Goal: Task Accomplishment & Management: Use online tool/utility

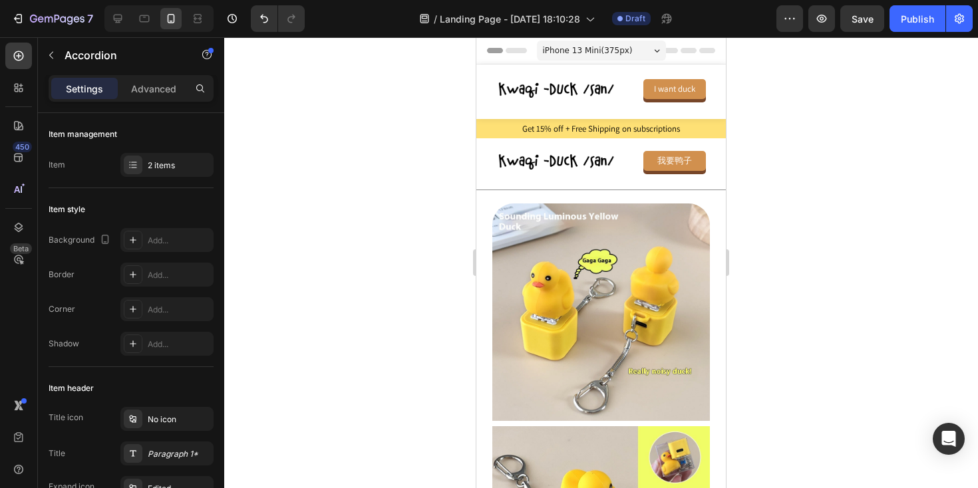
scroll to position [776, 0]
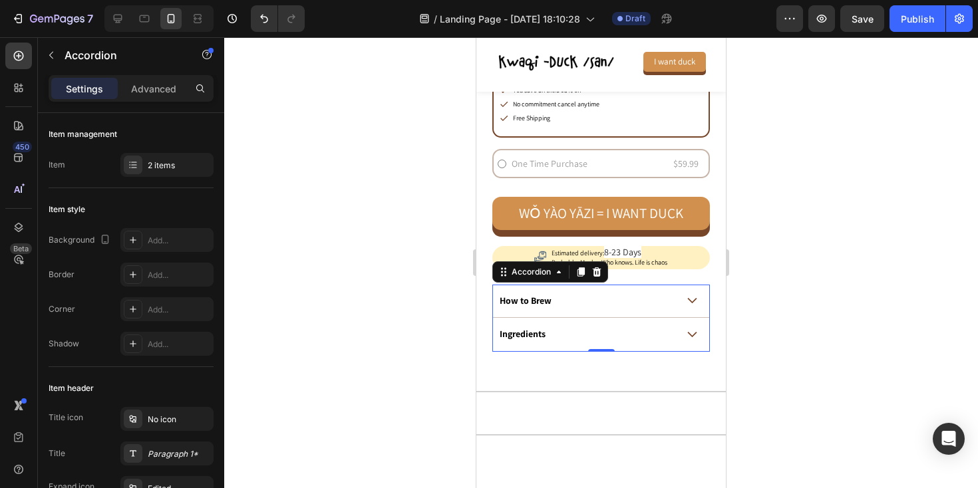
click at [693, 298] on icon at bounding box center [692, 301] width 10 height 6
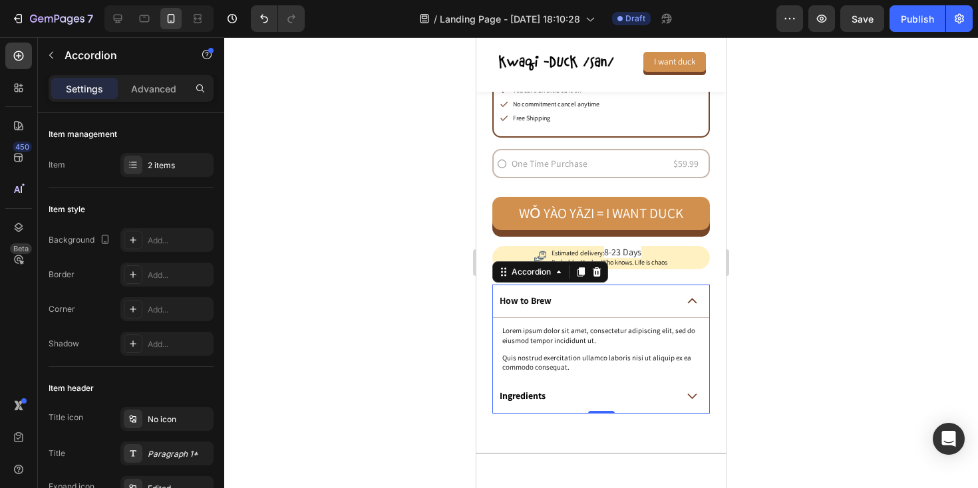
click at [687, 394] on icon at bounding box center [692, 397] width 10 height 6
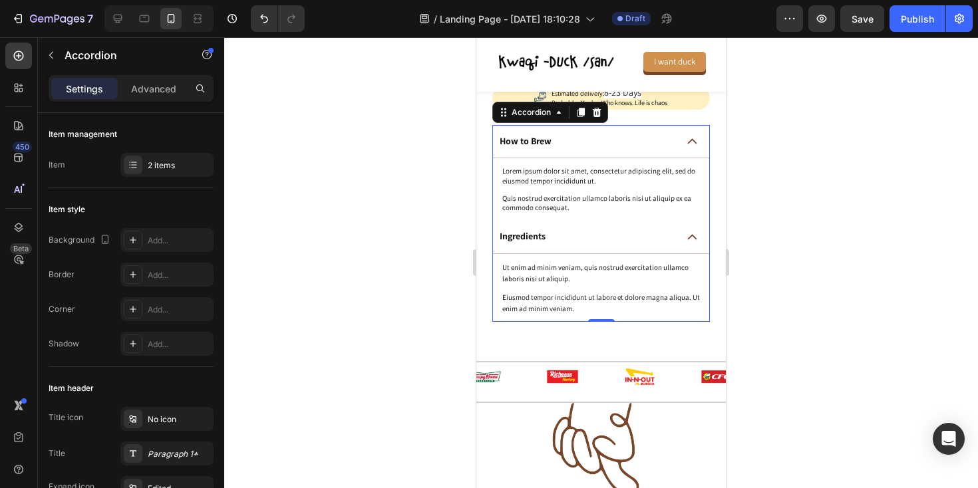
scroll to position [934, 0]
click at [524, 143] on p "How to Brew" at bounding box center [526, 143] width 52 height 12
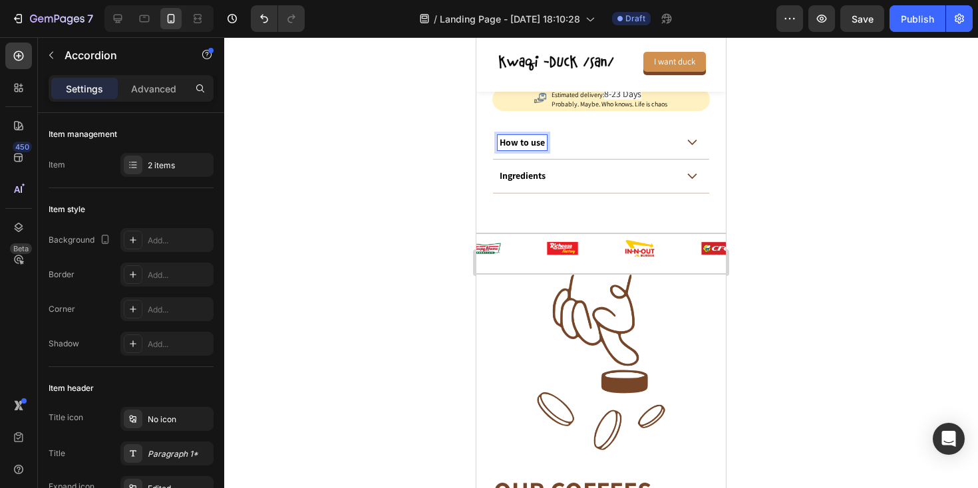
click at [698, 145] on div "How to use" at bounding box center [601, 143] width 216 height 34
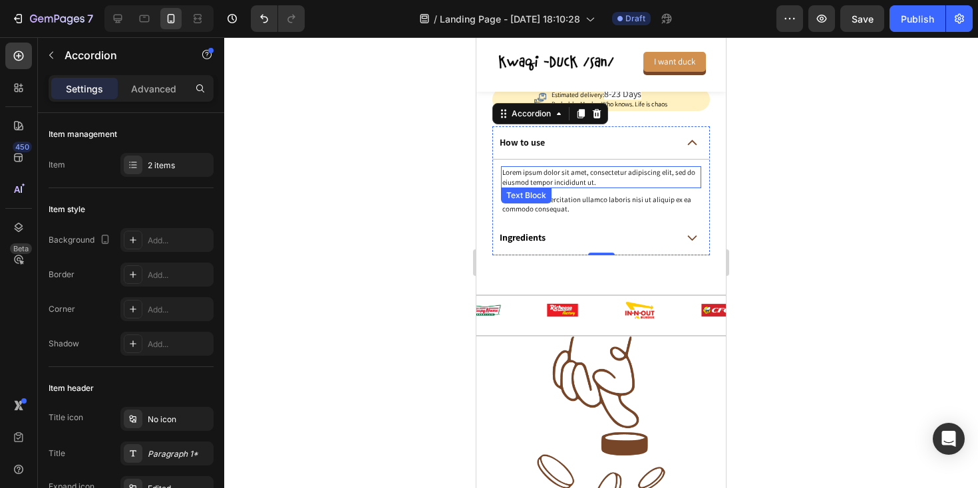
click at [552, 178] on p "Lorem ipsum dolor sit amet, consectetur adipiscing elit, sed do eiusmod tempor …" at bounding box center [601, 177] width 198 height 19
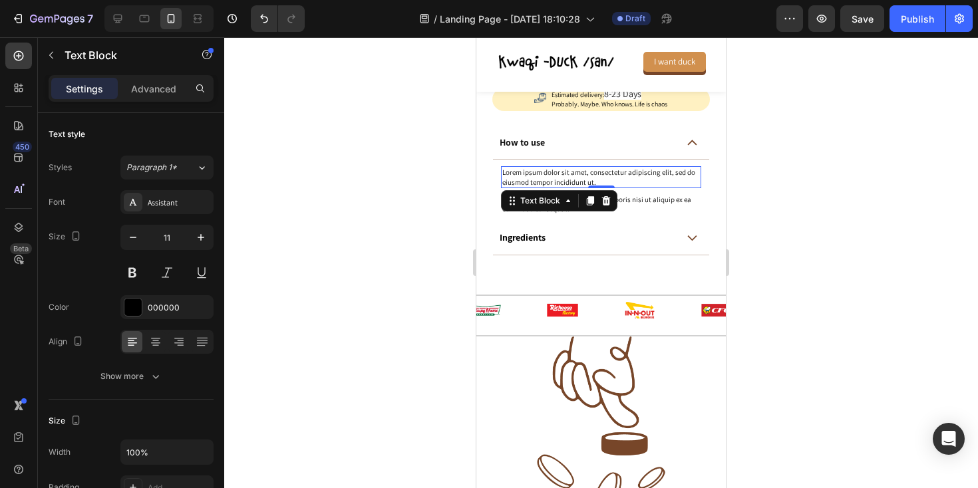
click at [552, 178] on p "Lorem ipsum dolor sit amet, consectetur adipiscing elit, sed do eiusmod tempor …" at bounding box center [601, 177] width 198 height 19
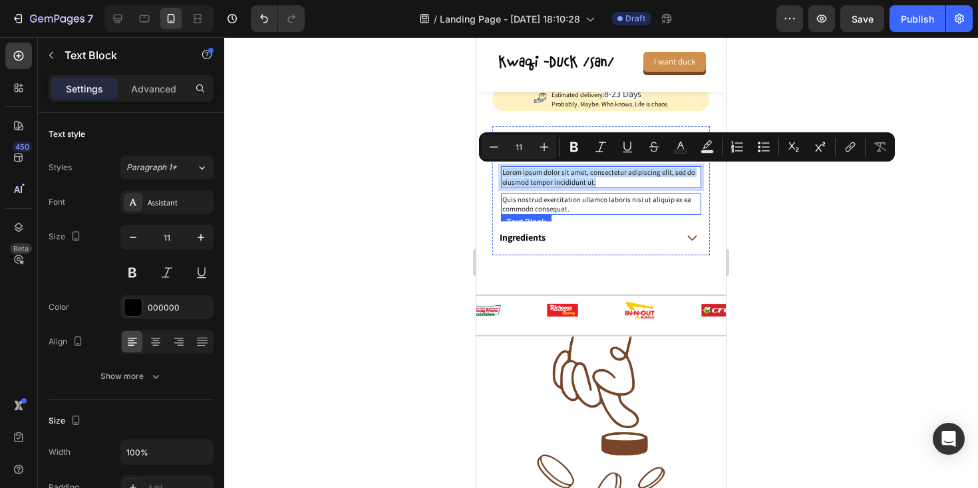
click at [566, 208] on p "Quis nostrud exercitation ullamco laboris nisi ut aliquip ex ea commodo consequ…" at bounding box center [601, 204] width 198 height 19
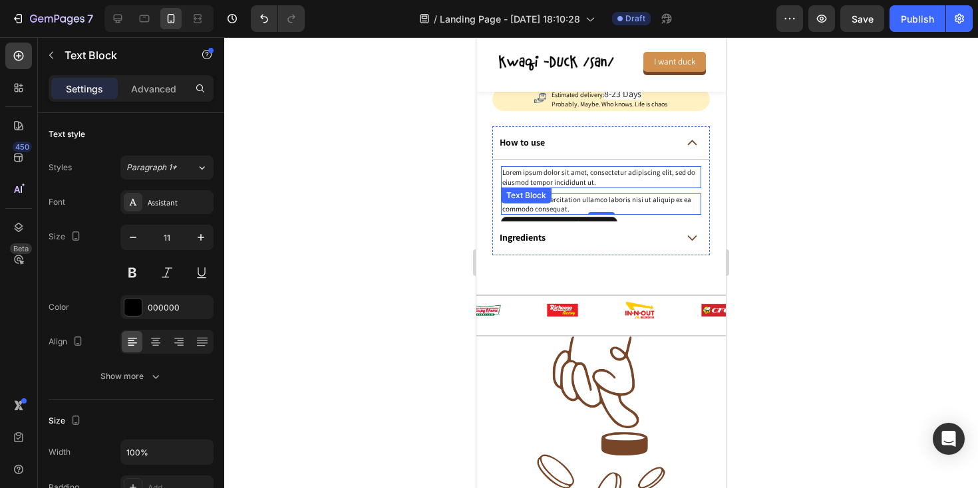
click at [553, 178] on p "Lorem ipsum dolor sit amet, consectetur adipiscing elit, sed do eiusmod tempor …" at bounding box center [601, 177] width 198 height 19
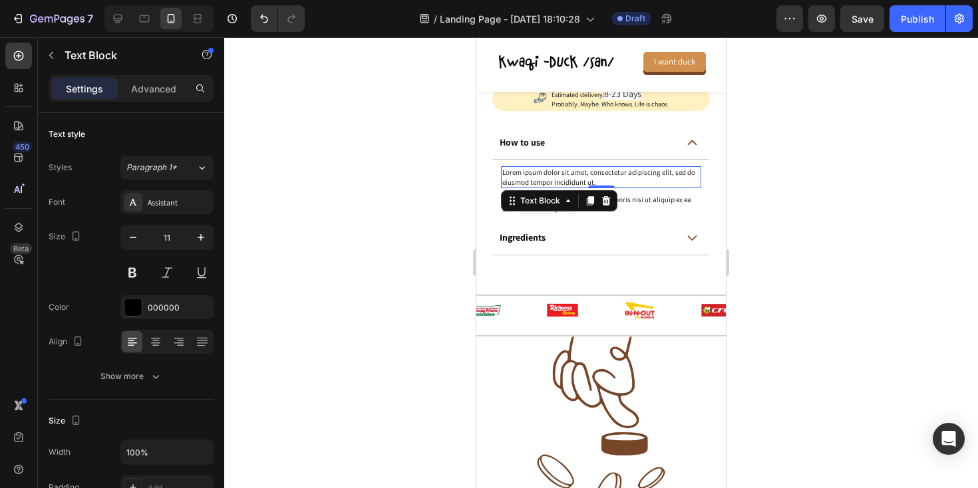
click at [516, 173] on p "Lorem ipsum dolor sit amet, consectetur adipiscing elit, sed do eiusmod tempor …" at bounding box center [601, 177] width 198 height 19
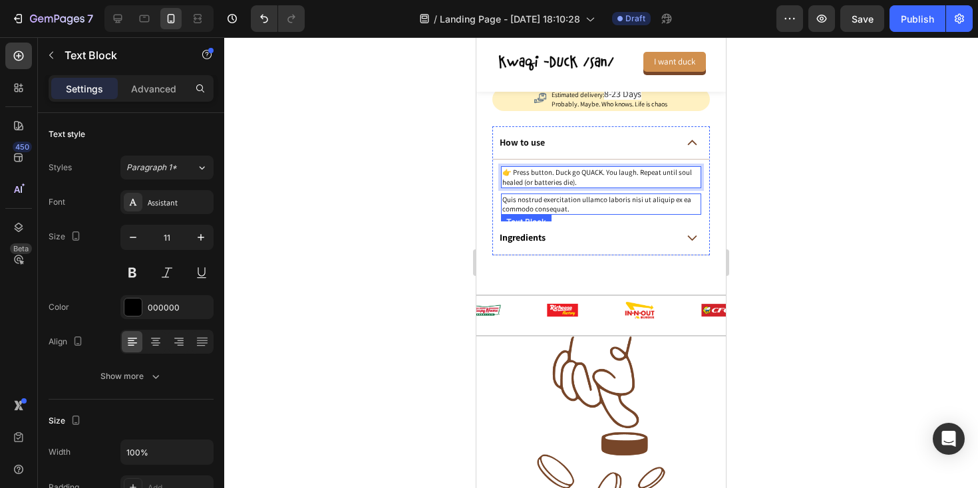
click at [561, 198] on p "Quis nostrud exercitation ullamco laboris nisi ut aliquip ex ea commodo consequ…" at bounding box center [601, 204] width 198 height 19
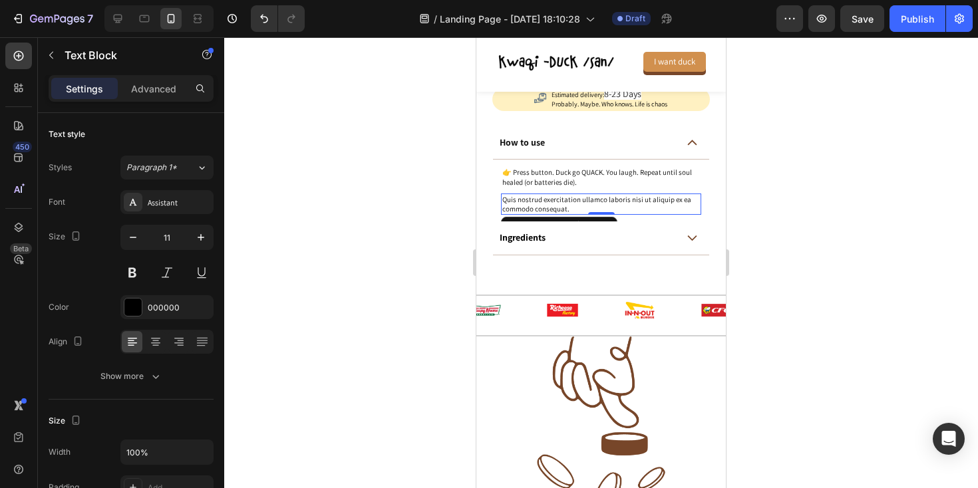
click at [561, 198] on p "Quis nostrud exercitation ullamco laboris nisi ut aliquip ex ea commodo consequ…" at bounding box center [601, 204] width 198 height 19
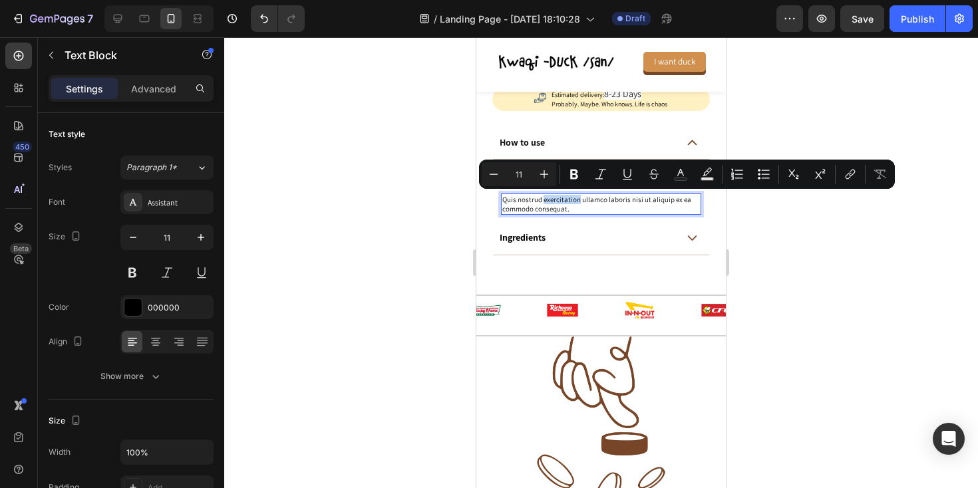
click at [561, 198] on p "Quis nostrud exercitation ullamco laboris nisi ut aliquip ex ea commodo consequ…" at bounding box center [601, 204] width 198 height 19
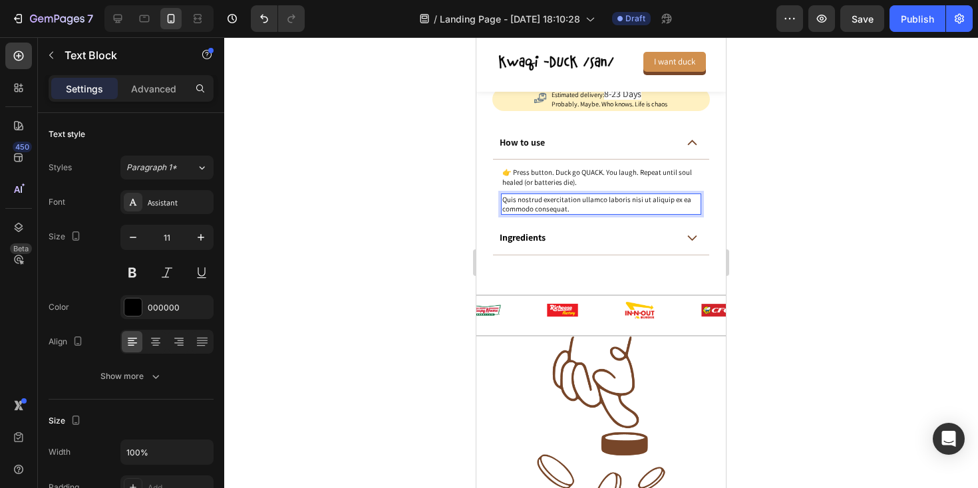
click at [561, 198] on p "Quis nostrud exercitation ullamco laboris nisi ut aliquip ex ea commodo consequ…" at bounding box center [601, 204] width 198 height 19
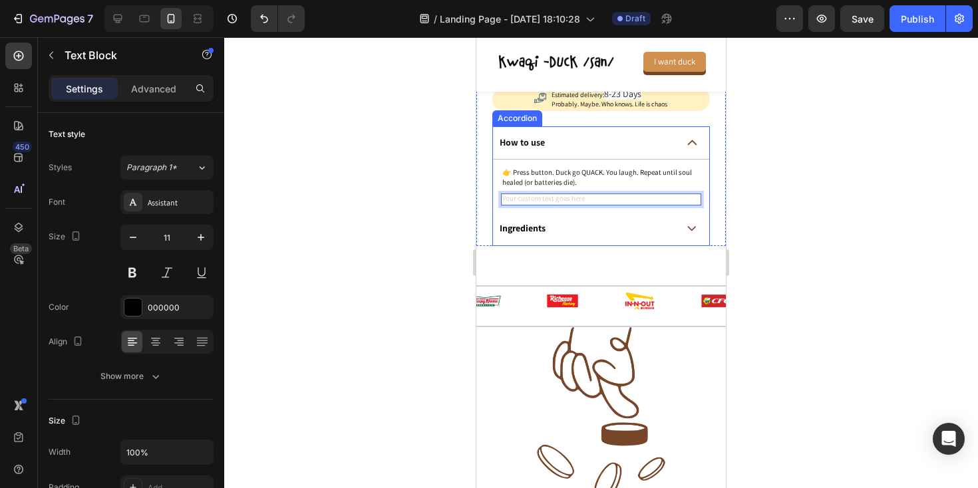
click at [539, 228] on p "Ingredients" at bounding box center [523, 229] width 46 height 12
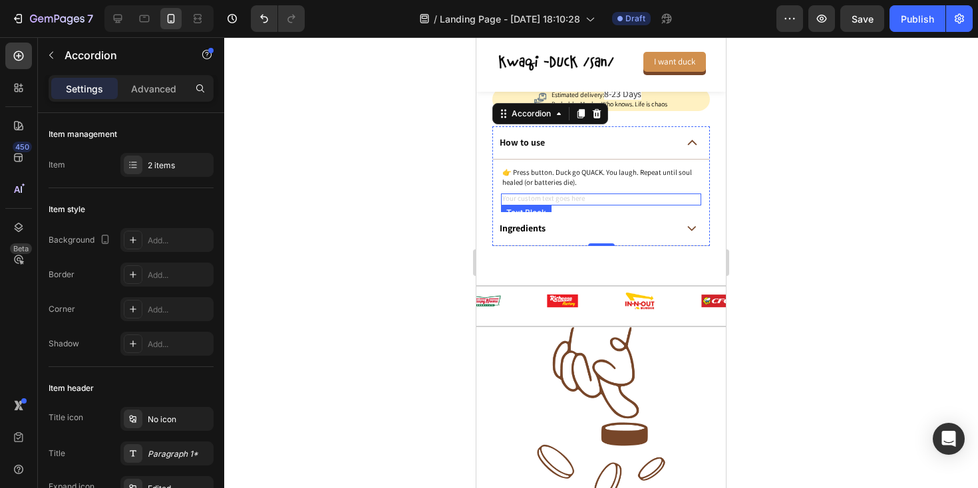
click at [578, 195] on div "Rich Text Editor. Editing area: main" at bounding box center [601, 200] width 200 height 12
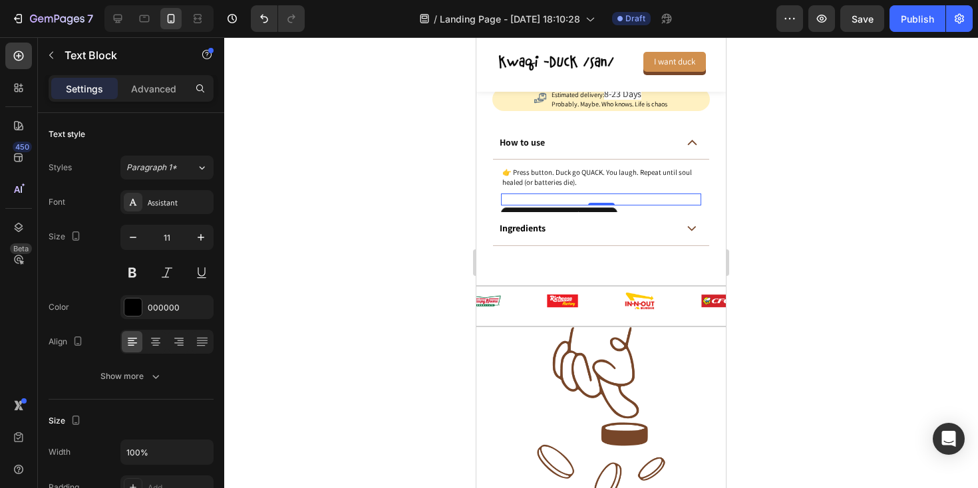
click at [568, 194] on div "Rich Text Editor. Editing area: main" at bounding box center [601, 200] width 200 height 12
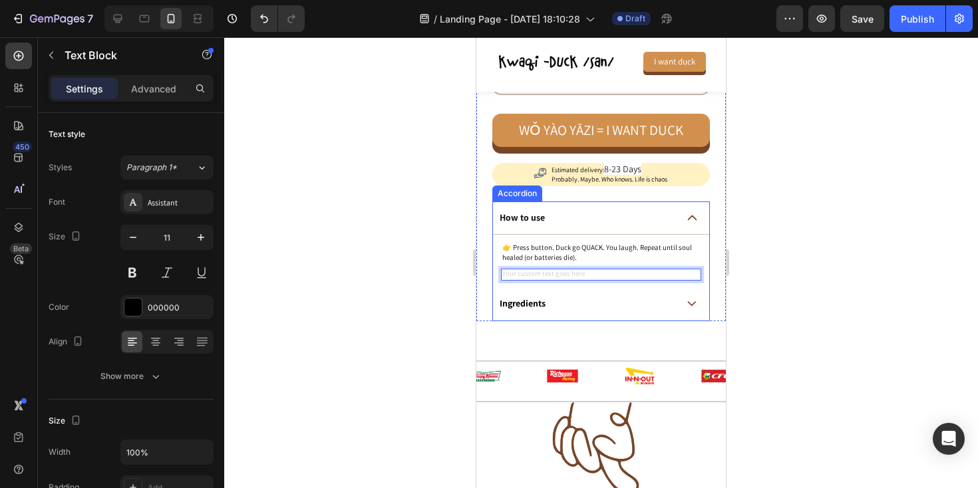
scroll to position [874, 0]
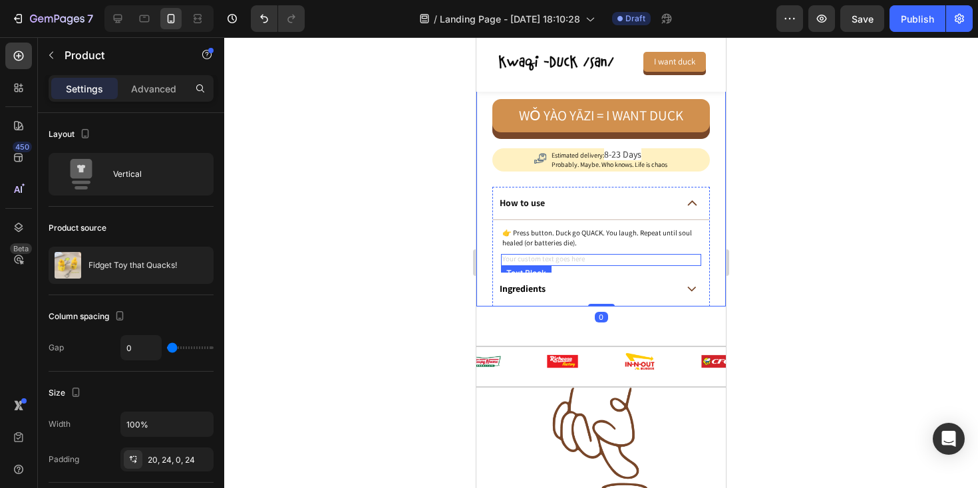
click at [522, 260] on div "Rich Text Editor. Editing area: main" at bounding box center [601, 260] width 200 height 12
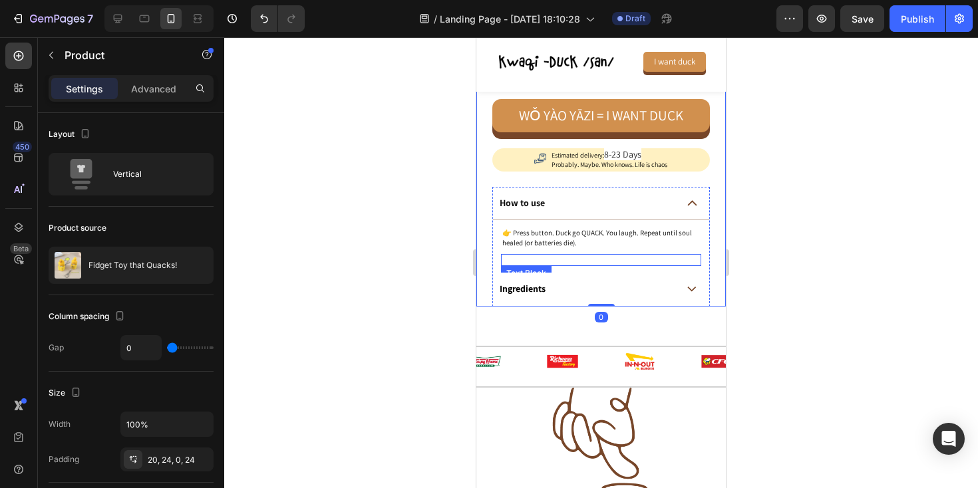
click at [527, 256] on p "Rich Text Editor. Editing area: main" at bounding box center [601, 260] width 198 height 9
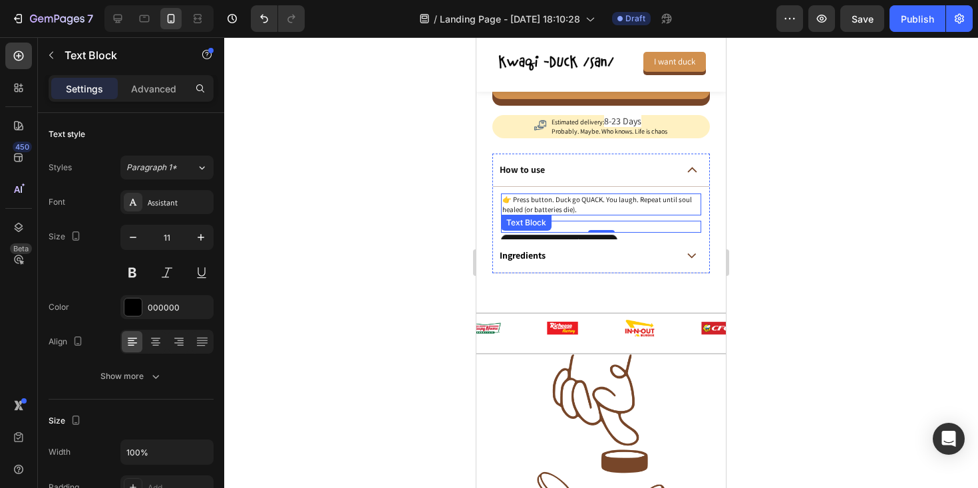
scroll to position [908, 0]
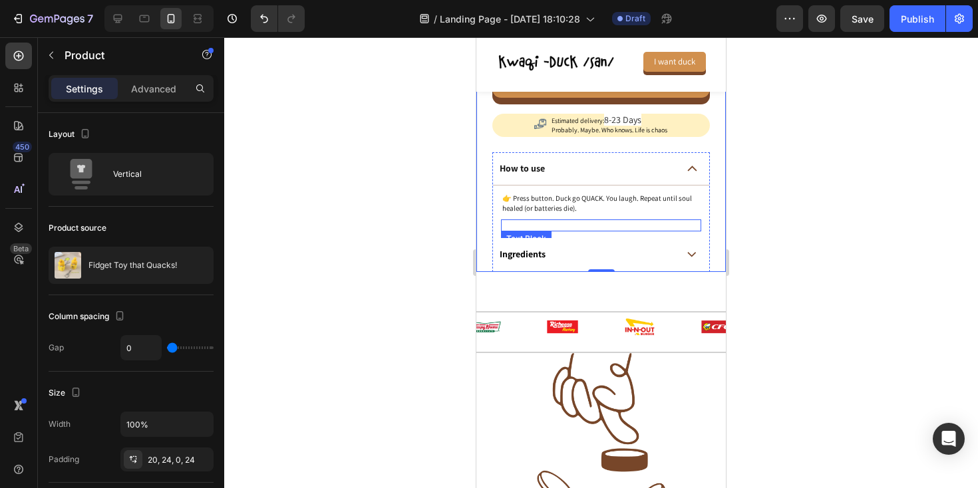
click at [583, 227] on p "Rich Text Editor. Editing area: main" at bounding box center [601, 225] width 198 height 9
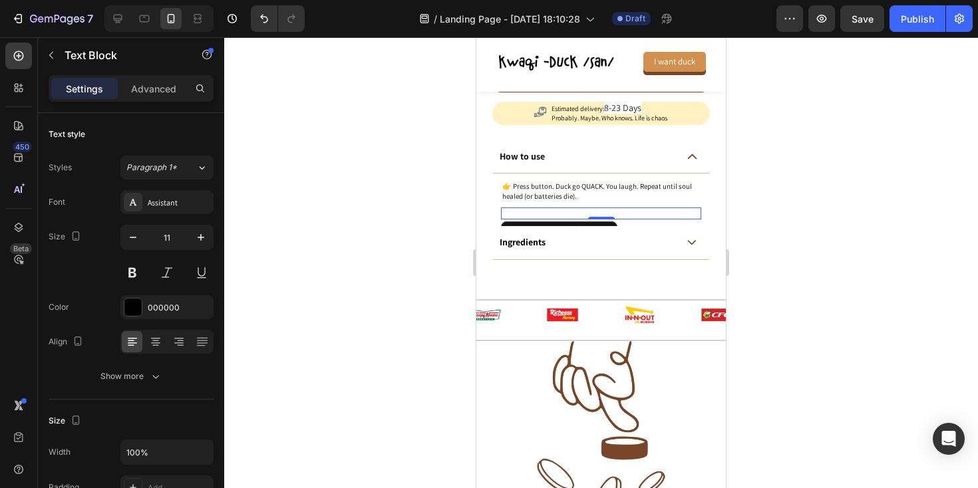
scroll to position [916, 0]
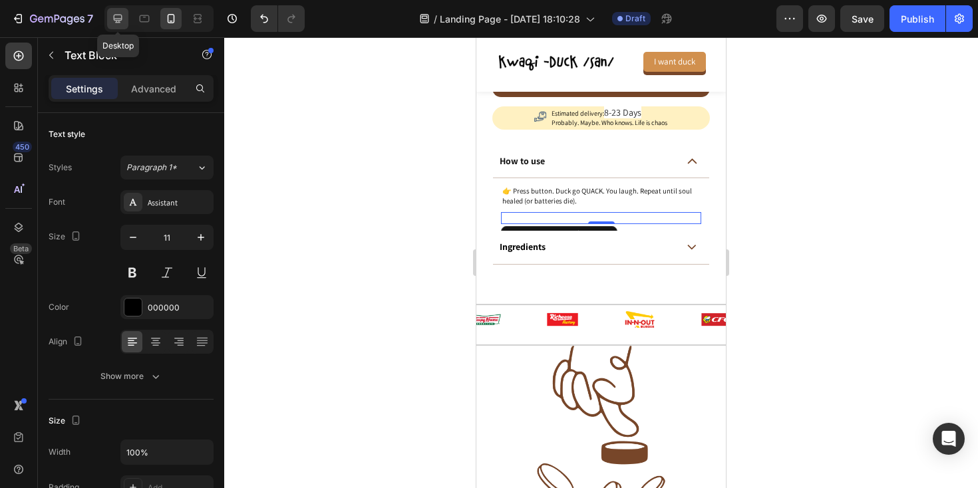
click at [122, 22] on icon at bounding box center [117, 18] width 13 height 13
type input "16"
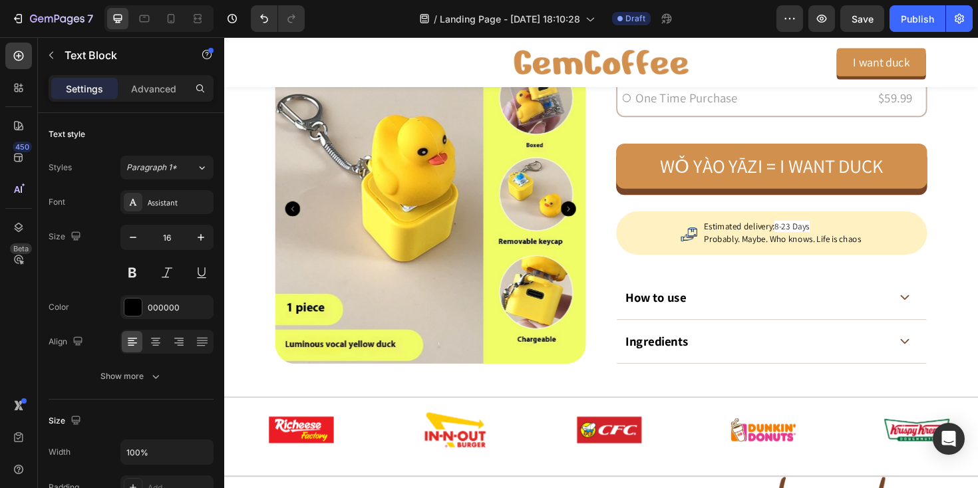
scroll to position [591, 0]
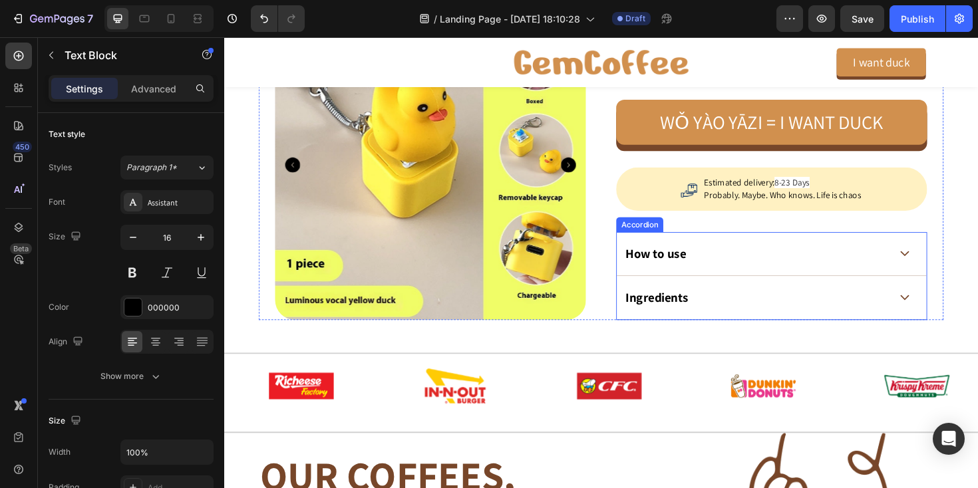
click at [735, 272] on div "How to use" at bounding box center [788, 266] width 282 height 21
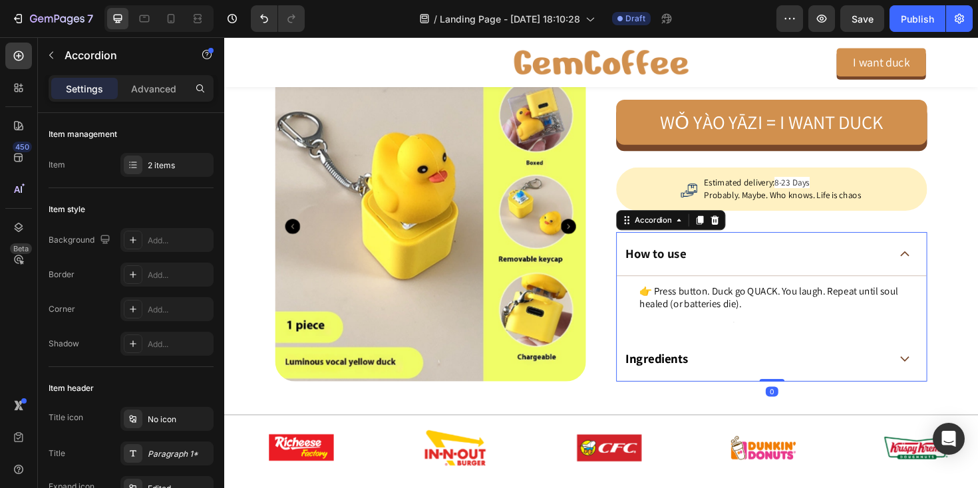
click at [735, 347] on div "👉 Press button. Duck go QUACK. You laugh. Repeat until soul healed (or batterie…" at bounding box center [804, 322] width 328 height 65
click at [717, 338] on div at bounding box center [804, 338] width 283 height 3
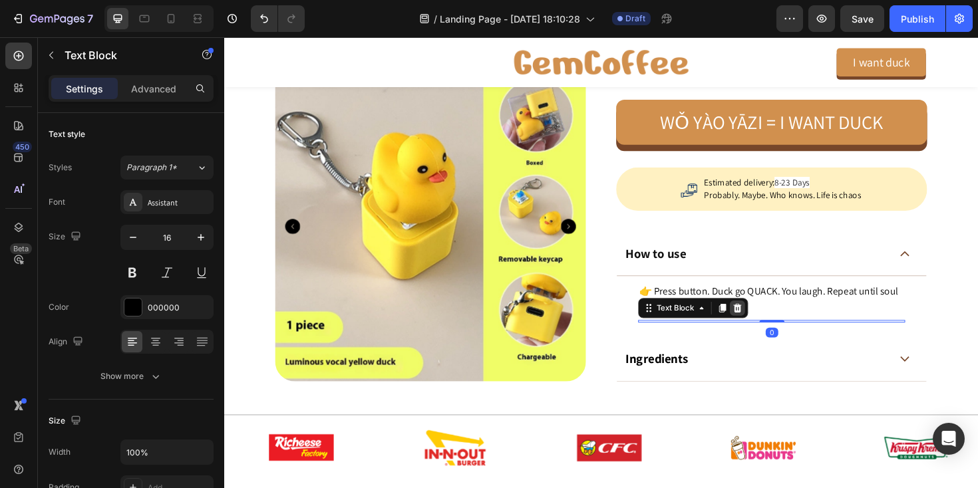
click at [771, 324] on icon at bounding box center [768, 323] width 9 height 9
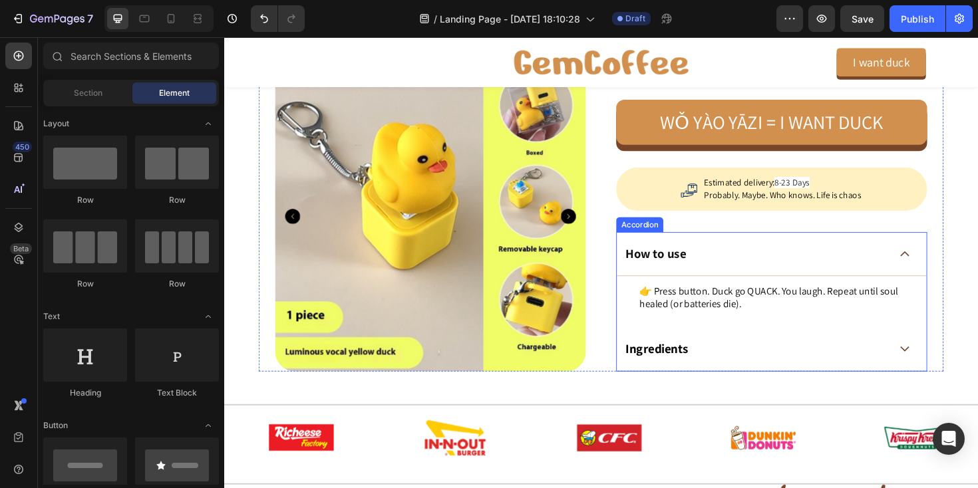
click at [946, 360] on div "Ingredients" at bounding box center [804, 368] width 328 height 47
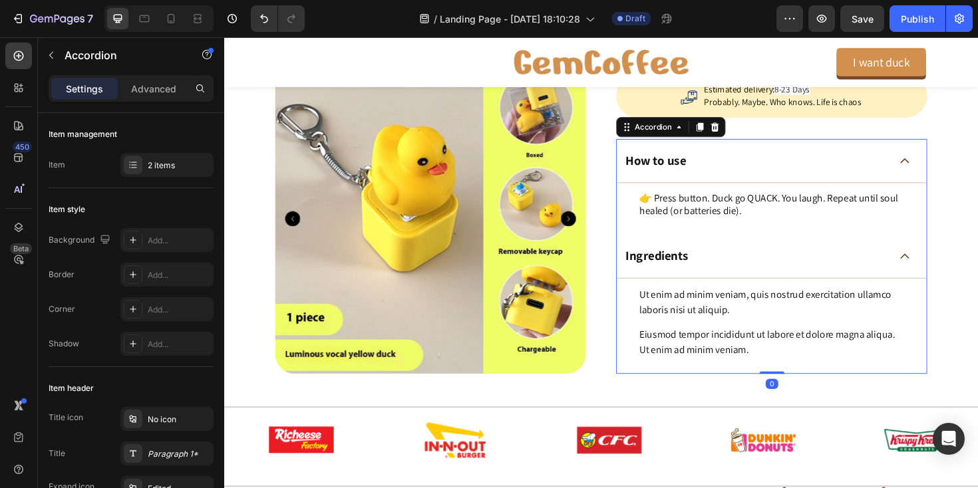
scroll to position [732, 0]
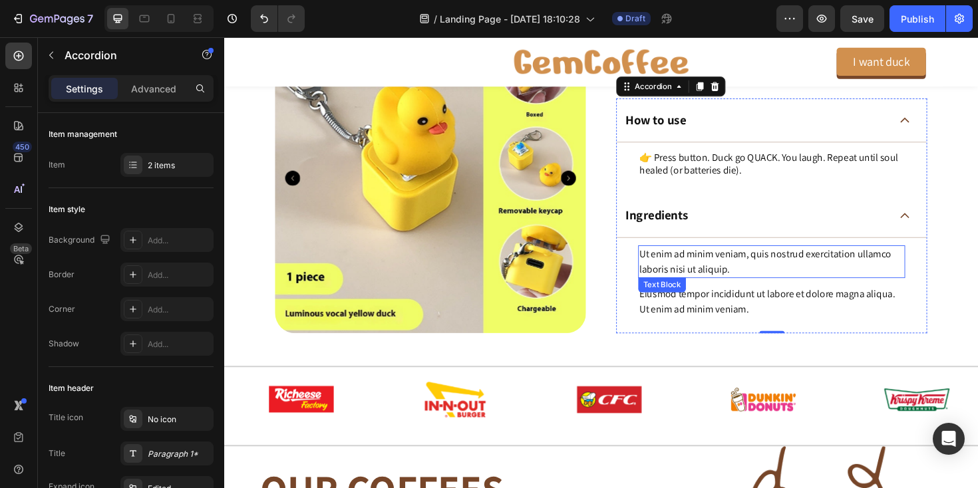
click at [713, 272] on p "Ut enim ad minim veniam, quis nostrud exercitation ullamco laboris nisi ut aliq…" at bounding box center [804, 276] width 280 height 32
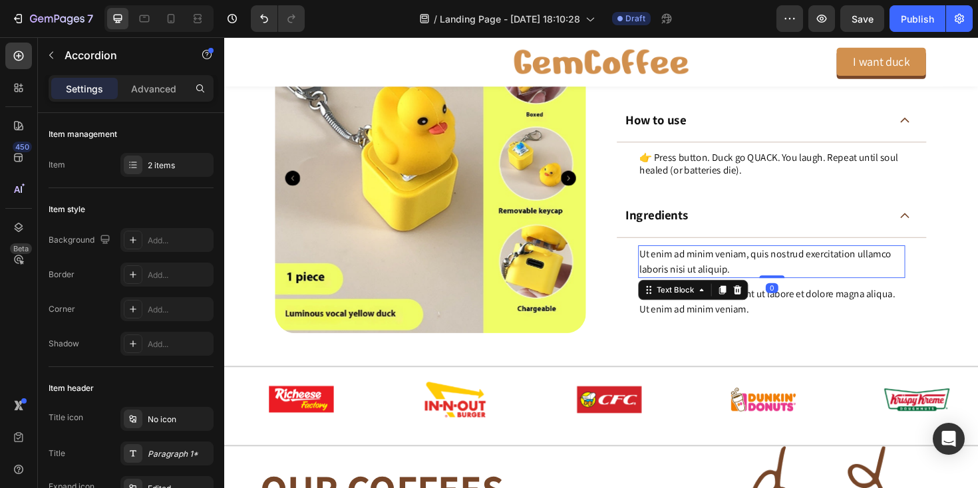
click at [713, 272] on p "Ut enim ad minim veniam, quis nostrud exercitation ullamco laboris nisi ut aliq…" at bounding box center [804, 276] width 280 height 32
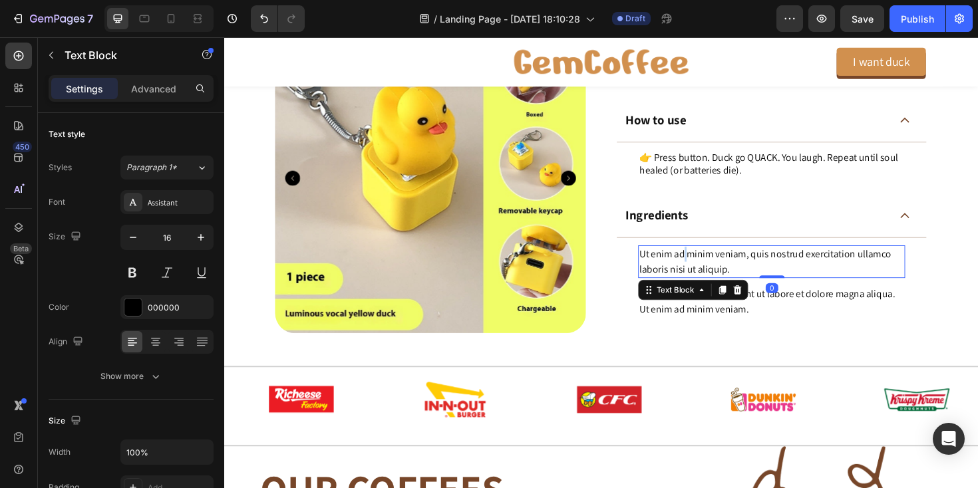
click at [713, 272] on p "Ut enim ad minim veniam, quis nostrud exercitation ullamco laboris nisi ut aliq…" at bounding box center [804, 276] width 280 height 32
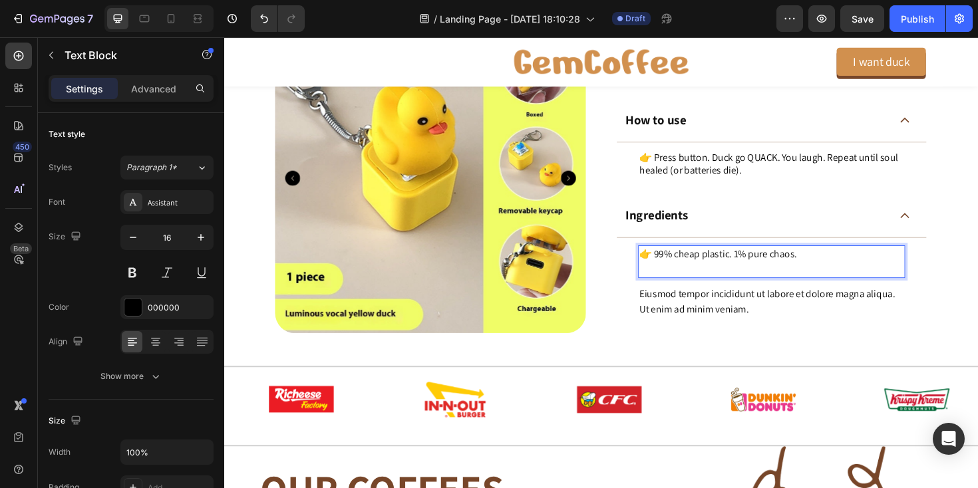
drag, startPoint x: 700, startPoint y: 301, endPoint x: 665, endPoint y: 286, distance: 38.2
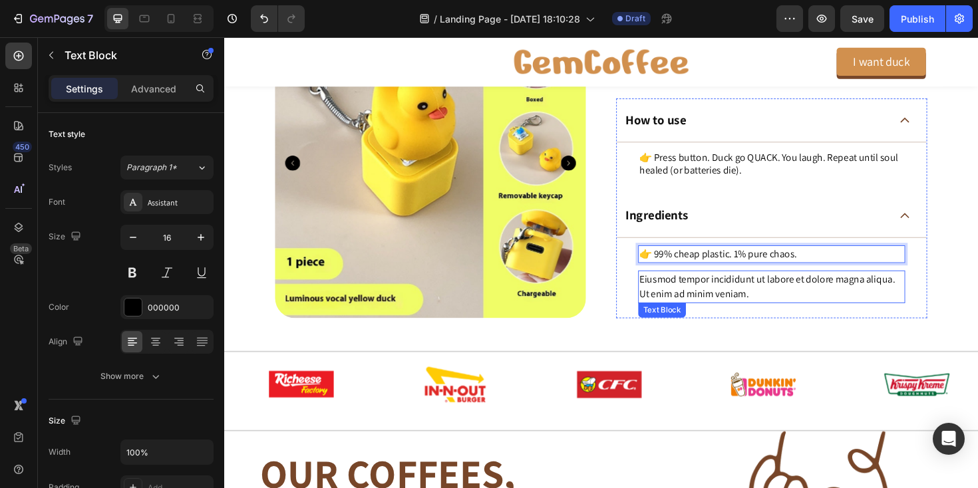
click at [684, 296] on p "Eiusmod tempor incididunt ut labore et dolore magna aliqua. Ut enim ad minim ve…" at bounding box center [804, 302] width 280 height 32
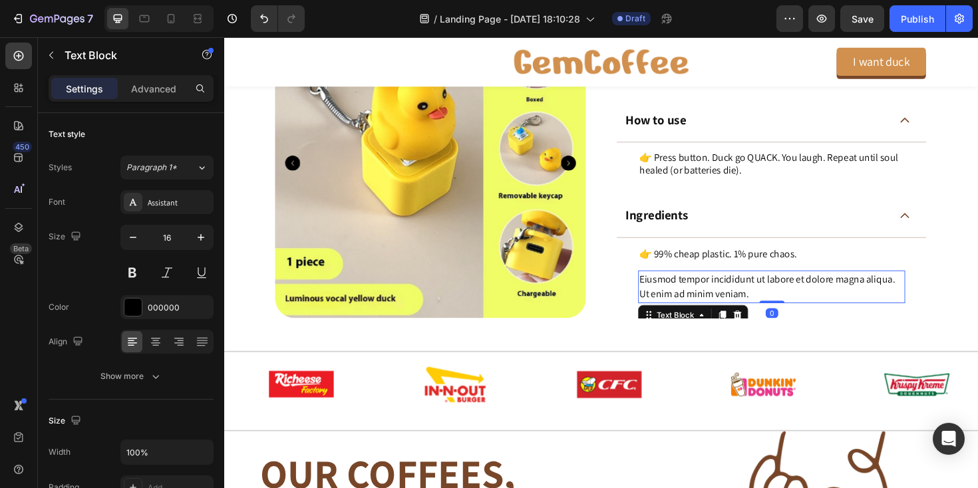
click at [684, 296] on p "Eiusmod tempor incididunt ut labore et dolore magna aliqua. Ut enim ad minim ve…" at bounding box center [804, 302] width 280 height 32
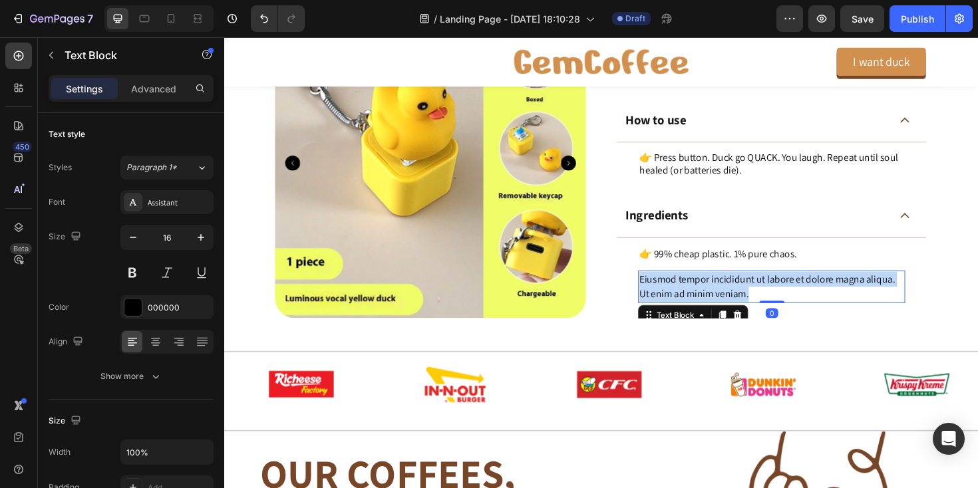
click at [684, 296] on p "Eiusmod tempor incididunt ut labore et dolore magna aliqua. Ut enim ad minim ve…" at bounding box center [804, 302] width 280 height 32
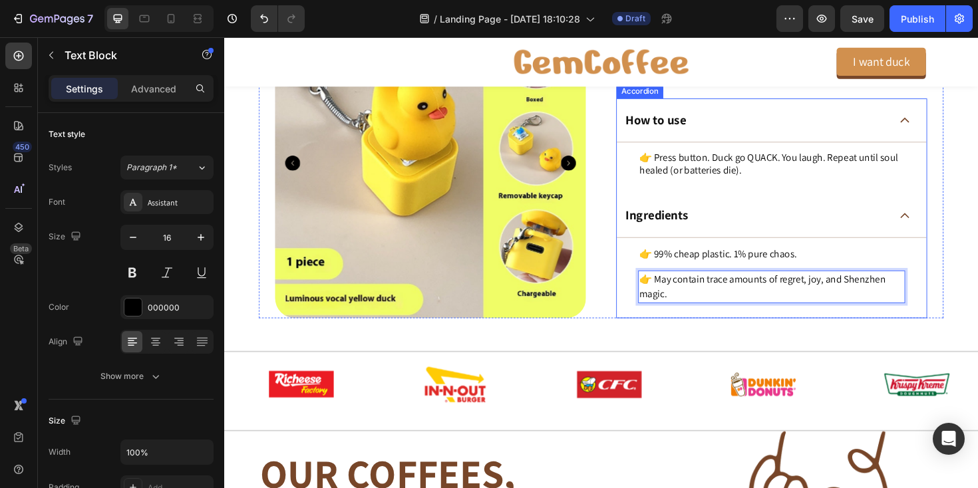
click at [640, 299] on div "How to use 👉 Press button. Duck go QUACK. You laugh. Repeat until soul healed (…" at bounding box center [804, 218] width 329 height 233
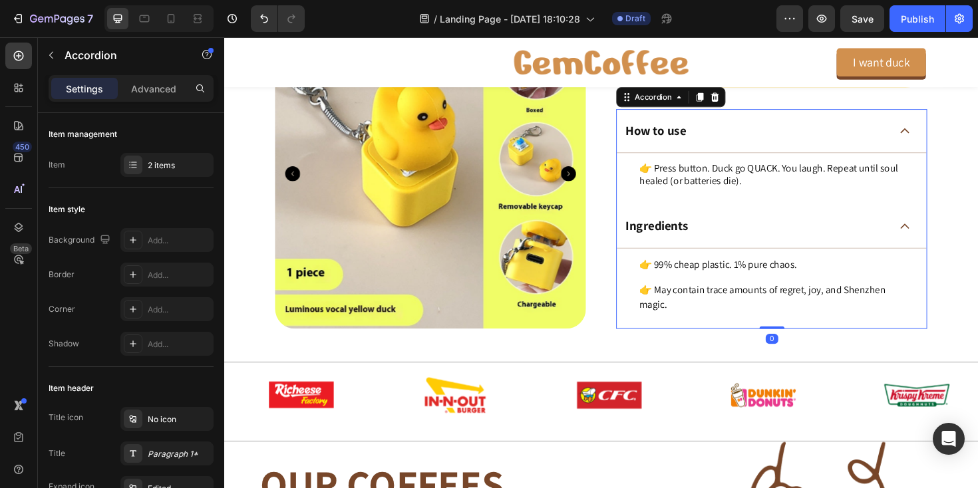
scroll to position [717, 0]
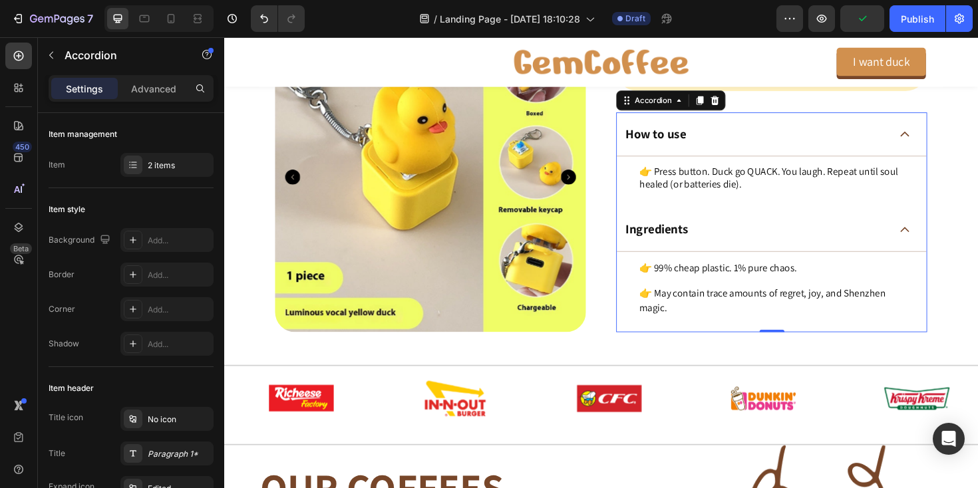
click at [941, 240] on icon at bounding box center [945, 241] width 10 height 6
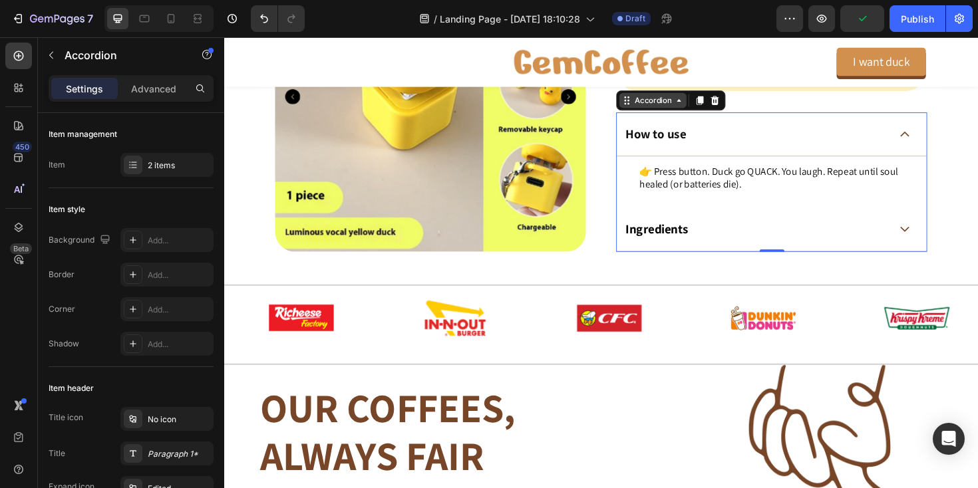
click at [675, 104] on div "Accordion" at bounding box center [678, 104] width 45 height 12
click at [662, 103] on div "Accordion" at bounding box center [678, 104] width 45 height 12
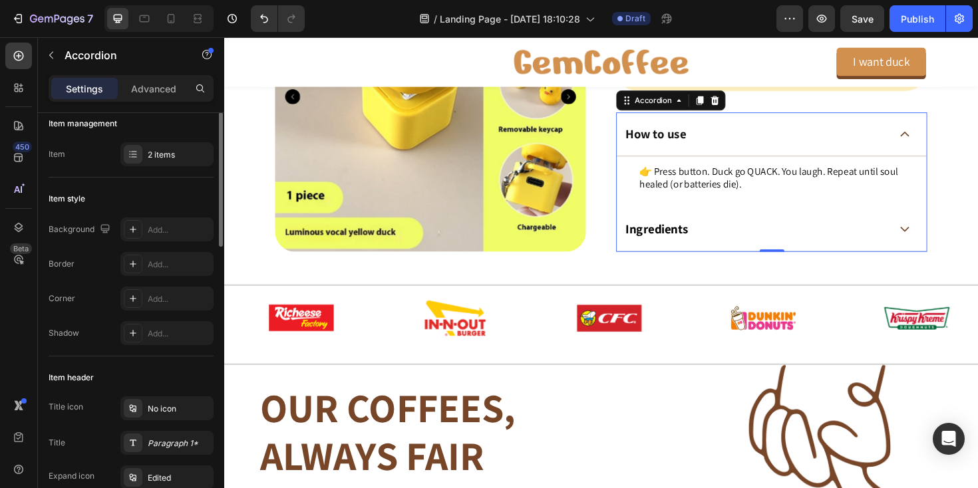
scroll to position [0, 0]
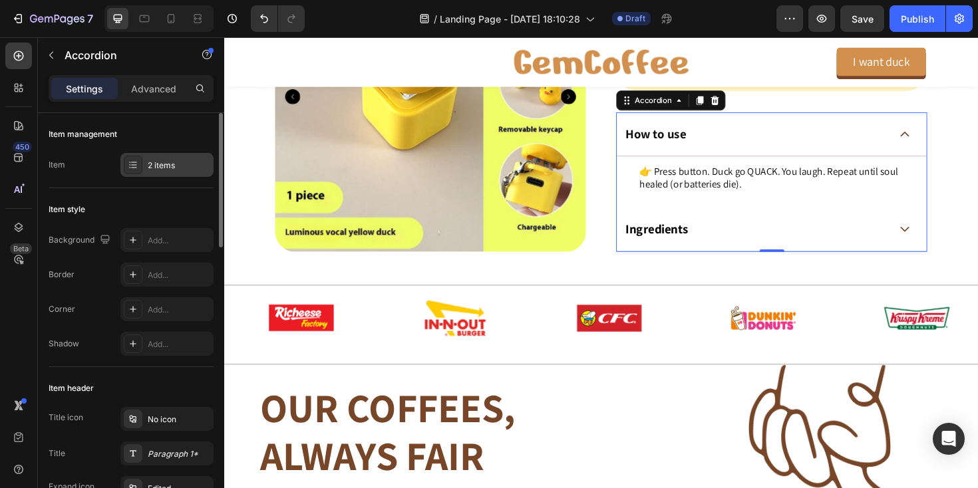
click at [167, 166] on div "2 items" at bounding box center [179, 166] width 63 height 12
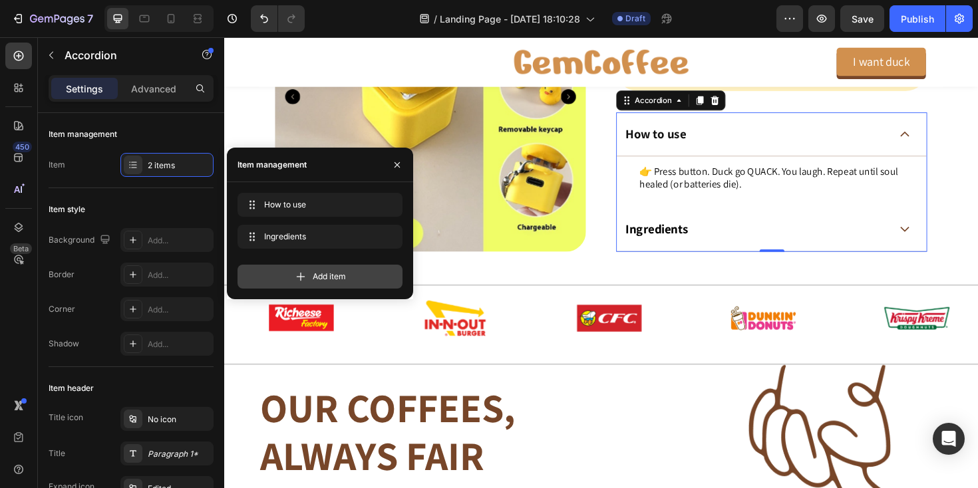
click at [262, 274] on div "Add item" at bounding box center [320, 277] width 165 height 24
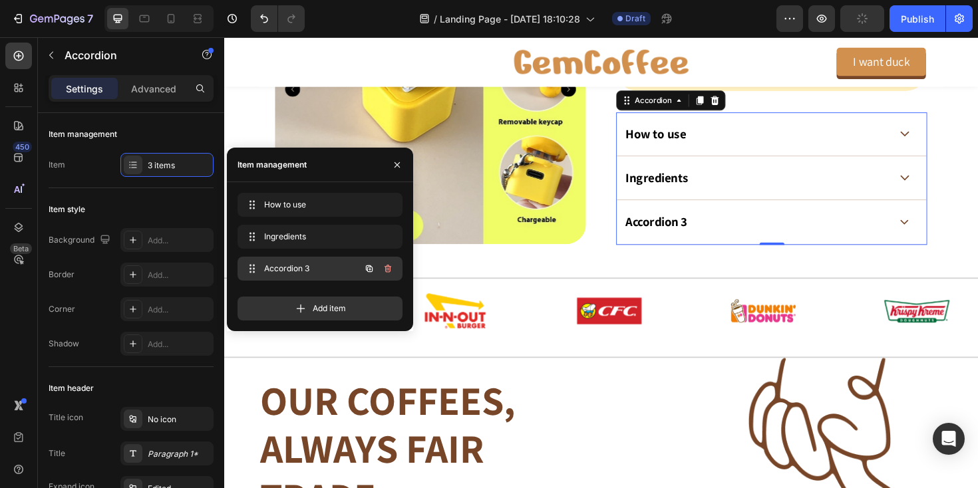
click at [308, 271] on span "Accordion 3" at bounding box center [301, 269] width 75 height 12
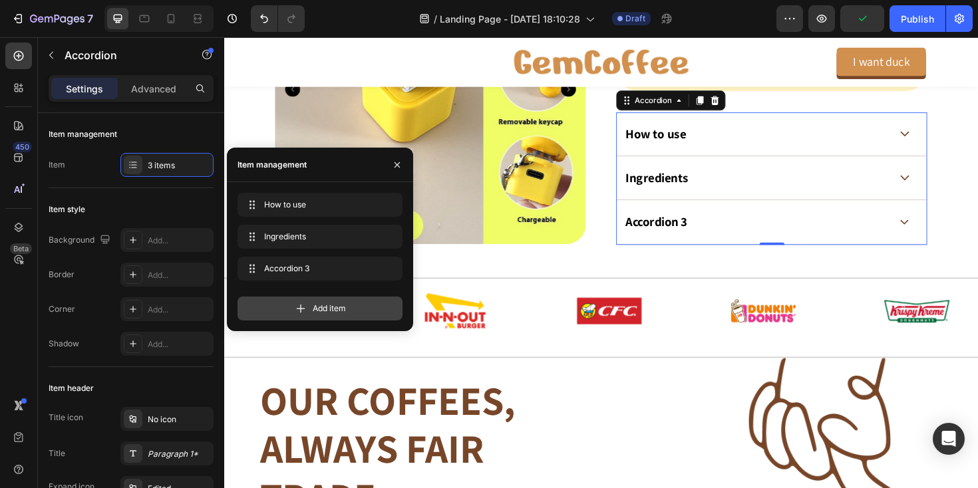
click at [301, 309] on icon at bounding box center [300, 308] width 13 height 13
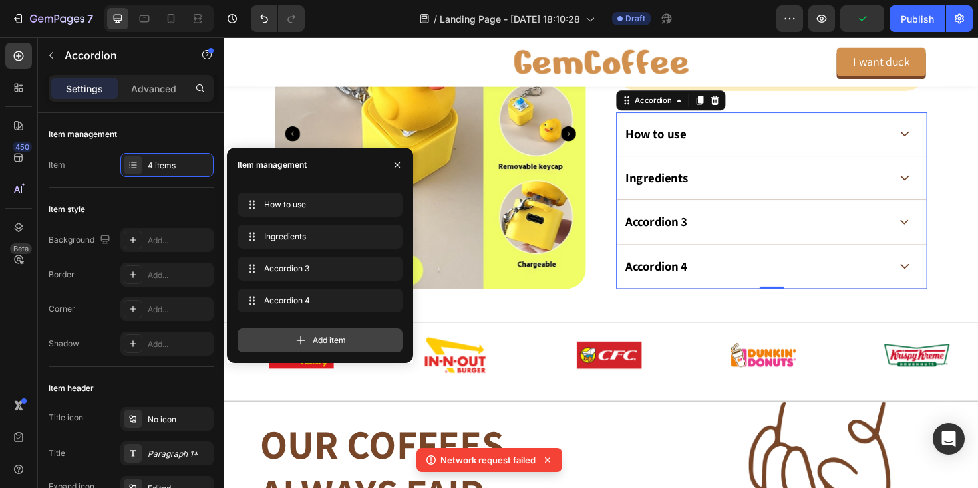
click at [327, 337] on span "Add item" at bounding box center [329, 341] width 33 height 12
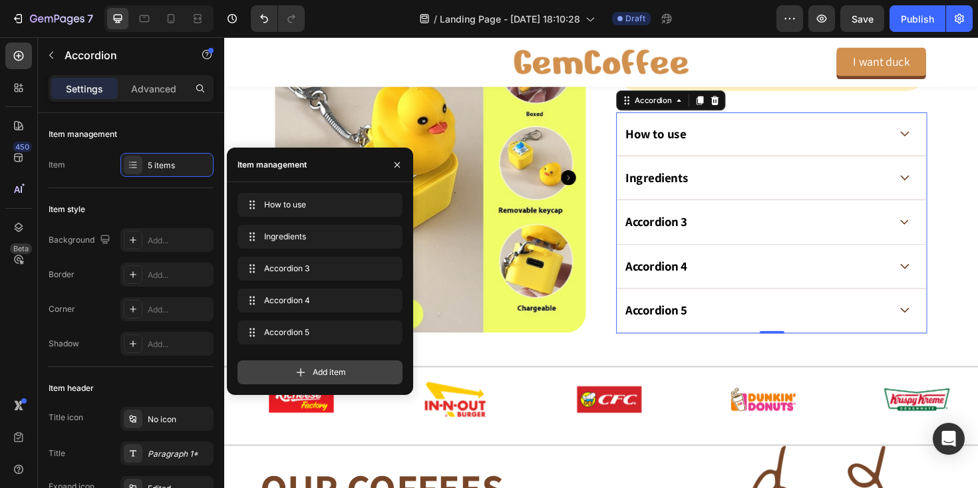
click at [321, 375] on span "Add item" at bounding box center [329, 373] width 33 height 12
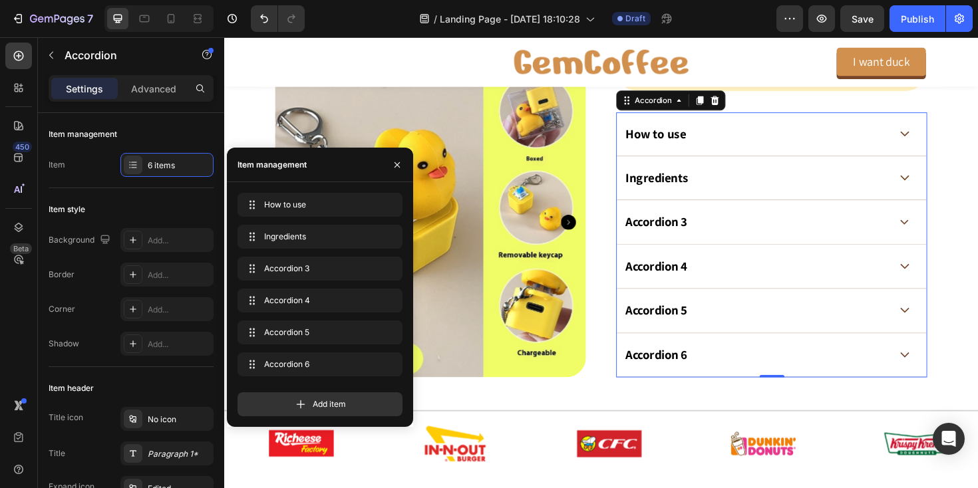
click at [707, 284] on div "Accordion 4" at bounding box center [681, 280] width 69 height 21
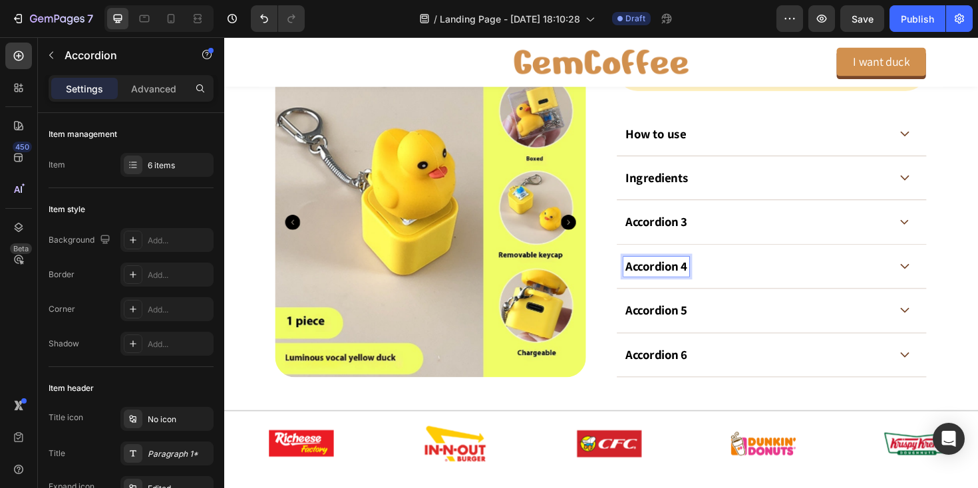
click at [700, 236] on p "Accordion 3" at bounding box center [681, 233] width 65 height 17
click at [663, 231] on strong "3. Safety & Warnings" at bounding box center [708, 232] width 118 height 17
click at [940, 232] on icon at bounding box center [945, 234] width 10 height 6
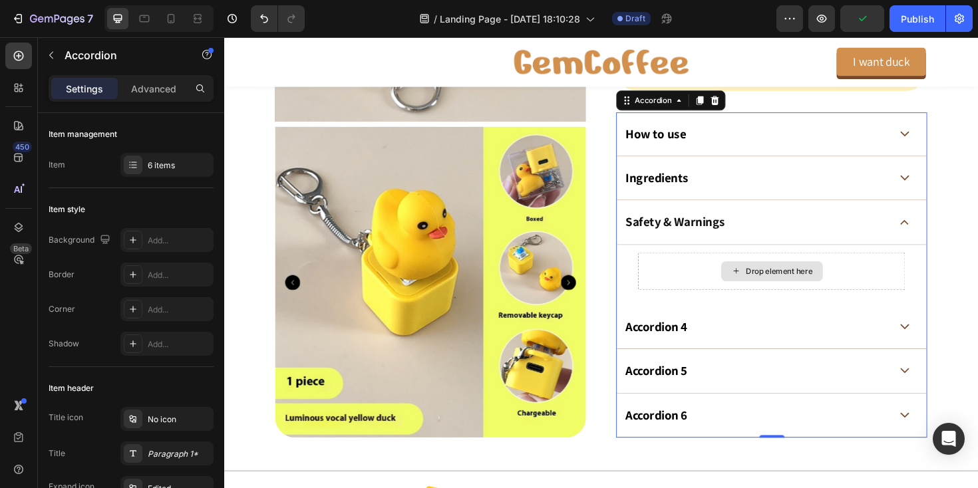
click at [781, 283] on div "Drop element here" at bounding box center [812, 285] width 71 height 11
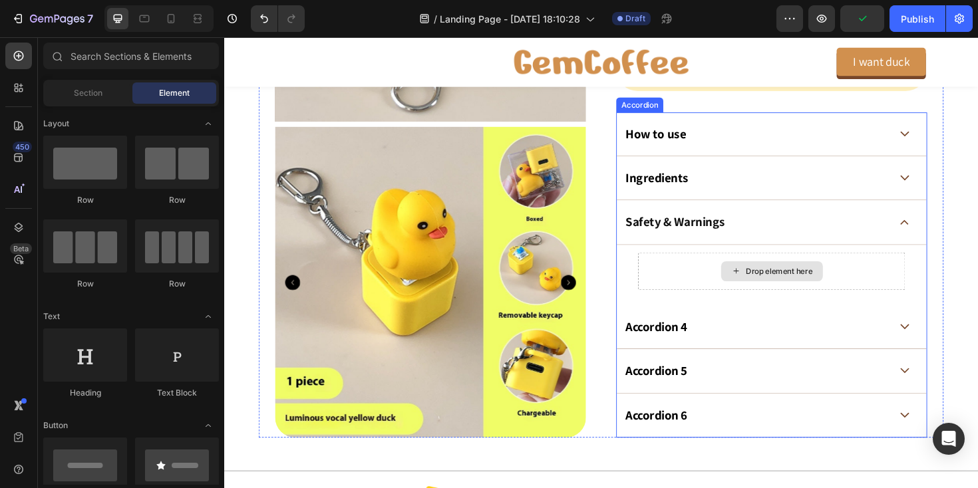
click at [775, 283] on div "Drop element here" at bounding box center [805, 285] width 108 height 21
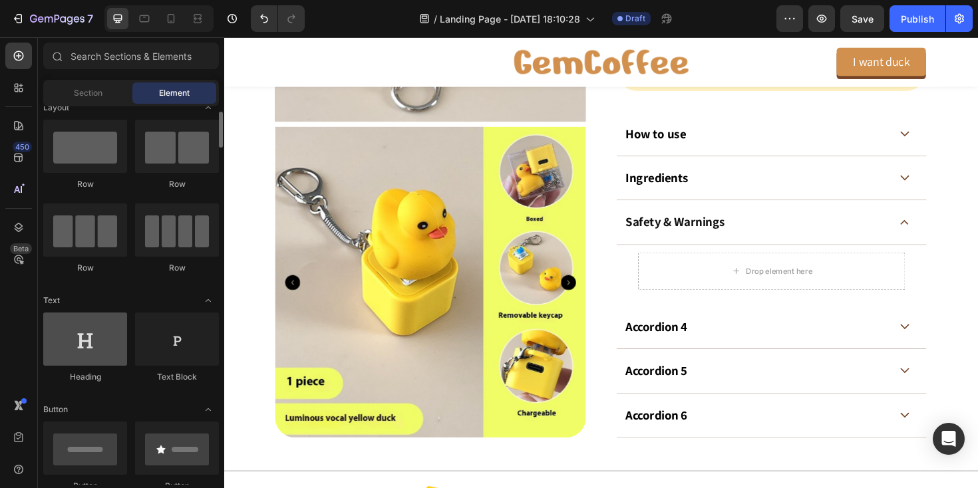
scroll to position [23, 0]
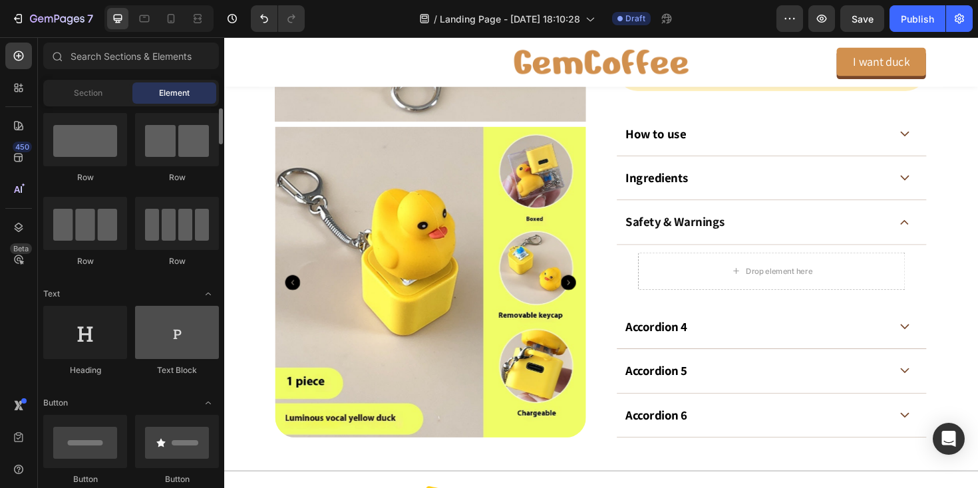
click at [161, 345] on div at bounding box center [177, 332] width 84 height 53
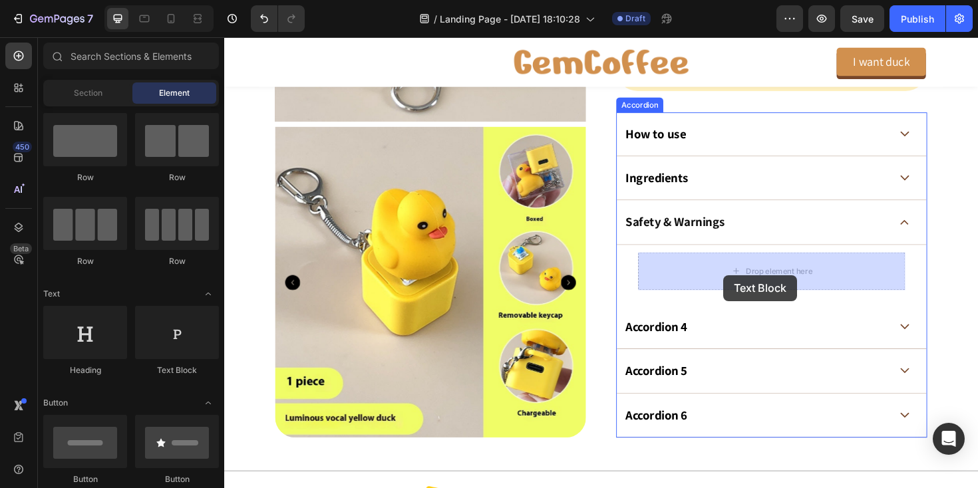
drag, startPoint x: 380, startPoint y: 380, endPoint x: 753, endPoint y: 289, distance: 383.5
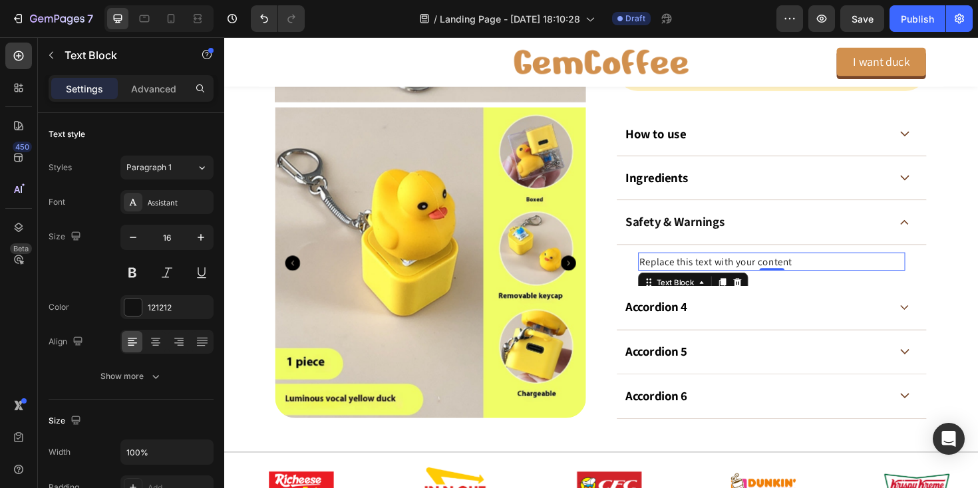
click at [725, 276] on div "Replace this text with your content" at bounding box center [804, 276] width 283 height 20
click at [725, 276] on p "Replace this text with your content" at bounding box center [804, 275] width 280 height 17
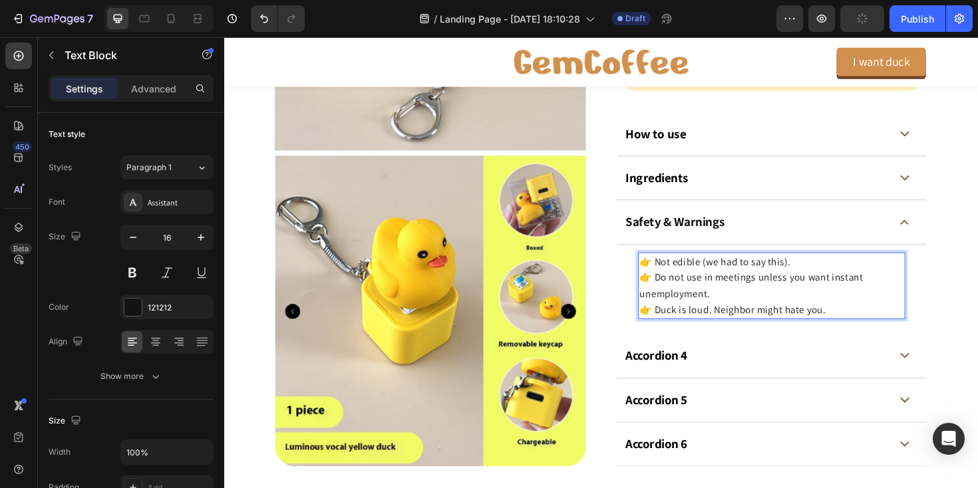
click at [797, 282] on p "👉 Not edible (we had to say this). 👉 Do not use in meetings unless you want ins…" at bounding box center [804, 301] width 280 height 68
click at [730, 276] on p "👉 Not edible (we had to say this). 👉 Do not use in meetings unless you want ins…" at bounding box center [804, 301] width 280 height 68
click at [713, 288] on p "👉 Not edible. 👉 Do not use in meetings unless you want instant unemployment. 👉 …" at bounding box center [804, 301] width 280 height 68
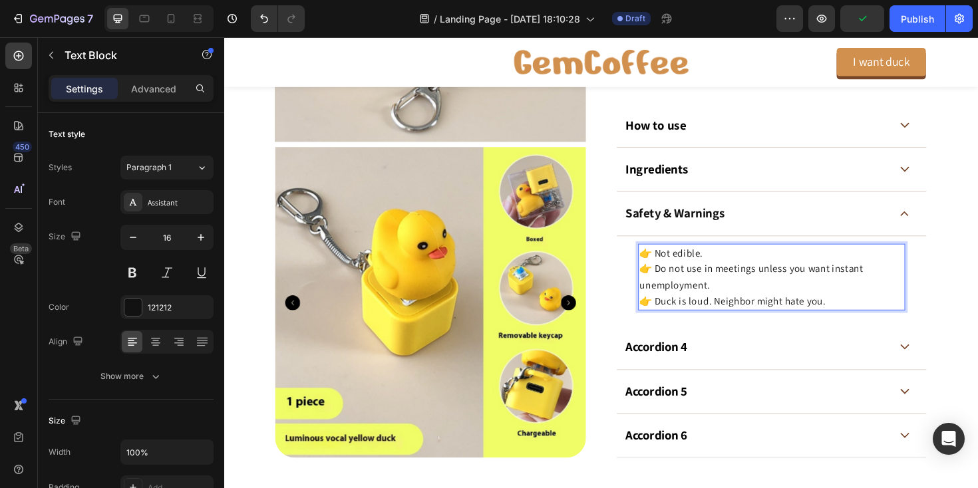
scroll to position [727, 0]
click at [848, 282] on p "👉 Not edible. 👉 Do not use in meetings unless you want instant unemployment. 👉 …" at bounding box center [804, 291] width 280 height 68
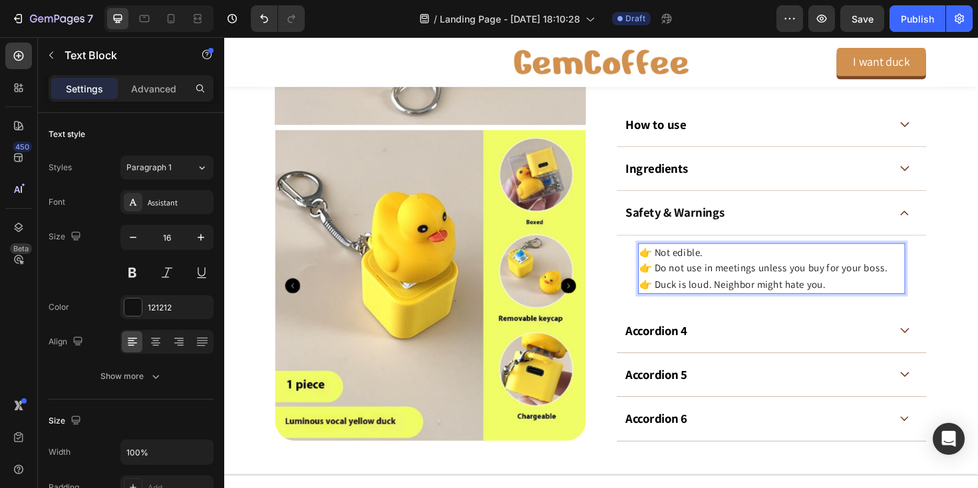
click at [699, 298] on p "👉 Not edible. 👉 Do not use in meetings unless you buy for your boss. 👉 Duck is …" at bounding box center [804, 282] width 280 height 51
click at [773, 297] on p "👉 Not edible. 👉 Do not use in meetings unless you buy for your boss. 👉 Duck is …" at bounding box center [804, 282] width 280 height 51
click at [791, 295] on p "👉 Not edible. 👉 Do not use in meetings unless you buy for your boss. 👉 Duck is …" at bounding box center [804, 282] width 280 height 51
click at [842, 294] on p "👉 Not edible. 👉 Do not use in meetings unless you buy for your boss. 👉 Duck is …" at bounding box center [804, 282] width 280 height 51
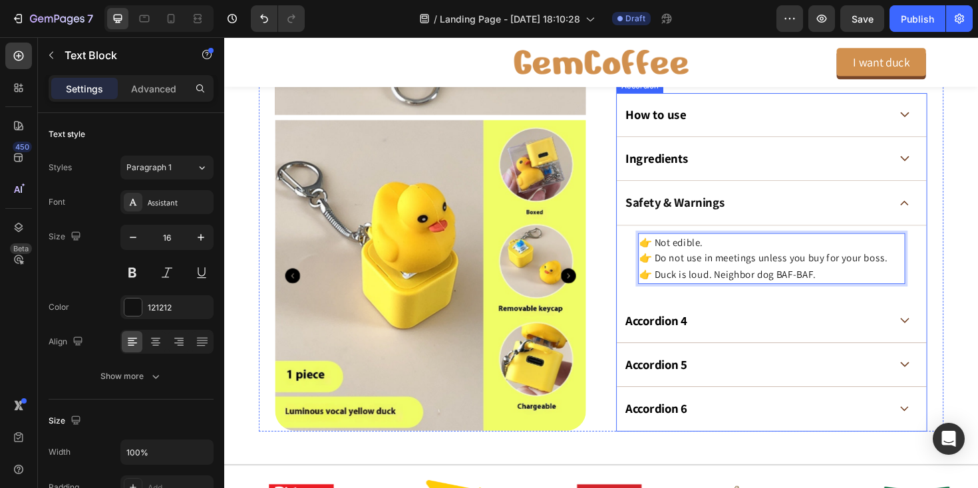
scroll to position [749, 0]
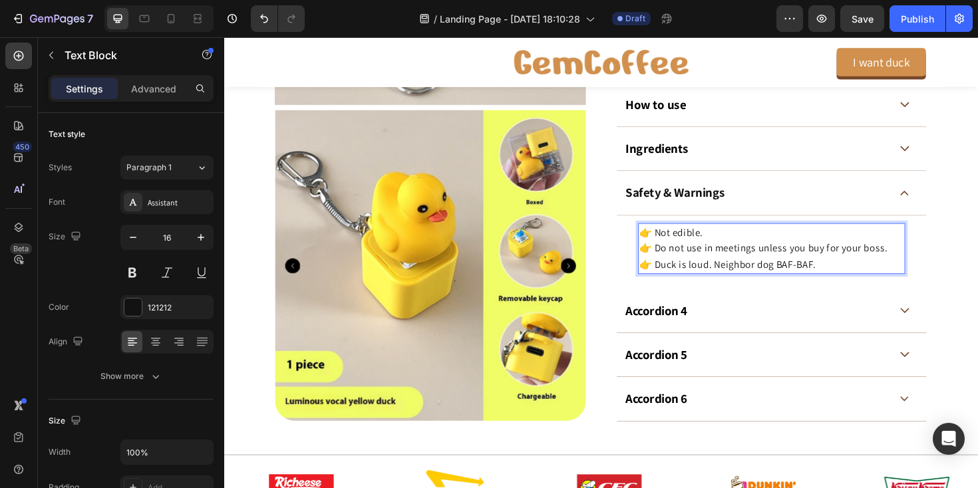
click at [708, 279] on p "👉 Not edible. 👉 Do not use in meetings unless you buy for your boss. 👉 Duck is …" at bounding box center [804, 261] width 280 height 51
click at [679, 328] on p "Accordion 4" at bounding box center [681, 327] width 65 height 17
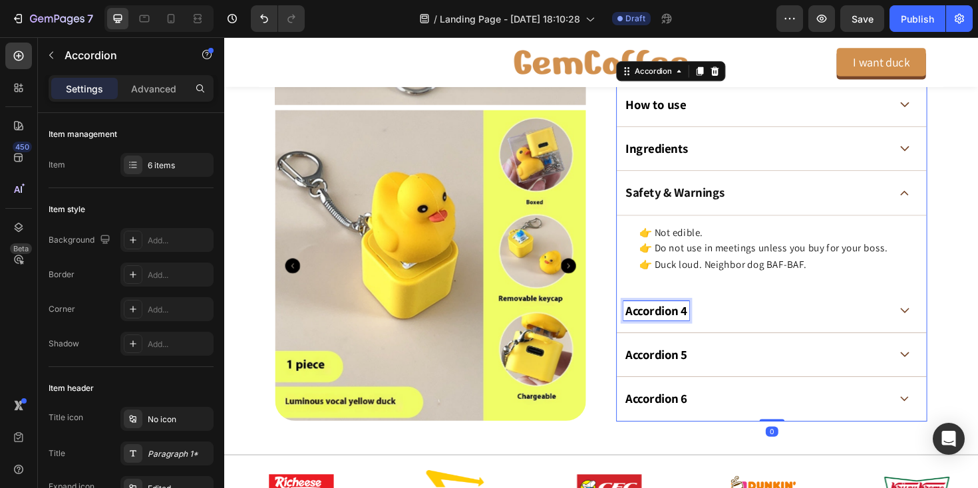
click at [679, 328] on p "Accordion 4" at bounding box center [681, 327] width 65 height 17
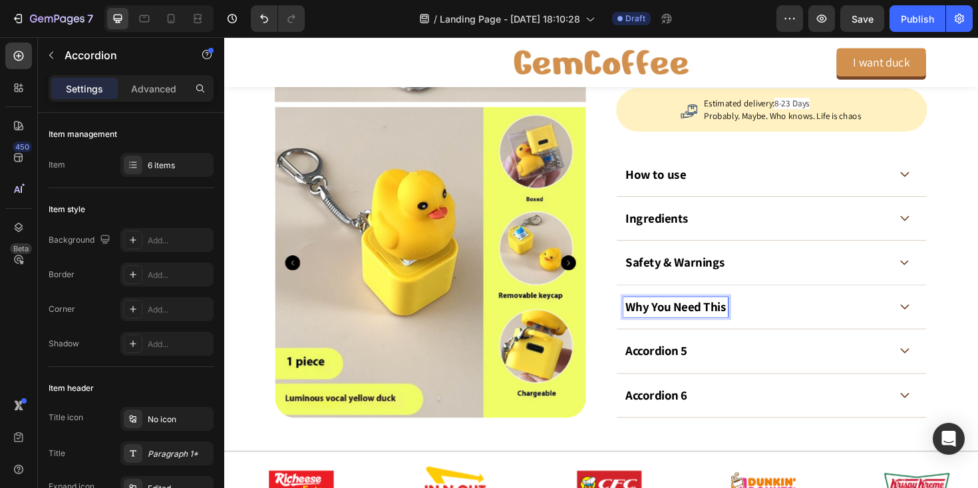
scroll to position [671, 0]
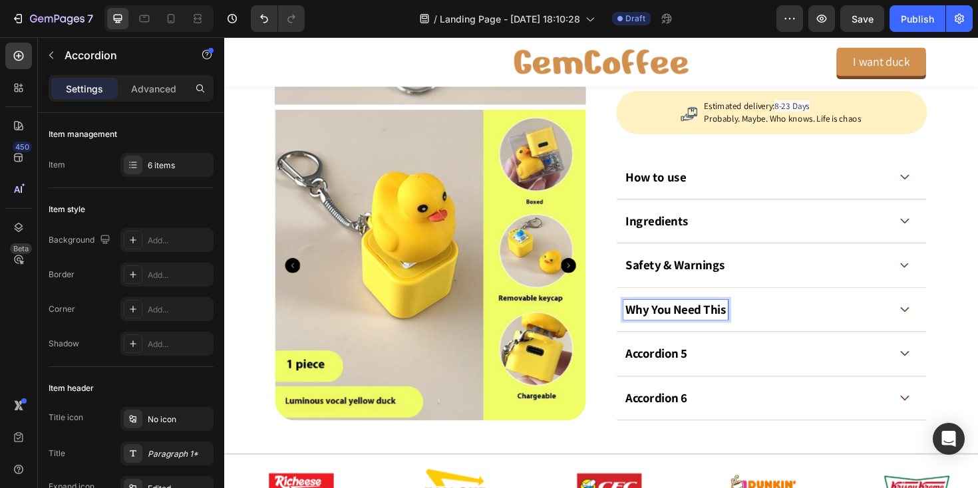
click at [944, 329] on span at bounding box center [945, 326] width 10 height 10
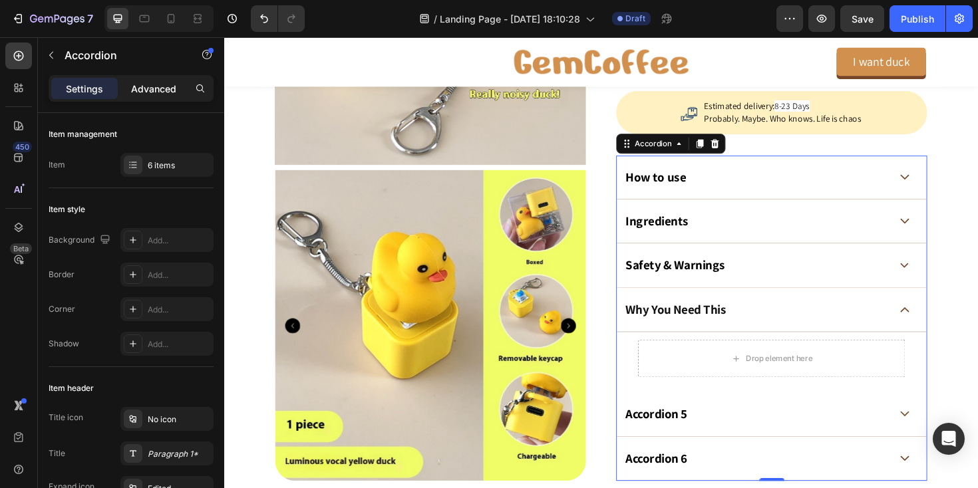
click at [152, 82] on p "Advanced" at bounding box center [153, 89] width 45 height 14
type input "100%"
type input "100"
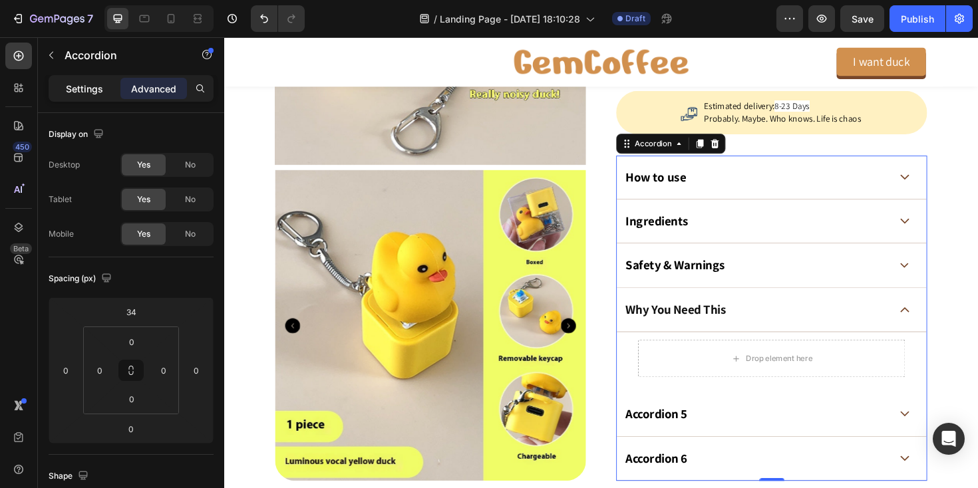
click at [91, 91] on p "Settings" at bounding box center [84, 89] width 37 height 14
type input "0"
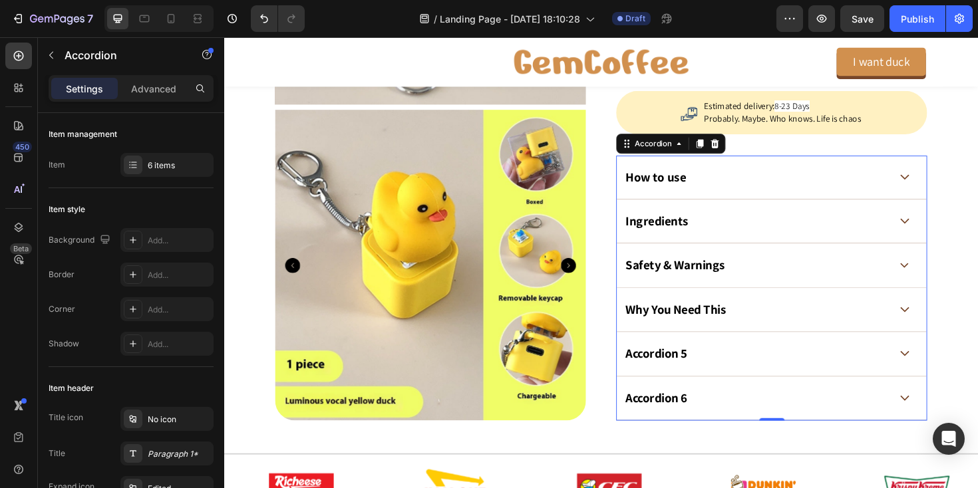
click at [914, 321] on div "Why You Need This" at bounding box center [788, 326] width 282 height 21
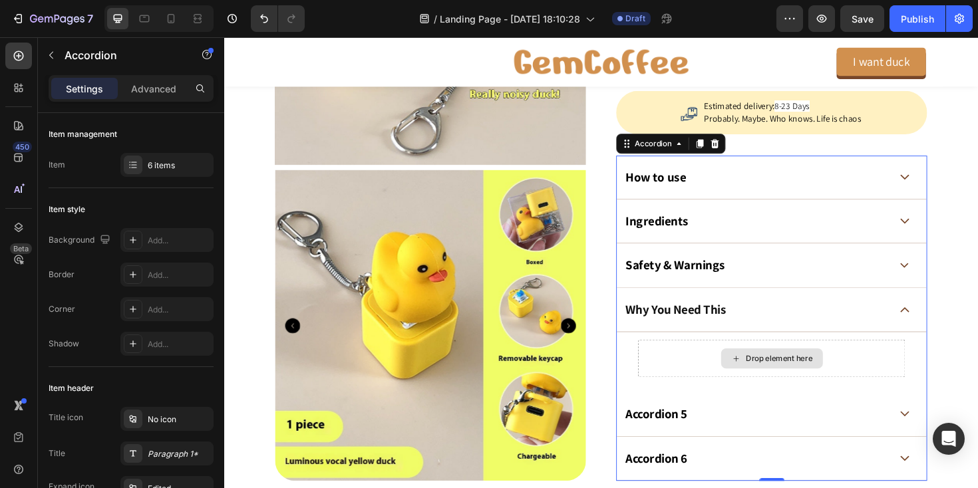
click at [819, 379] on div "Drop element here" at bounding box center [812, 378] width 71 height 11
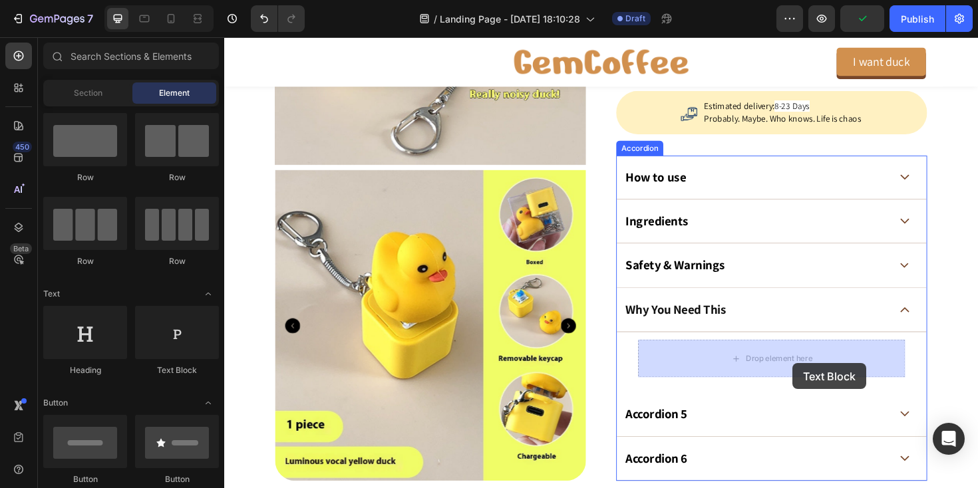
drag, startPoint x: 406, startPoint y: 385, endPoint x: 827, endPoint y: 383, distance: 420.6
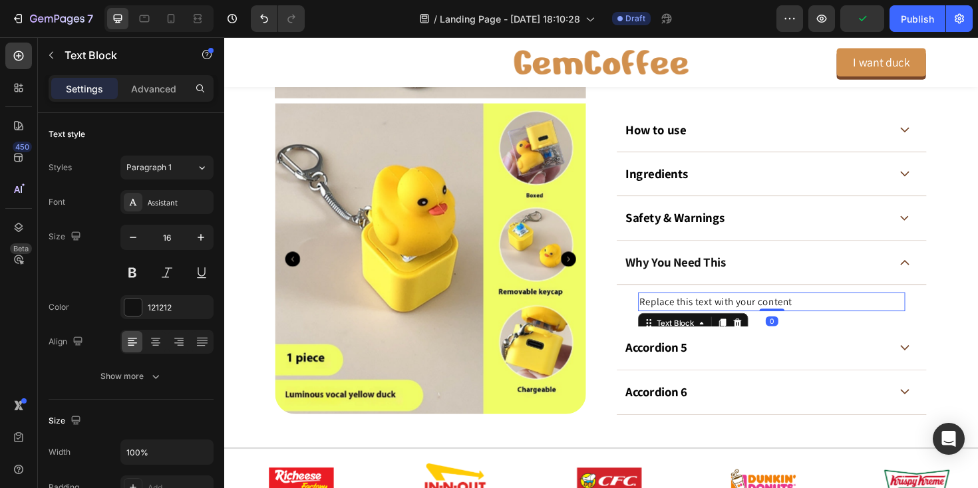
scroll to position [725, 0]
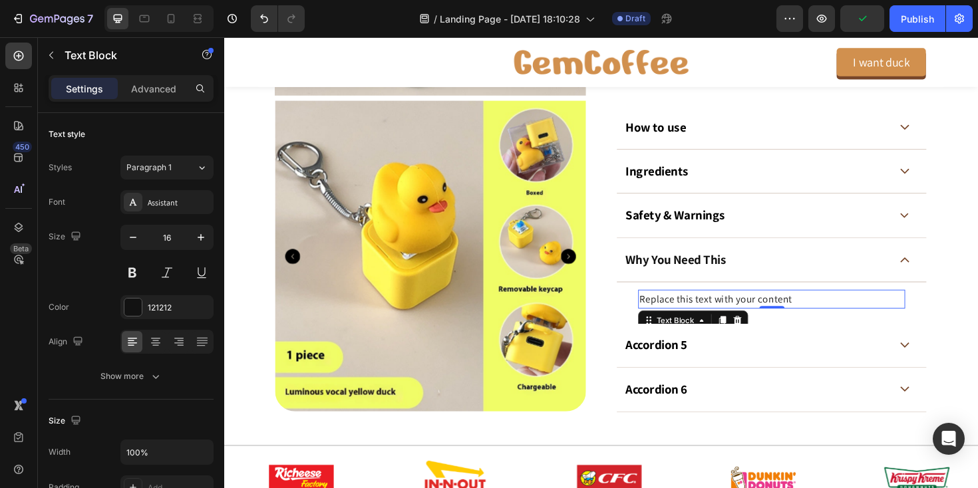
click at [728, 316] on div "Replace this text with your content" at bounding box center [804, 315] width 283 height 20
click at [728, 316] on p "Replace this text with your content" at bounding box center [804, 314] width 280 height 17
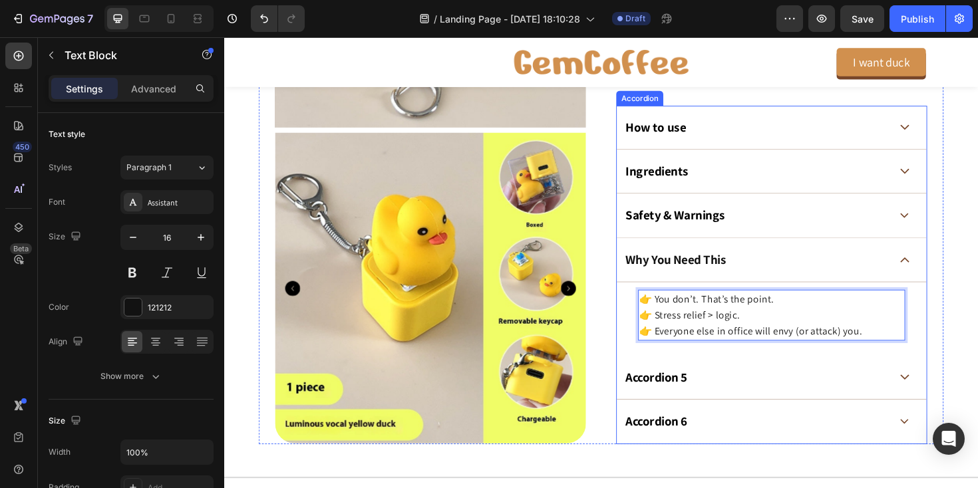
click at [672, 224] on strong "Safety & Warnings" at bounding box center [701, 225] width 105 height 17
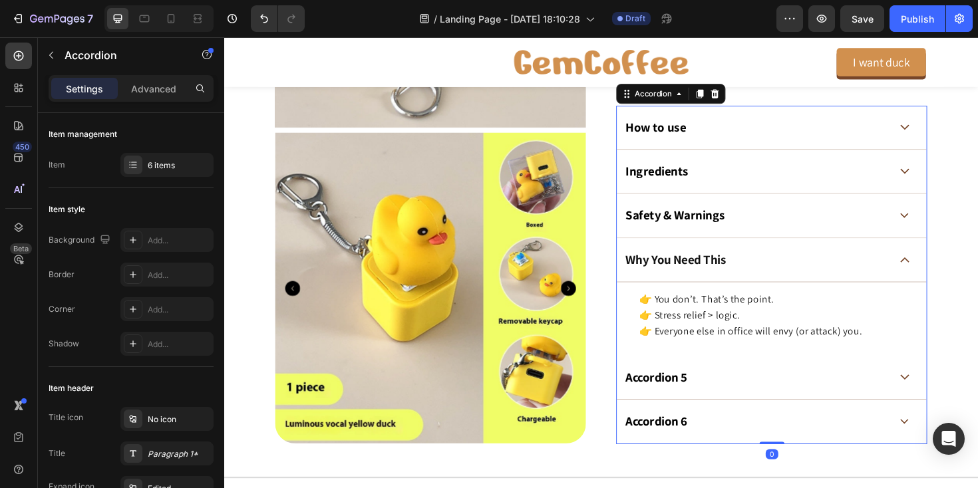
click at [940, 222] on span at bounding box center [945, 227] width 10 height 10
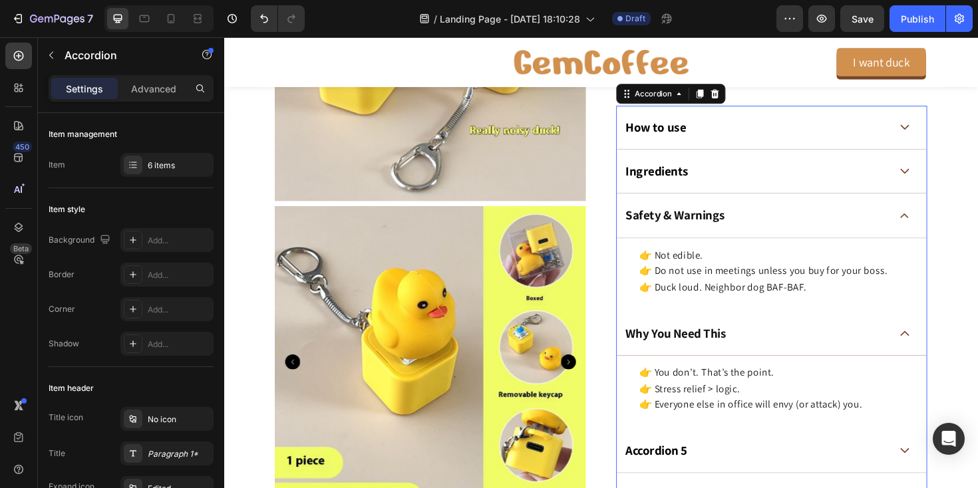
click at [940, 222] on span at bounding box center [945, 227] width 10 height 10
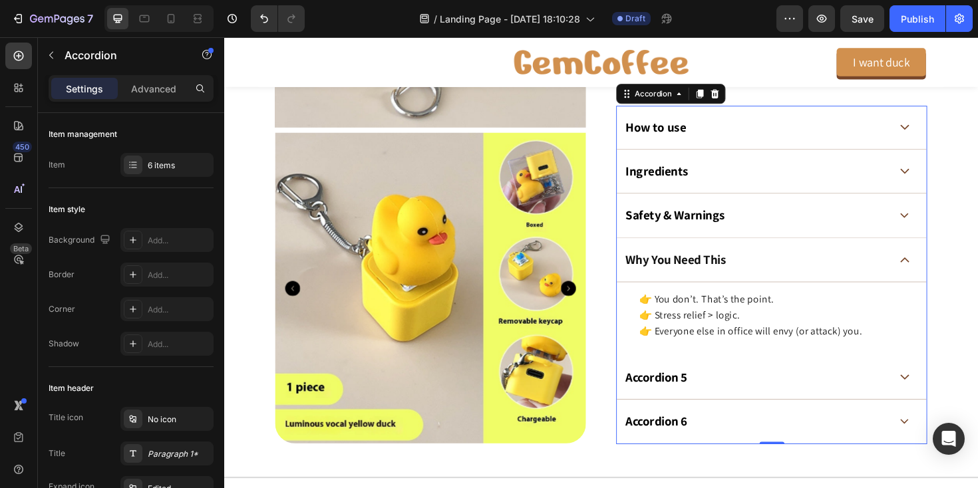
click at [940, 222] on span at bounding box center [945, 227] width 10 height 10
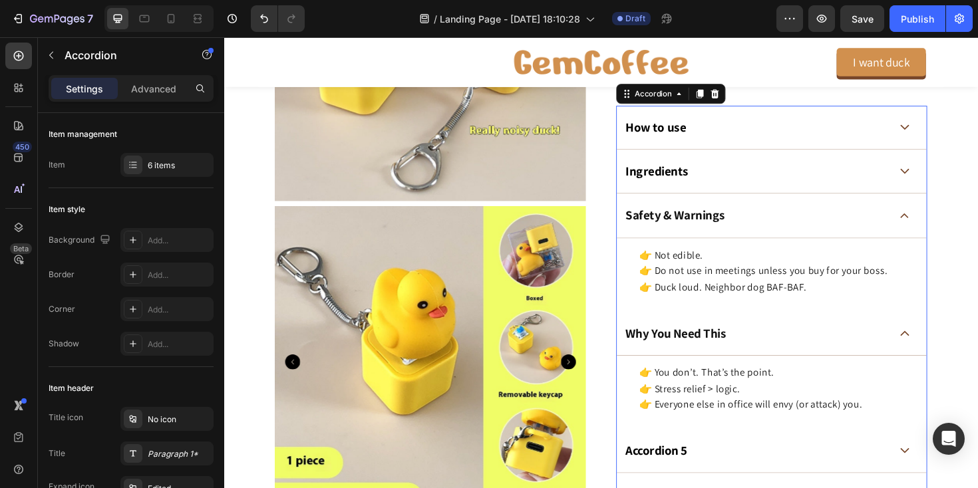
click at [940, 222] on span at bounding box center [945, 227] width 10 height 10
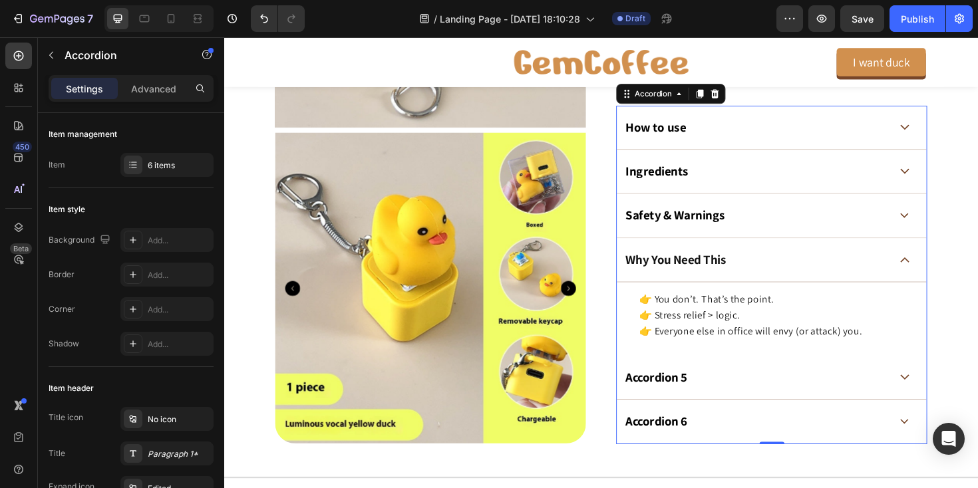
click at [946, 184] on span at bounding box center [945, 179] width 10 height 10
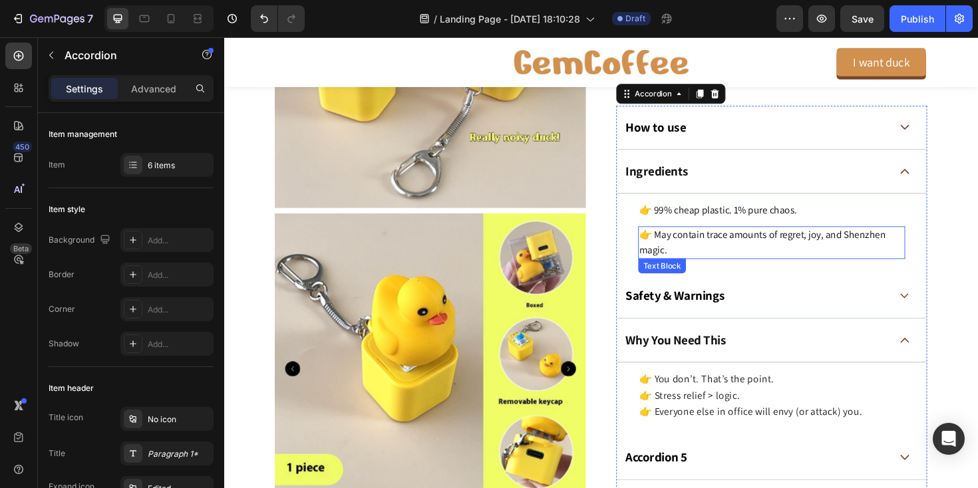
click at [826, 250] on p "👉 May contain trace amounts of regret, joy, and Shenzhen magic." at bounding box center [804, 255] width 280 height 32
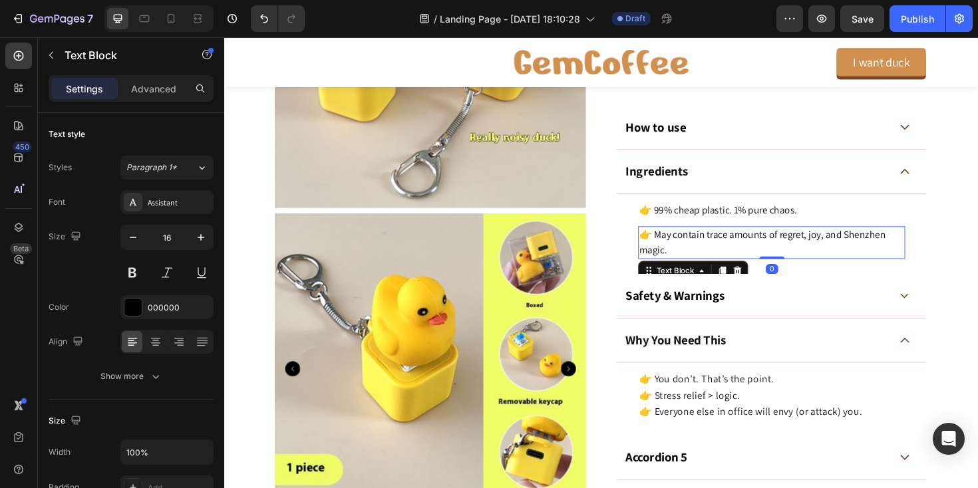
click at [826, 250] on p "👉 May contain trace amounts of regret, joy, and Shenzhen magic." at bounding box center [804, 255] width 280 height 32
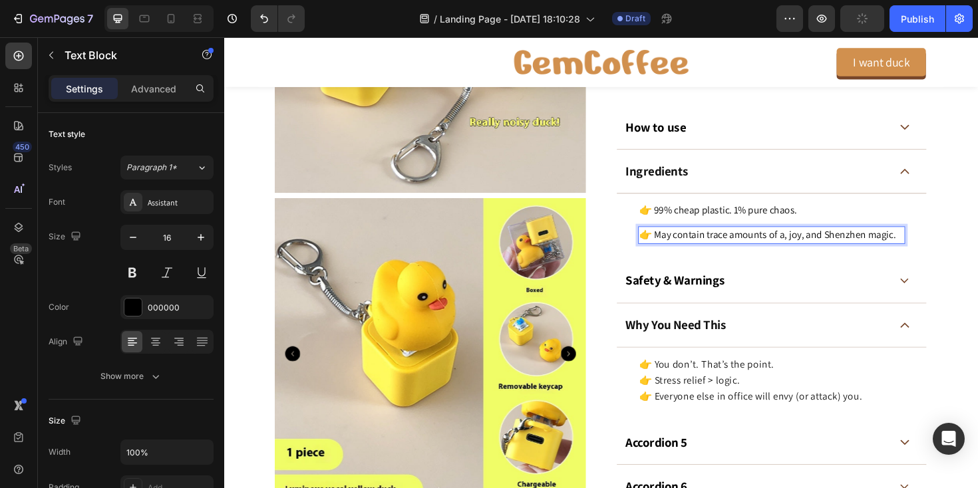
click at [826, 250] on p "👉 May contain trace amounts of a, joy, and Shenzhen magic." at bounding box center [804, 247] width 280 height 16
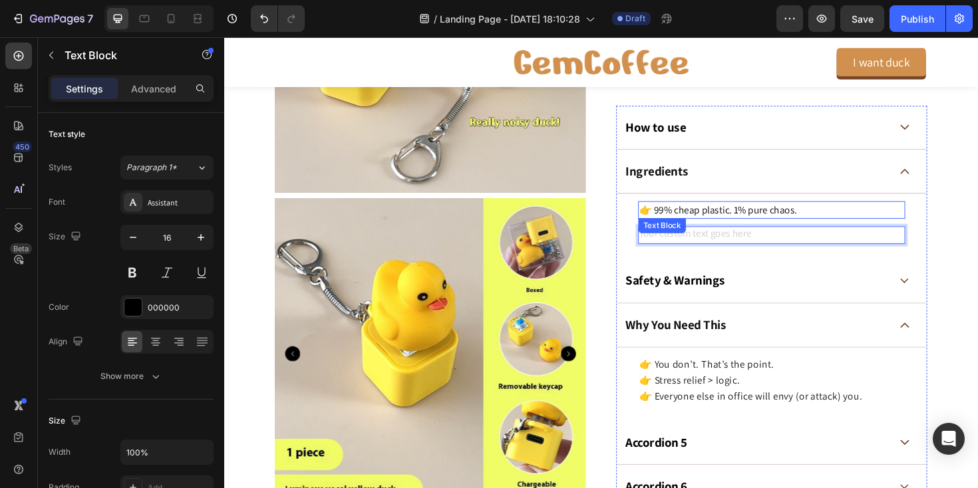
click at [801, 214] on p "👉 99% cheap plastic. 1% pure chaos." at bounding box center [804, 220] width 280 height 16
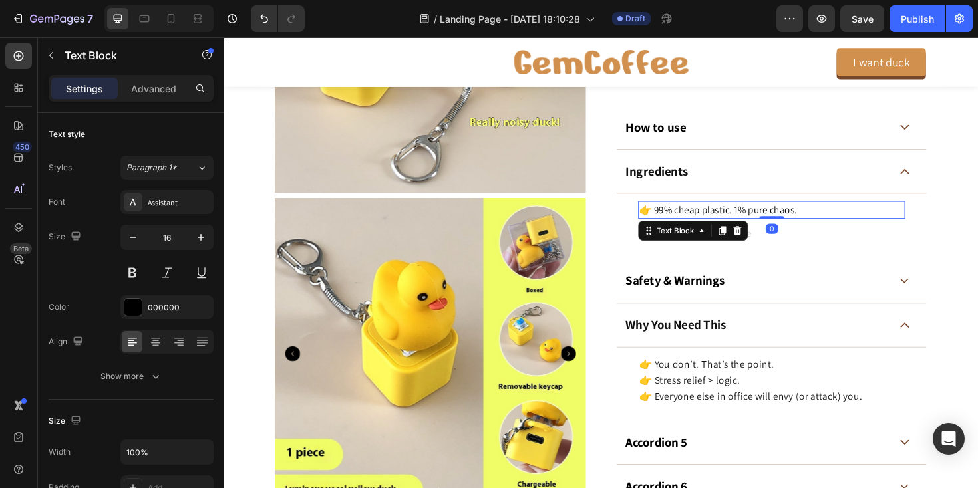
click at [830, 221] on p "👉 99% cheap plastic. 1% pure chaos." at bounding box center [804, 220] width 280 height 16
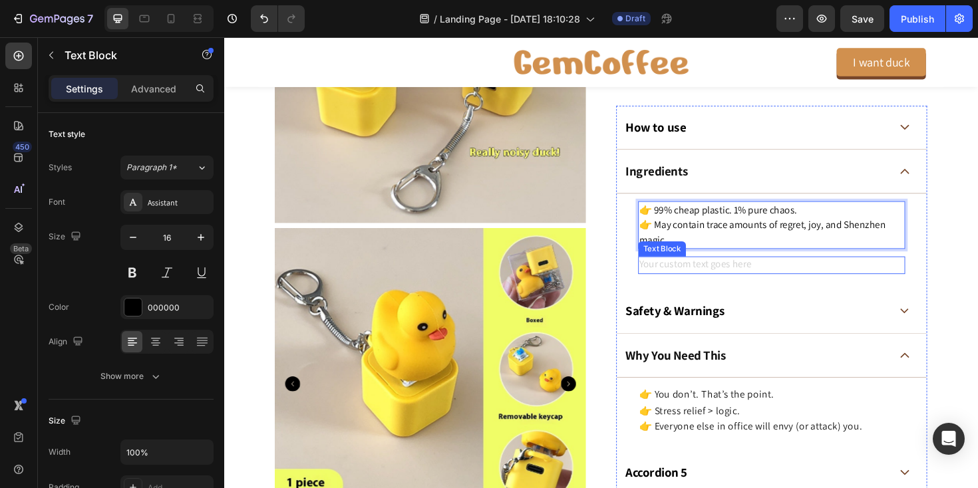
click at [773, 281] on div "Rich Text Editor. Editing area: main" at bounding box center [804, 279] width 283 height 19
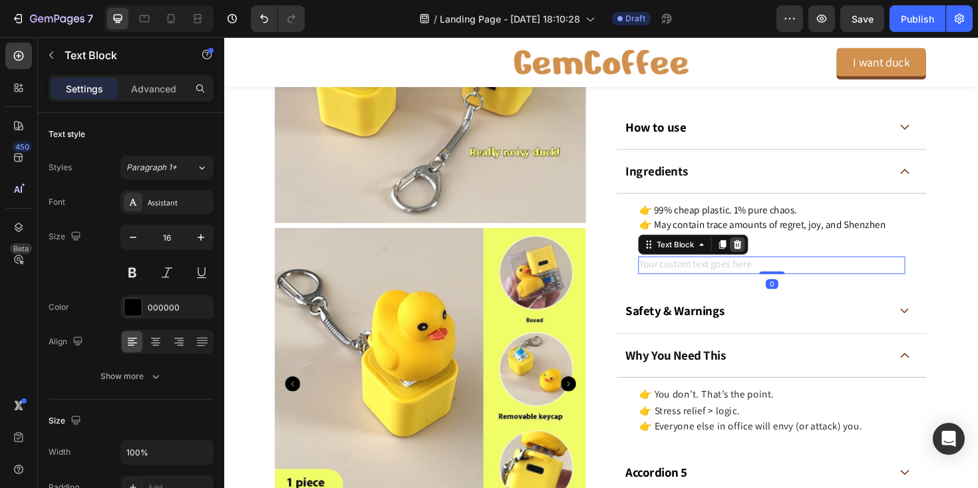
click at [767, 262] on icon at bounding box center [768, 256] width 9 height 9
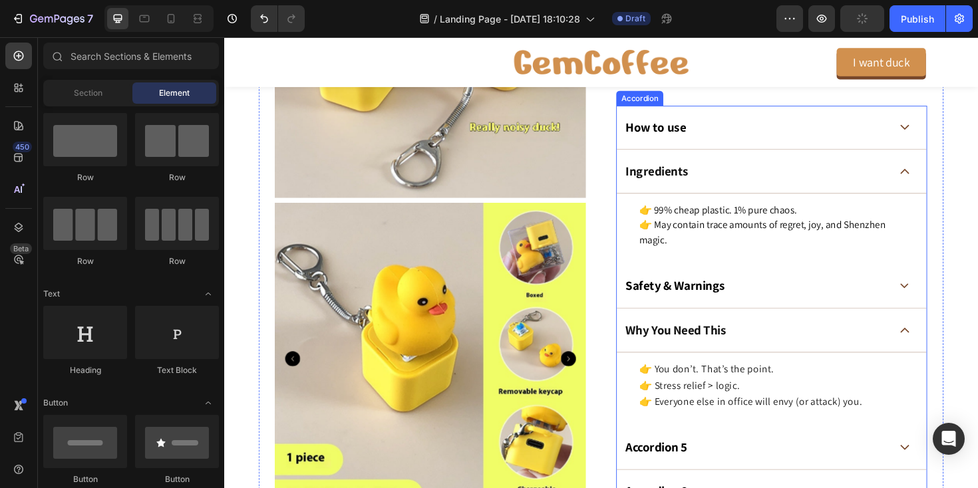
click at [944, 178] on icon at bounding box center [945, 180] width 9 height 4
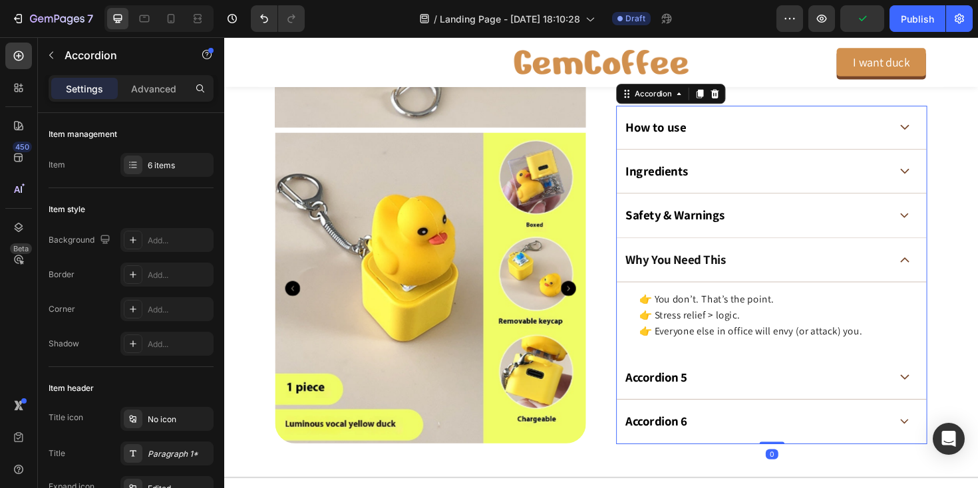
click at [950, 134] on icon at bounding box center [945, 133] width 10 height 6
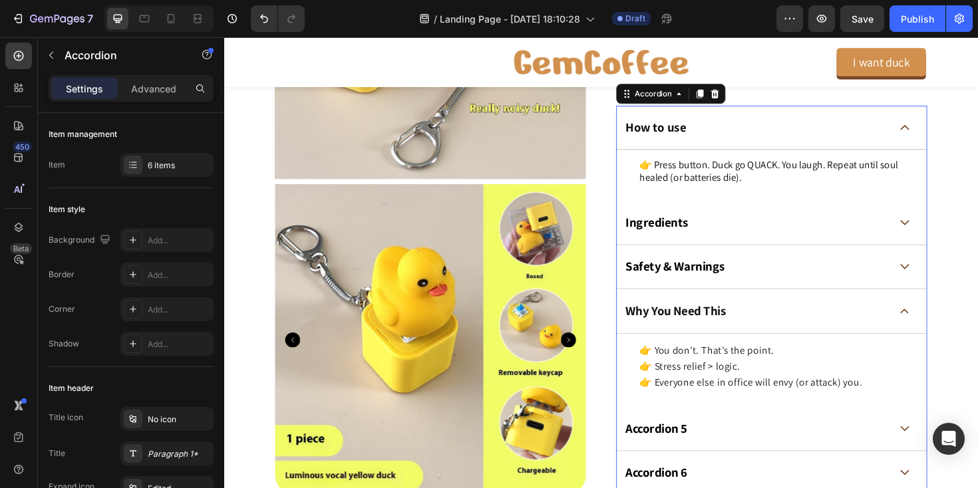
click at [946, 131] on icon at bounding box center [945, 132] width 9 height 4
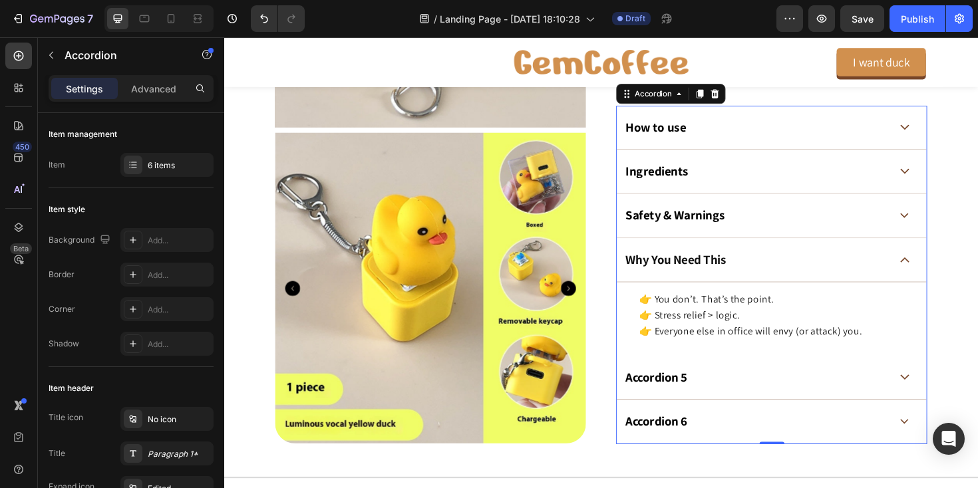
click at [950, 180] on div "Ingredients" at bounding box center [804, 179] width 328 height 47
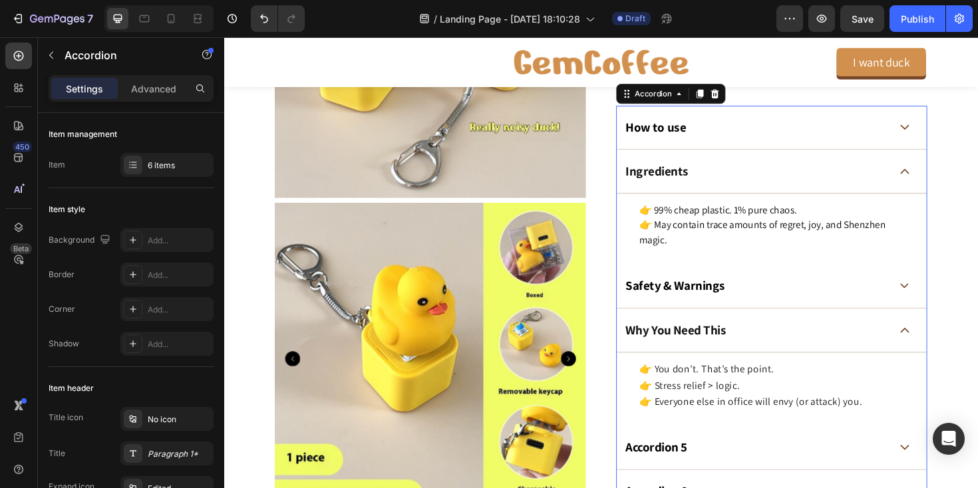
click at [950, 180] on div "Ingredients" at bounding box center [804, 179] width 328 height 47
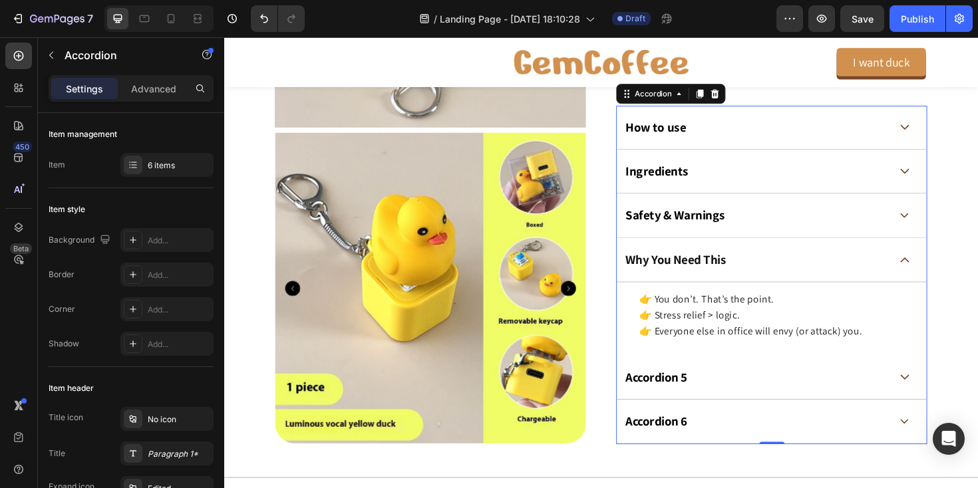
click at [946, 229] on icon at bounding box center [945, 227] width 10 height 6
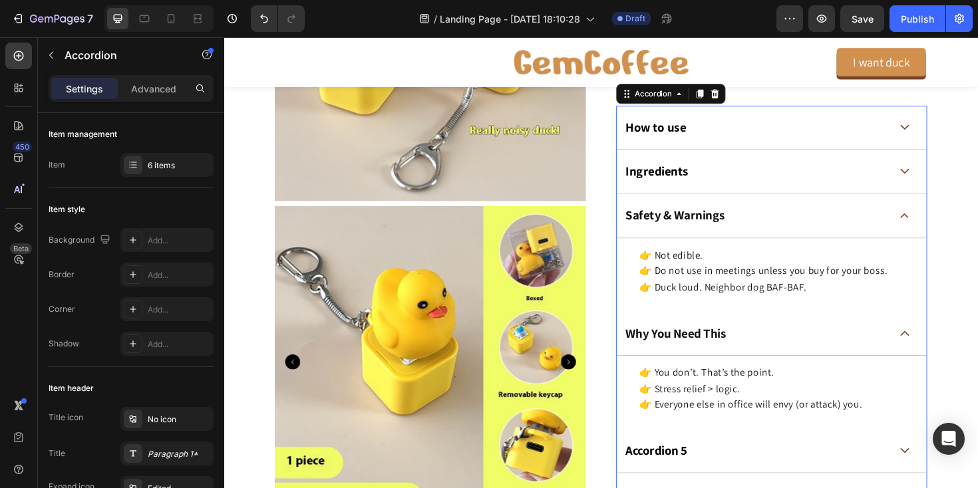
click at [946, 229] on icon at bounding box center [945, 227] width 10 height 6
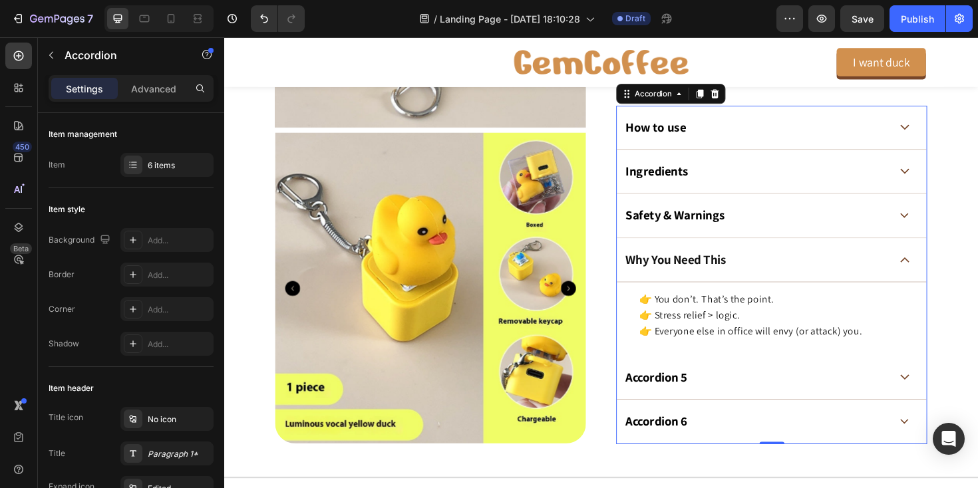
click at [943, 278] on div "Why You Need This" at bounding box center [804, 273] width 328 height 47
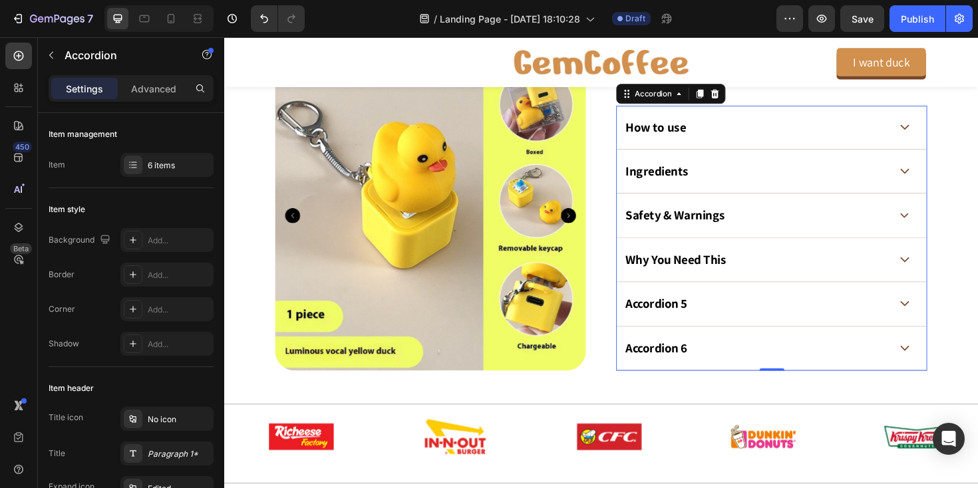
click at [943, 278] on div "Why You Need This" at bounding box center [804, 273] width 328 height 47
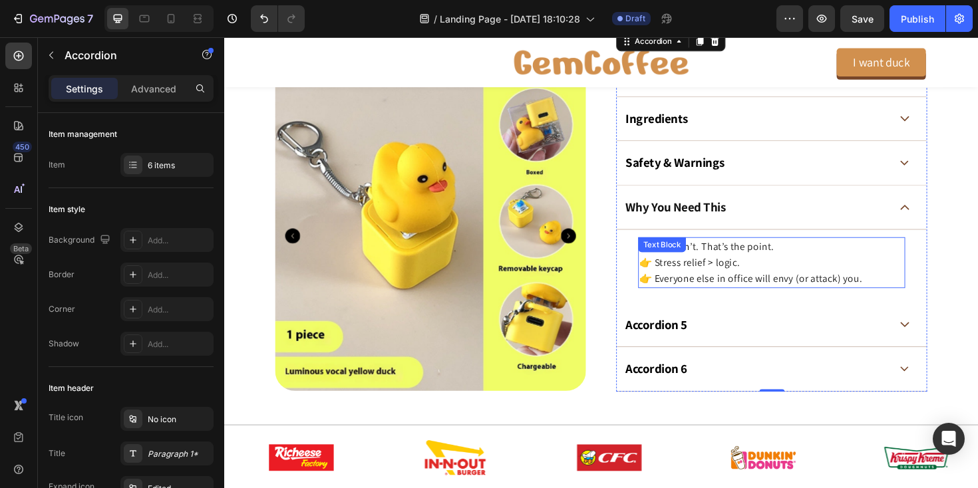
scroll to position [781, 0]
click at [834, 292] on p "👉 You don’t. That’s the point. 👉 Stress relief > logic. 👉 Everyone else in offi…" at bounding box center [804, 275] width 280 height 51
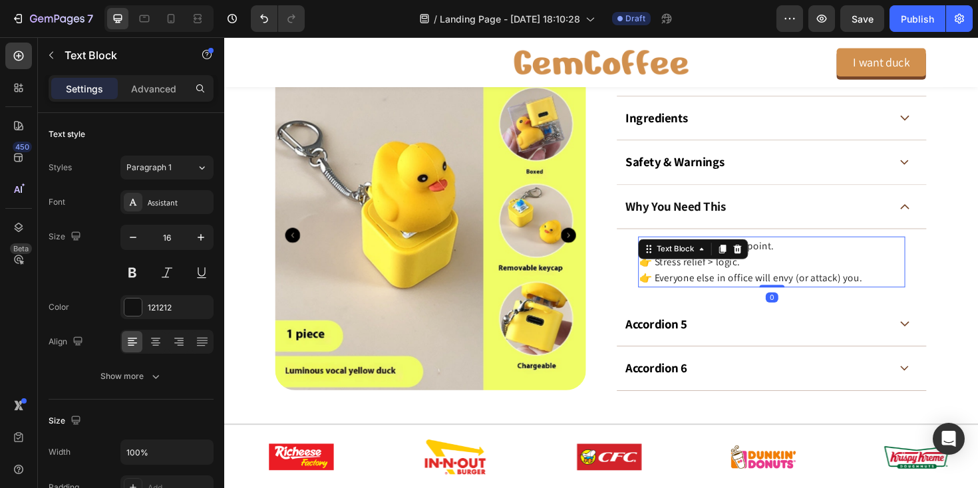
click at [847, 294] on p "👉 You don’t. That’s the point. 👉 Stress relief > logic. 👉 Everyone else in offi…" at bounding box center [804, 275] width 280 height 51
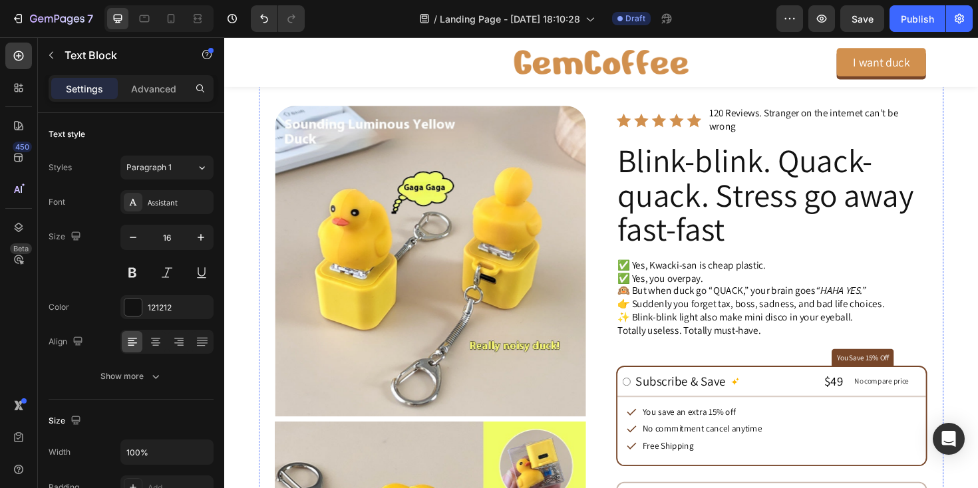
scroll to position [118, 0]
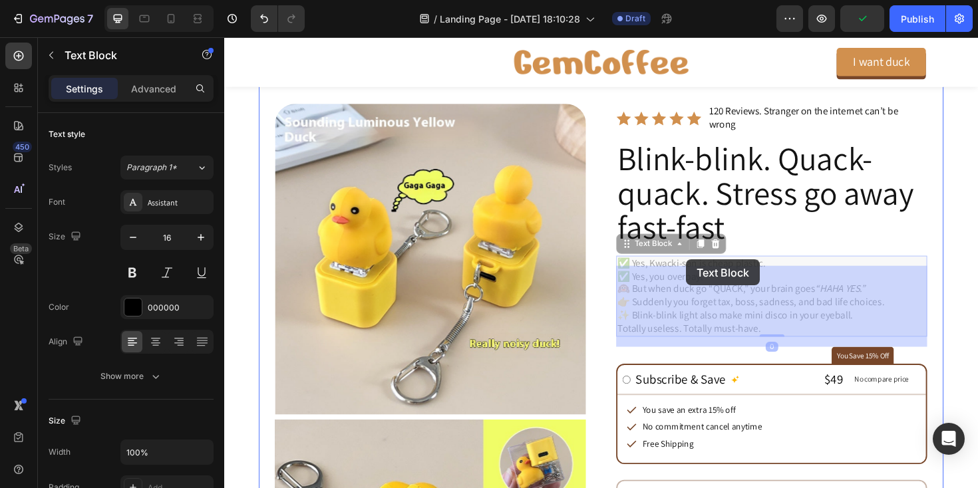
drag, startPoint x: 673, startPoint y: 274, endPoint x: 713, endPoint y: 273, distance: 40.0
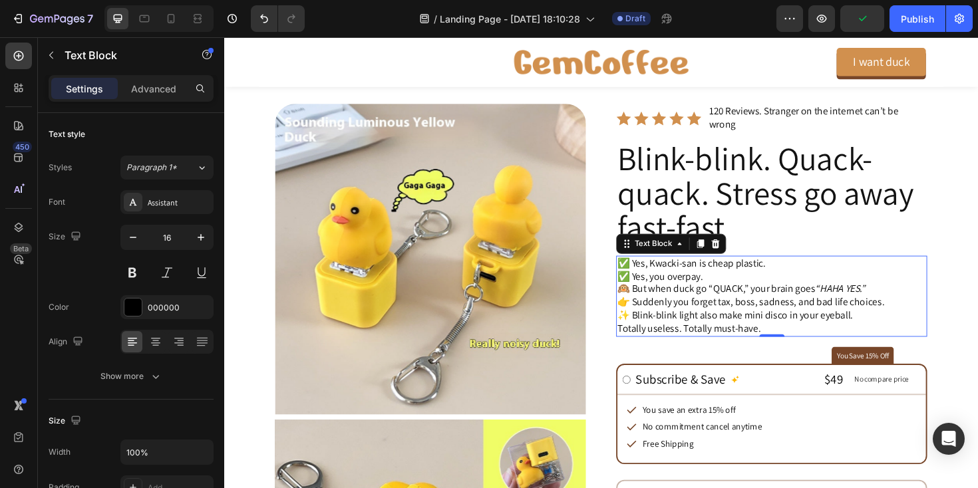
click at [706, 277] on p "✅ Yes, Kwacki-san is cheap plastic. ✅ Yes, you overpay. 🙉 But when duck go “QUA…" at bounding box center [804, 297] width 327 height 55
click at [683, 278] on p "✅ Yes, Kwacki-san is cheap plastic. ✅ Yes, you overpay. 🙉 But when duck go “QUA…" at bounding box center [804, 297] width 327 height 55
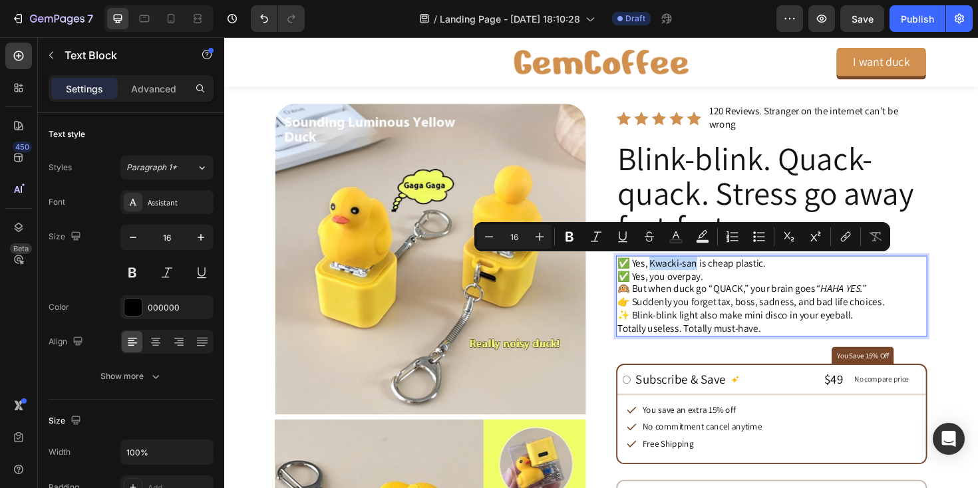
copy p "Kwacki-san"
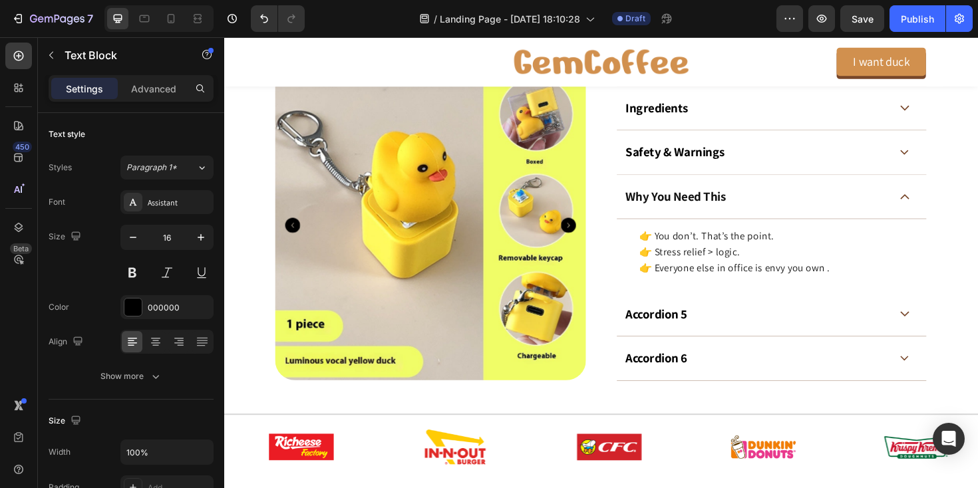
scroll to position [791, 0]
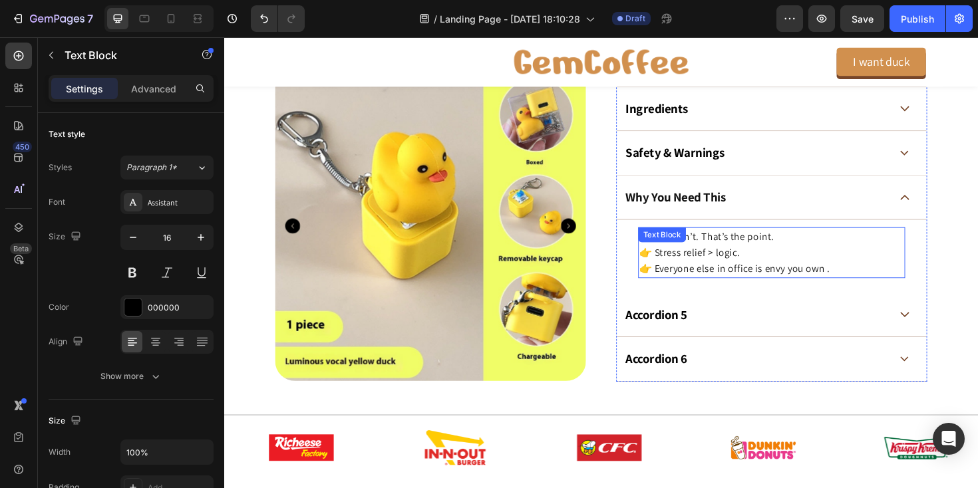
click at [770, 282] on p "👉 You don’t. That’s the point. 👉 Stress relief > logic. 👉 Everyone else in offi…" at bounding box center [804, 265] width 280 height 51
click at [834, 287] on p "👉 You don’t. That’s the point. 👉 Stress relief > logic. 👉 Everyone else in offi…" at bounding box center [804, 265] width 280 height 51
click at [860, 283] on p "👉 You don’t. That’s the point. 👉 Stress relief > logic. 👉 Everyone else in offi…" at bounding box center [804, 265] width 280 height 51
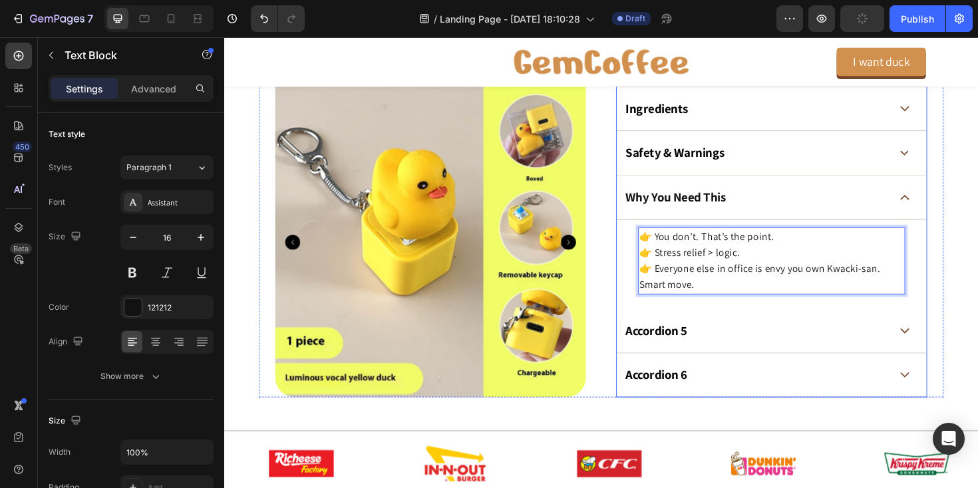
click at [944, 206] on icon at bounding box center [945, 208] width 9 height 4
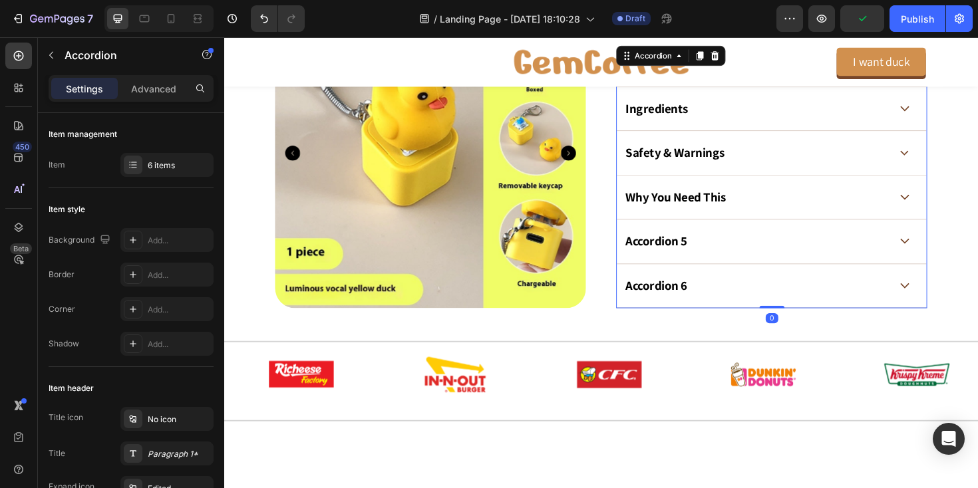
click at [945, 258] on span at bounding box center [945, 254] width 10 height 10
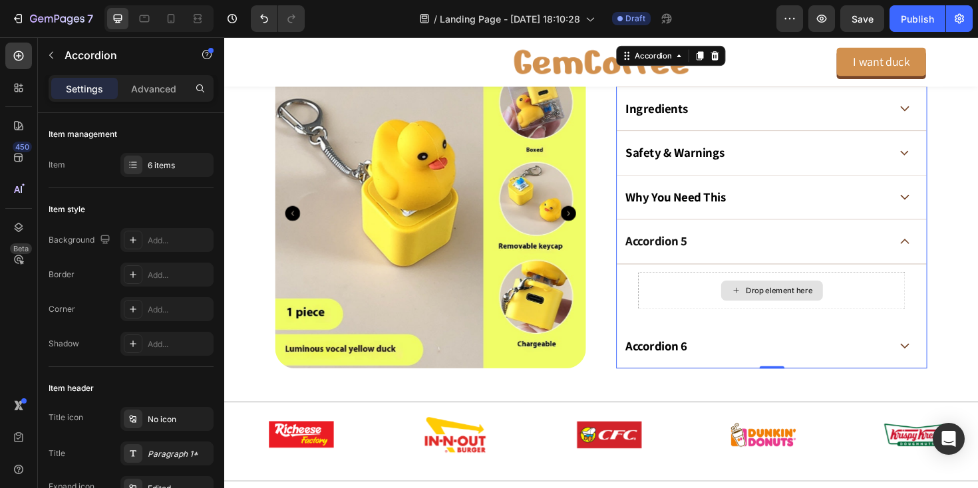
click at [738, 299] on div "Drop element here" at bounding box center [804, 306] width 283 height 40
click at [796, 303] on div "Drop element here" at bounding box center [812, 306] width 71 height 11
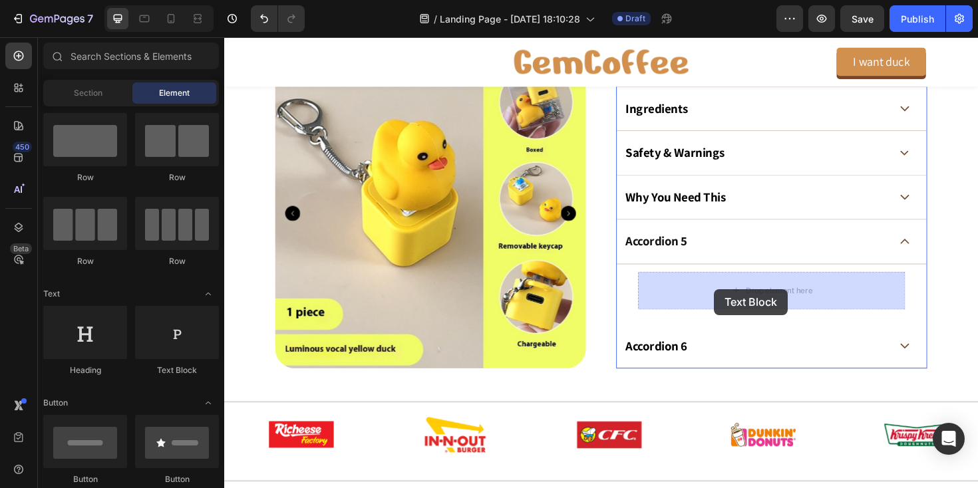
drag, startPoint x: 377, startPoint y: 372, endPoint x: 743, endPoint y: 304, distance: 372.2
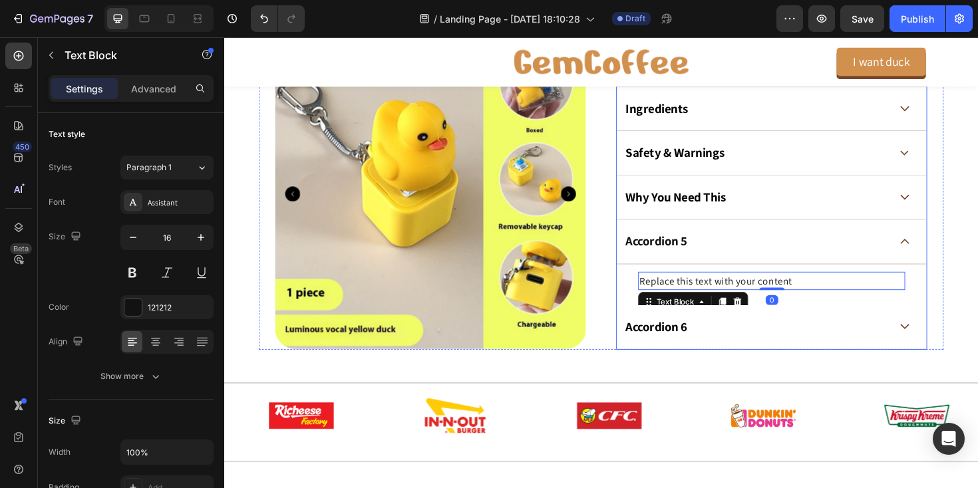
click at [669, 256] on p "Accordion 5" at bounding box center [681, 254] width 65 height 17
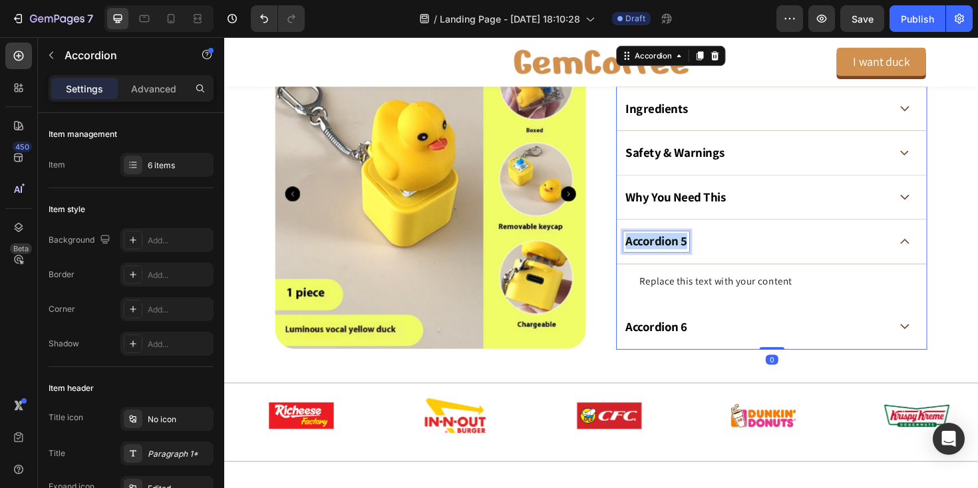
click at [669, 256] on p "Accordion 5" at bounding box center [681, 254] width 65 height 17
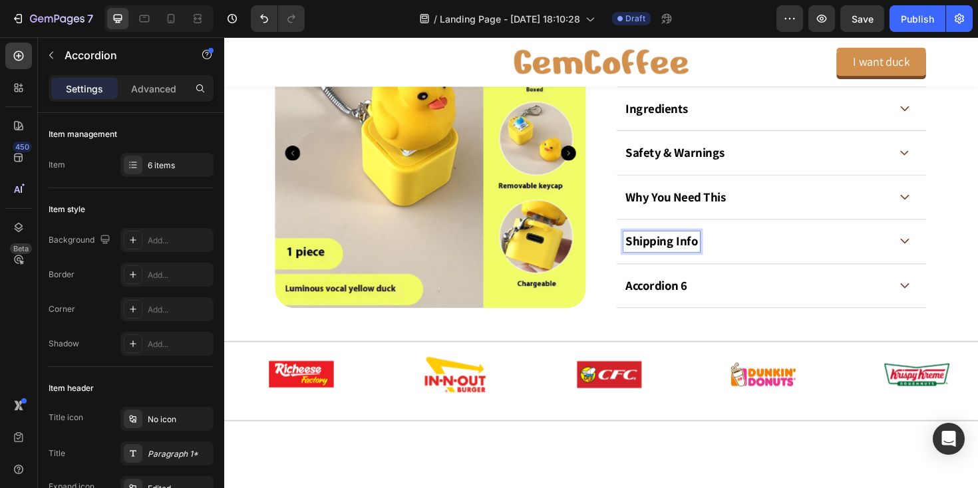
click at [949, 254] on icon at bounding box center [945, 254] width 10 height 6
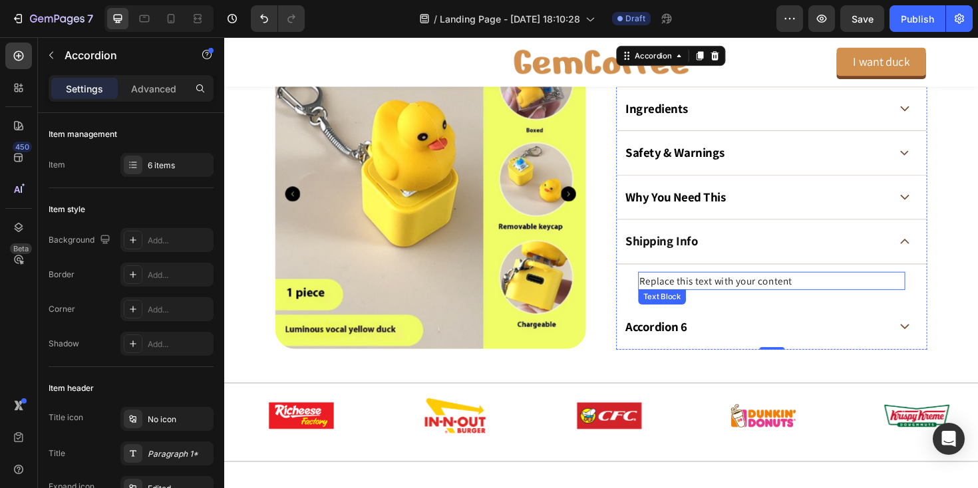
click at [802, 297] on div "Replace this text with your content" at bounding box center [804, 296] width 283 height 20
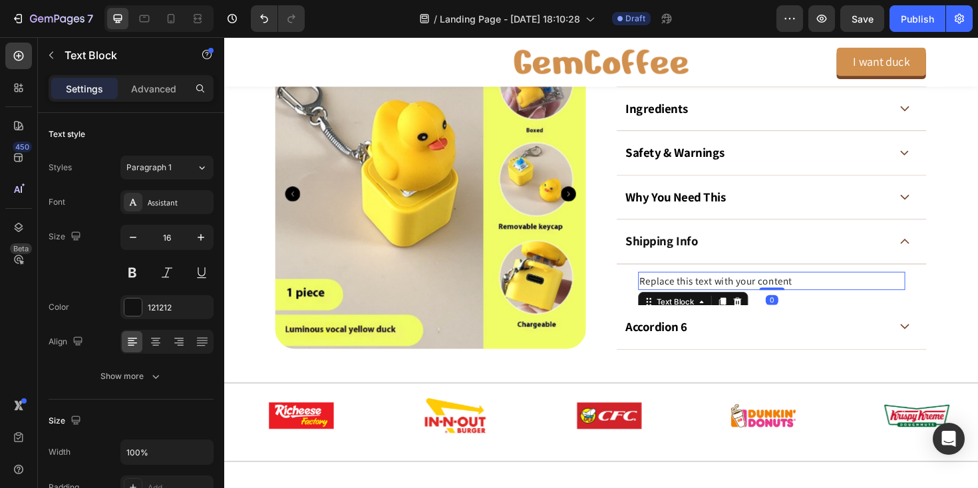
click at [802, 297] on div "Replace this text with your content" at bounding box center [804, 296] width 283 height 20
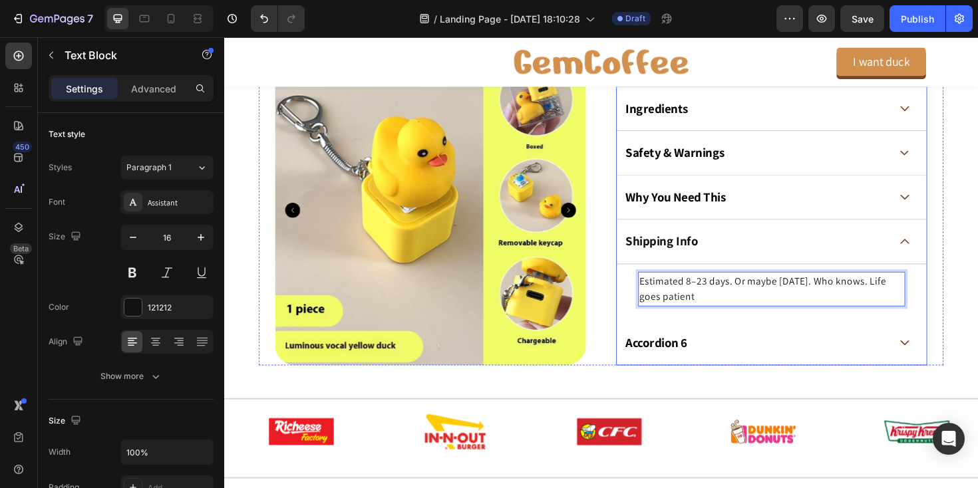
click at [947, 252] on icon at bounding box center [945, 254] width 10 height 6
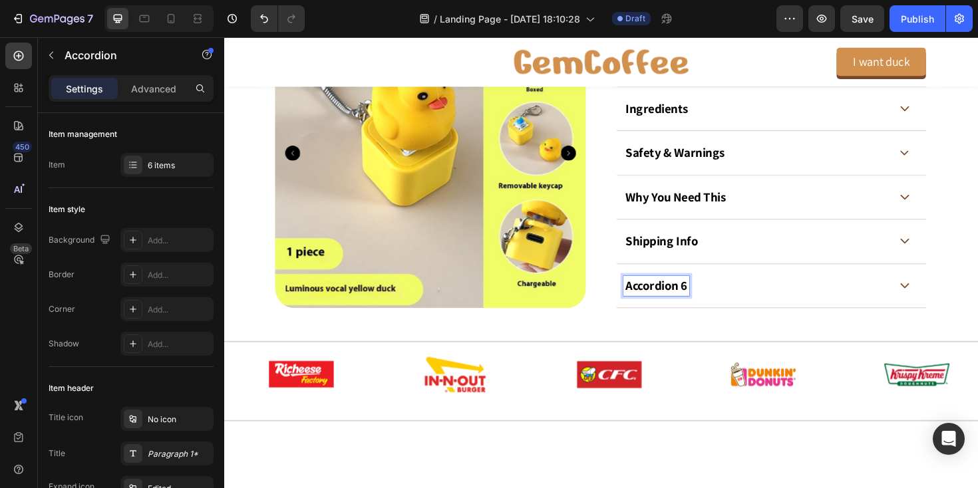
click at [942, 300] on icon at bounding box center [945, 301] width 10 height 6
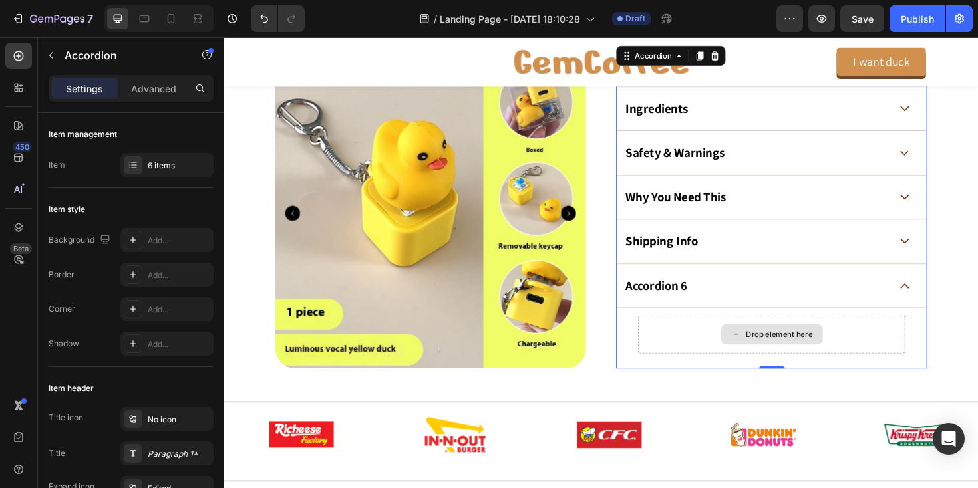
click at [787, 357] on div "Drop element here" at bounding box center [812, 352] width 71 height 11
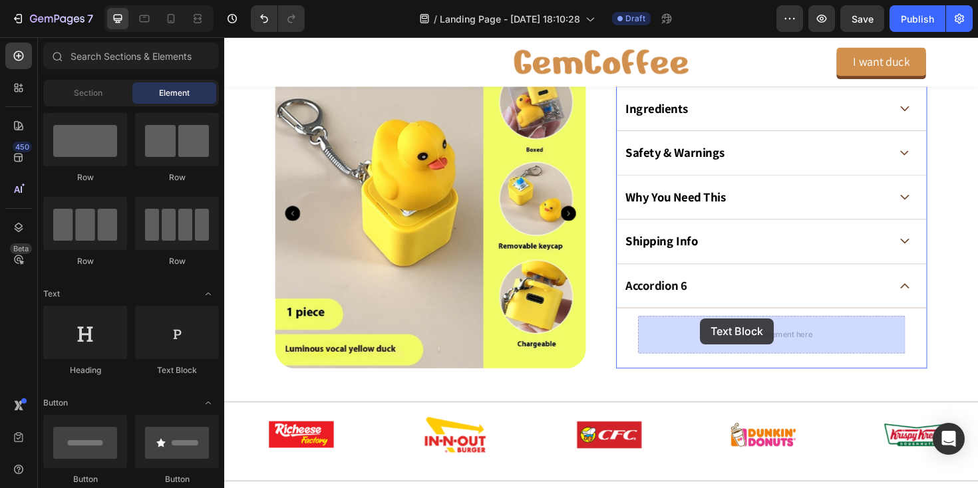
drag, startPoint x: 403, startPoint y: 373, endPoint x: 728, endPoint y: 335, distance: 327.5
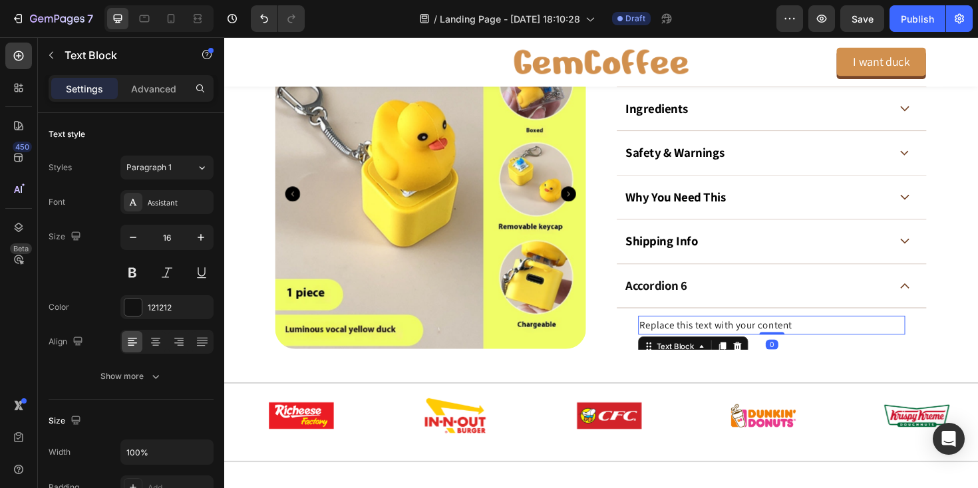
click at [705, 348] on div "Replace this text with your content" at bounding box center [804, 343] width 283 height 20
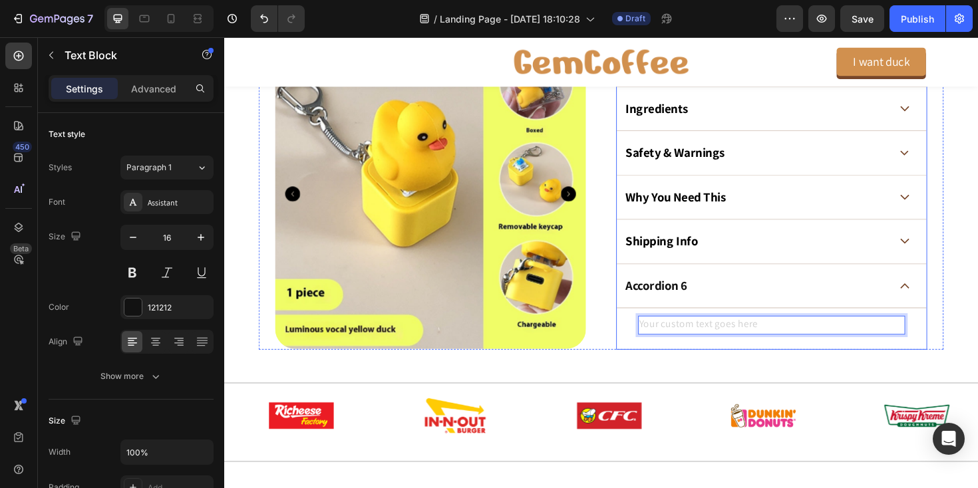
click at [695, 301] on p "Accordion 6" at bounding box center [681, 301] width 65 height 17
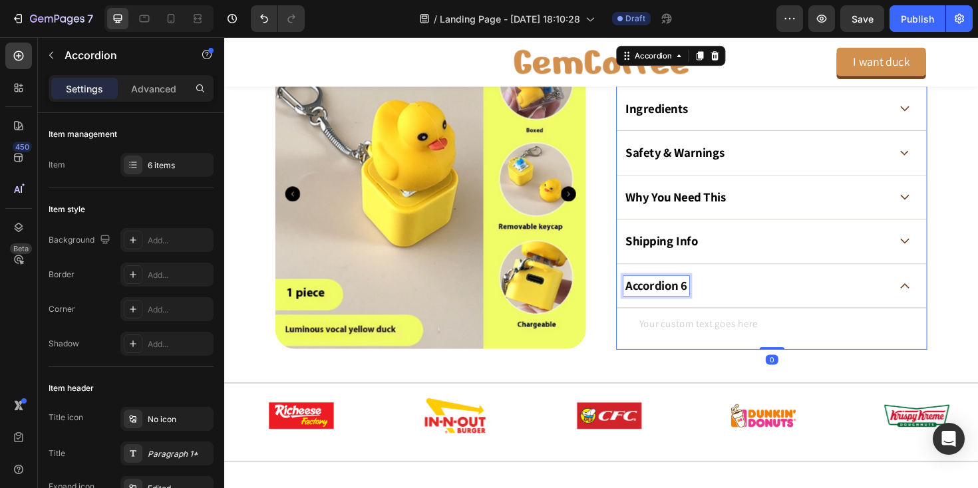
click at [695, 301] on p "Accordion 6" at bounding box center [681, 301] width 65 height 17
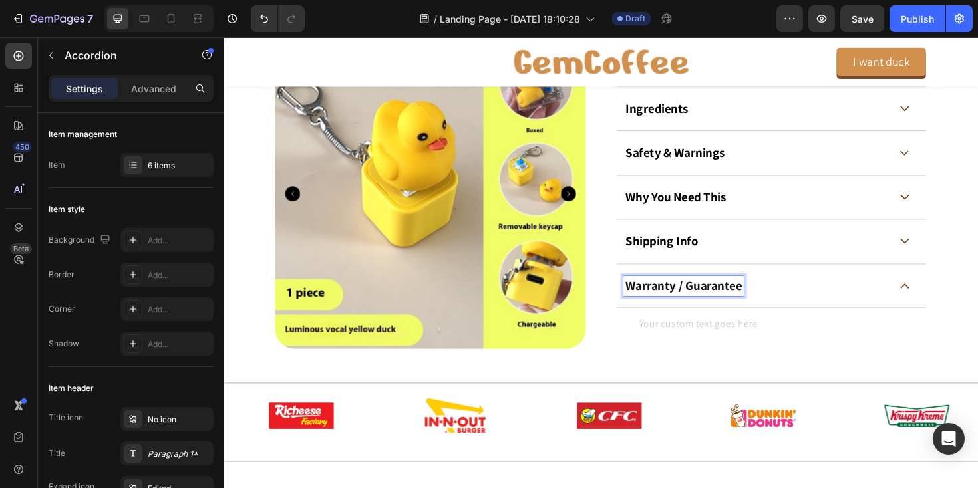
click at [715, 304] on p "Warranty / Guarantee" at bounding box center [710, 301] width 123 height 17
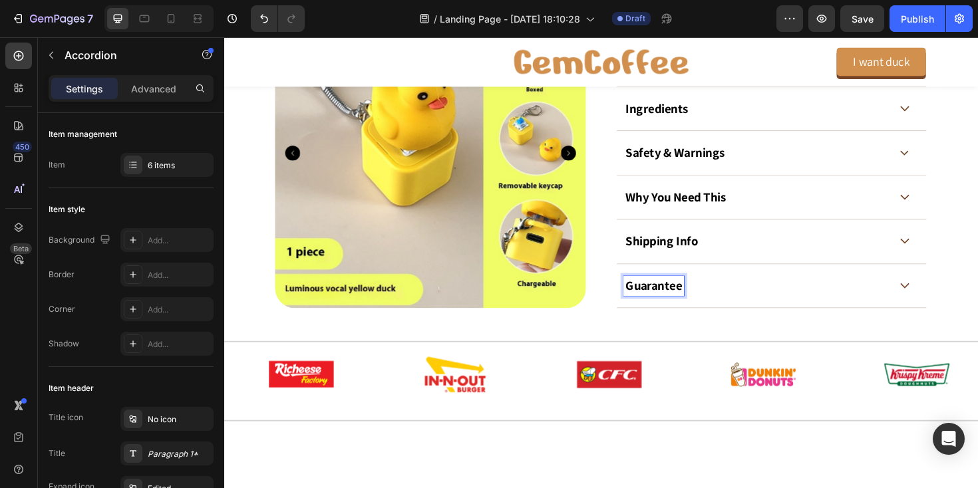
click at [715, 304] on div "Guarantee" at bounding box center [788, 301] width 282 height 21
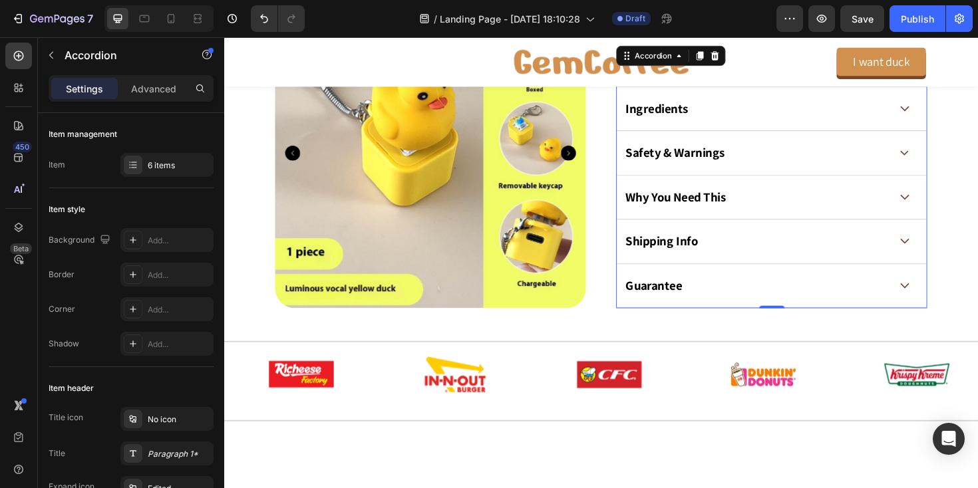
click at [940, 305] on span at bounding box center [945, 301] width 10 height 10
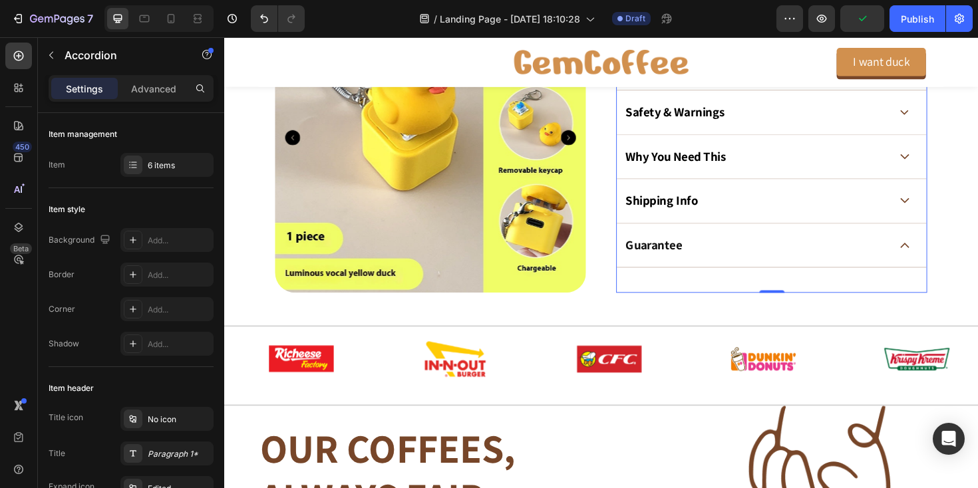
scroll to position [842, 0]
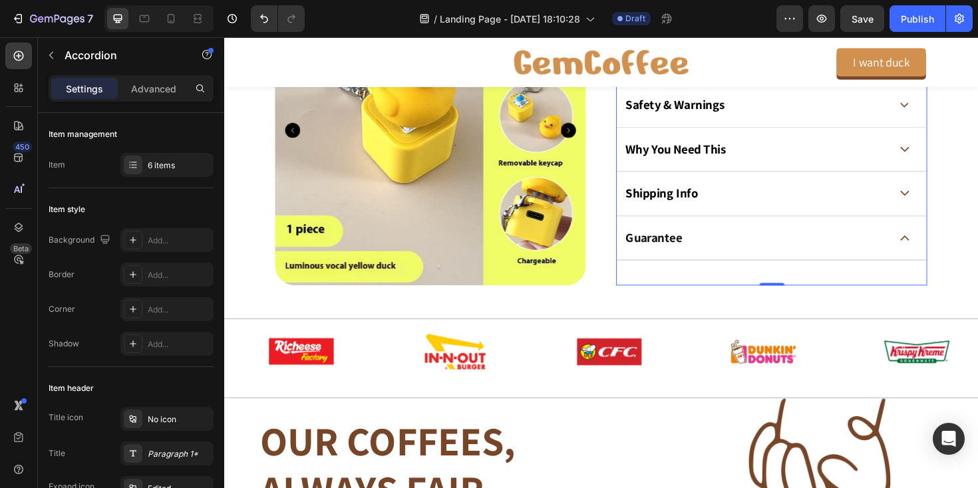
click at [775, 278] on div "Text Block" at bounding box center [804, 287] width 328 height 27
click at [797, 281] on div at bounding box center [804, 282] width 283 height 3
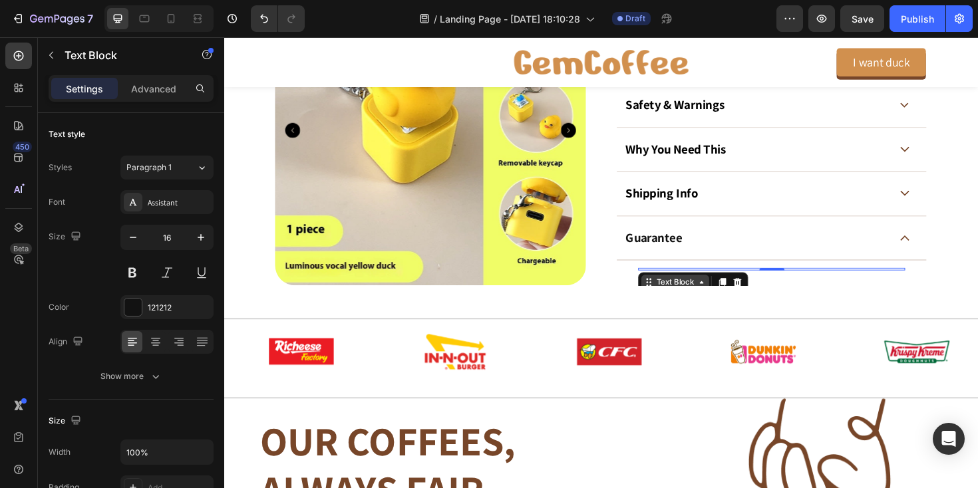
click at [690, 293] on div "Text Block" at bounding box center [701, 297] width 45 height 12
click at [789, 280] on div "Text Block Accordion Product Section 0" at bounding box center [804, 287] width 328 height 27
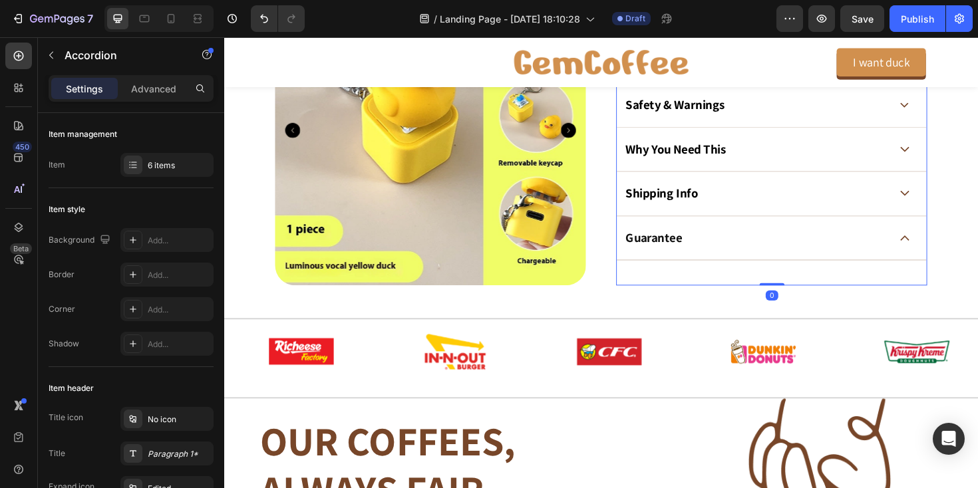
click at [789, 280] on div "Text Block" at bounding box center [804, 287] width 328 height 27
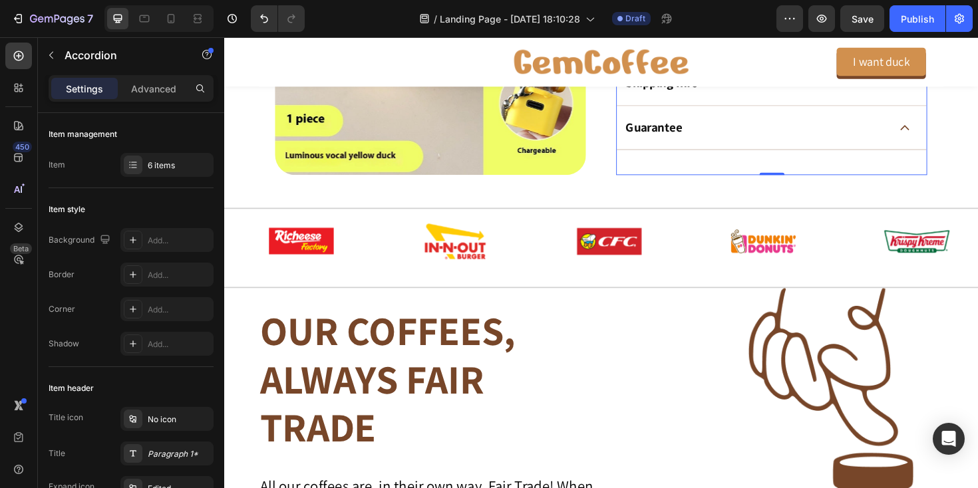
scroll to position [956, 0]
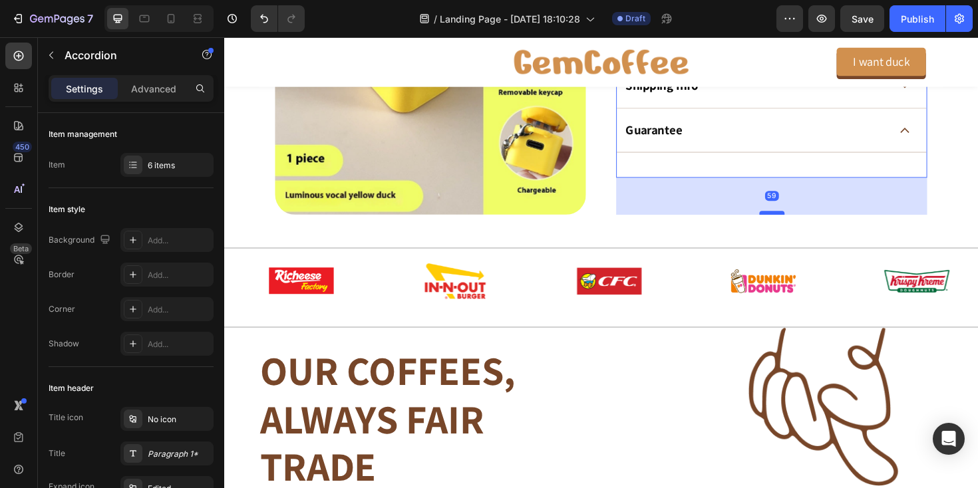
drag, startPoint x: 807, startPoint y: 184, endPoint x: 809, endPoint y: 223, distance: 39.4
click at [809, 223] on div at bounding box center [804, 224] width 27 height 4
type input "100%"
type input "100"
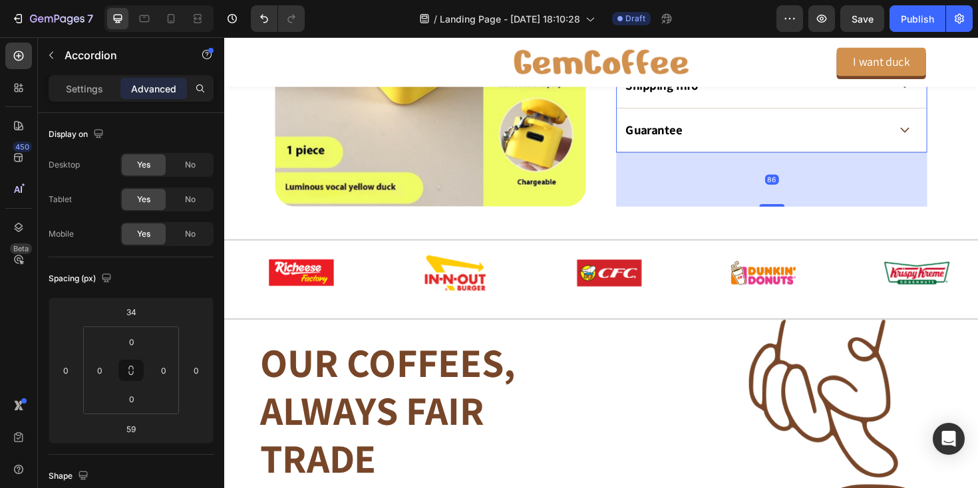
drag, startPoint x: 799, startPoint y: 198, endPoint x: 801, endPoint y: 216, distance: 18.0
click at [801, 216] on div at bounding box center [804, 215] width 27 height 3
type input "86"
click at [944, 135] on icon at bounding box center [945, 136] width 10 height 6
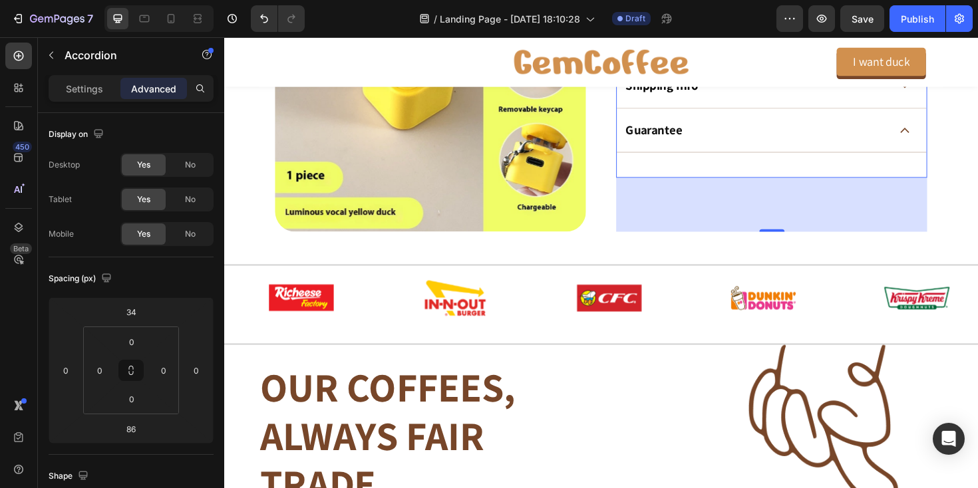
click at [795, 171] on div "Text Block" at bounding box center [804, 173] width 328 height 27
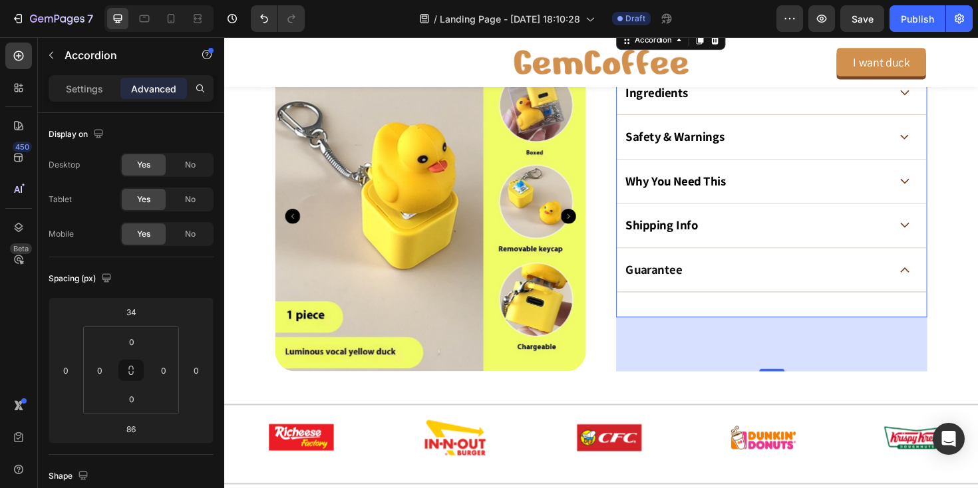
scroll to position [799, 0]
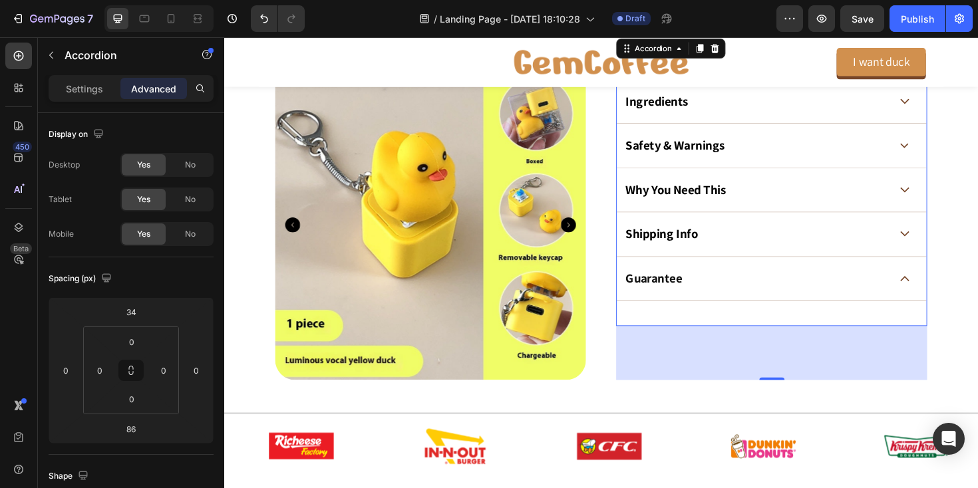
click at [721, 322] on div "Text Block" at bounding box center [804, 330] width 328 height 27
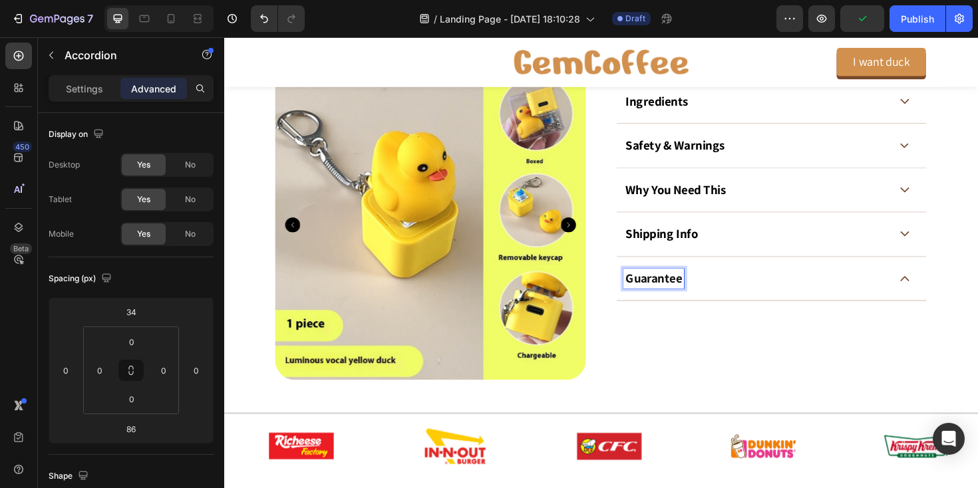
click at [942, 293] on icon at bounding box center [945, 293] width 9 height 4
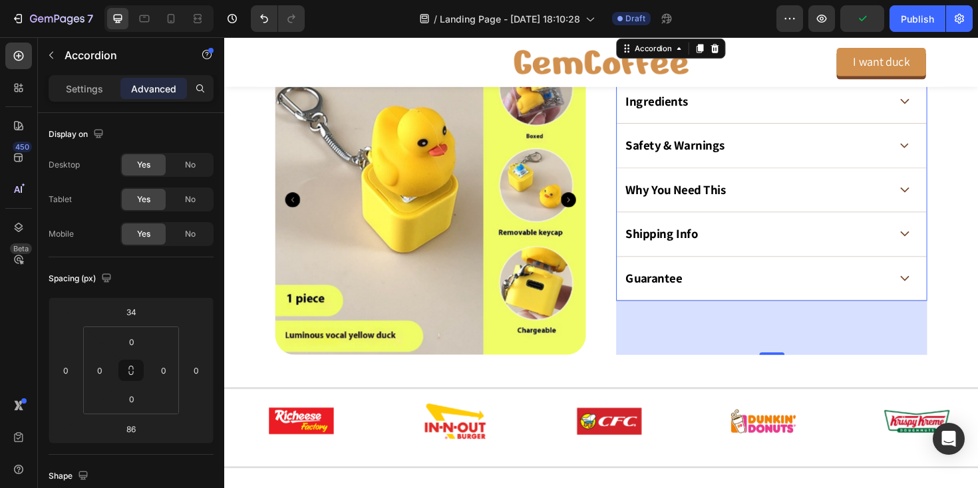
click at [942, 293] on icon at bounding box center [945, 293] width 10 height 6
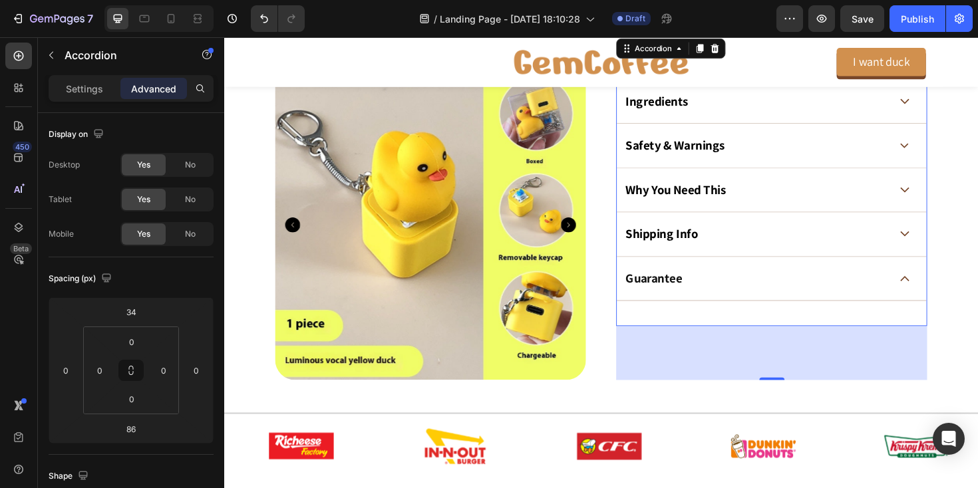
click at [802, 335] on div "Text Block" at bounding box center [804, 330] width 328 height 27
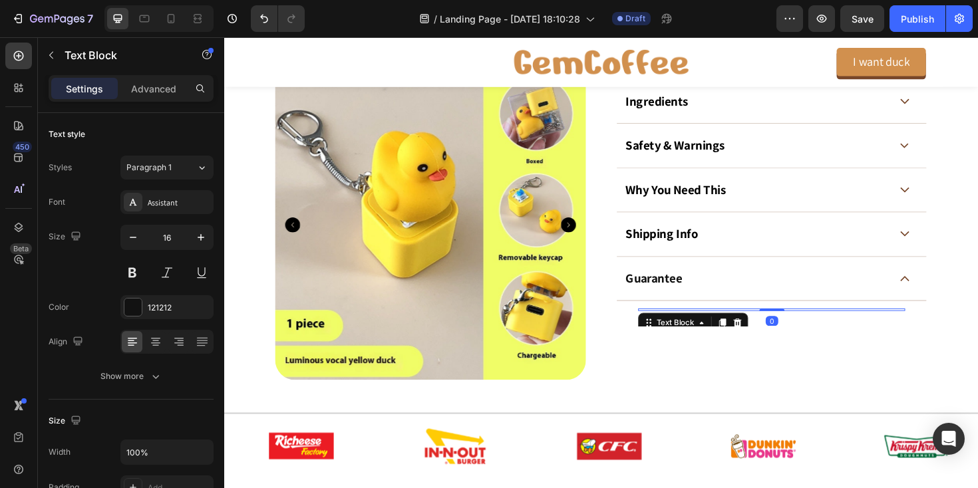
click at [805, 325] on div "Text Block 0" at bounding box center [804, 326] width 283 height 3
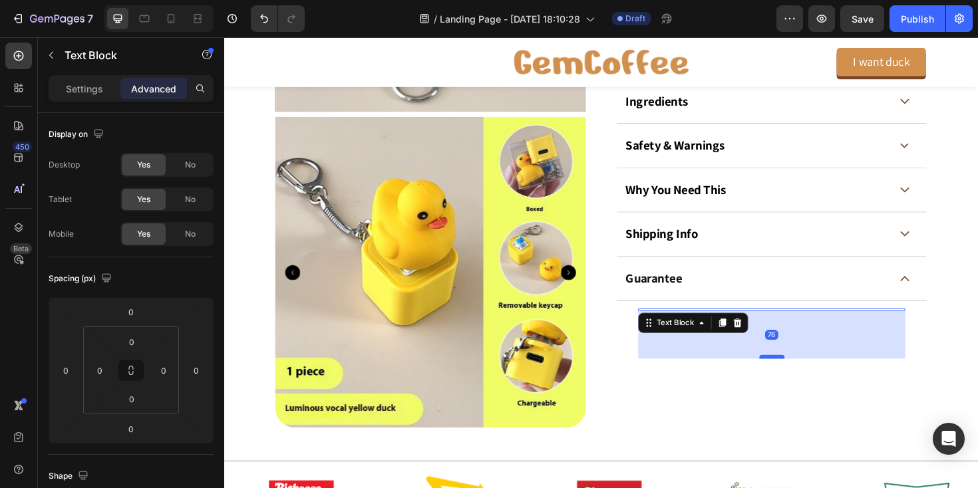
drag, startPoint x: 805, startPoint y: 325, endPoint x: 804, endPoint y: 385, distance: 59.9
click at [804, 378] on div at bounding box center [804, 376] width 27 height 4
type input "90"
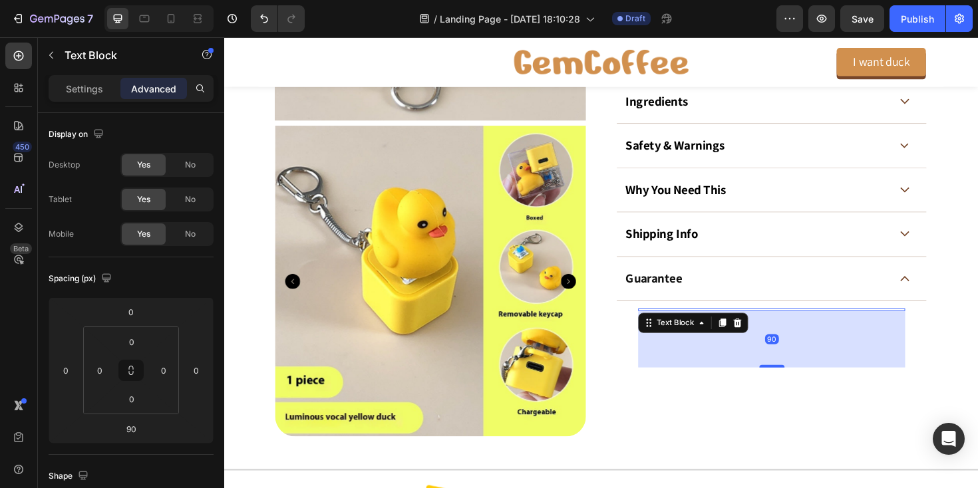
click at [812, 342] on div "90" at bounding box center [804, 357] width 283 height 60
click at [811, 342] on div "90" at bounding box center [804, 357] width 283 height 60
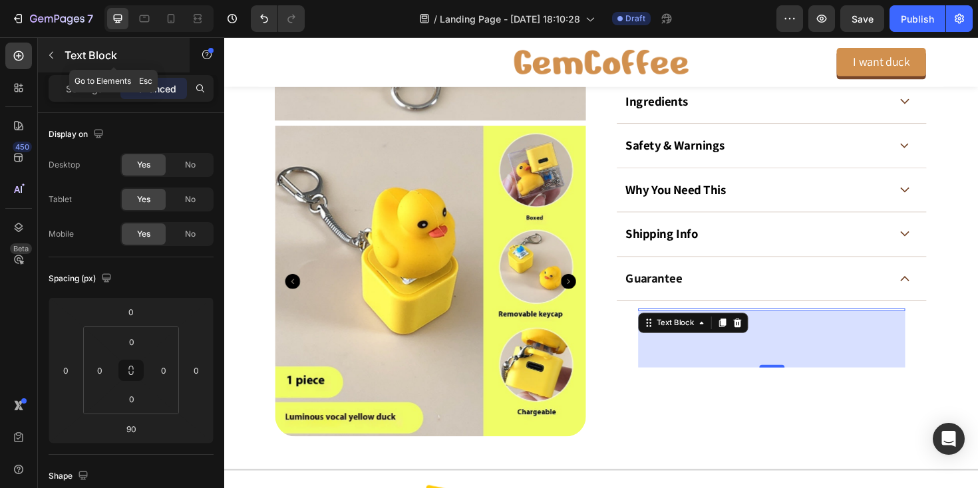
click at [79, 53] on p "Text Block" at bounding box center [121, 55] width 113 height 16
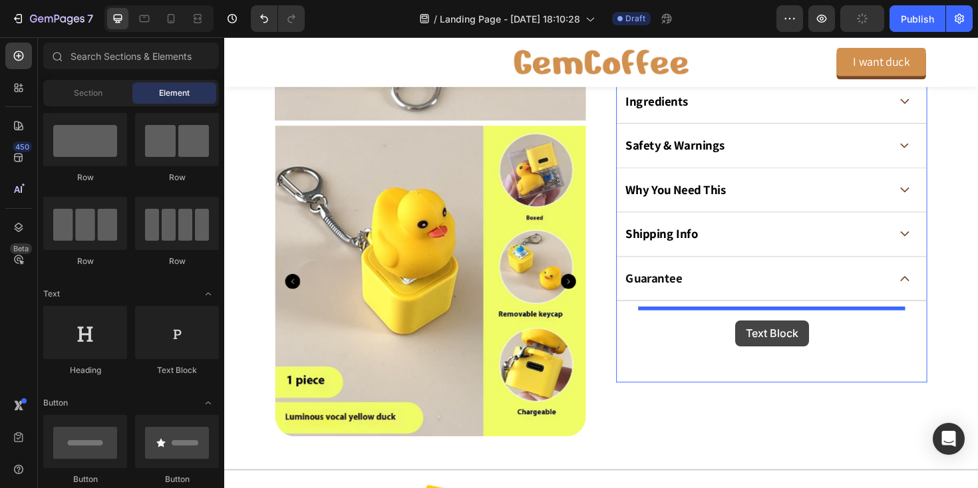
drag, startPoint x: 399, startPoint y: 375, endPoint x: 765, endPoint y: 337, distance: 368.6
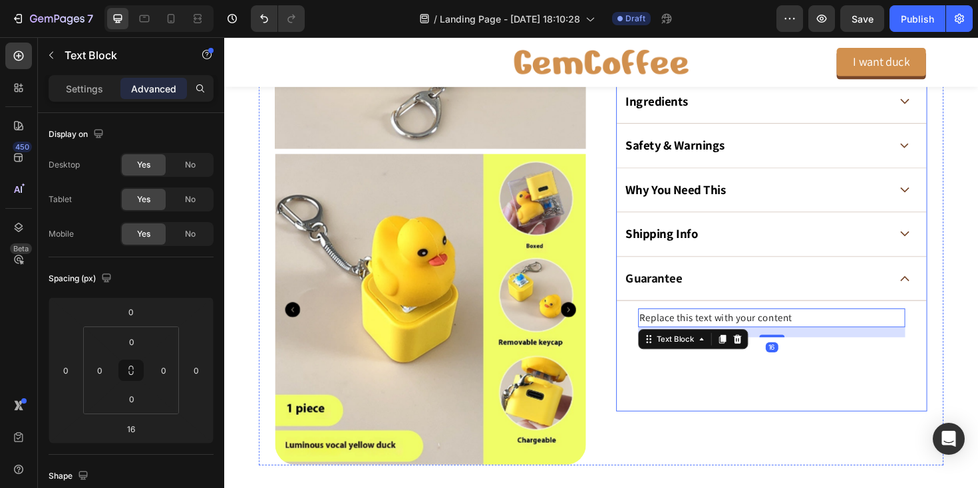
click at [779, 303] on div "Guarantee" at bounding box center [788, 293] width 282 height 21
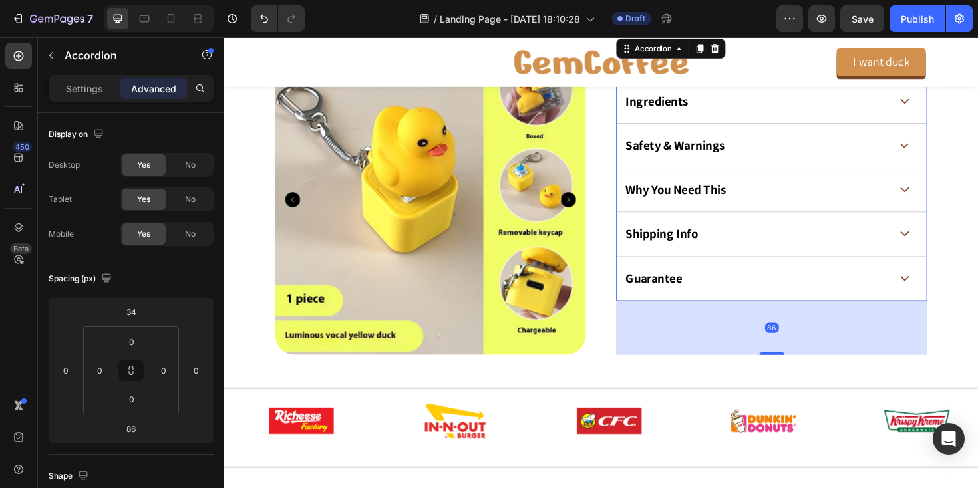
click at [779, 303] on div "Guarantee" at bounding box center [788, 293] width 282 height 21
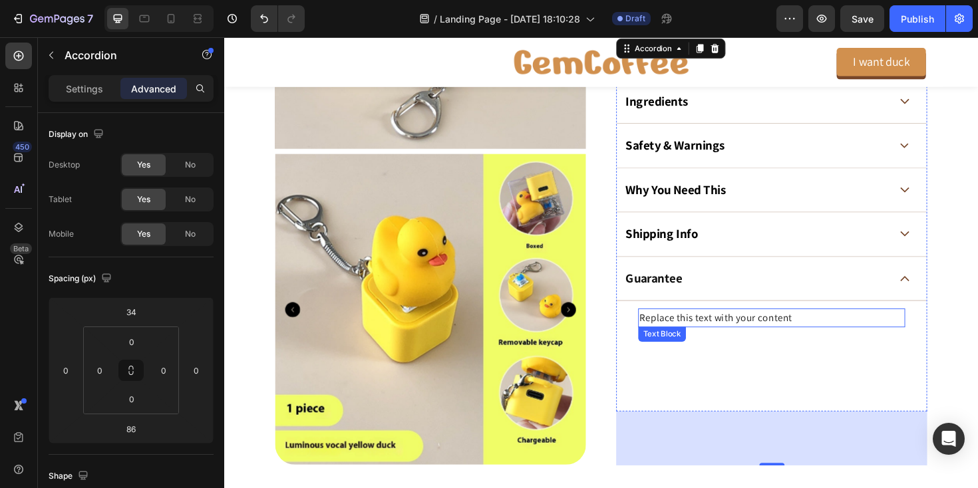
click at [771, 338] on div "Replace this text with your content" at bounding box center [804, 335] width 283 height 20
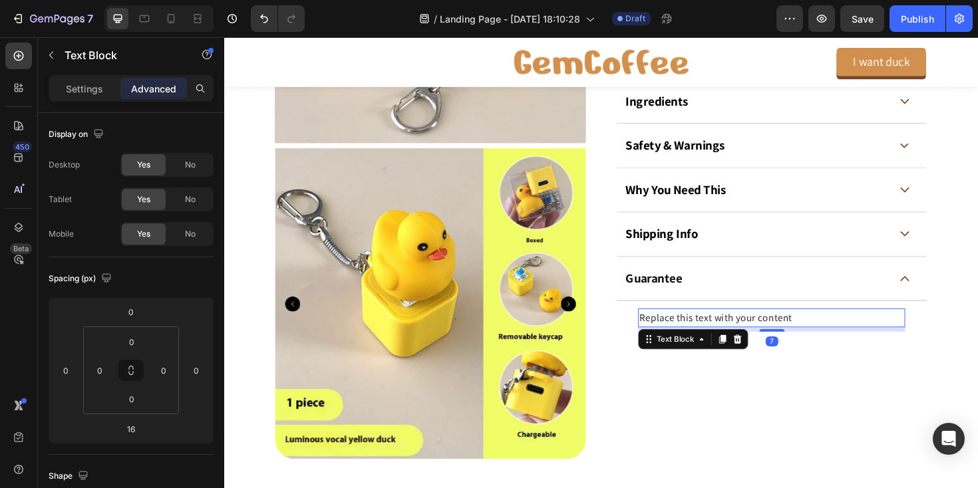
click at [809, 349] on div "Replace this text with your content Text Block 7 Text Block" at bounding box center [804, 368] width 283 height 87
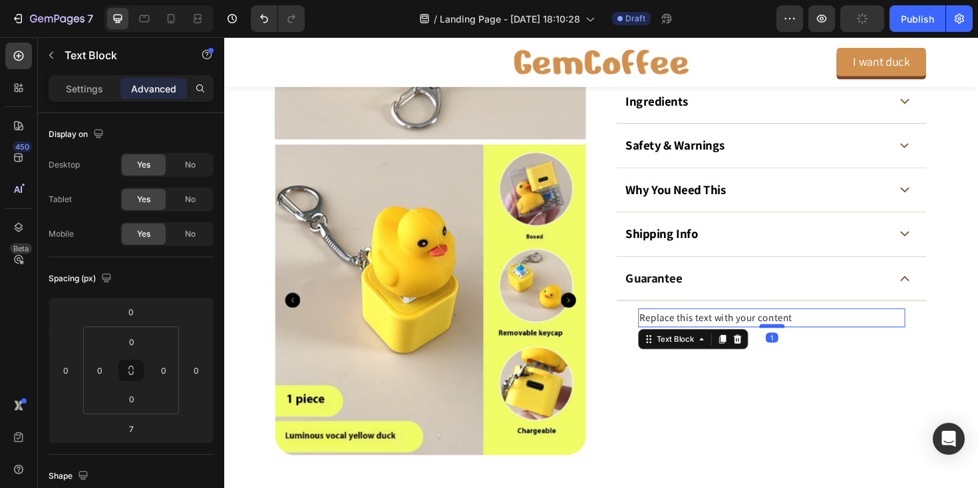
click at [808, 342] on div at bounding box center [804, 343] width 27 height 4
type input "1"
click at [692, 332] on div "Replace this text with your content" at bounding box center [804, 335] width 283 height 20
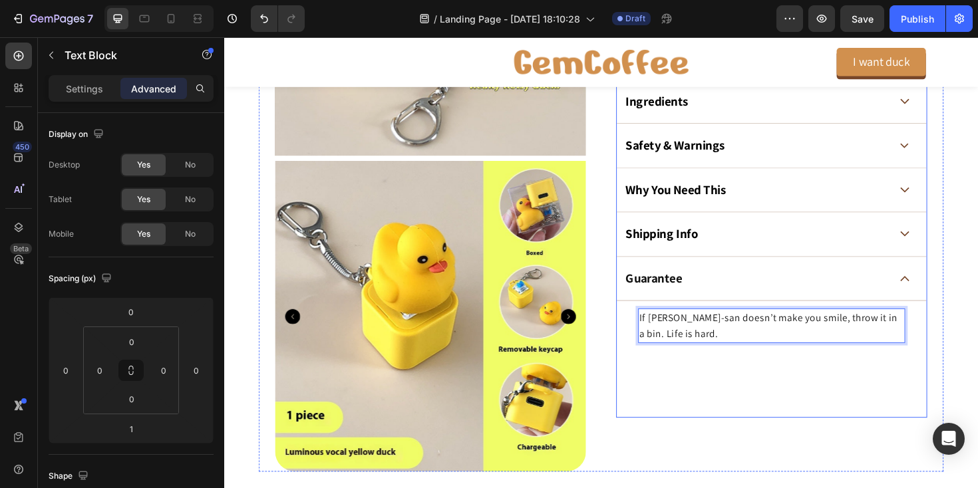
click at [951, 289] on div "Guarantee" at bounding box center [804, 293] width 328 height 47
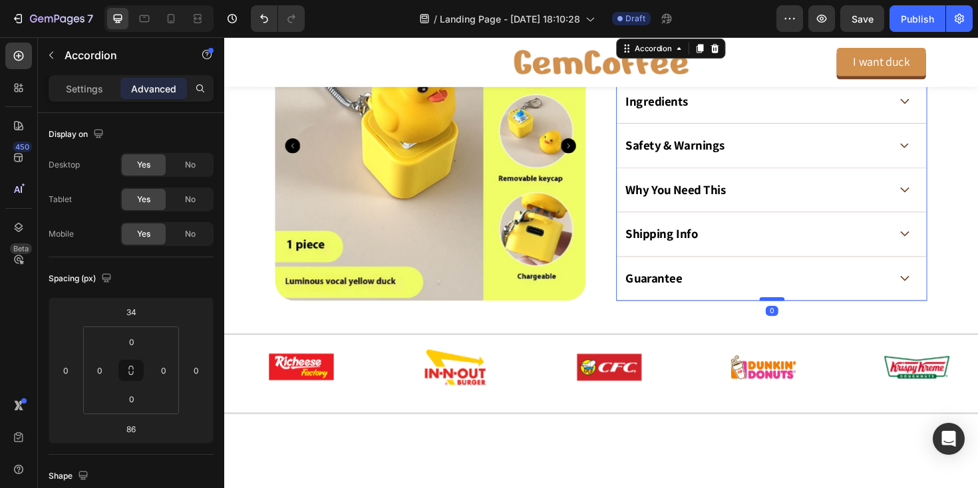
drag, startPoint x: 803, startPoint y: 373, endPoint x: 807, endPoint y: 313, distance: 60.0
click at [807, 313] on div at bounding box center [804, 315] width 27 height 4
type input "0"
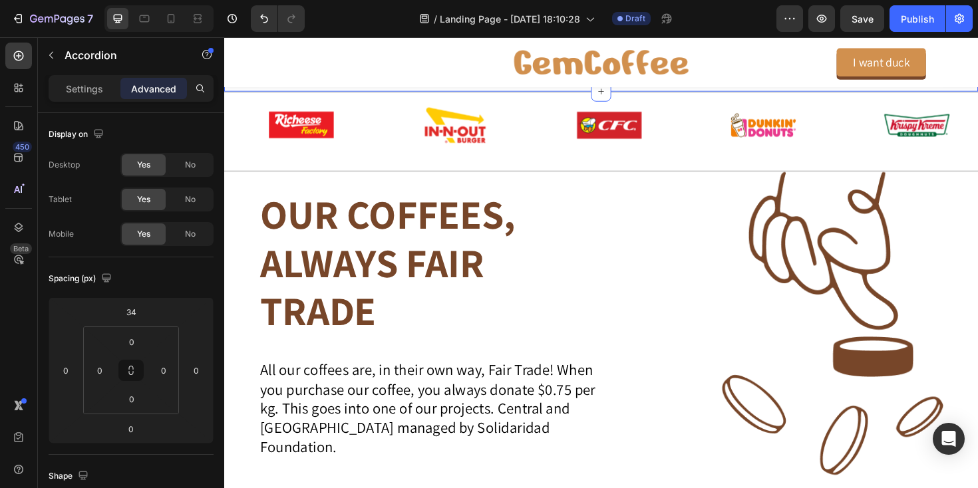
scroll to position [1043, 0]
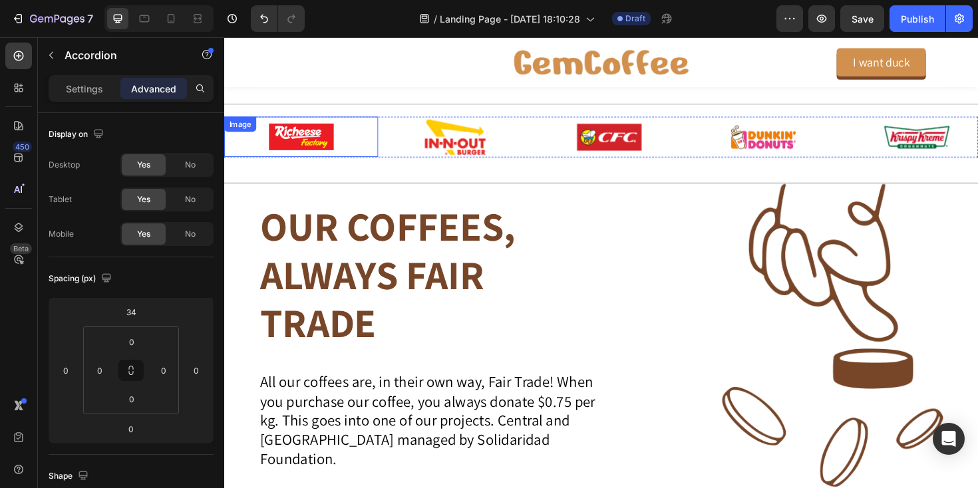
click at [299, 144] on img at bounding box center [306, 142] width 74 height 43
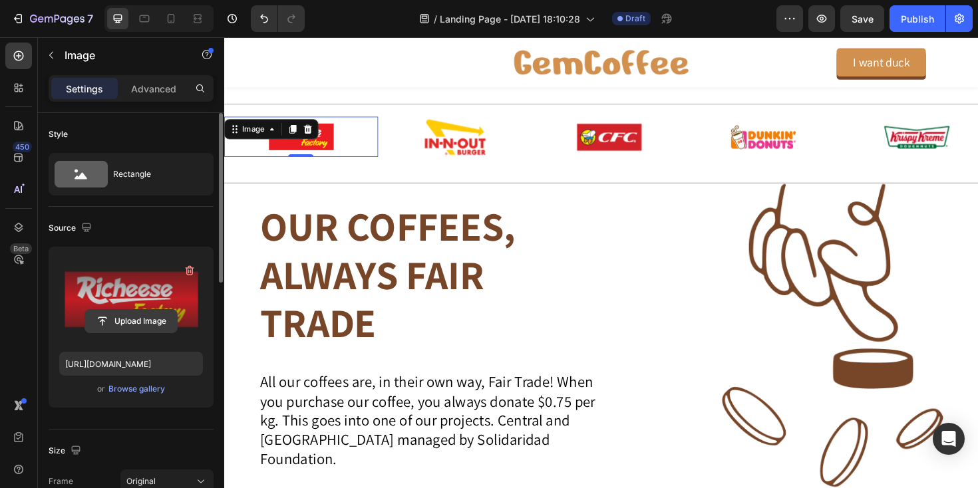
click at [128, 322] on input "file" at bounding box center [131, 321] width 92 height 23
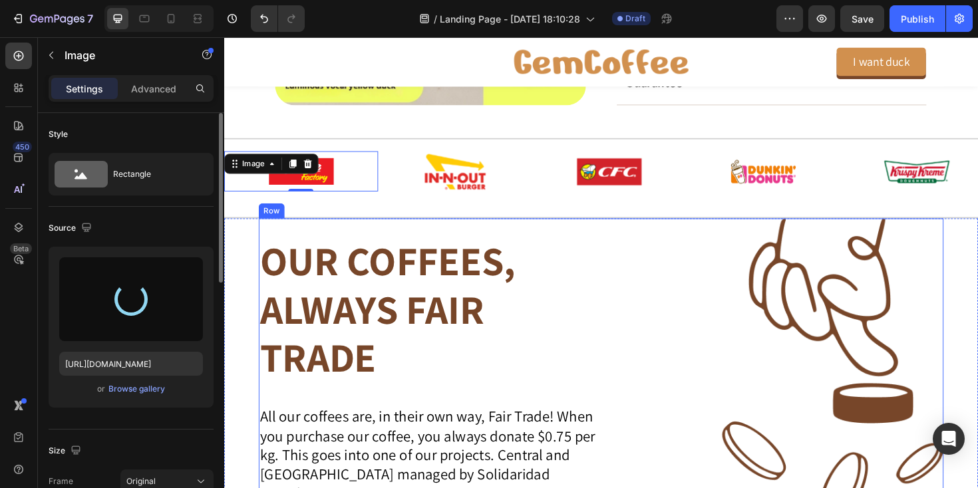
scroll to position [998, 0]
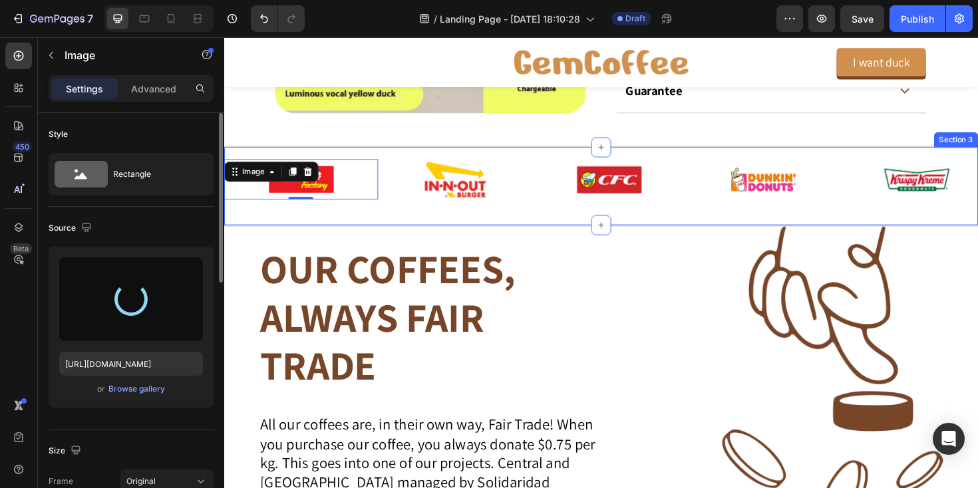
type input "[URL][DOMAIN_NAME]"
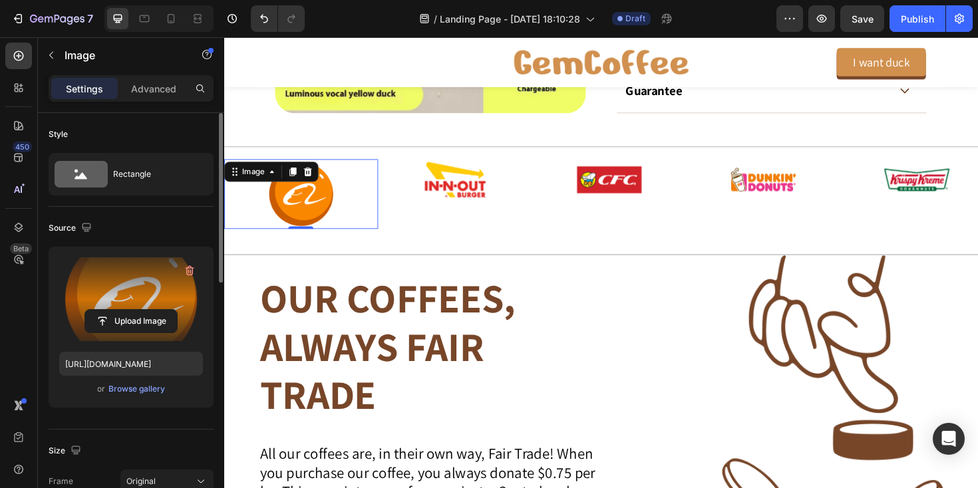
drag, startPoint x: 309, startPoint y: 238, endPoint x: 315, endPoint y: 202, distance: 36.4
click at [315, 202] on div "Image 0" at bounding box center [305, 203] width 163 height 74
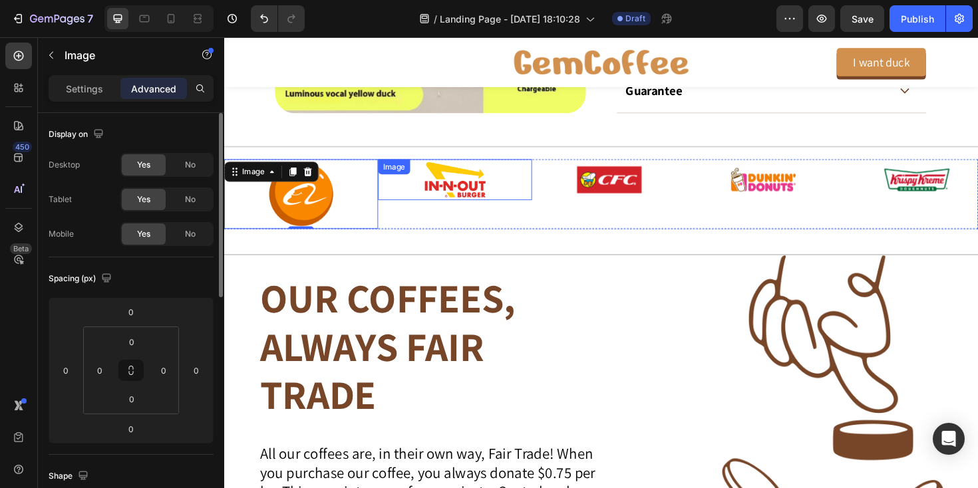
click at [448, 202] on img at bounding box center [469, 187] width 74 height 43
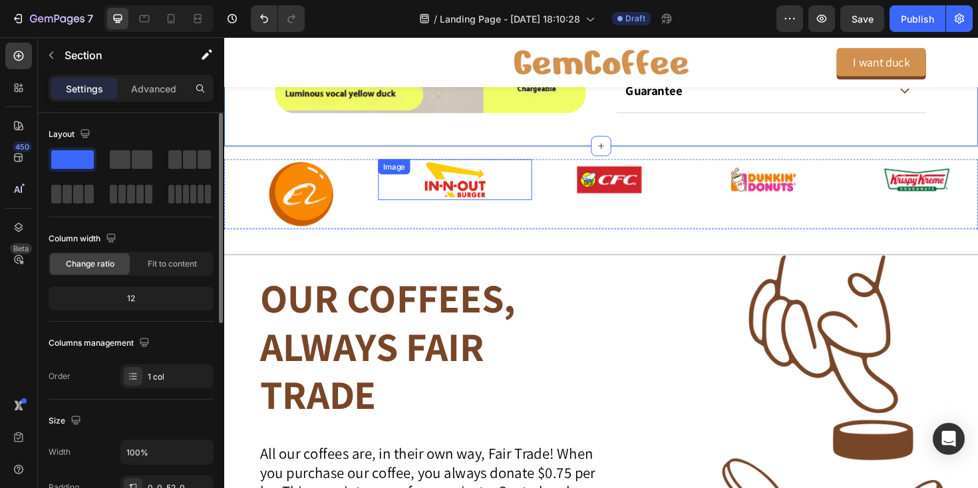
click at [449, 196] on img at bounding box center [469, 187] width 74 height 43
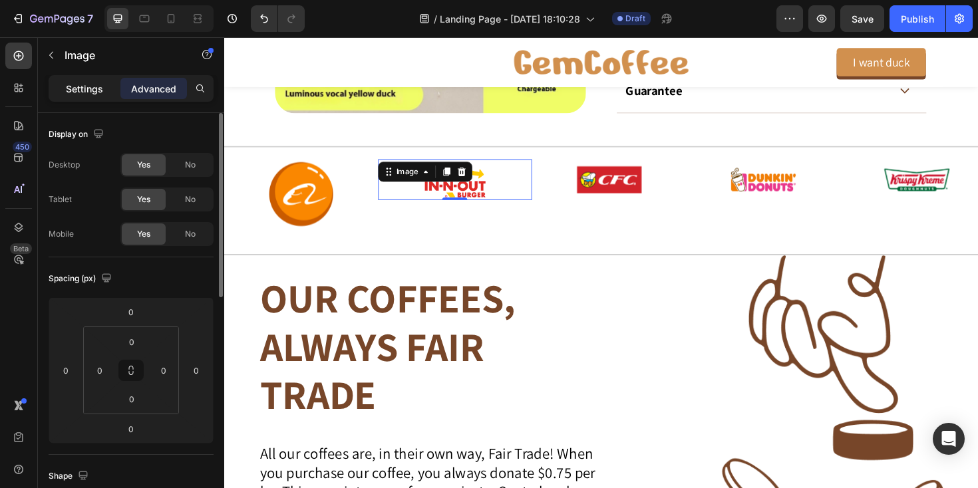
click at [87, 85] on p "Settings" at bounding box center [84, 89] width 37 height 14
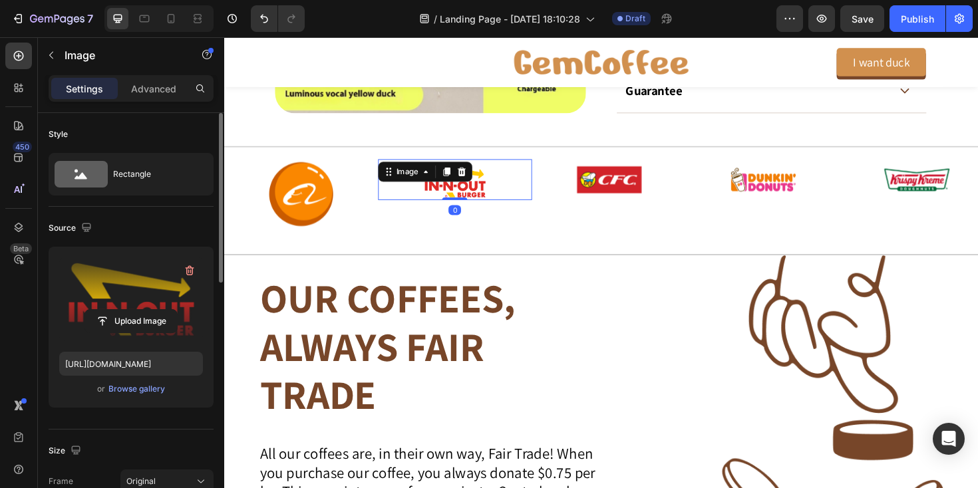
click at [122, 280] on label at bounding box center [131, 300] width 144 height 84
click at [122, 310] on input "file" at bounding box center [131, 321] width 92 height 23
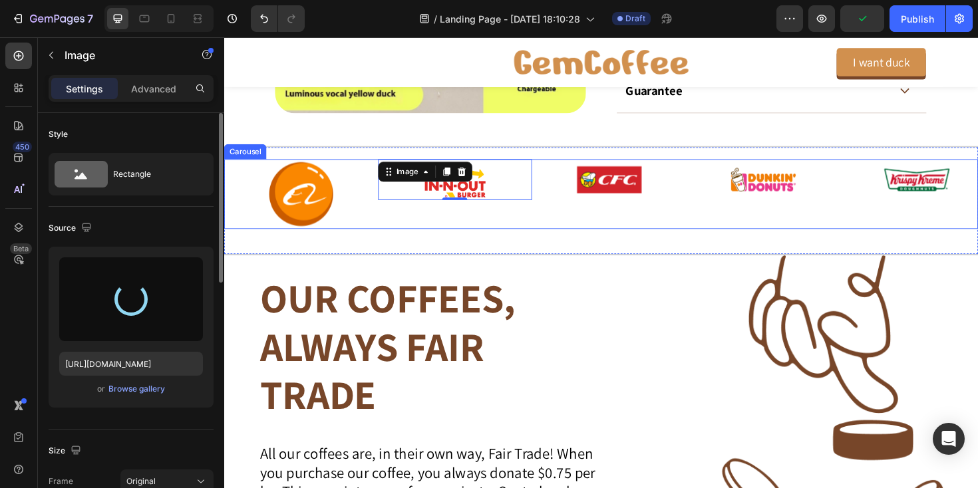
type input "[URL][DOMAIN_NAME]"
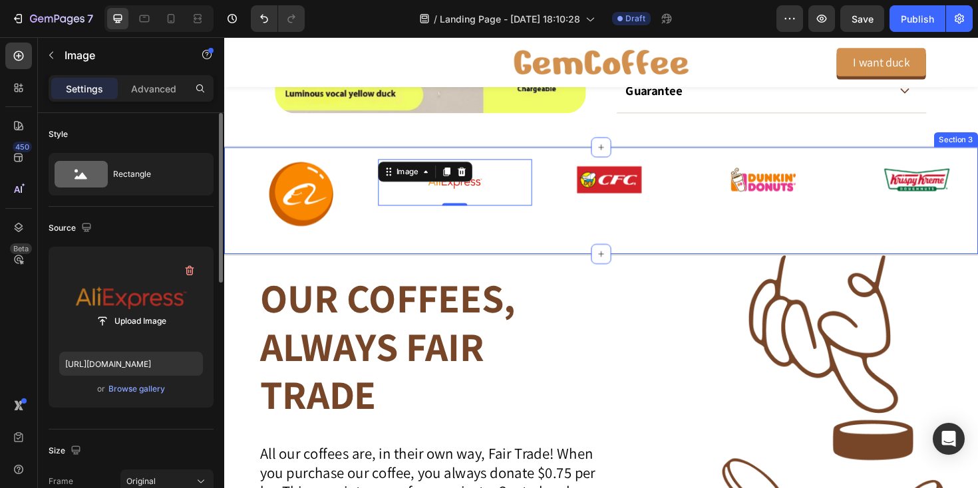
click at [591, 244] on div "Image Image 0 Image Image Image Carousel Section 3" at bounding box center [623, 210] width 799 height 116
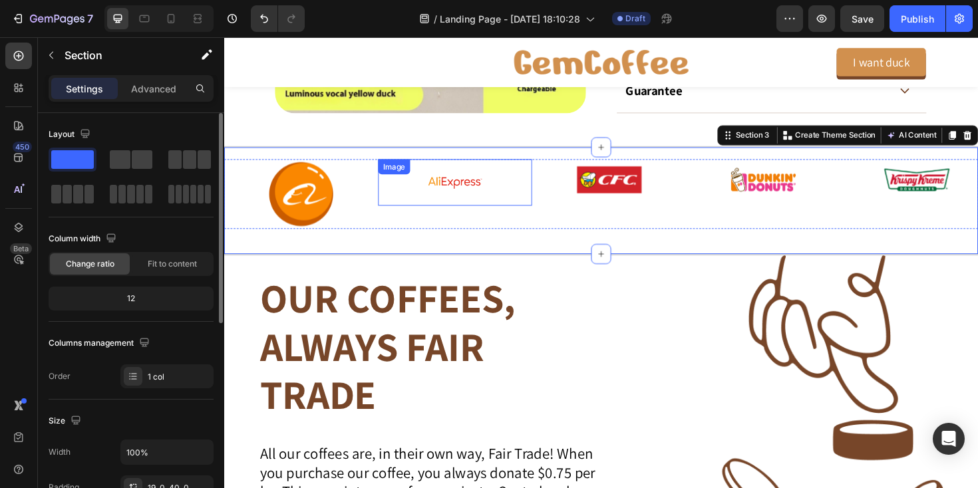
click at [462, 192] on img at bounding box center [469, 190] width 74 height 49
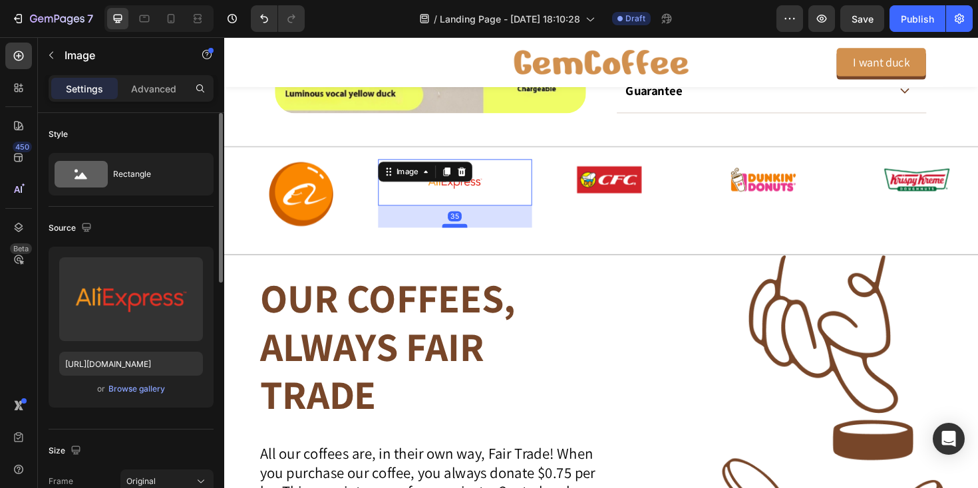
drag, startPoint x: 466, startPoint y: 212, endPoint x: 470, endPoint y: 236, distance: 23.6
click at [470, 236] on div at bounding box center [468, 237] width 27 height 4
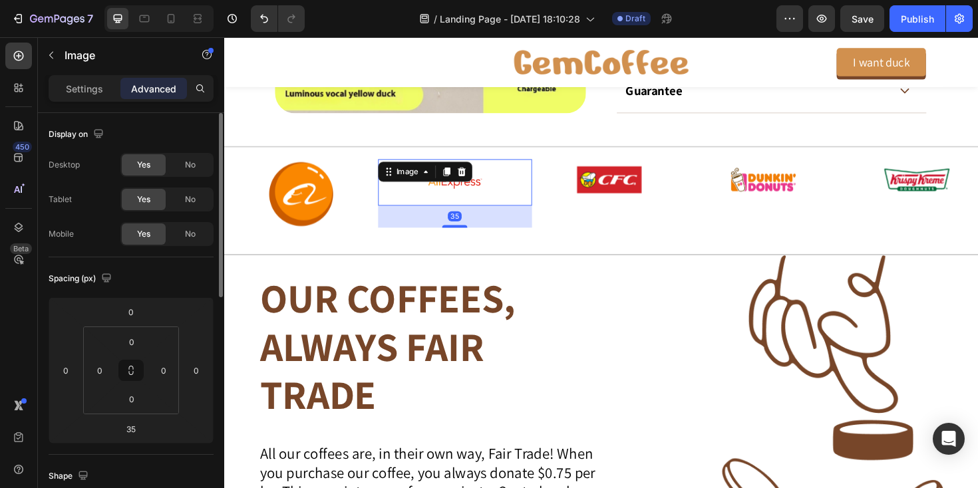
click at [494, 197] on img at bounding box center [469, 190] width 74 height 49
click at [347, 188] on div at bounding box center [305, 203] width 163 height 74
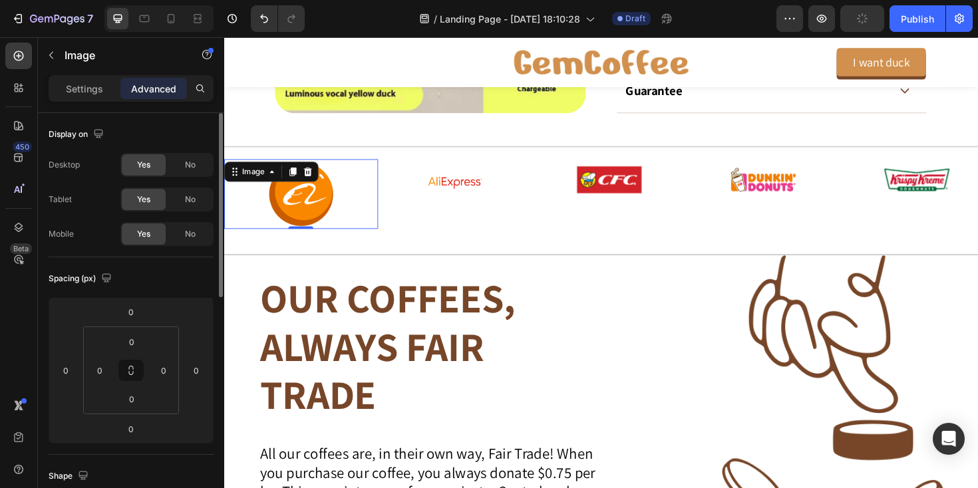
click at [365, 166] on div at bounding box center [305, 203] width 163 height 74
click at [459, 196] on img at bounding box center [469, 190] width 74 height 49
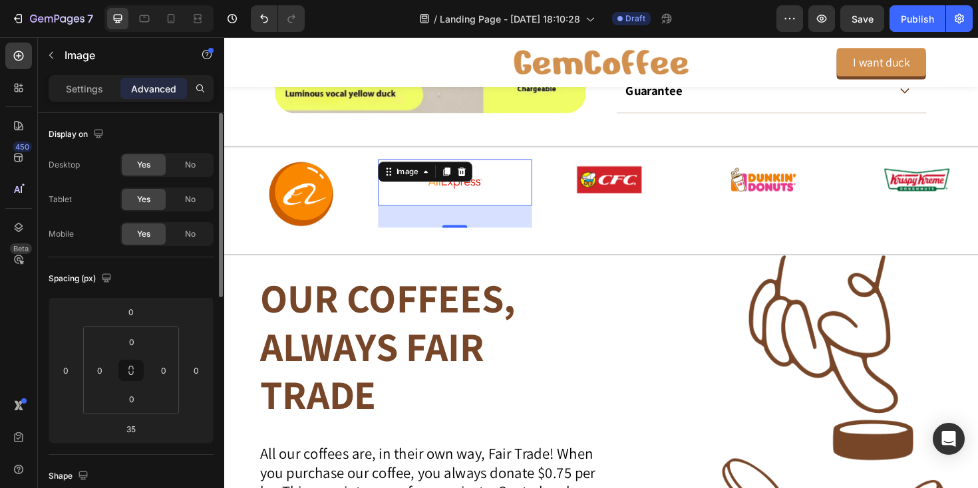
click at [490, 187] on img at bounding box center [469, 190] width 74 height 49
click at [82, 89] on p "Settings" at bounding box center [84, 89] width 37 height 14
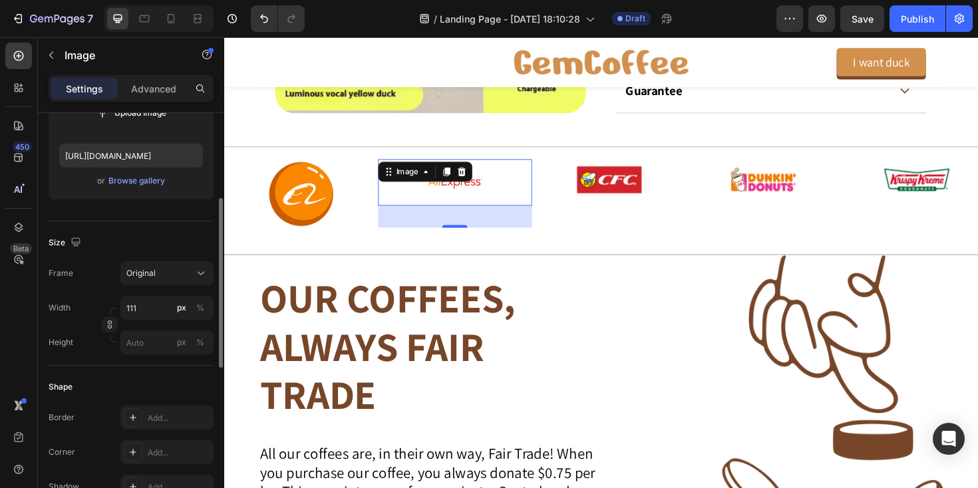
scroll to position [218, 0]
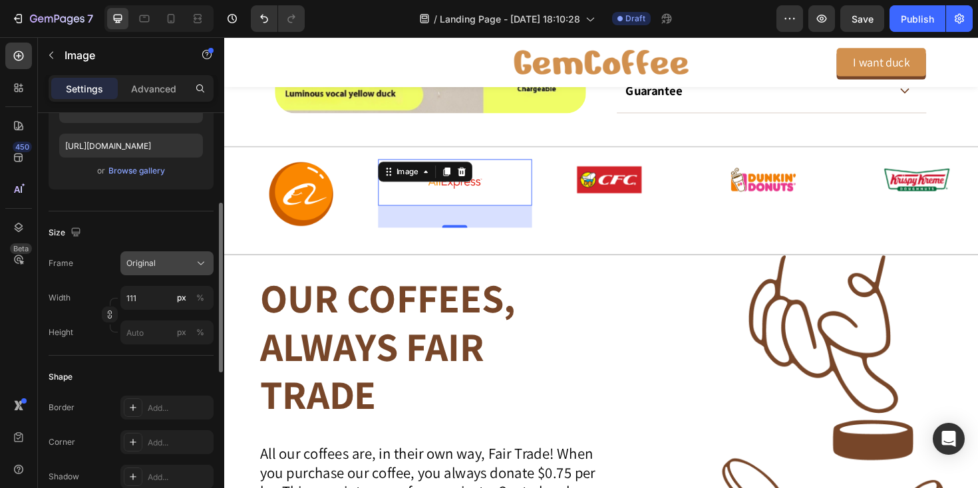
click at [156, 274] on button "Original" at bounding box center [166, 264] width 93 height 24
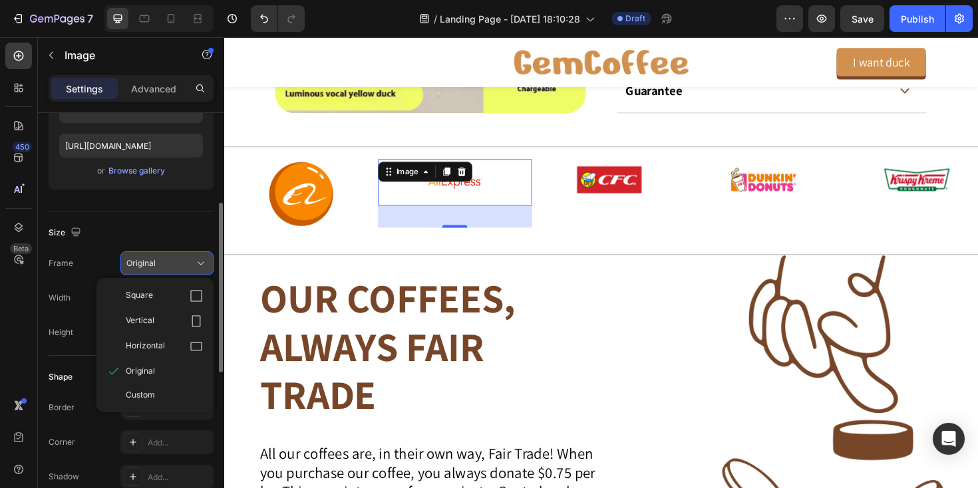
click at [168, 262] on div "Original" at bounding box center [158, 264] width 65 height 12
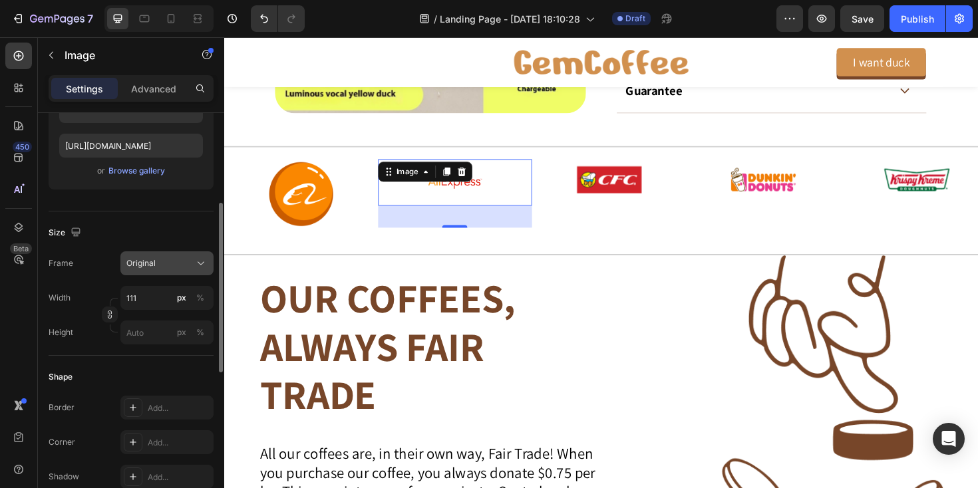
click at [168, 262] on div "Original" at bounding box center [158, 264] width 65 height 12
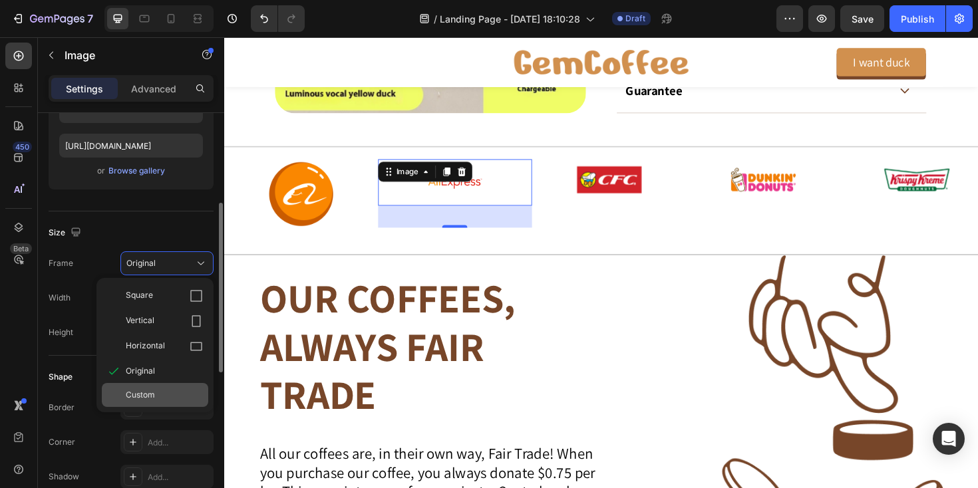
click at [142, 395] on span "Custom" at bounding box center [140, 395] width 29 height 12
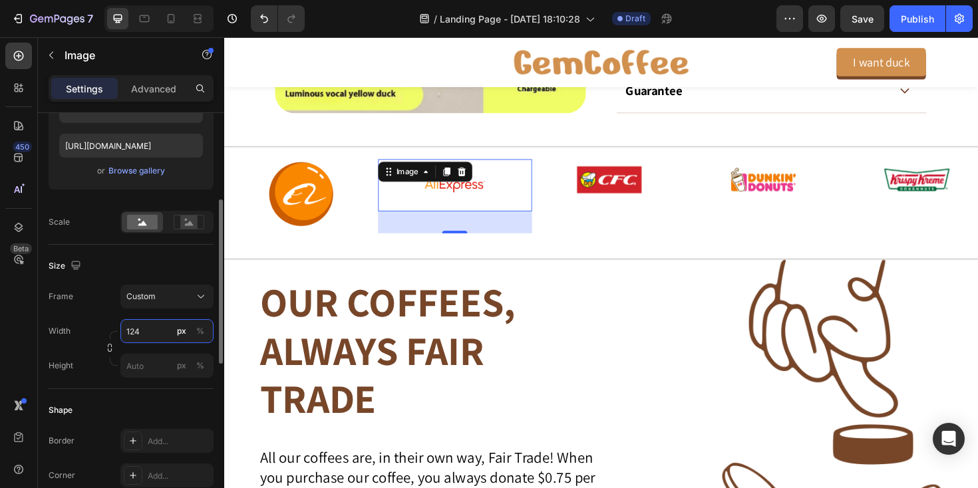
type input "125"
click at [460, 242] on div at bounding box center [468, 243] width 27 height 4
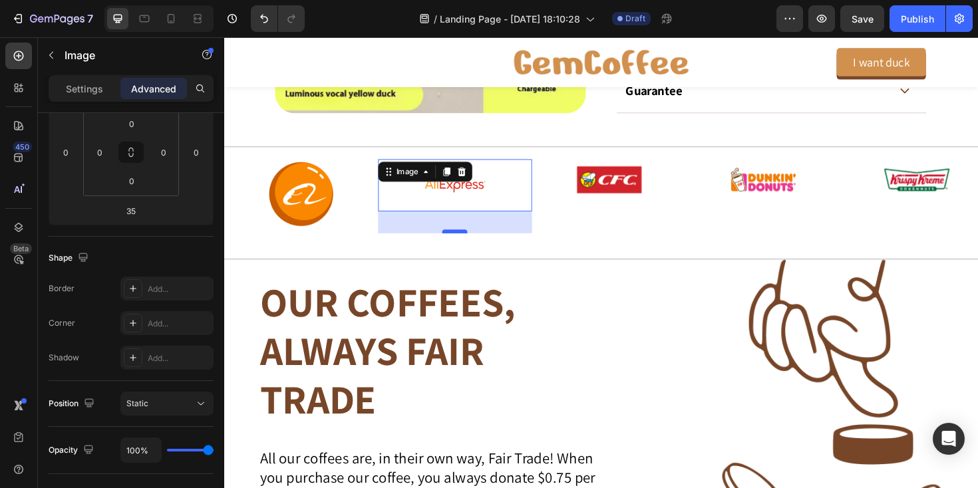
scroll to position [971, 0]
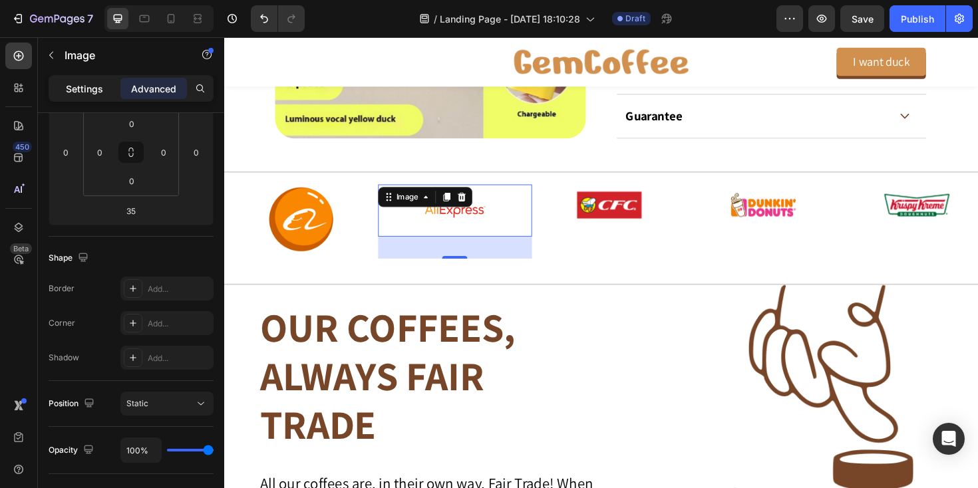
click at [83, 91] on p "Settings" at bounding box center [84, 89] width 37 height 14
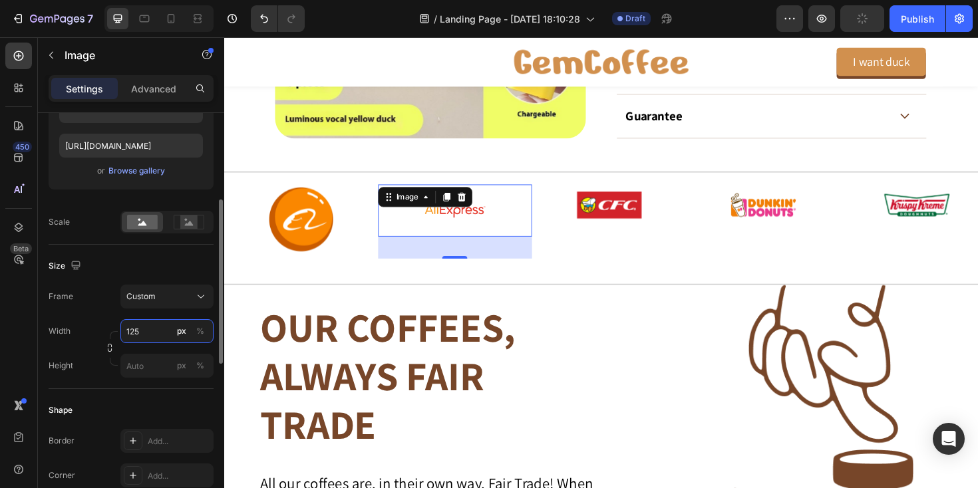
click at [149, 330] on input "125" at bounding box center [166, 331] width 93 height 24
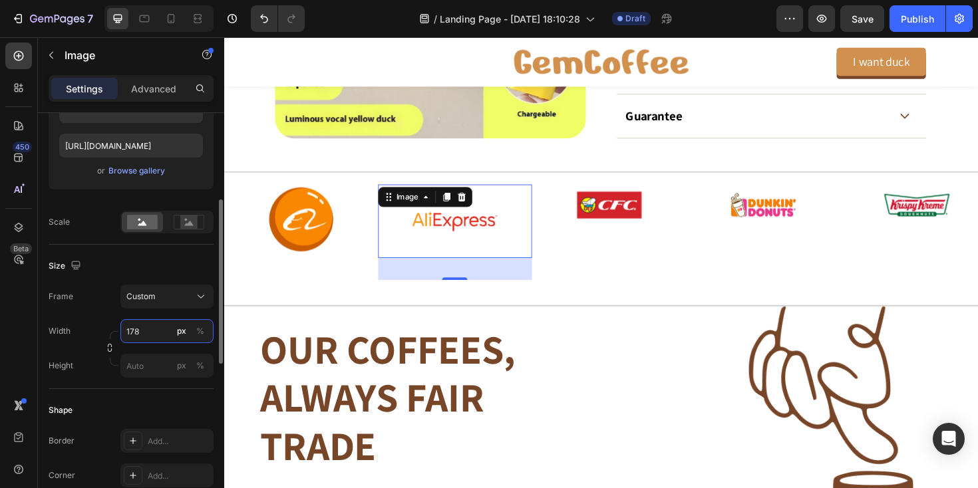
type input "179"
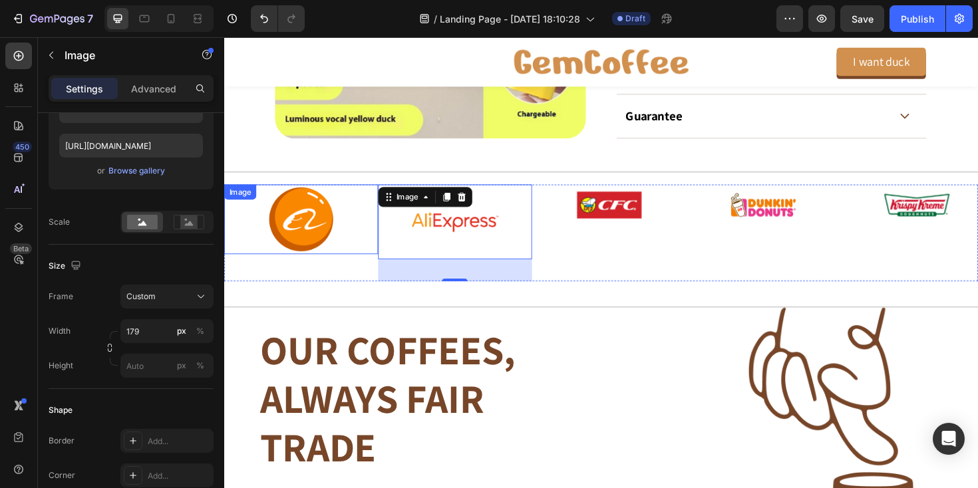
click at [286, 226] on img at bounding box center [306, 230] width 74 height 74
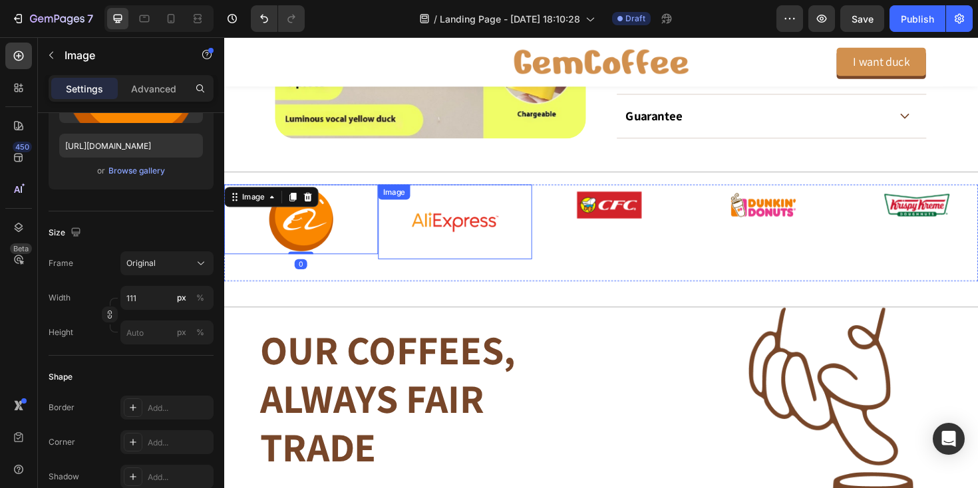
click at [438, 244] on img at bounding box center [468, 232] width 119 height 79
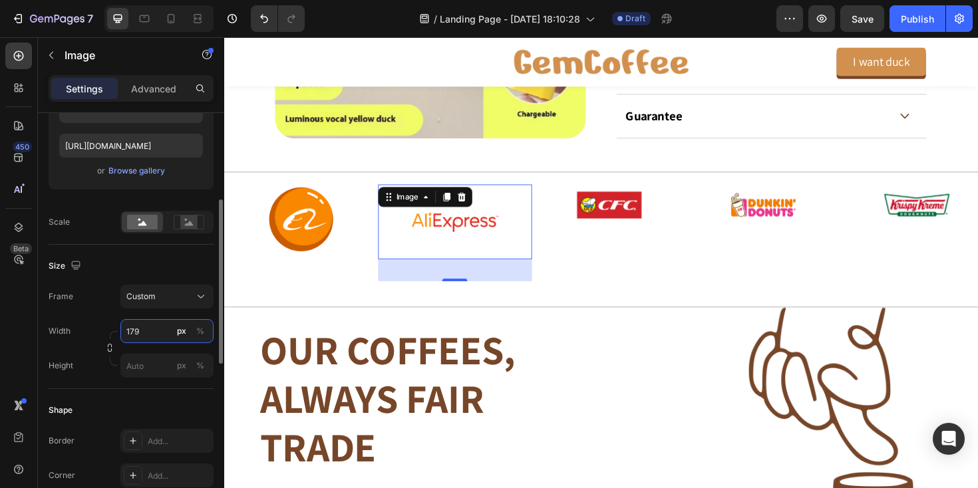
click at [144, 334] on input "179" at bounding box center [166, 331] width 93 height 24
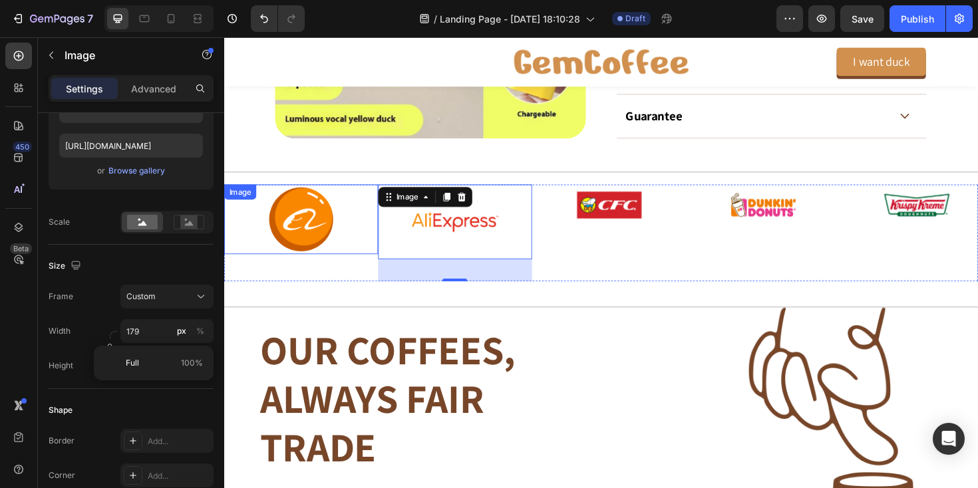
click at [345, 223] on div at bounding box center [305, 230] width 163 height 74
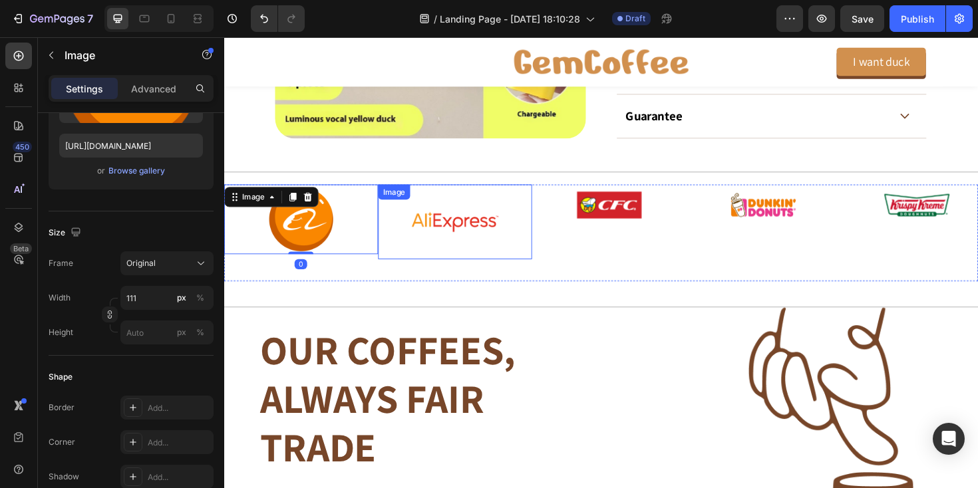
click at [454, 230] on img at bounding box center [468, 232] width 119 height 79
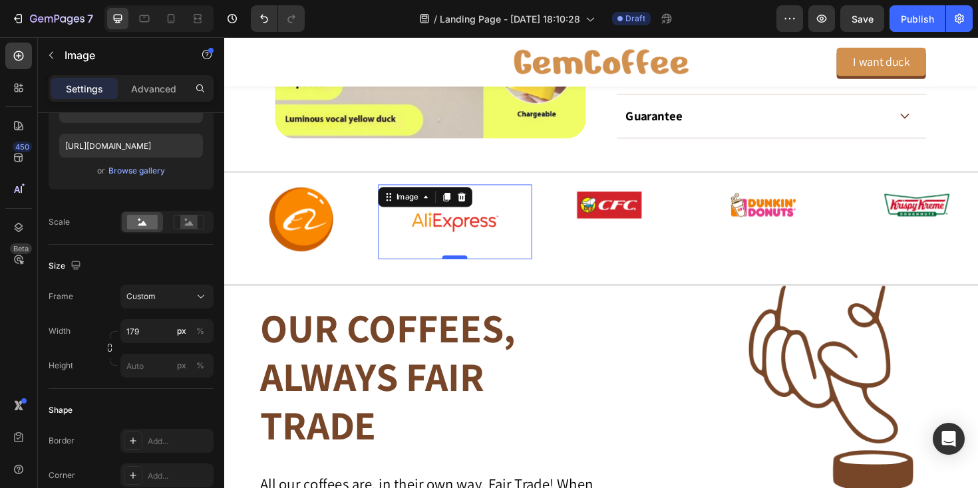
drag, startPoint x: 466, startPoint y: 293, endPoint x: 466, endPoint y: 269, distance: 24.6
click at [466, 269] on div at bounding box center [468, 270] width 27 height 4
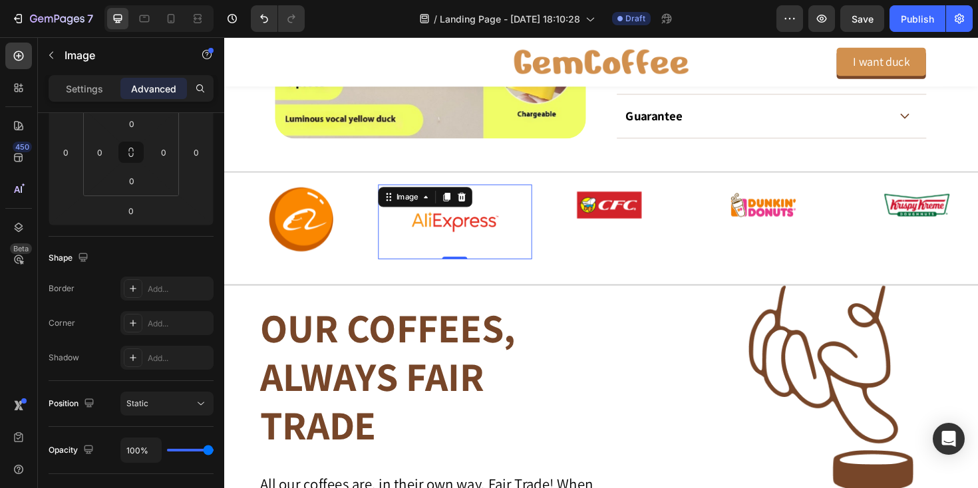
click at [474, 238] on img at bounding box center [468, 232] width 119 height 79
click at [83, 93] on p "Settings" at bounding box center [84, 89] width 37 height 14
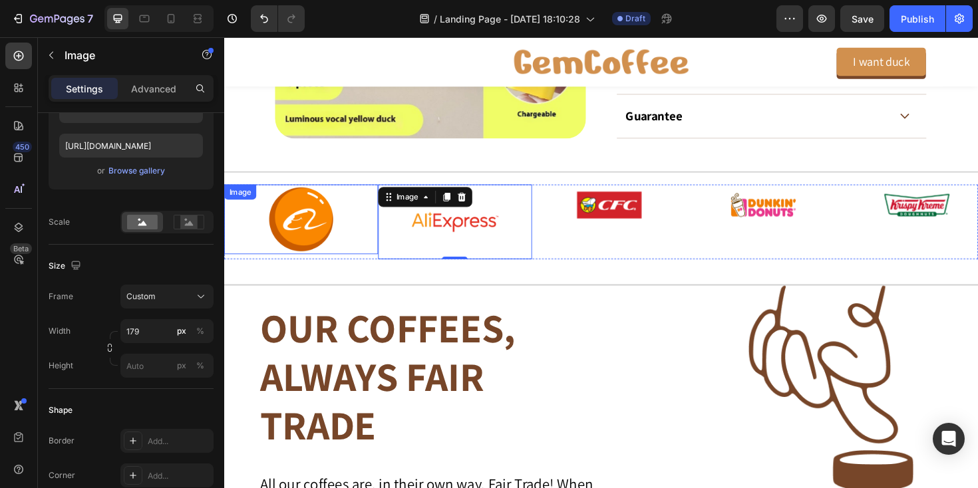
click at [299, 233] on img at bounding box center [306, 230] width 74 height 74
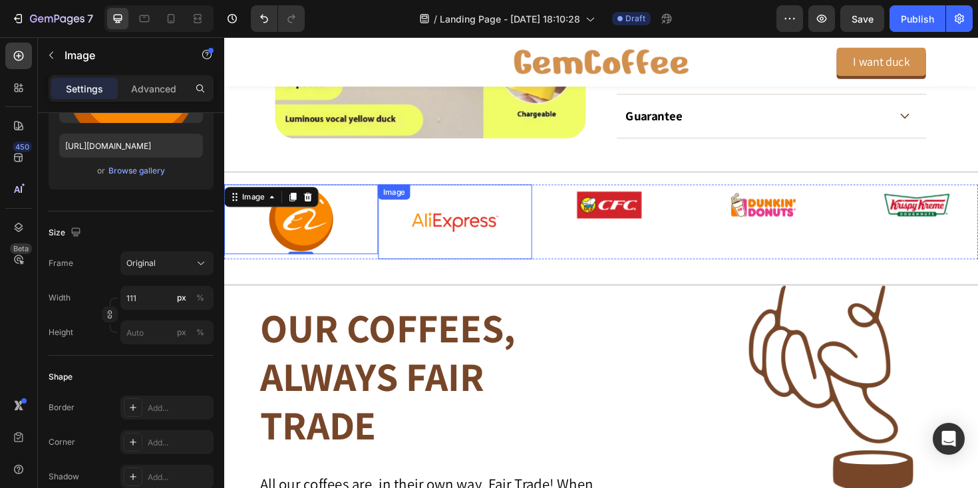
click at [464, 229] on img at bounding box center [468, 232] width 119 height 79
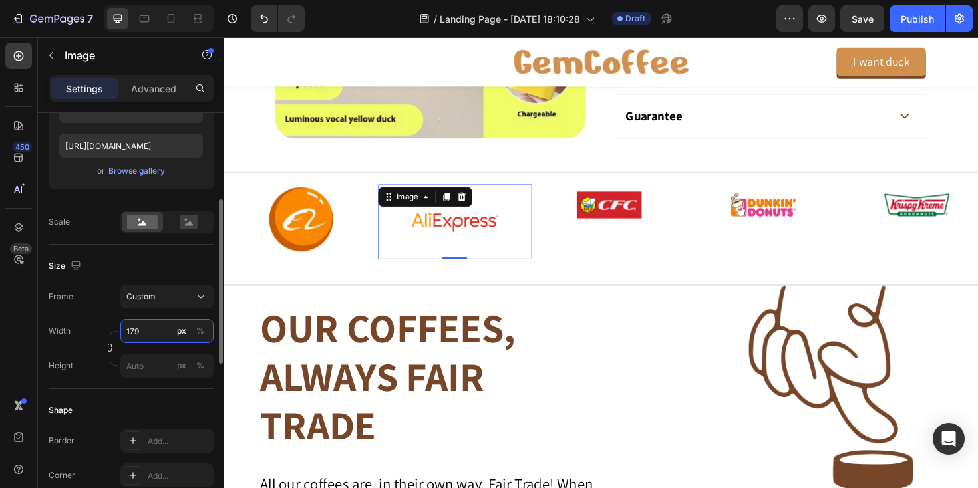
click at [147, 334] on input "179" at bounding box center [166, 331] width 93 height 24
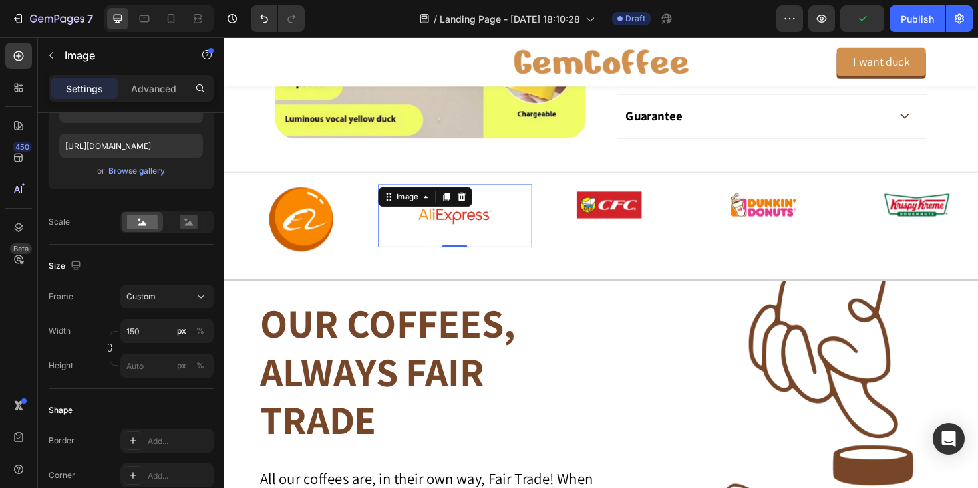
click at [401, 239] on div at bounding box center [468, 226] width 163 height 67
click at [145, 329] on input "150" at bounding box center [166, 331] width 93 height 24
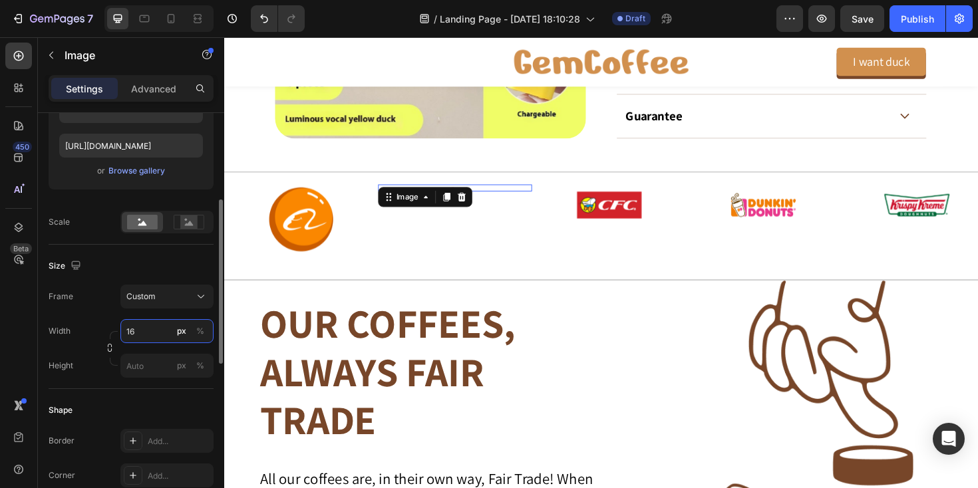
type input "167"
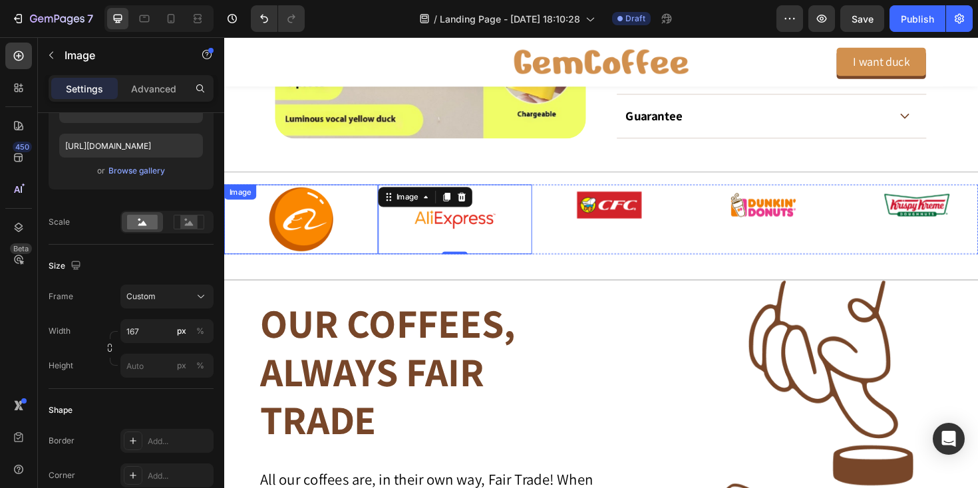
click at [319, 226] on img at bounding box center [306, 230] width 74 height 74
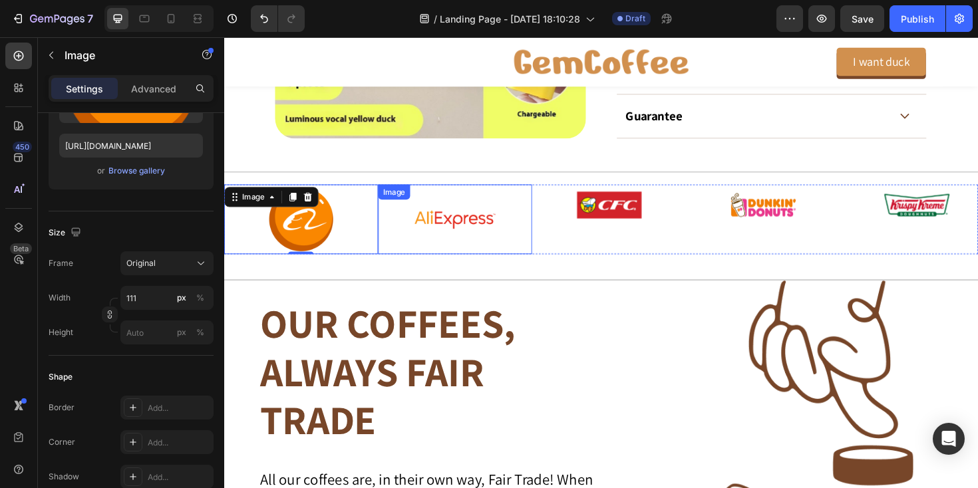
click at [440, 251] on img at bounding box center [468, 230] width 111 height 74
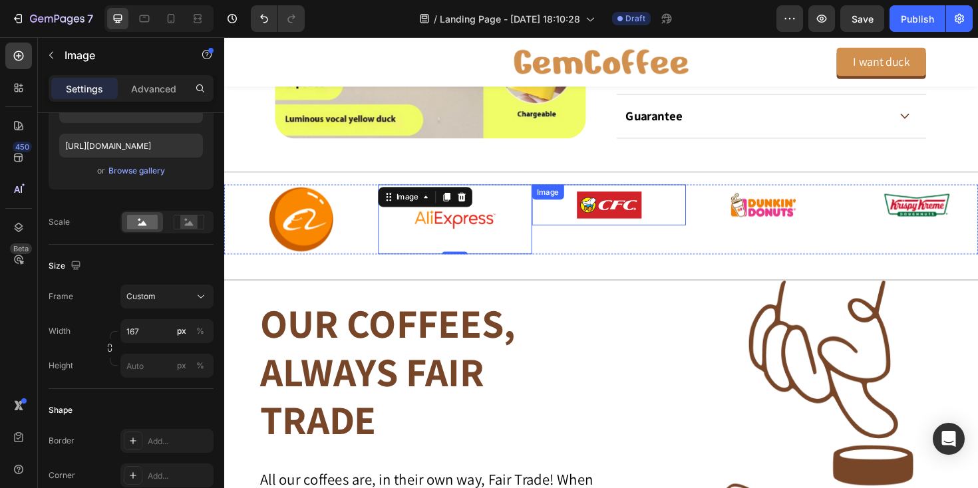
click at [594, 215] on div "Image" at bounding box center [631, 214] width 163 height 43
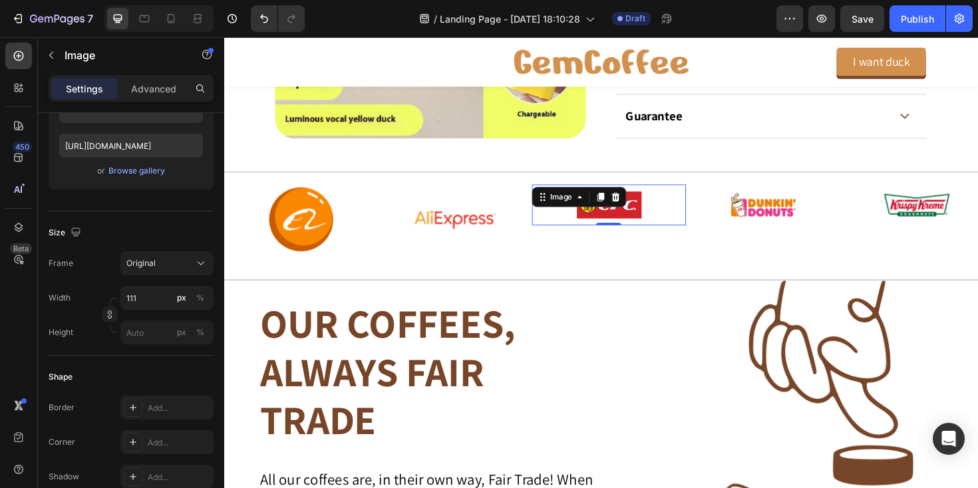
click at [653, 219] on img at bounding box center [632, 214] width 74 height 43
click at [79, 92] on p "Settings" at bounding box center [84, 89] width 37 height 14
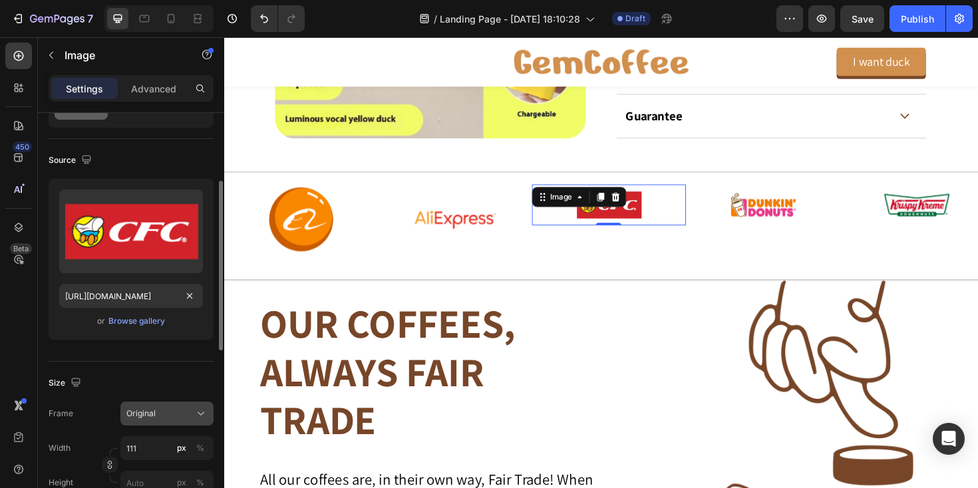
scroll to position [27, 0]
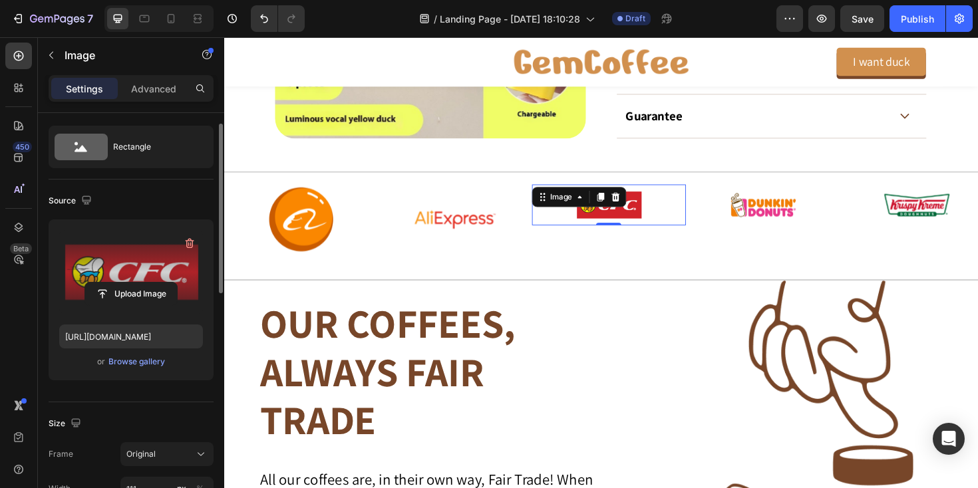
click at [128, 275] on label at bounding box center [131, 272] width 144 height 84
click at [128, 283] on input "file" at bounding box center [131, 294] width 92 height 23
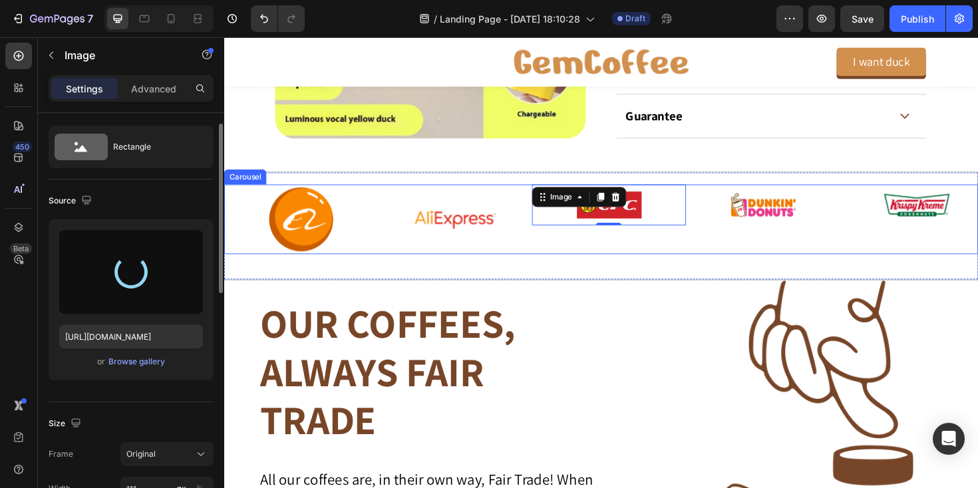
type input "[URL][DOMAIN_NAME]"
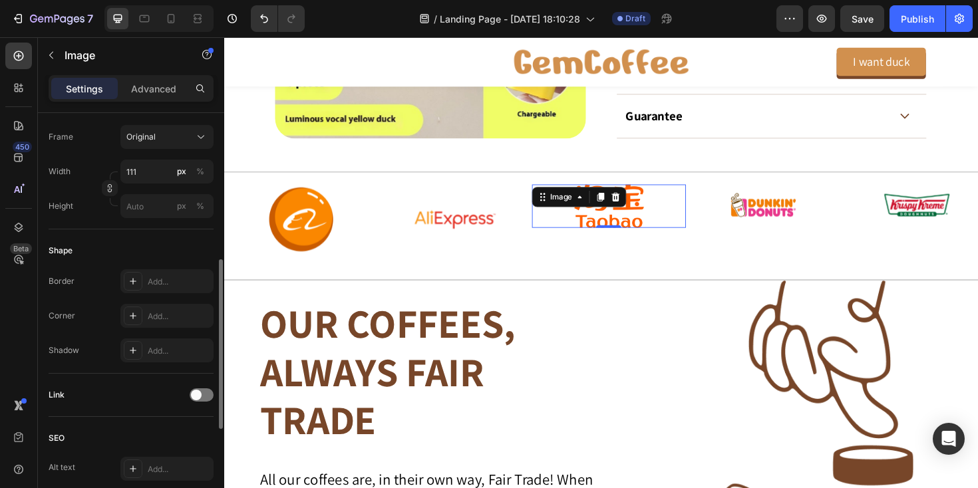
scroll to position [349, 0]
click at [162, 166] on input "111" at bounding box center [166, 168] width 93 height 24
type input "168"
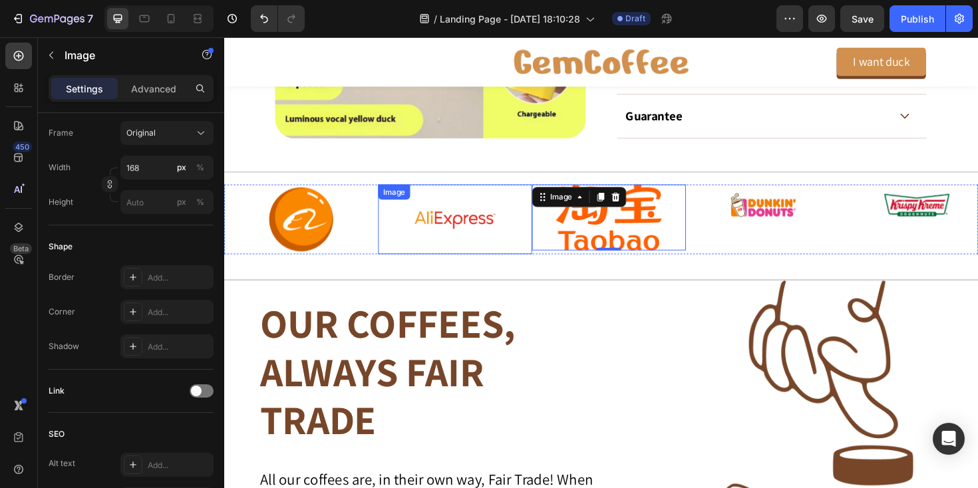
click at [441, 218] on img at bounding box center [468, 230] width 111 height 74
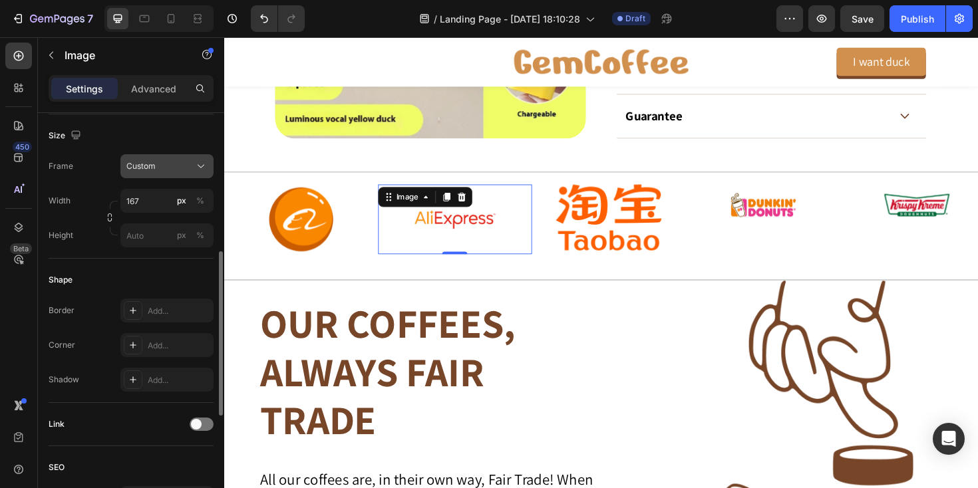
click at [169, 172] on div "Custom" at bounding box center [158, 166] width 65 height 12
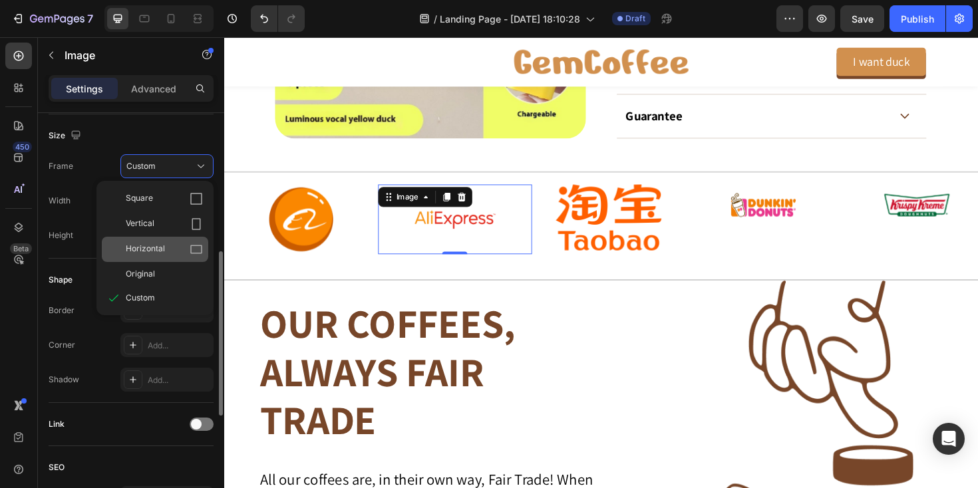
click at [201, 246] on icon at bounding box center [196, 250] width 12 height 9
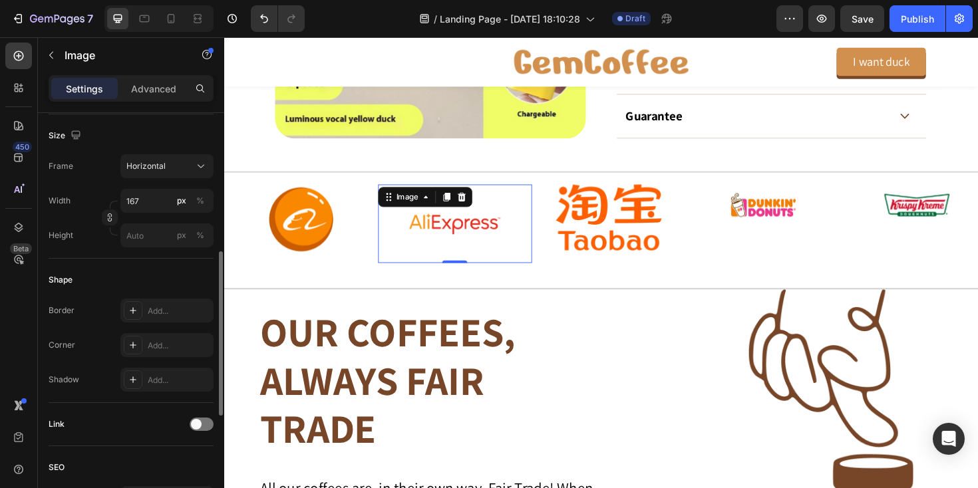
drag, startPoint x: 466, startPoint y: 276, endPoint x: 467, endPoint y: 248, distance: 28.0
click at [467, 248] on div "Image 0" at bounding box center [468, 234] width 163 height 83
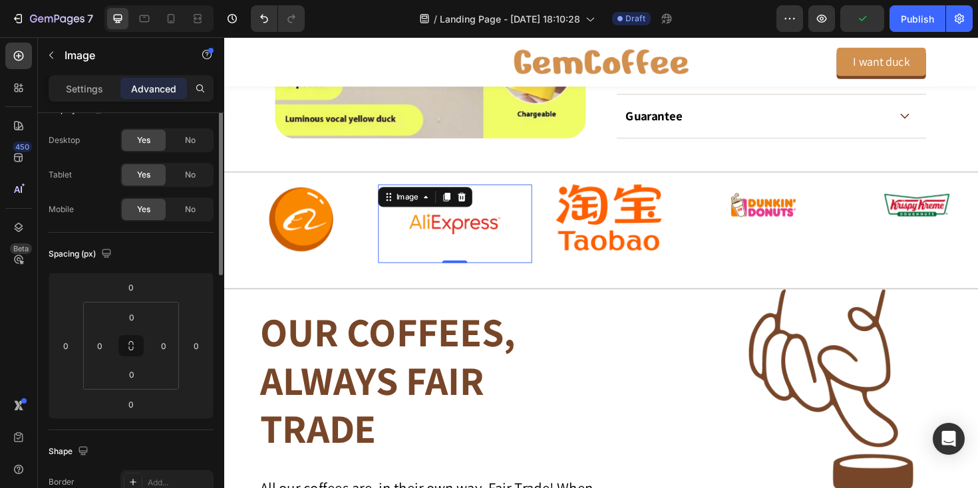
scroll to position [0, 0]
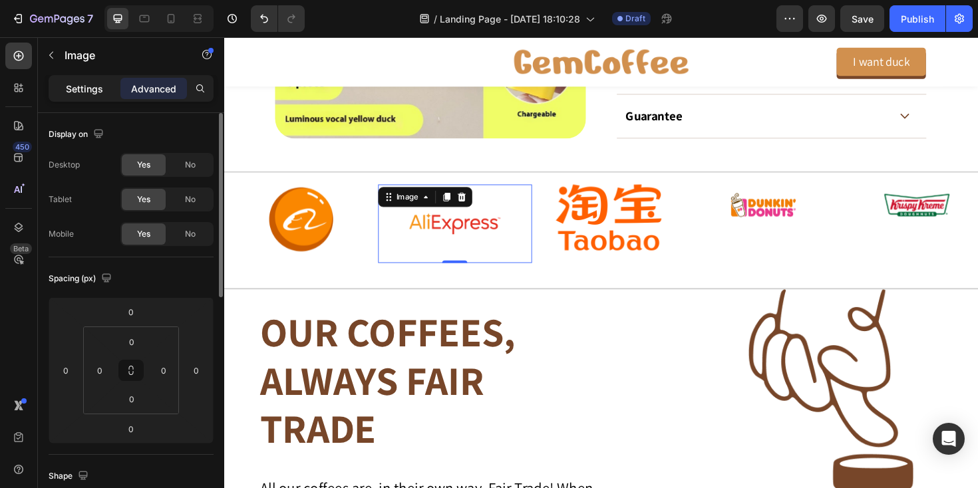
click at [70, 87] on p "Settings" at bounding box center [84, 89] width 37 height 14
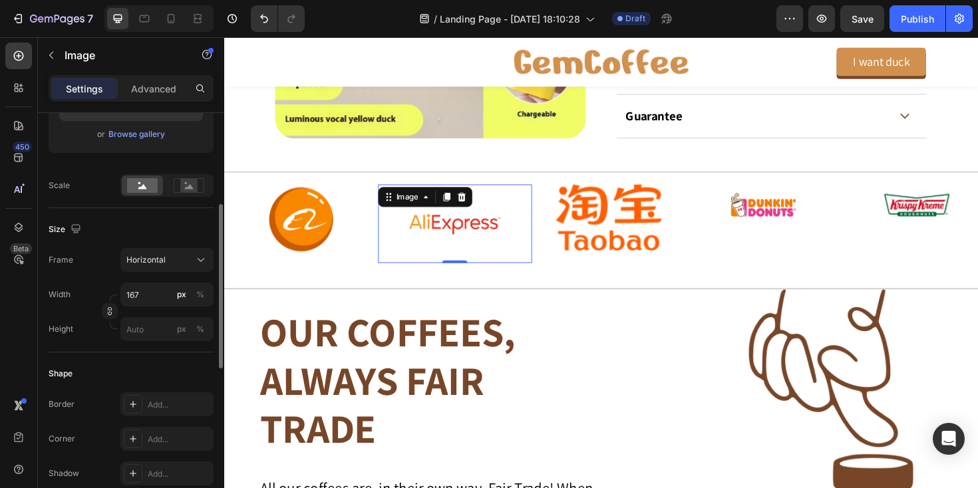
scroll to position [244, 0]
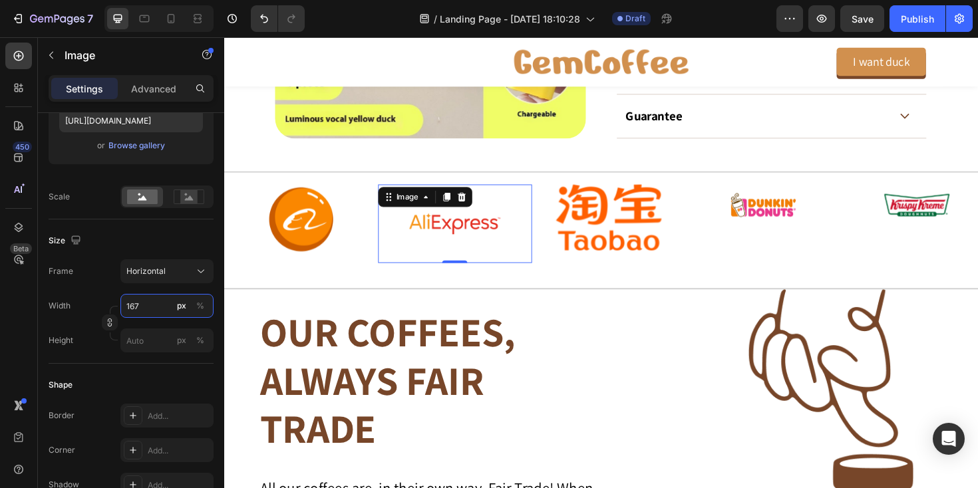
click at [146, 310] on input "167" at bounding box center [166, 306] width 93 height 24
type input "1"
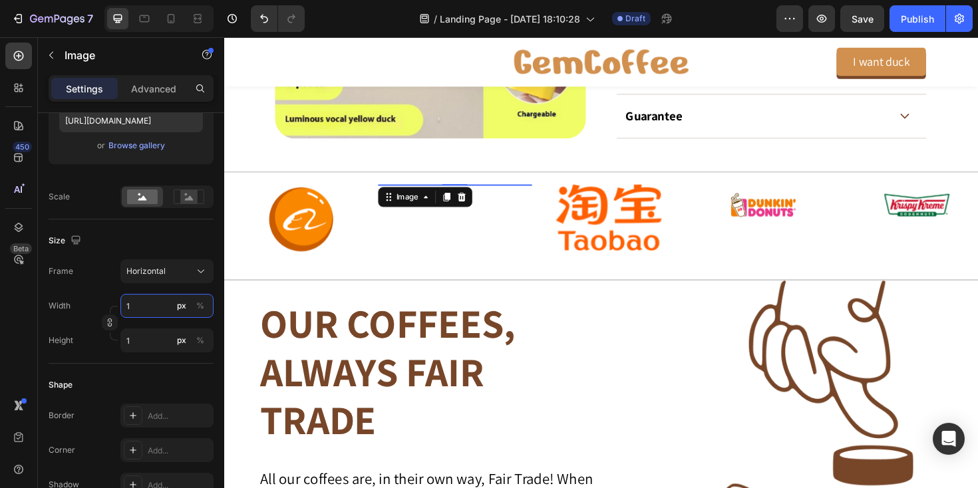
type input "12"
type input "9"
type input "1"
type input "11"
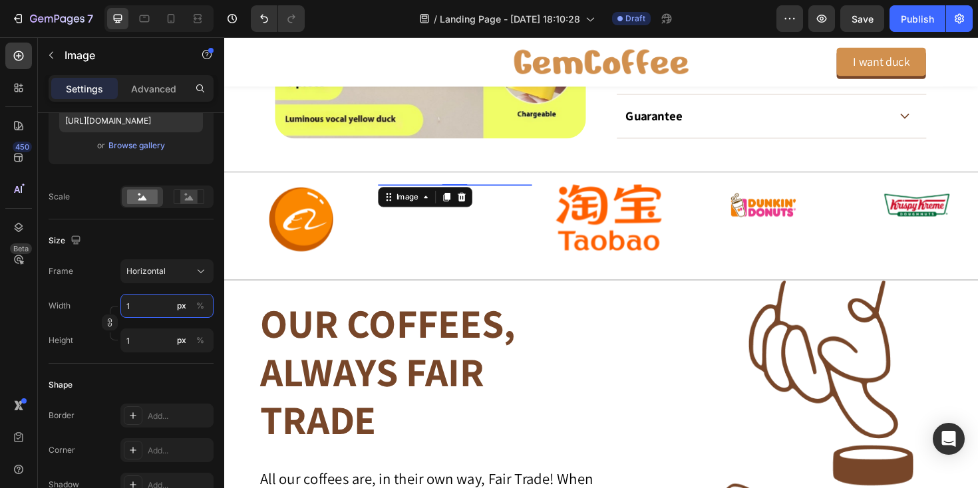
type input "8"
type input "111"
type input "83"
type input "11"
type input "8"
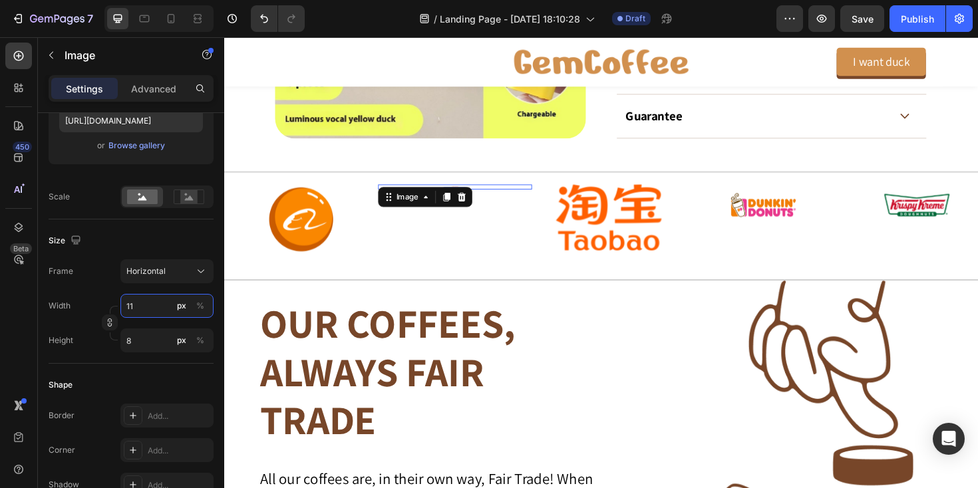
type input "1"
type input "15"
type input "11"
type input "150"
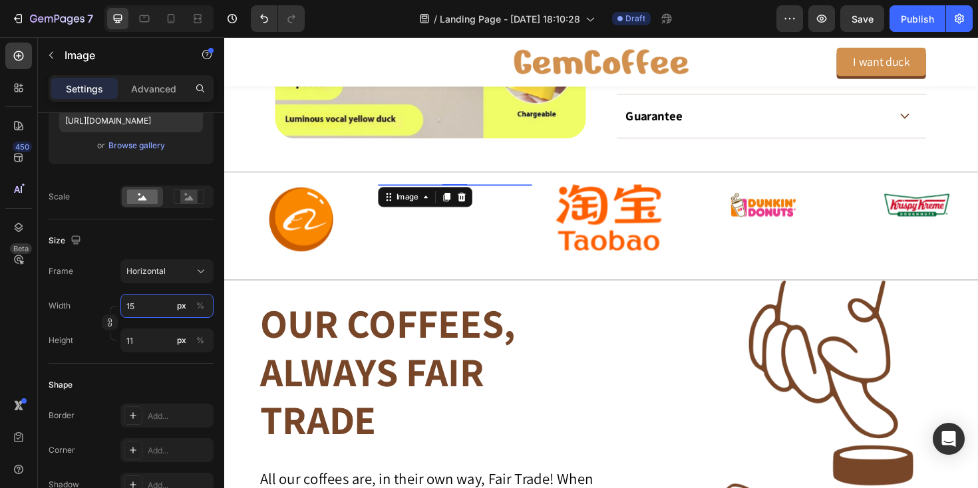
type input "113"
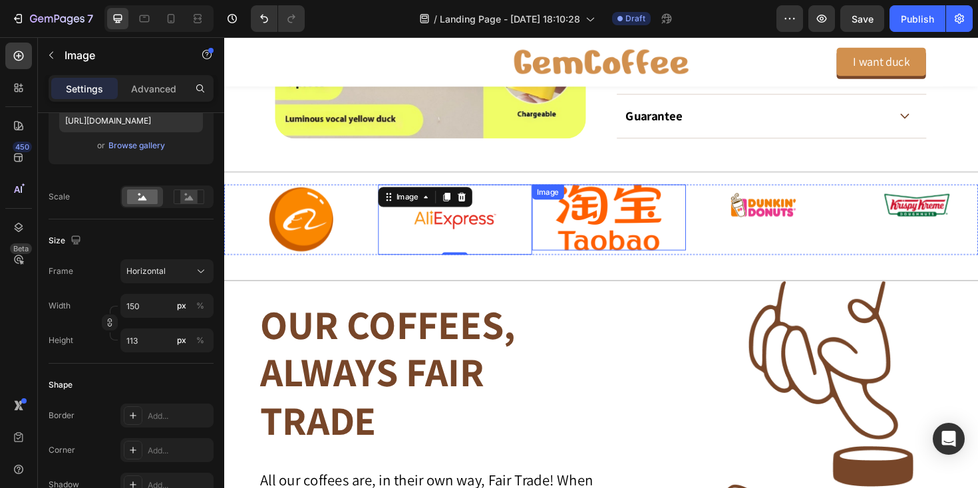
click at [614, 236] on img at bounding box center [632, 228] width 112 height 70
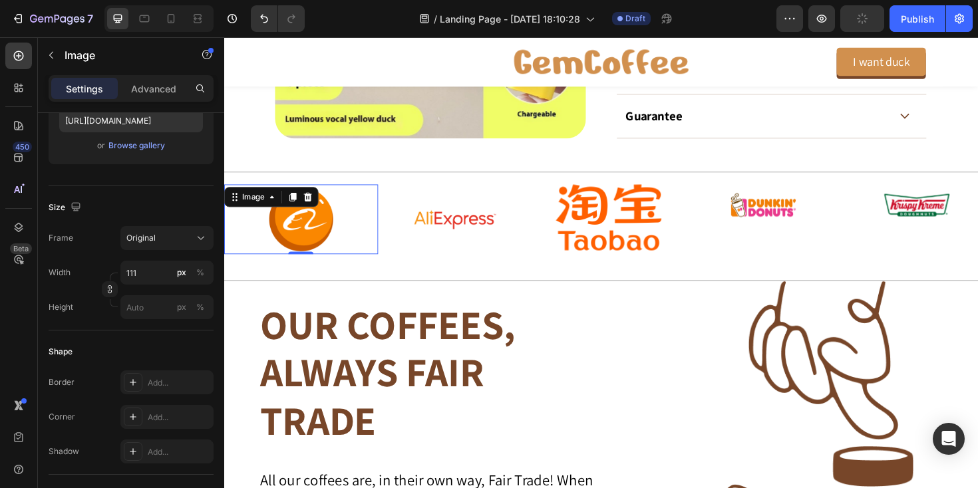
click at [319, 237] on img at bounding box center [306, 230] width 74 height 74
click at [473, 224] on img at bounding box center [469, 230] width 100 height 75
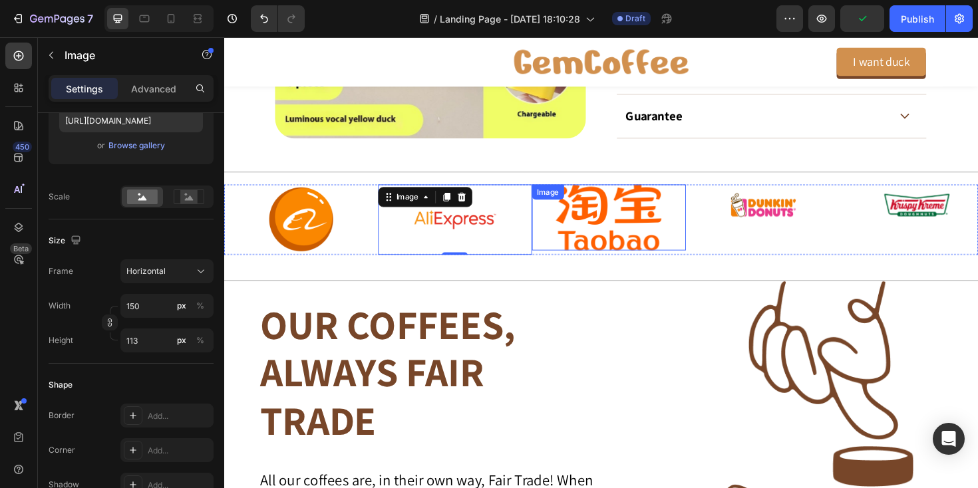
click at [592, 235] on img at bounding box center [632, 228] width 112 height 70
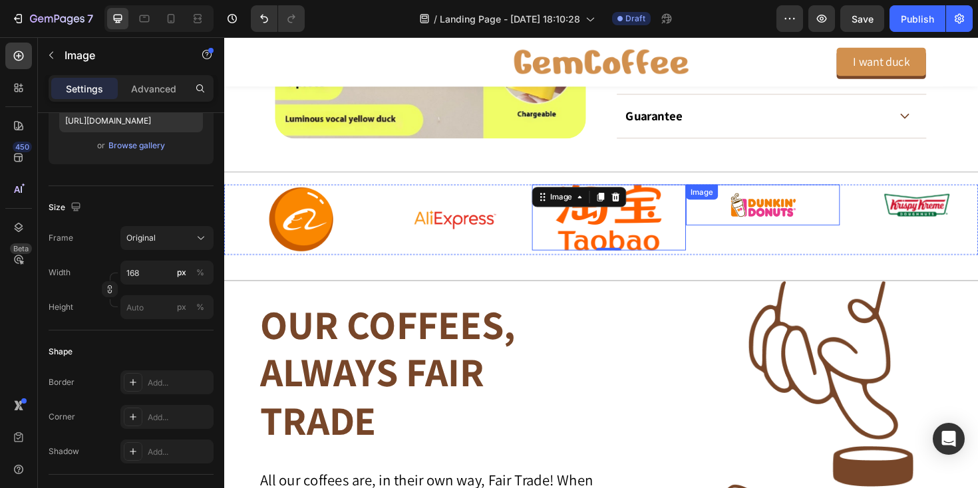
click at [774, 221] on img at bounding box center [795, 214] width 74 height 43
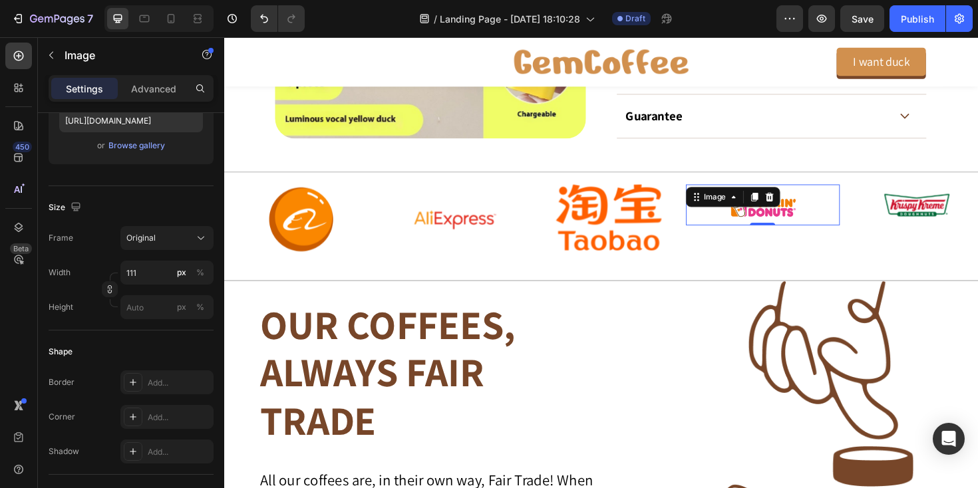
click at [79, 91] on p "Settings" at bounding box center [84, 89] width 37 height 14
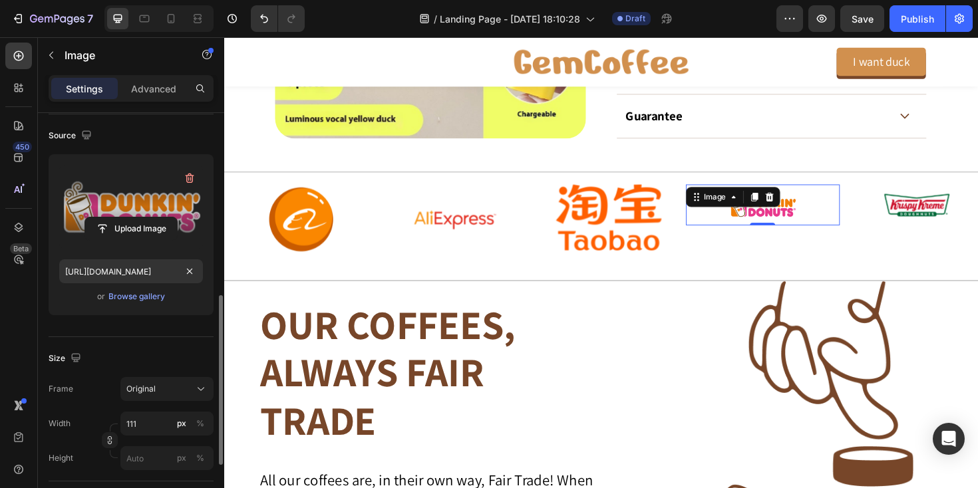
scroll to position [82, 0]
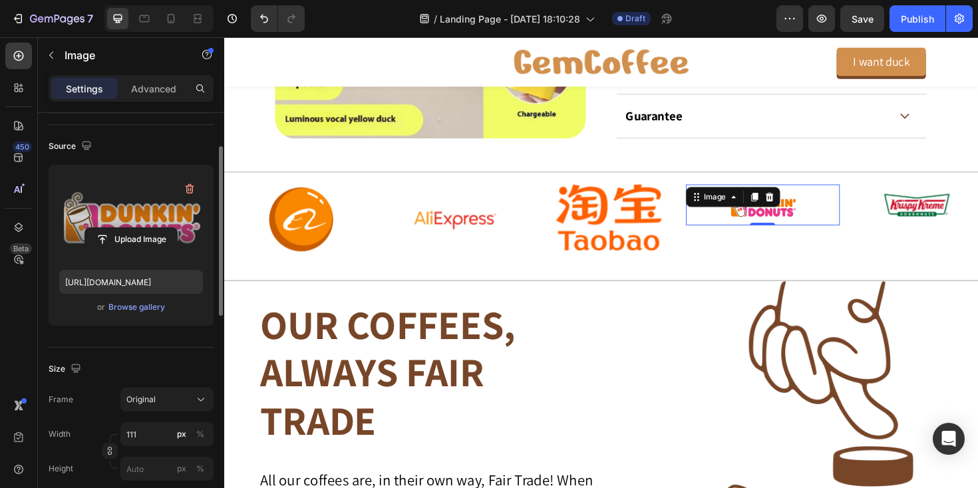
click at [133, 198] on label at bounding box center [131, 218] width 144 height 84
click at [133, 228] on input "file" at bounding box center [131, 239] width 92 height 23
click at [122, 204] on label at bounding box center [131, 218] width 144 height 84
click at [122, 228] on input "file" at bounding box center [131, 239] width 92 height 23
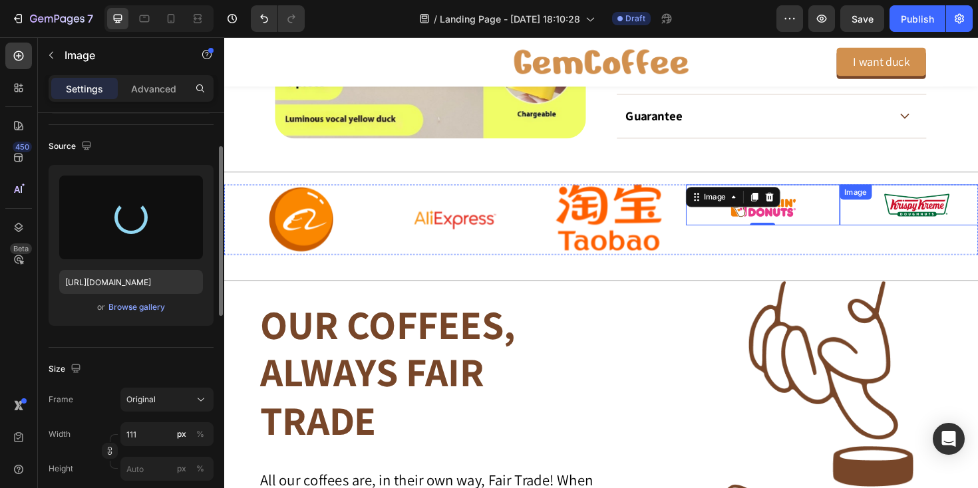
type input "[URL][DOMAIN_NAME]"
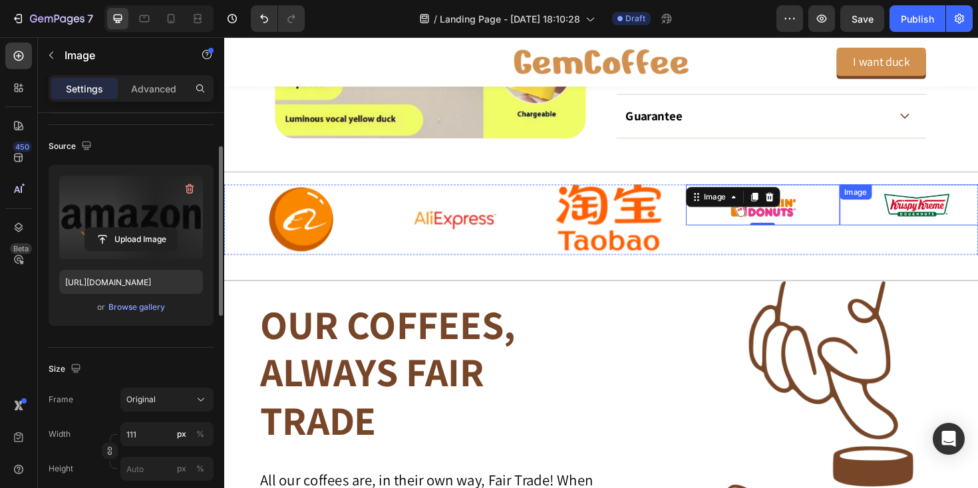
click at [932, 210] on img at bounding box center [958, 214] width 74 height 43
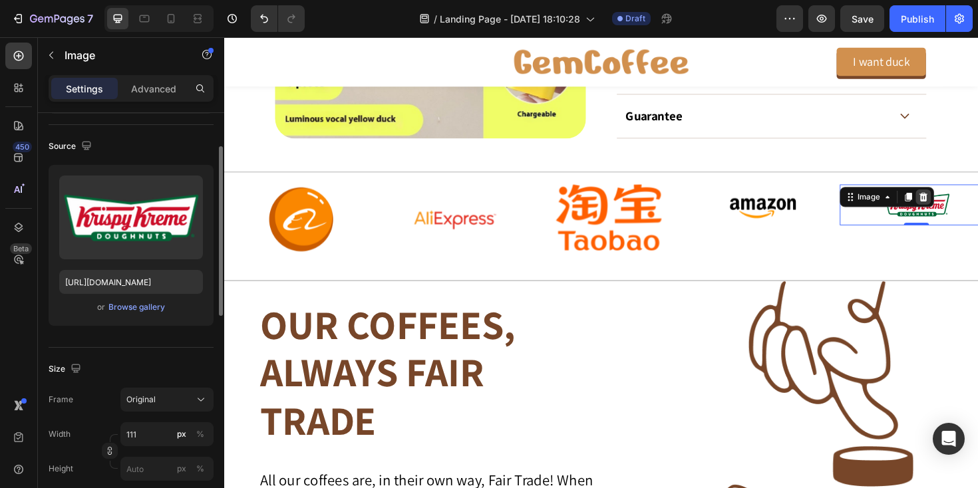
click at [965, 207] on icon at bounding box center [964, 206] width 9 height 9
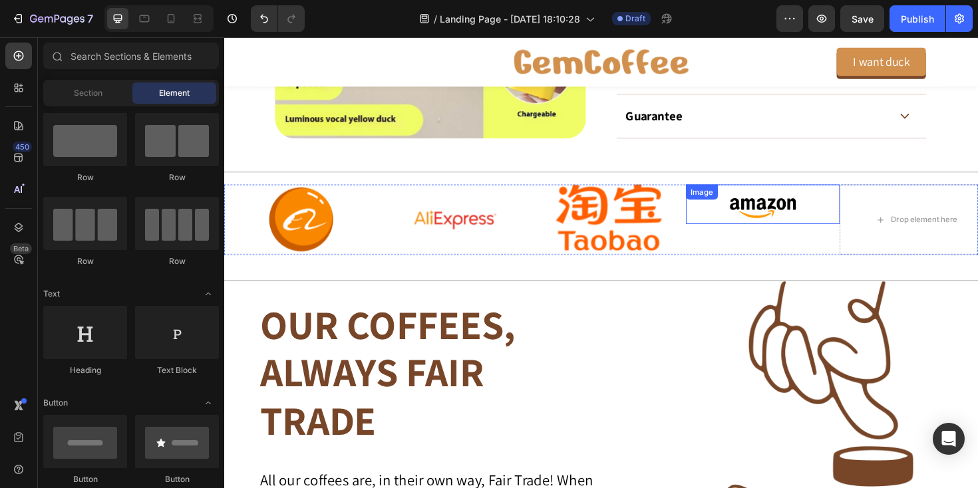
click at [805, 218] on img at bounding box center [795, 214] width 74 height 42
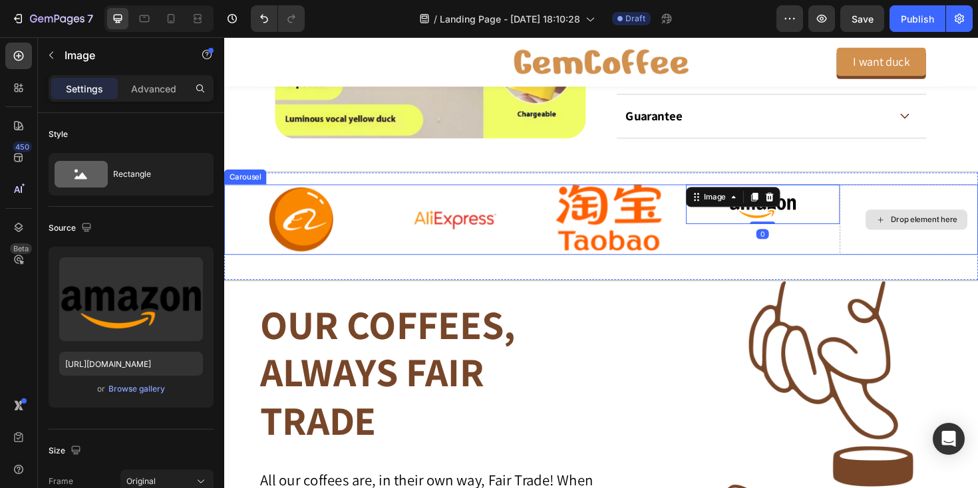
click at [922, 238] on div "Drop element here" at bounding box center [958, 230] width 108 height 21
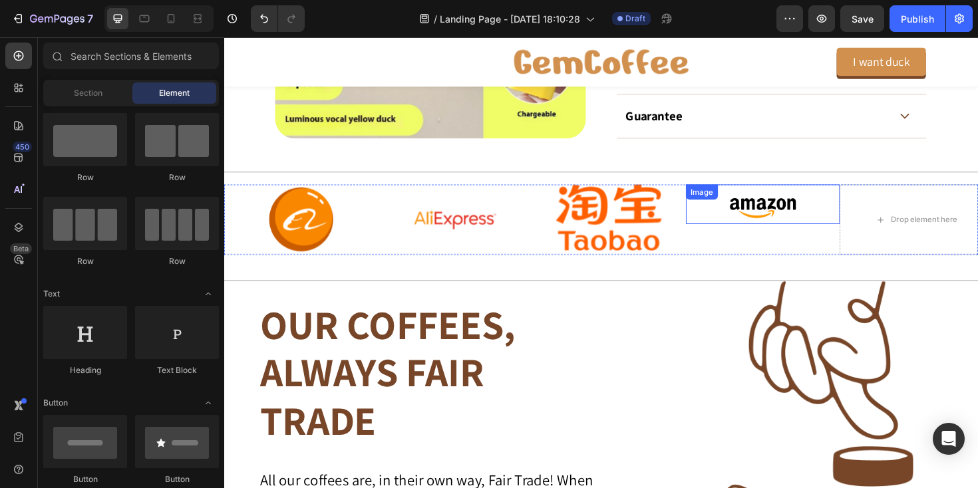
click at [779, 222] on img at bounding box center [795, 214] width 74 height 42
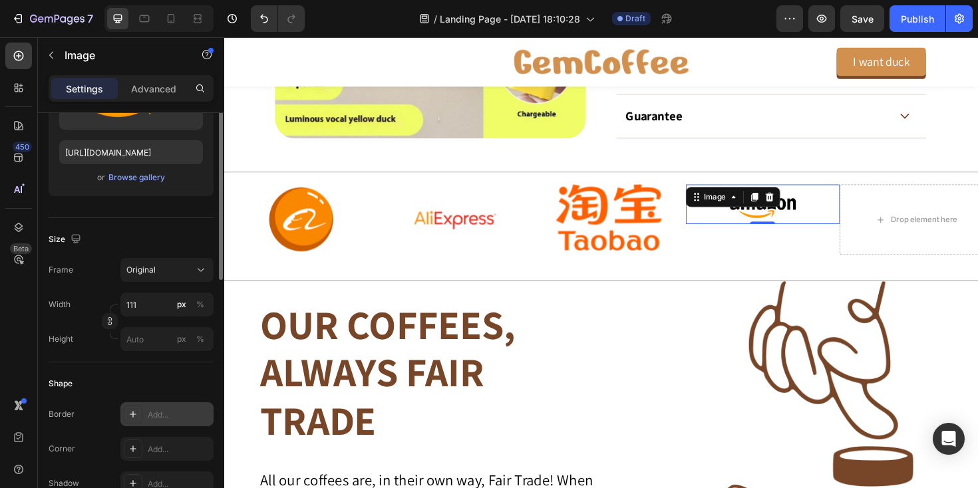
scroll to position [250, 0]
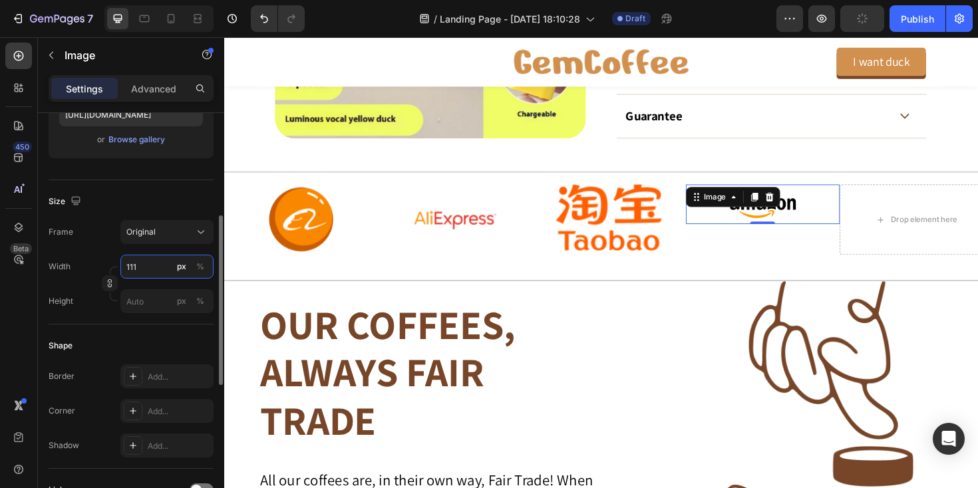
click at [149, 271] on input "111" at bounding box center [166, 267] width 93 height 24
type input "160"
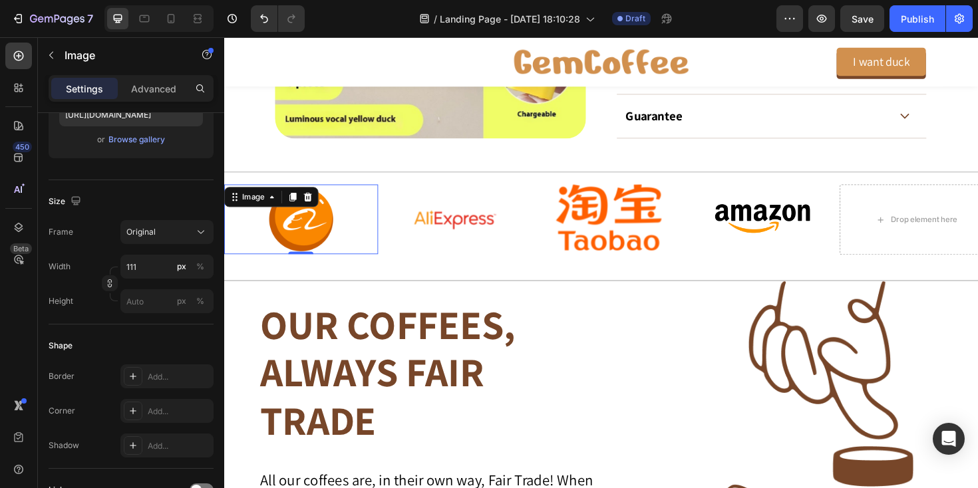
click at [355, 216] on div at bounding box center [305, 230] width 163 height 74
click at [153, 263] on input "111" at bounding box center [166, 267] width 93 height 24
type input "112"
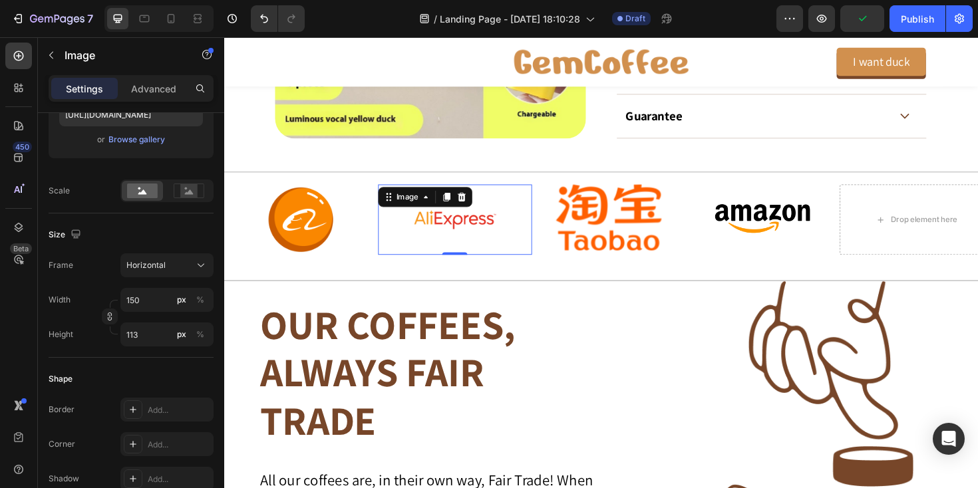
click at [492, 236] on img at bounding box center [469, 230] width 100 height 75
click at [604, 235] on img at bounding box center [632, 228] width 112 height 70
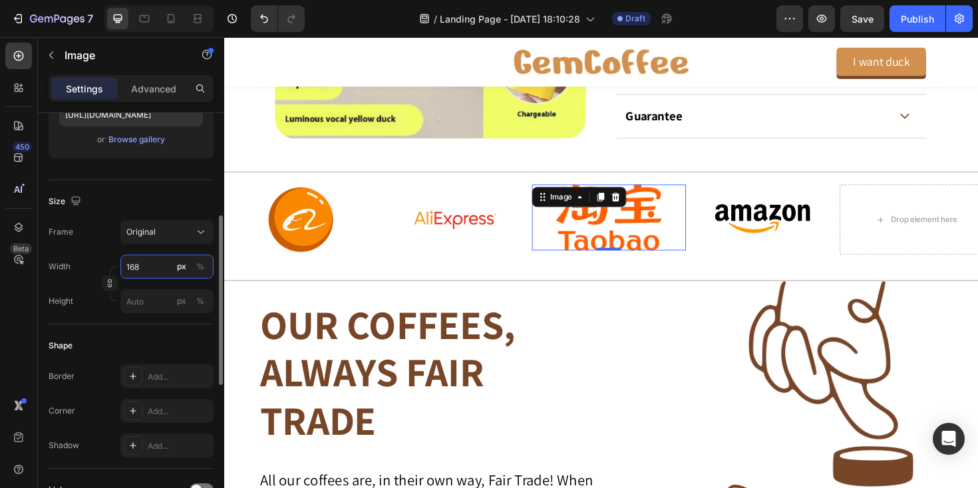
click at [153, 266] on input "168" at bounding box center [166, 267] width 93 height 24
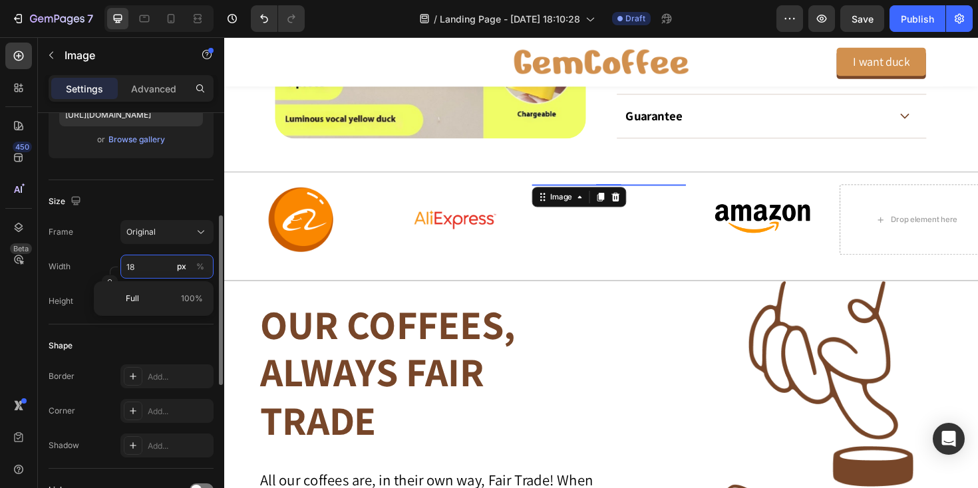
type input "180"
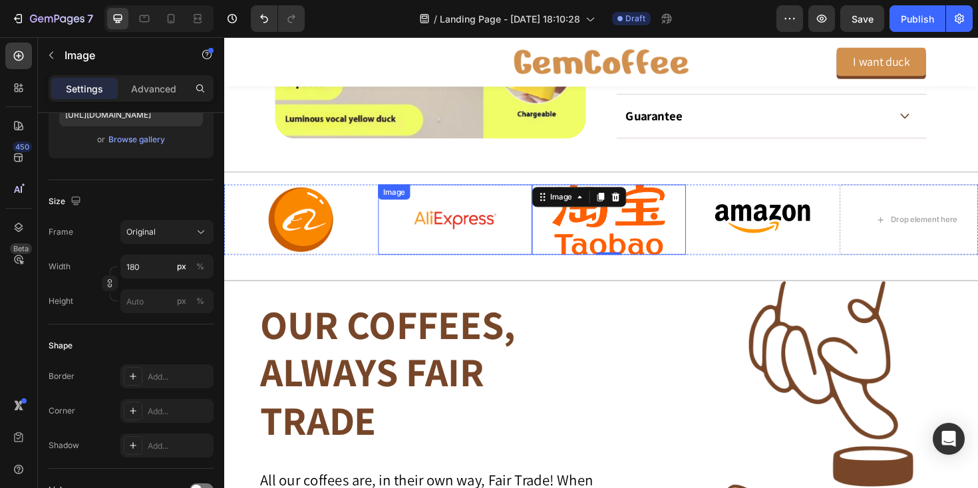
click at [496, 231] on img at bounding box center [469, 230] width 100 height 75
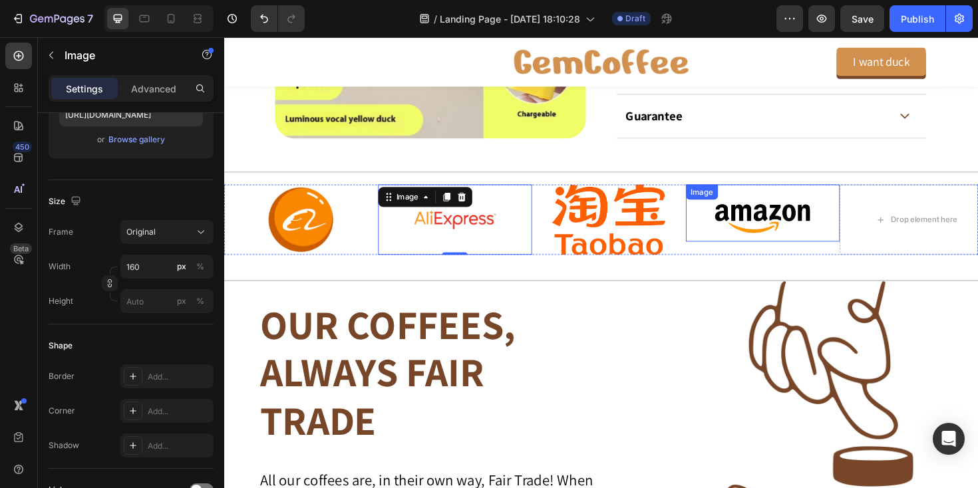
click at [741, 226] on img at bounding box center [794, 223] width 106 height 61
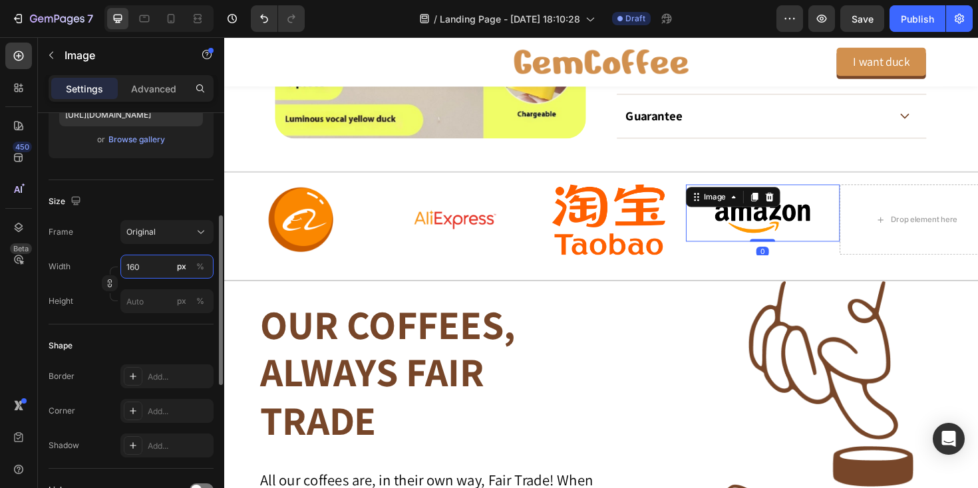
click at [149, 268] on input "160" at bounding box center [166, 267] width 93 height 24
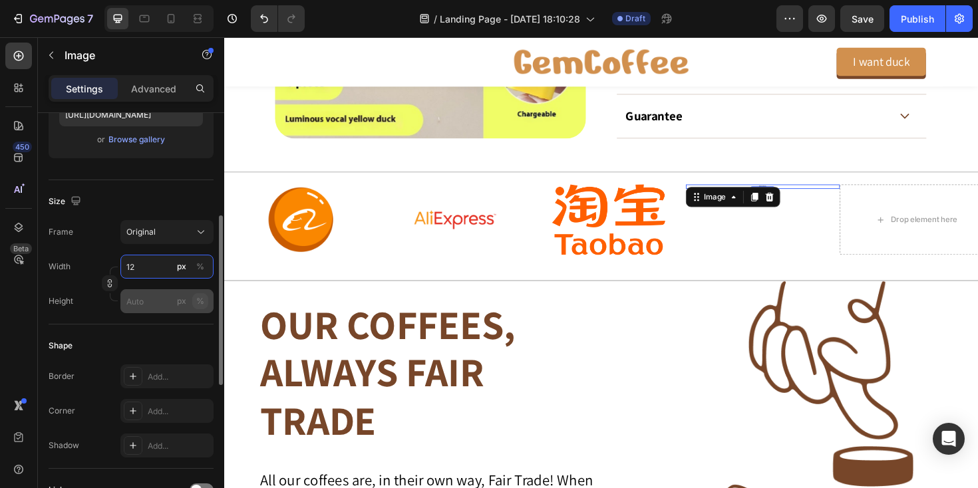
type input "1"
type input "200"
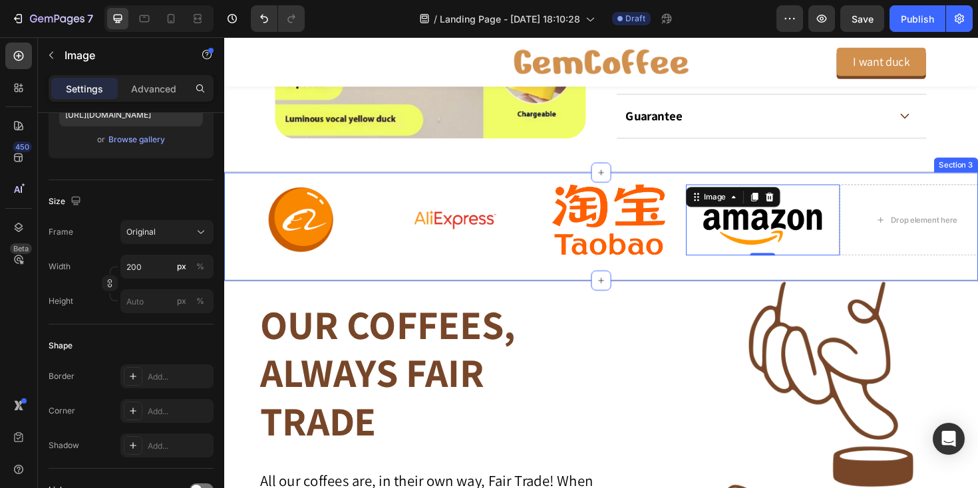
click at [515, 286] on div "Image Image Image Image 0 Drop element here Carousel Section 3" at bounding box center [623, 237] width 799 height 117
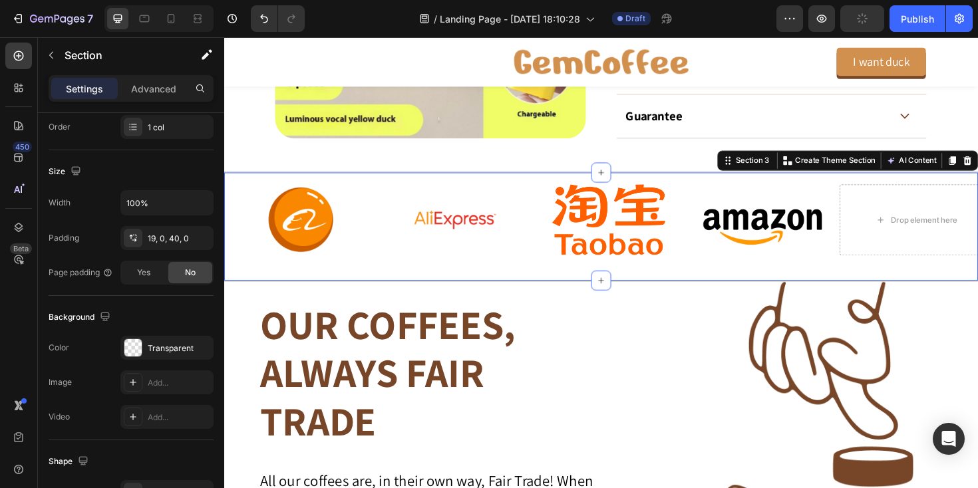
scroll to position [0, 0]
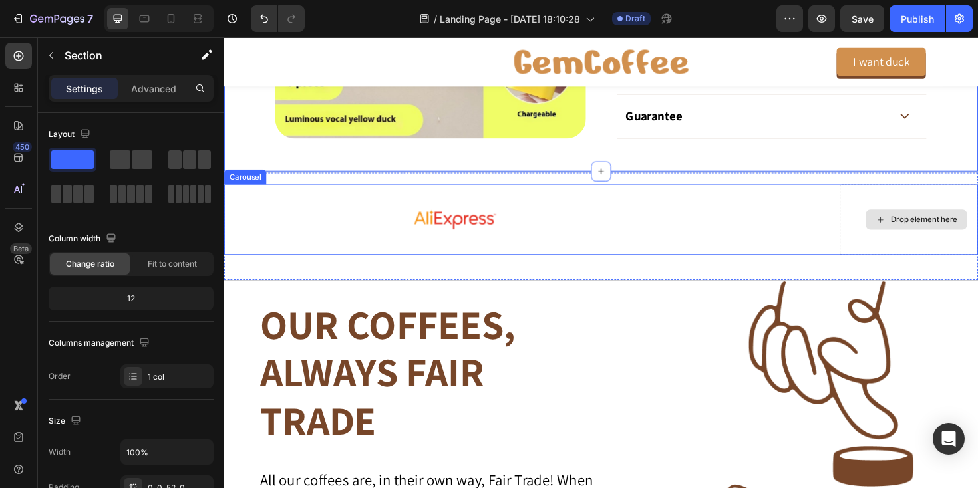
scroll to position [971, 0]
click at [930, 210] on div "Drop element here" at bounding box center [957, 230] width 163 height 75
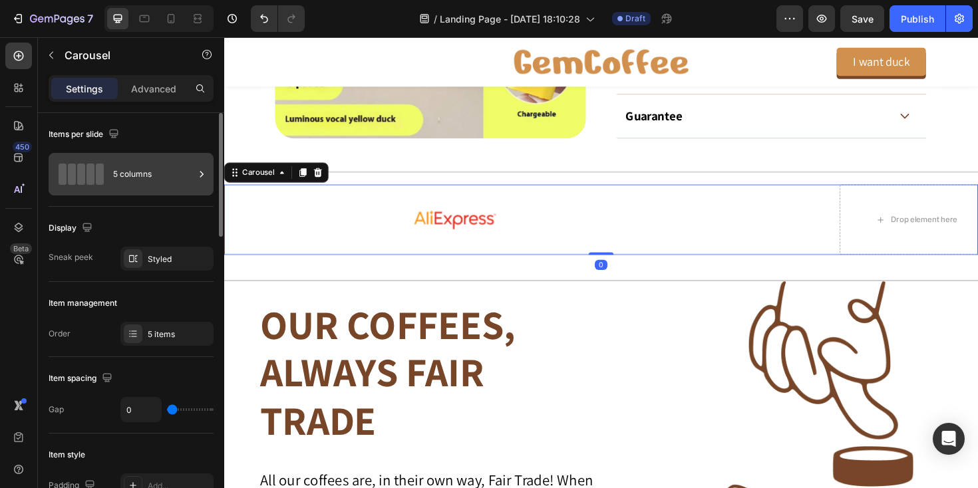
click at [154, 168] on div "5 columns" at bounding box center [153, 174] width 81 height 31
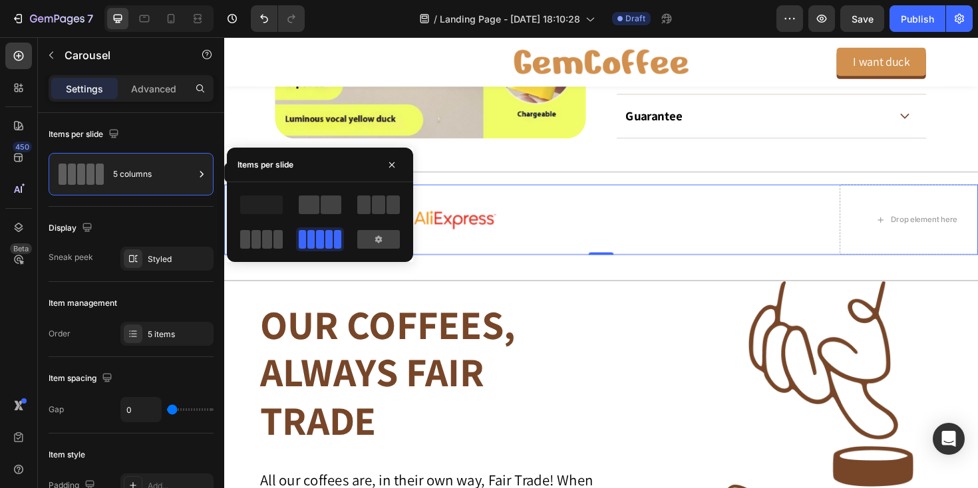
click at [274, 242] on span at bounding box center [279, 239] width 10 height 19
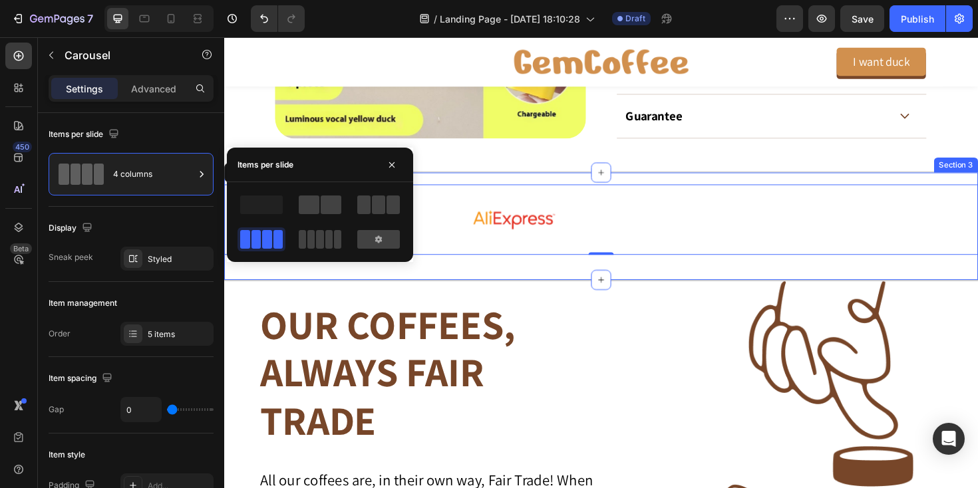
click at [512, 279] on div "Image Image Image Image Drop element here Carousel 0 Section 3" at bounding box center [623, 237] width 799 height 117
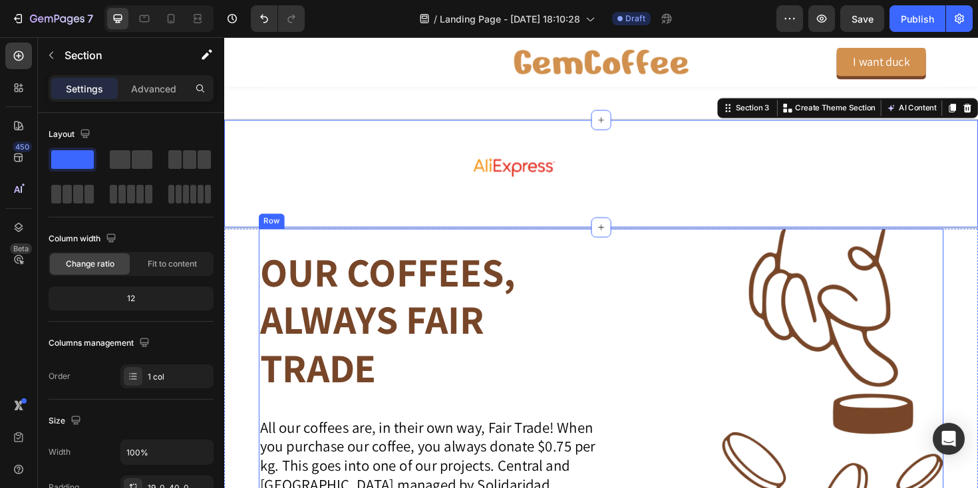
scroll to position [1019, 0]
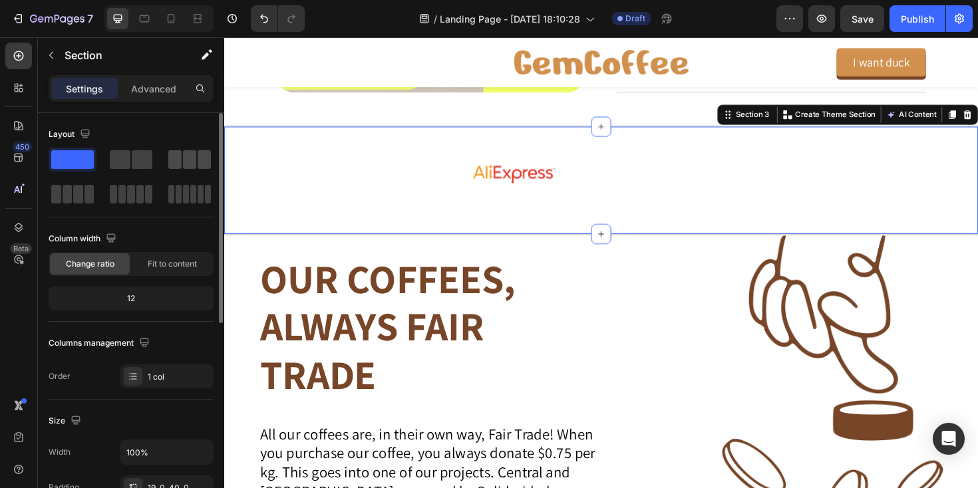
click at [194, 152] on span at bounding box center [189, 159] width 13 height 19
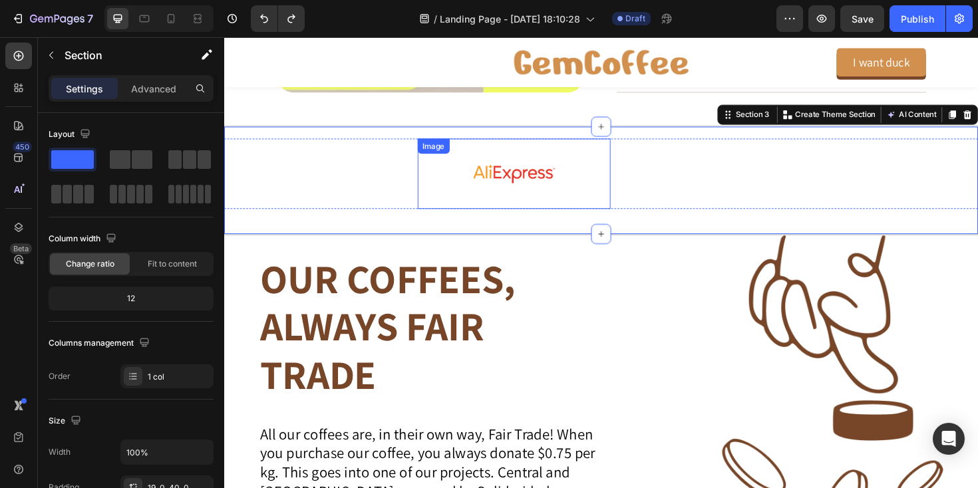
click at [536, 188] on img at bounding box center [532, 181] width 100 height 75
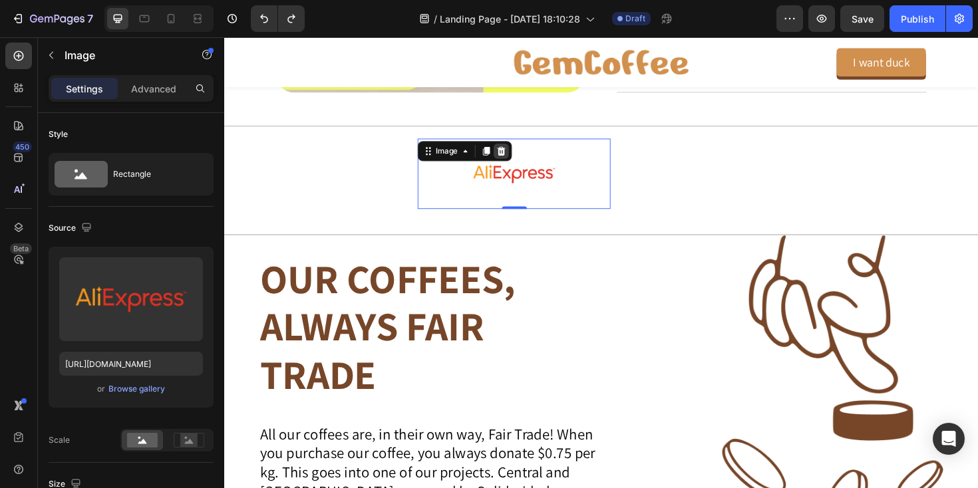
click at [519, 161] on icon at bounding box center [517, 157] width 9 height 9
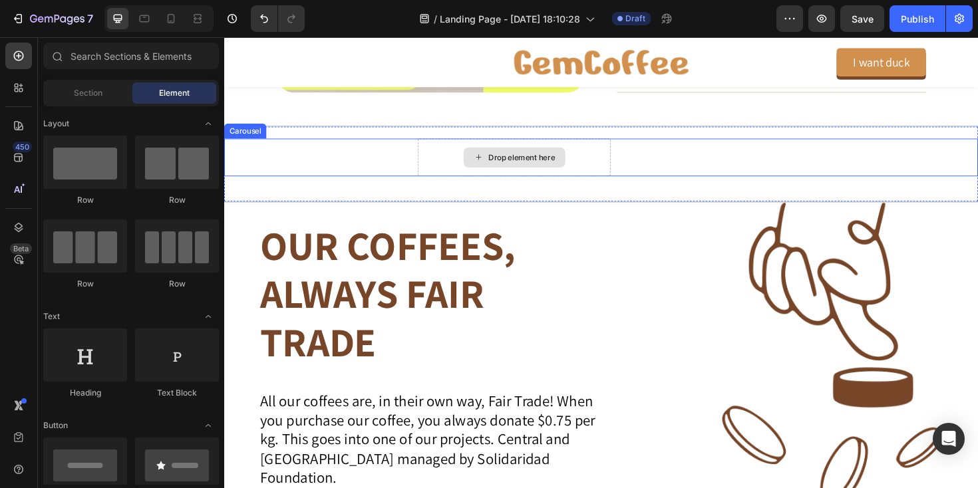
click at [530, 170] on div "Drop element here" at bounding box center [539, 164] width 71 height 11
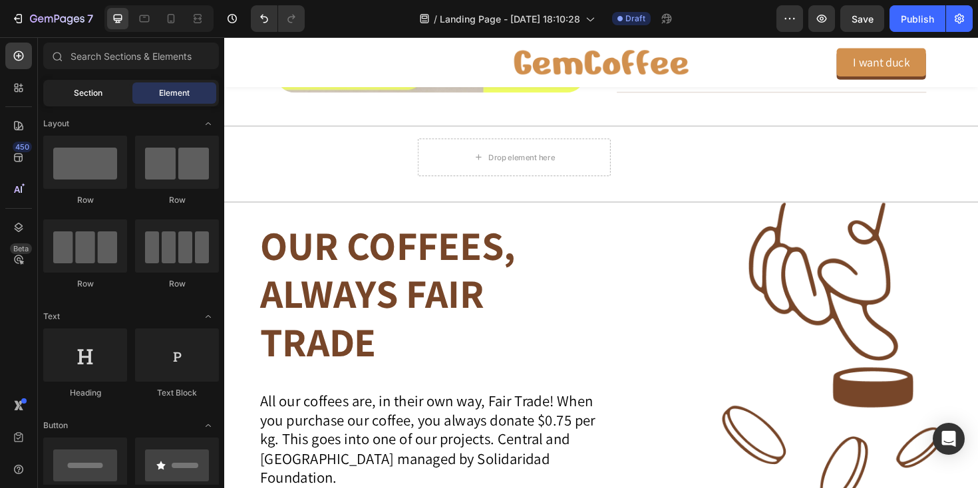
click at [77, 87] on span "Section" at bounding box center [88, 93] width 29 height 12
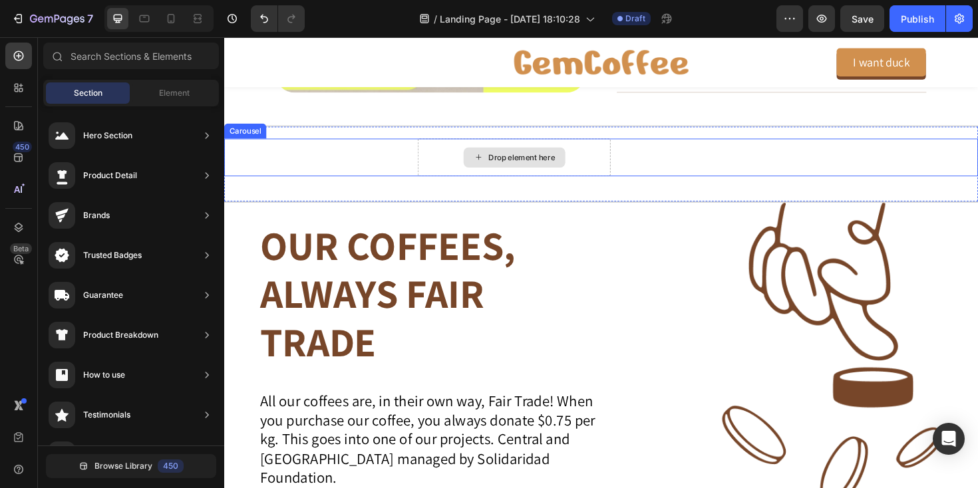
click at [506, 170] on div "Drop element here" at bounding box center [539, 164] width 71 height 11
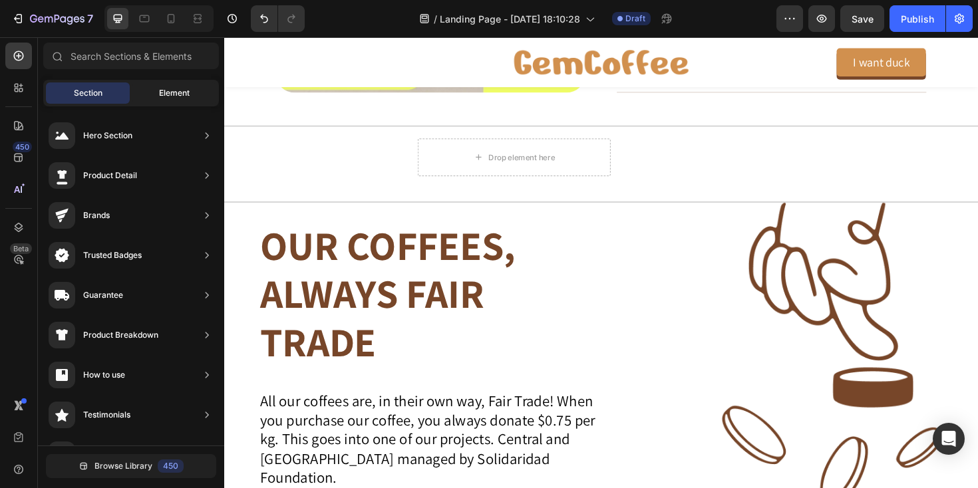
click at [176, 92] on span "Element" at bounding box center [174, 93] width 31 height 12
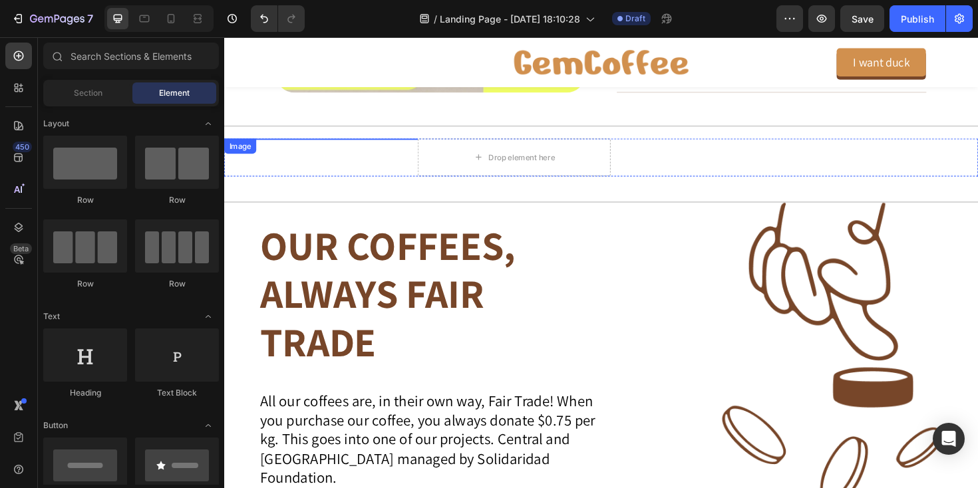
click at [304, 144] on img at bounding box center [326, 144] width 75 height 0
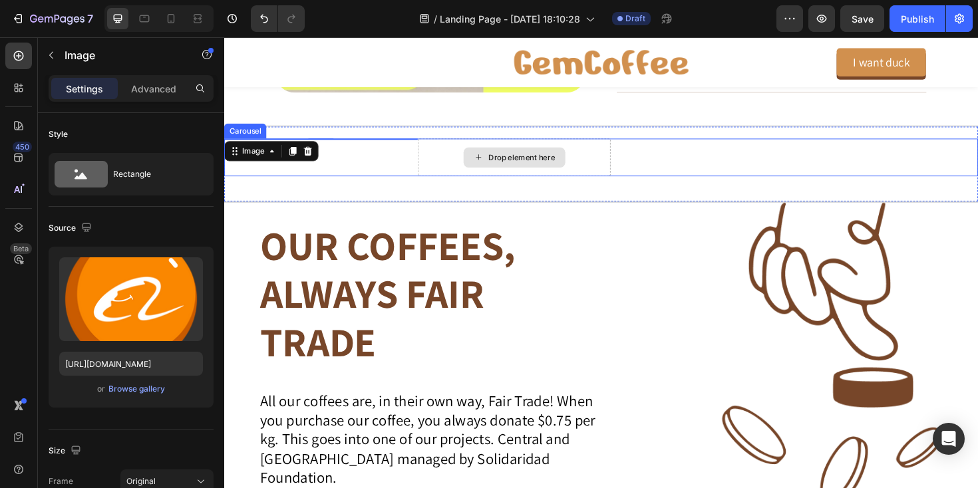
drag, startPoint x: 363, startPoint y: 331, endPoint x: 534, endPoint y: 186, distance: 224.7
drag, startPoint x: 358, startPoint y: 210, endPoint x: 550, endPoint y: 160, distance: 198.7
click at [537, 170] on div "Drop element here" at bounding box center [539, 164] width 71 height 11
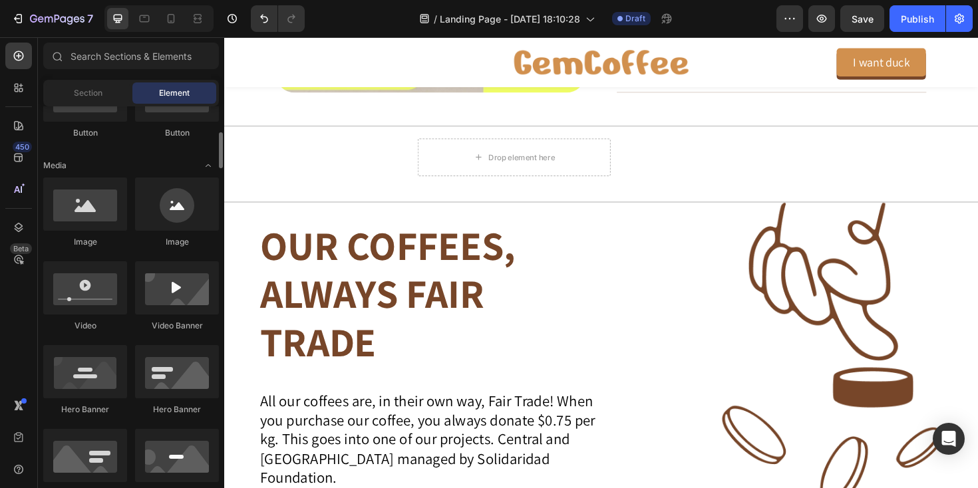
scroll to position [360, 0]
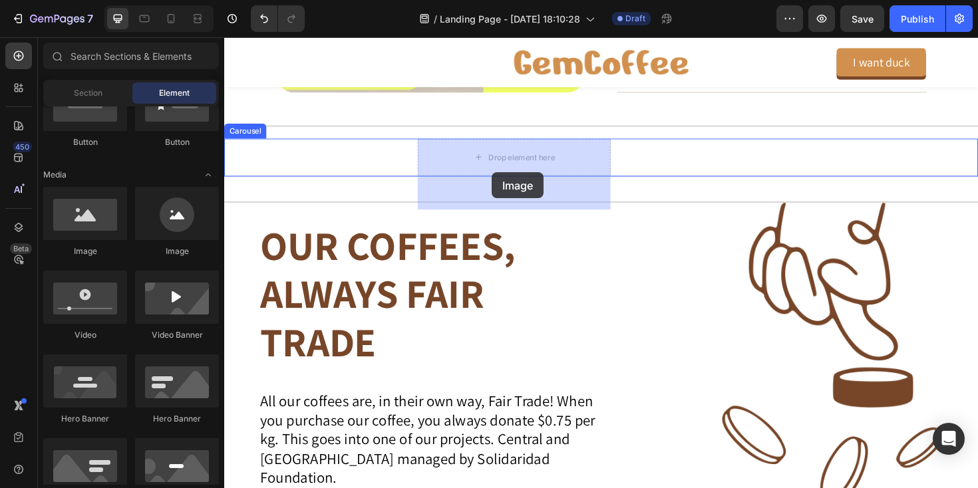
drag, startPoint x: 317, startPoint y: 254, endPoint x: 508, endPoint y: 180, distance: 204.2
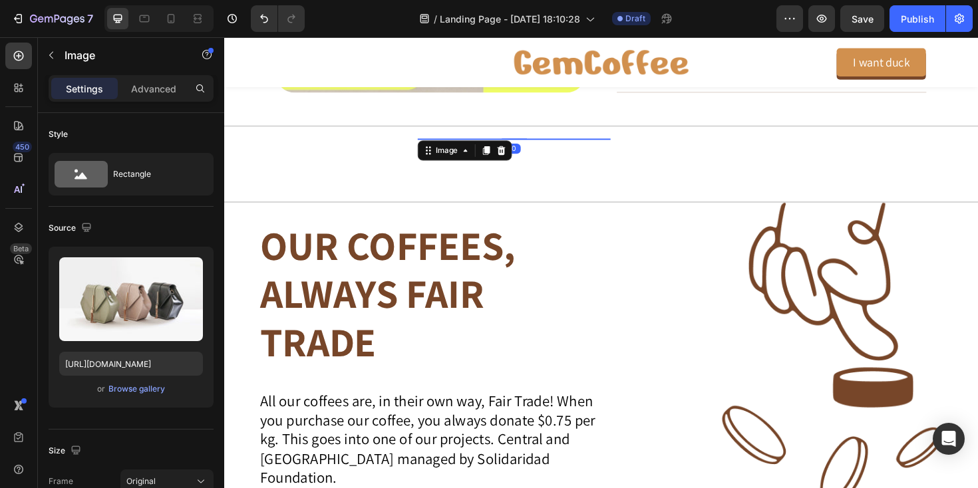
click at [530, 144] on img at bounding box center [531, 144] width 205 height 0
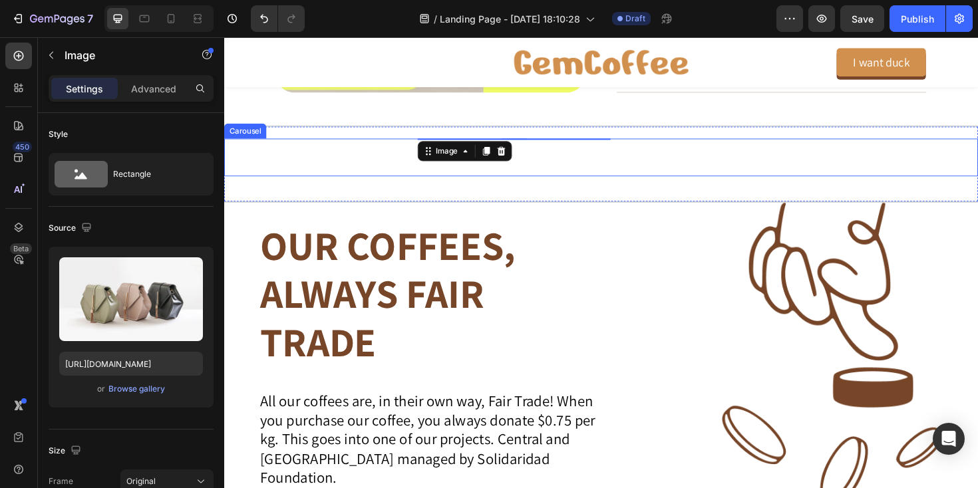
click at [378, 184] on div "Image" at bounding box center [326, 164] width 205 height 40
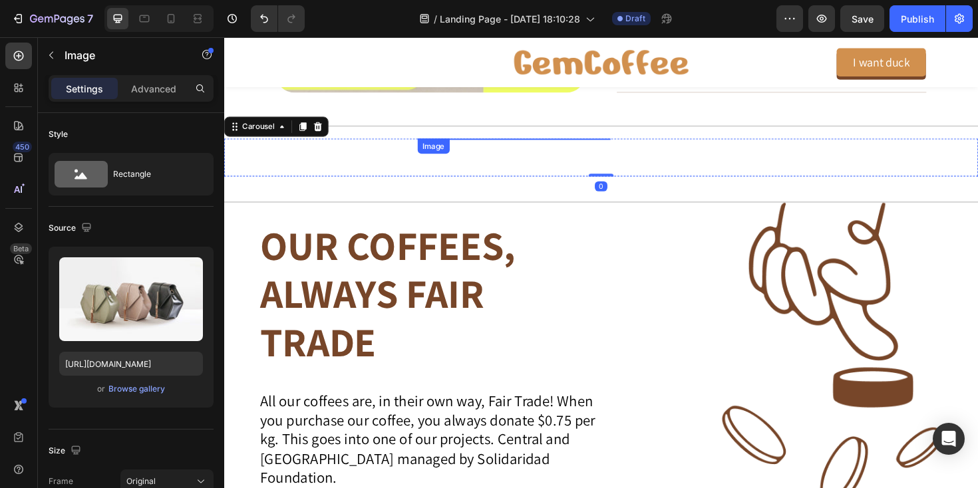
click at [496, 144] on img at bounding box center [531, 144] width 205 height 0
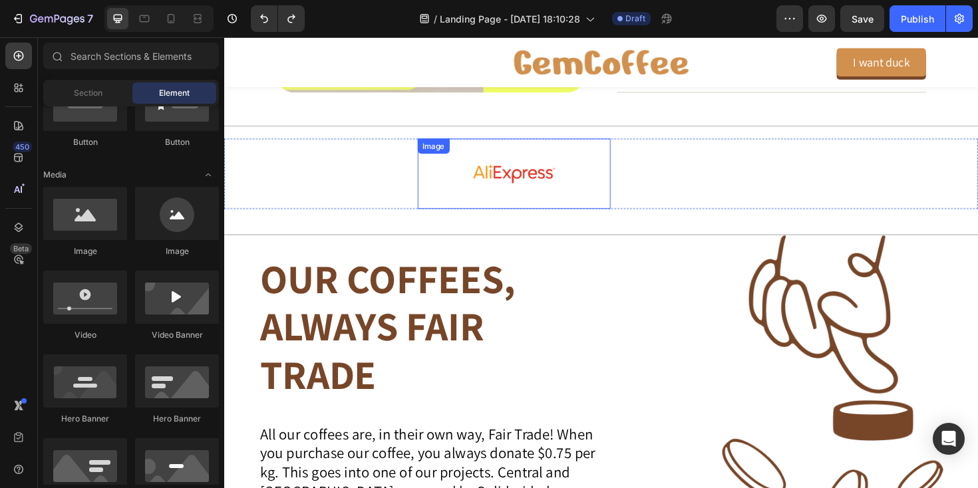
click at [520, 159] on img at bounding box center [532, 181] width 100 height 75
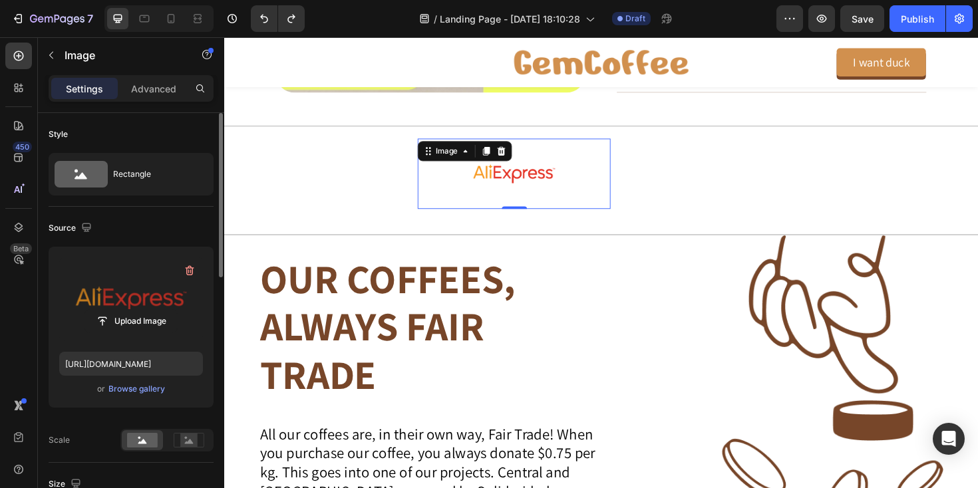
click at [121, 299] on label at bounding box center [131, 300] width 144 height 84
click at [121, 310] on input "file" at bounding box center [131, 321] width 92 height 23
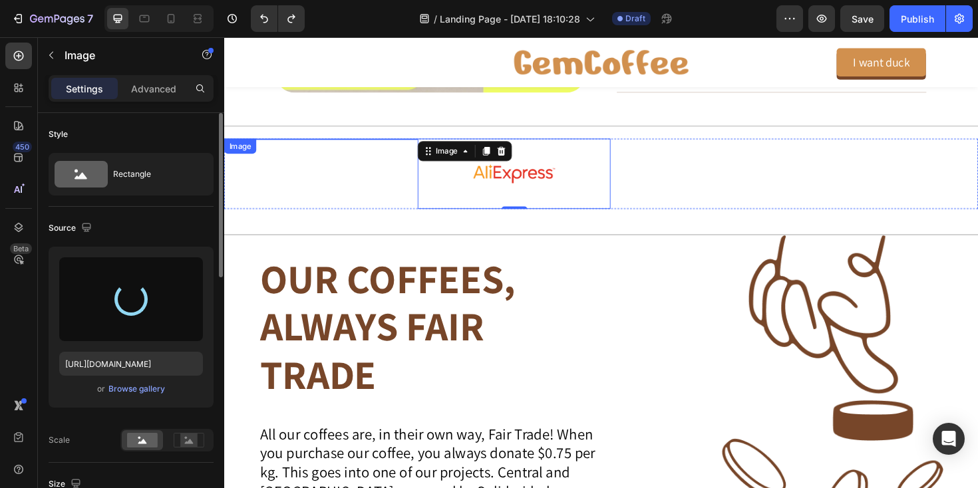
type input "[URL][DOMAIN_NAME]"
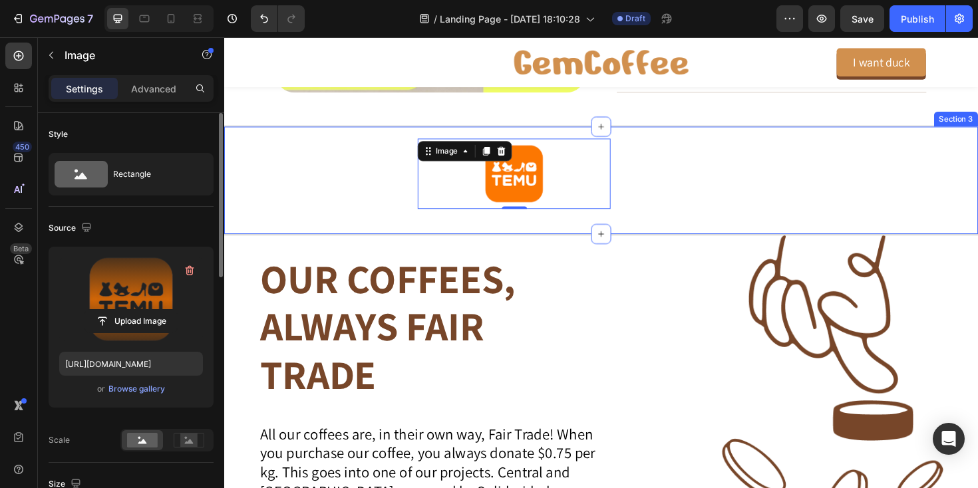
click at [482, 238] on div "Image Image 0 Image Image Drop element here Carousel Section 3" at bounding box center [623, 188] width 799 height 117
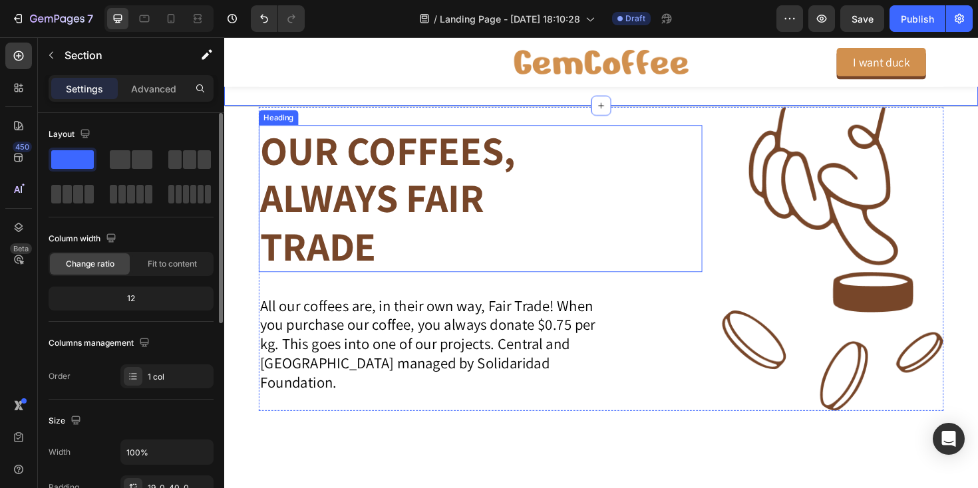
scroll to position [1158, 0]
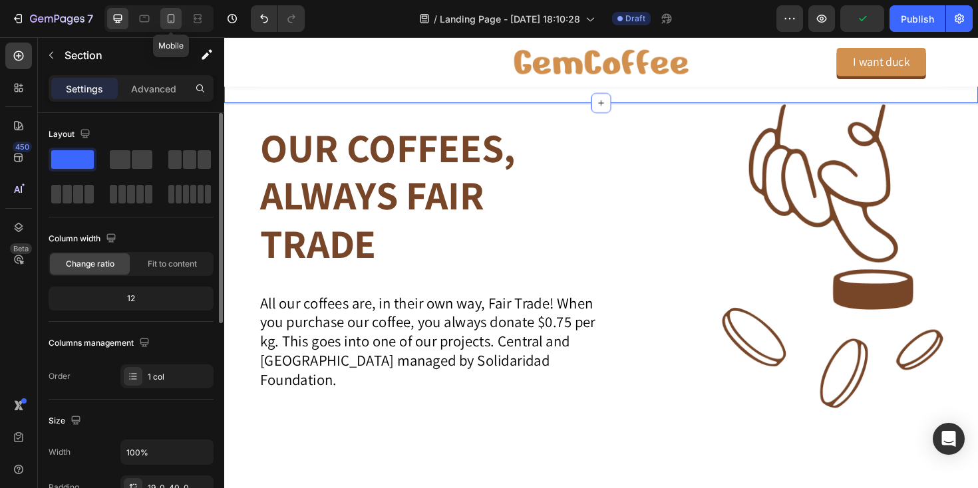
click at [166, 22] on icon at bounding box center [170, 18] width 13 height 13
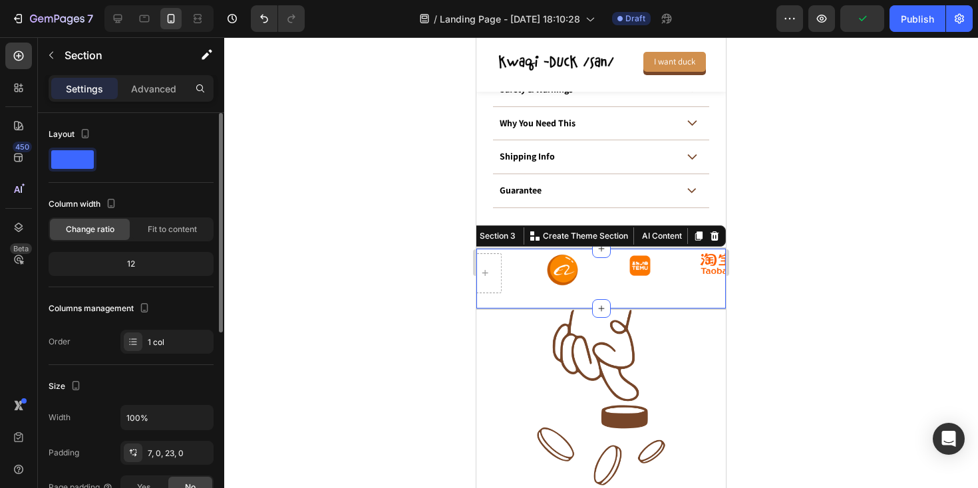
scroll to position [1073, 0]
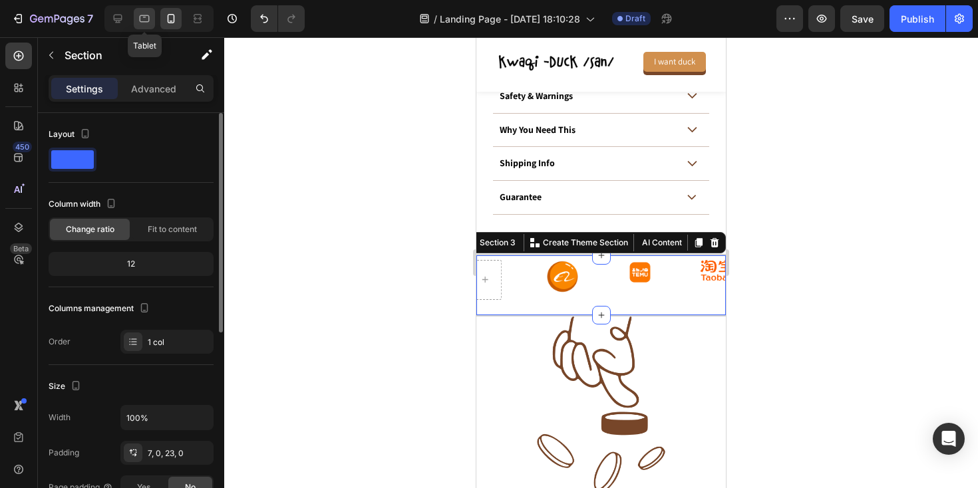
click at [152, 19] on div at bounding box center [144, 18] width 21 height 21
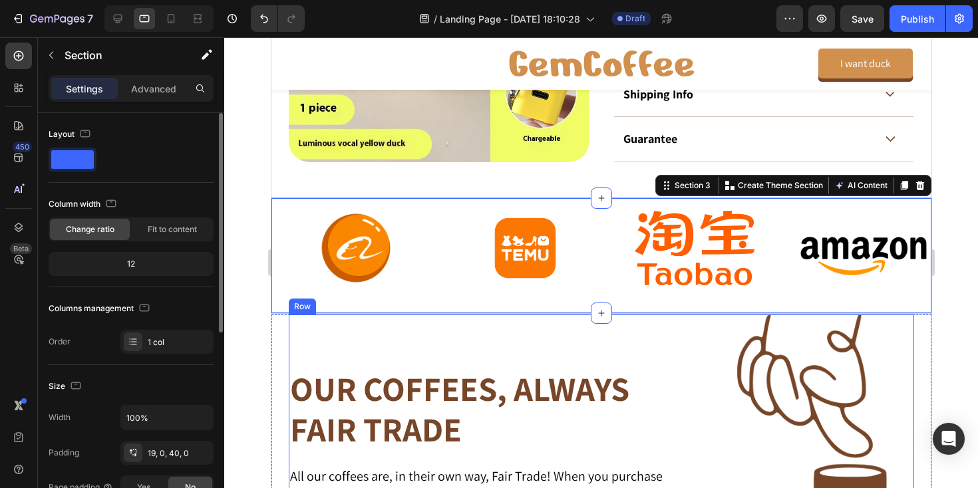
scroll to position [902, 0]
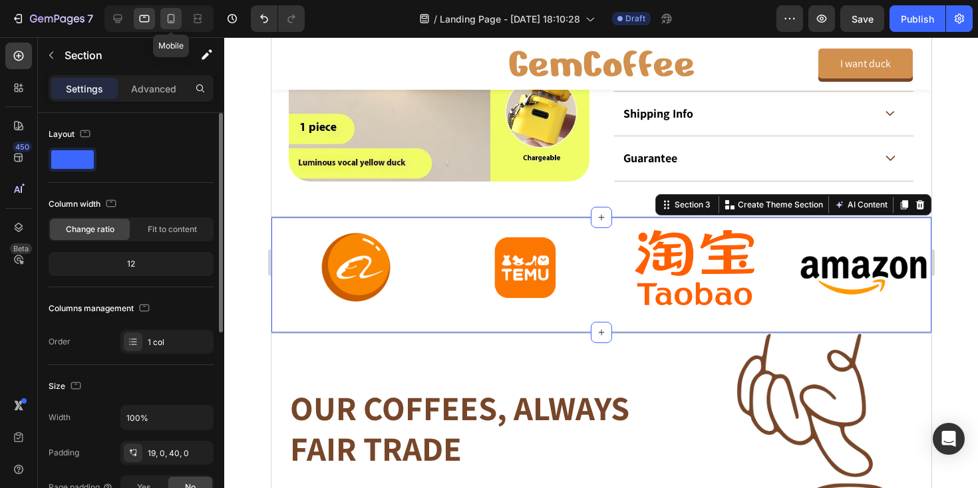
click at [174, 23] on icon at bounding box center [170, 18] width 13 height 13
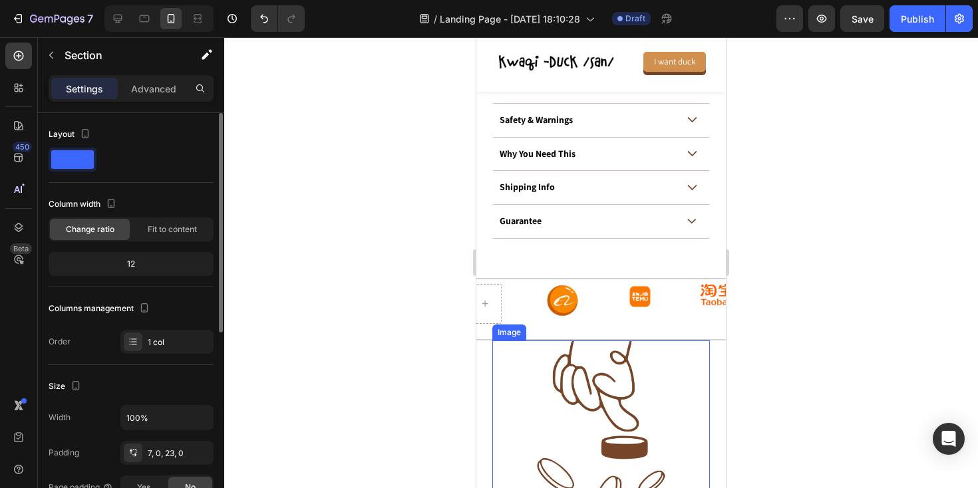
scroll to position [1048, 0]
click at [396, 274] on div at bounding box center [601, 262] width 754 height 451
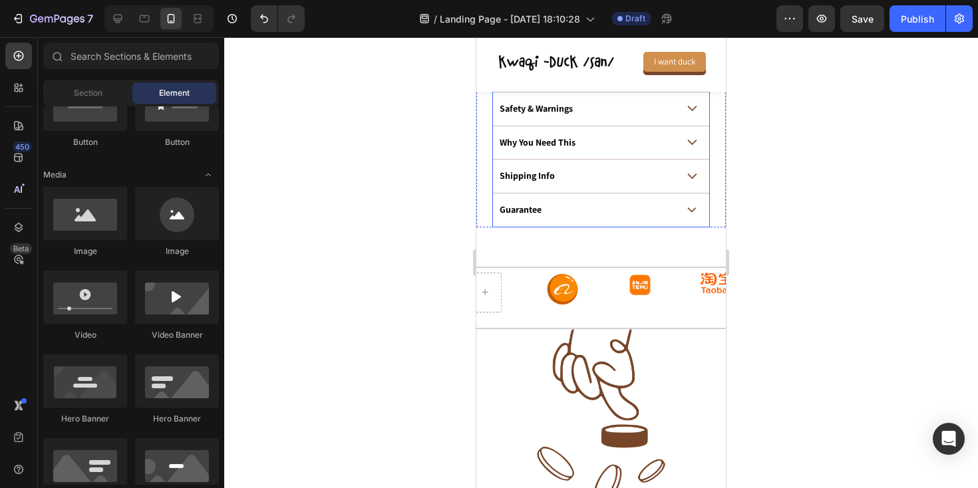
scroll to position [1163, 0]
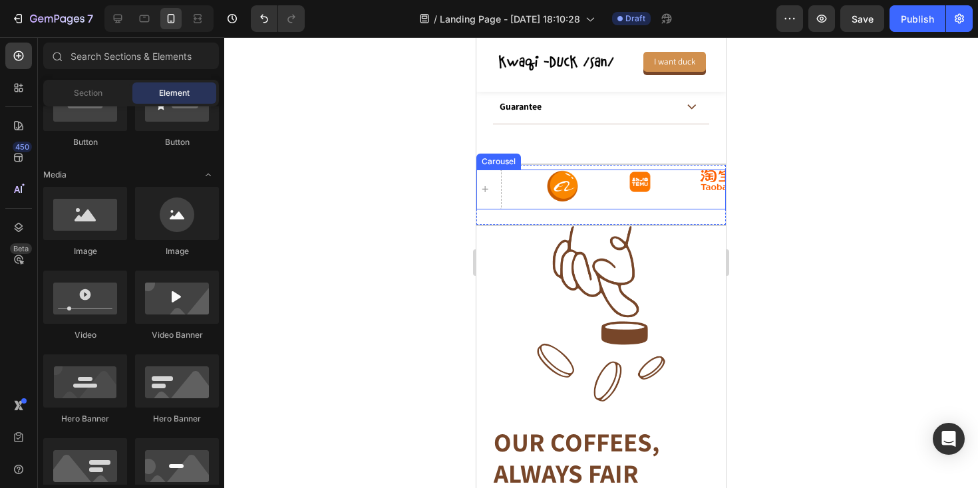
click at [532, 193] on div "Image Image Image Image" at bounding box center [601, 190] width 250 height 40
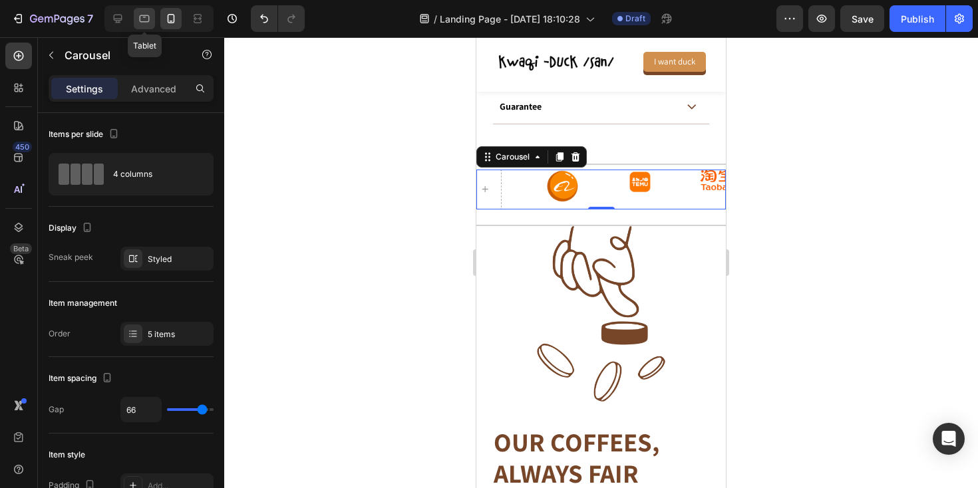
click at [148, 21] on icon at bounding box center [144, 18] width 13 height 13
type input "0"
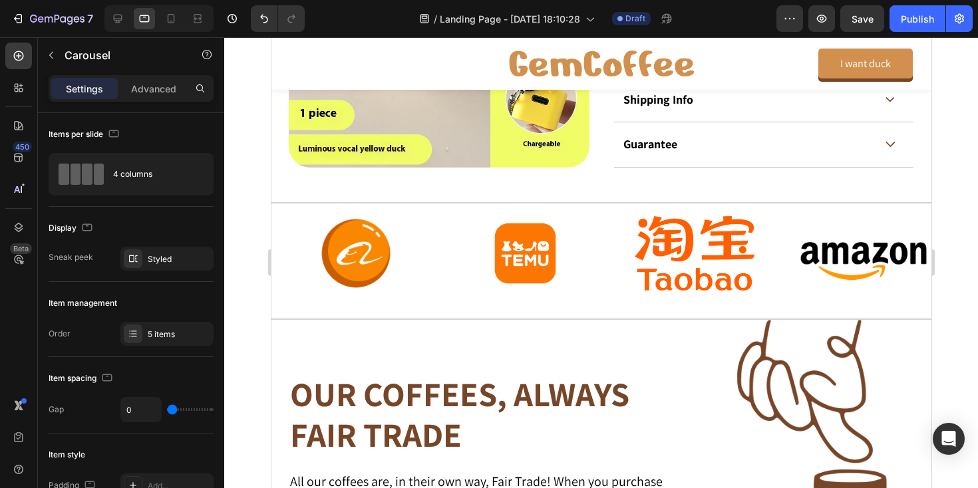
scroll to position [901, 0]
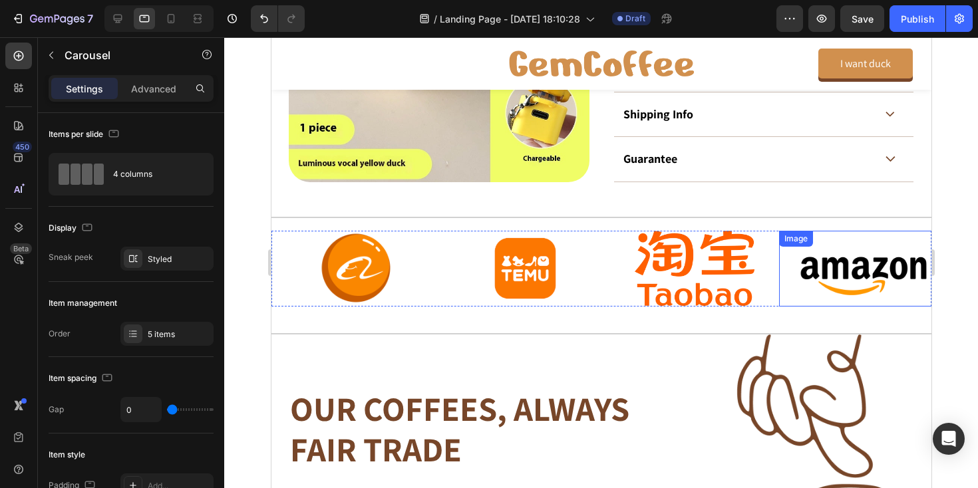
click at [829, 276] on img at bounding box center [863, 268] width 133 height 75
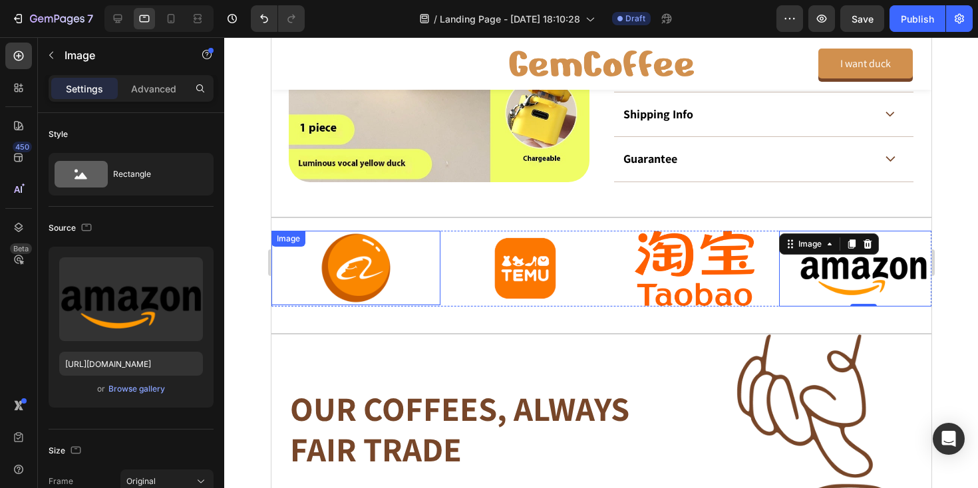
click at [413, 232] on div at bounding box center [355, 268] width 169 height 75
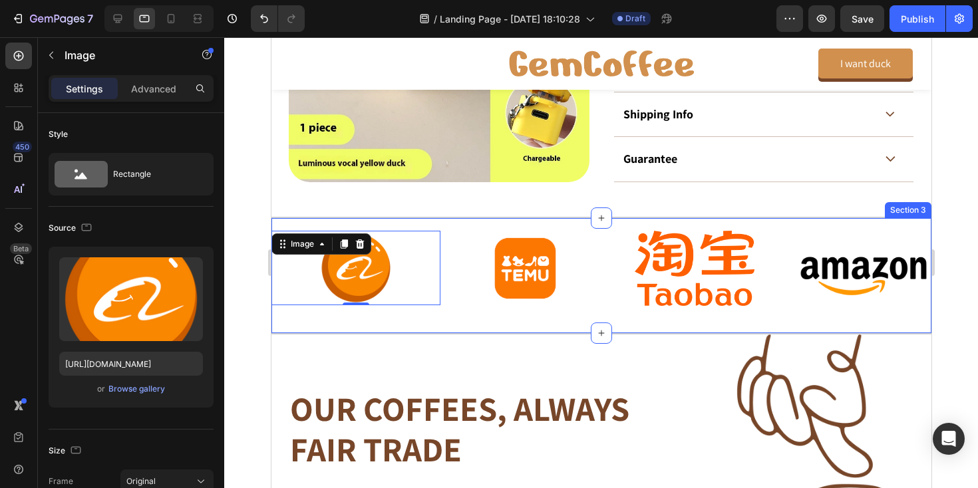
click at [413, 219] on div "Image 0 Image Image Image Drop element here Carousel Section 3" at bounding box center [601, 275] width 660 height 117
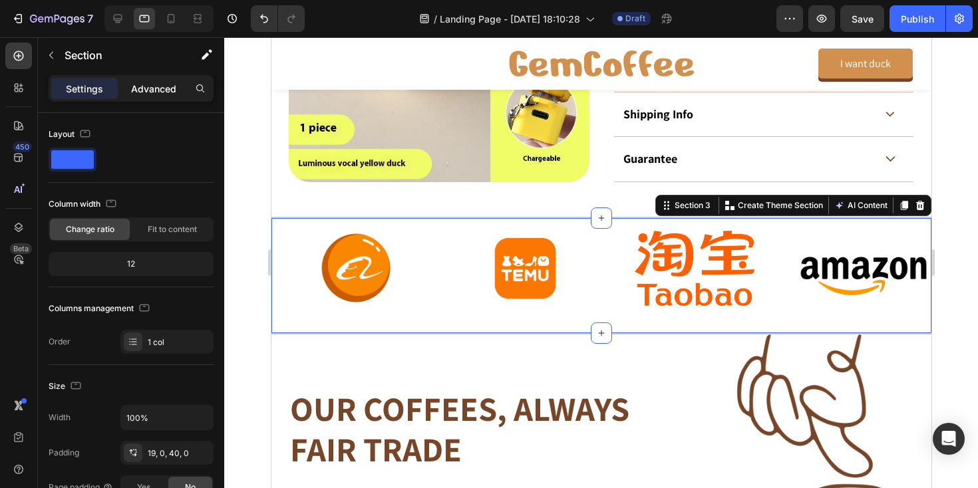
click at [154, 91] on p "Advanced" at bounding box center [153, 89] width 45 height 14
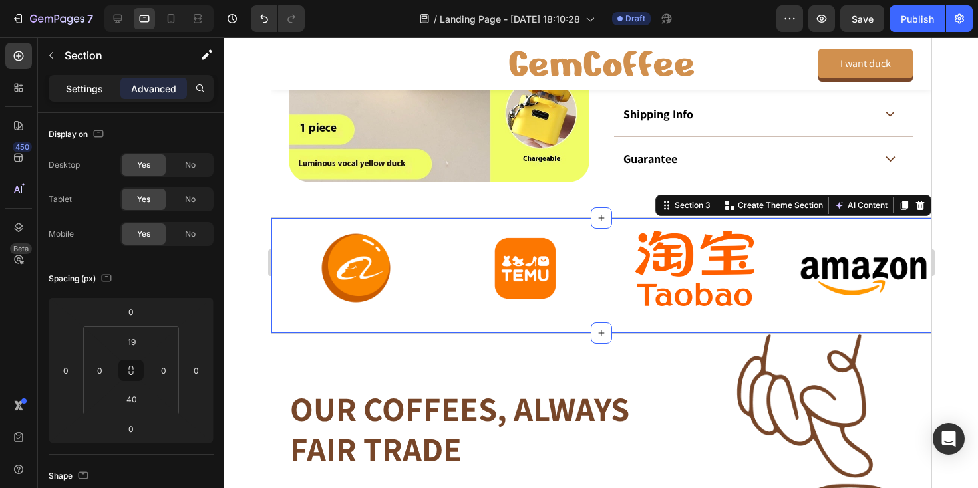
click at [63, 82] on div "Settings" at bounding box center [84, 88] width 67 height 21
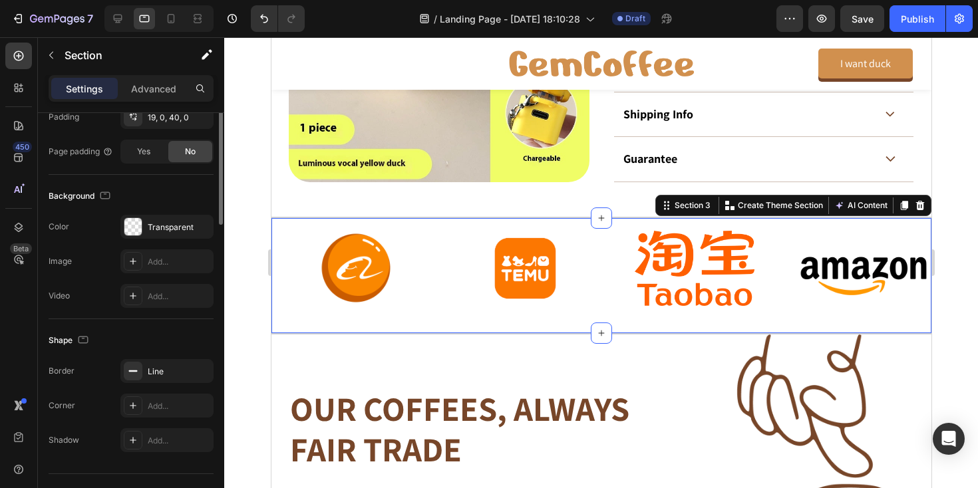
scroll to position [0, 0]
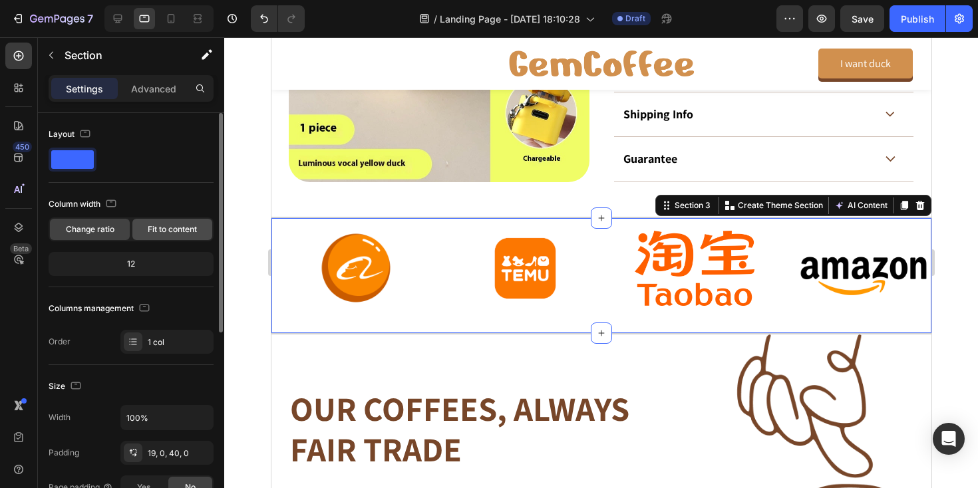
click at [166, 227] on span "Fit to content" at bounding box center [172, 230] width 49 height 12
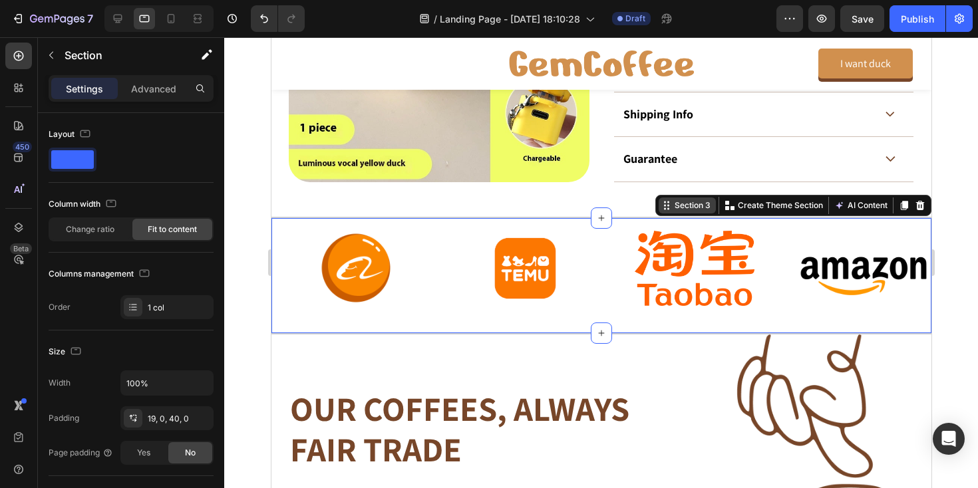
click at [688, 210] on div "Section 3" at bounding box center [691, 206] width 41 height 12
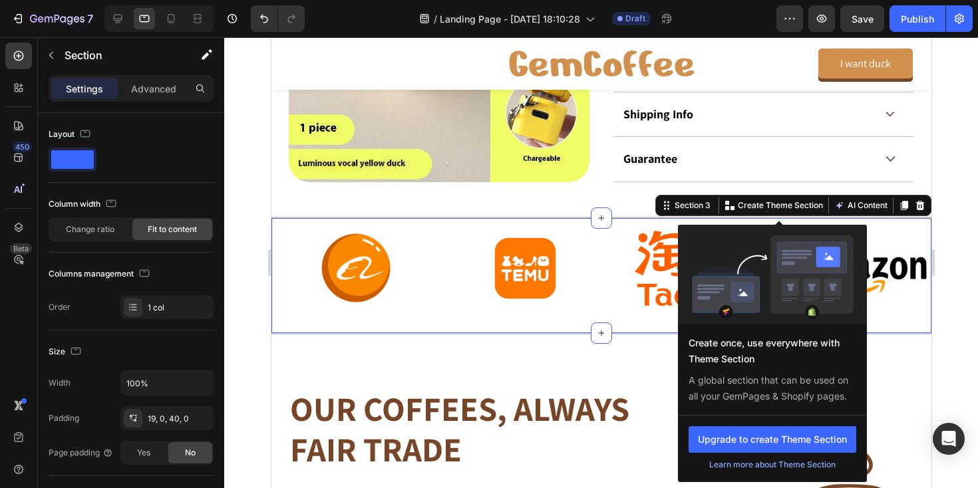
click at [715, 210] on div "You can create reusable sections Create Theme Section Create once, use everywhe…" at bounding box center [773, 205] width 116 height 17
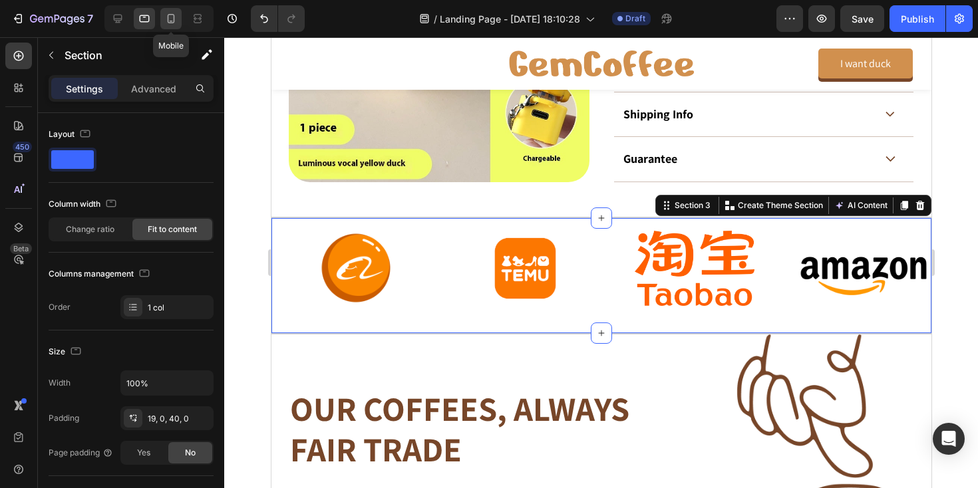
click at [173, 17] on icon at bounding box center [170, 18] width 13 height 13
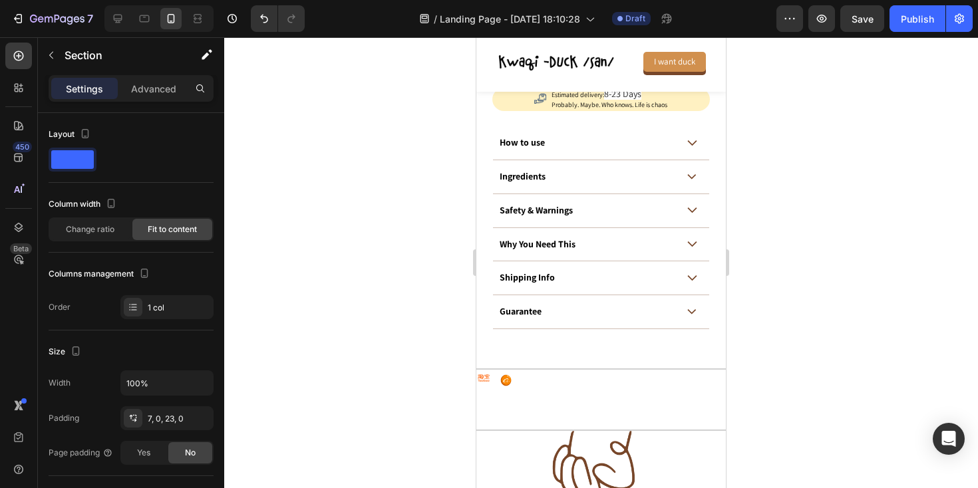
scroll to position [1078, 0]
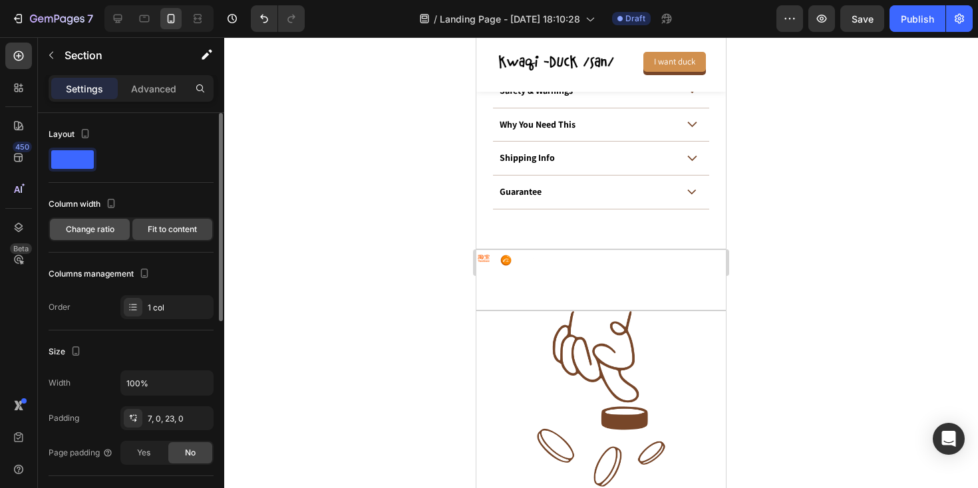
click at [97, 227] on span "Change ratio" at bounding box center [90, 230] width 49 height 12
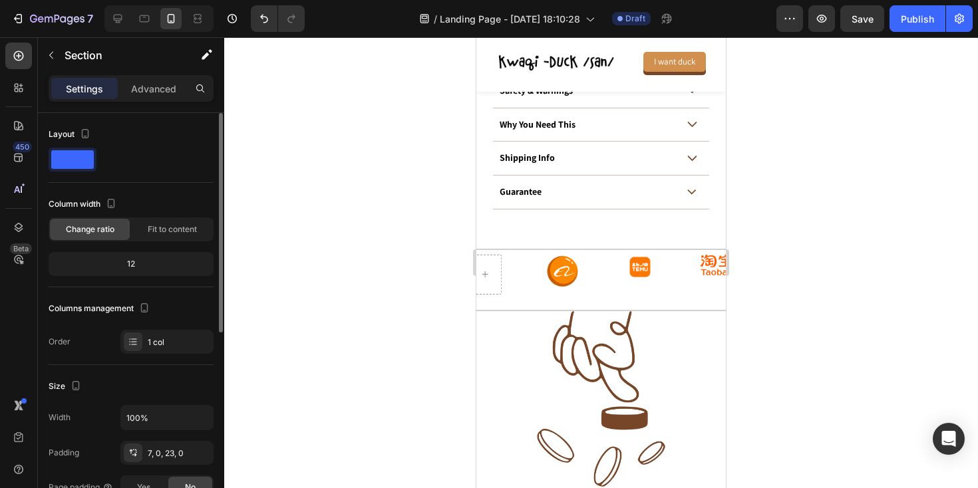
click at [156, 263] on div "12" at bounding box center [131, 264] width 160 height 19
click at [150, 255] on div "12" at bounding box center [131, 264] width 160 height 19
click at [147, 258] on div "12" at bounding box center [131, 264] width 160 height 19
click at [146, 266] on div "12" at bounding box center [131, 264] width 160 height 19
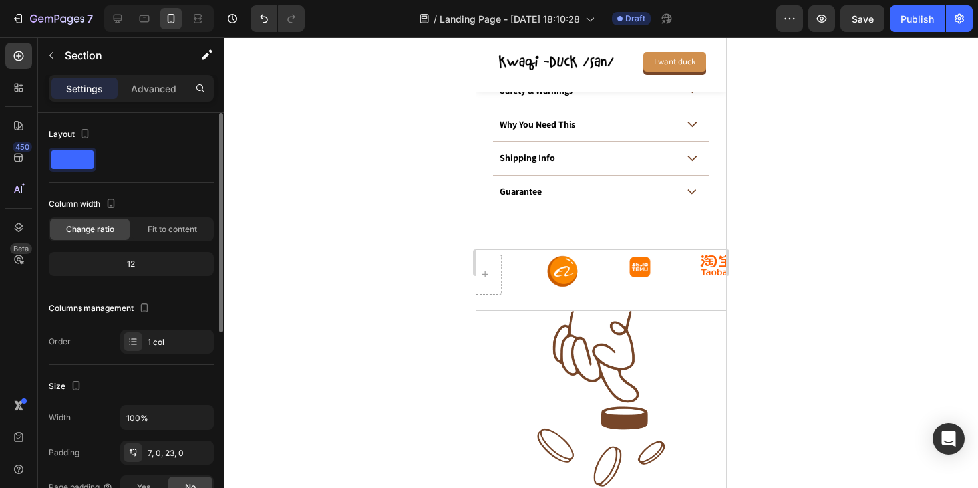
click at [126, 264] on div "12" at bounding box center [131, 264] width 160 height 19
click at [156, 90] on p "Advanced" at bounding box center [153, 89] width 45 height 14
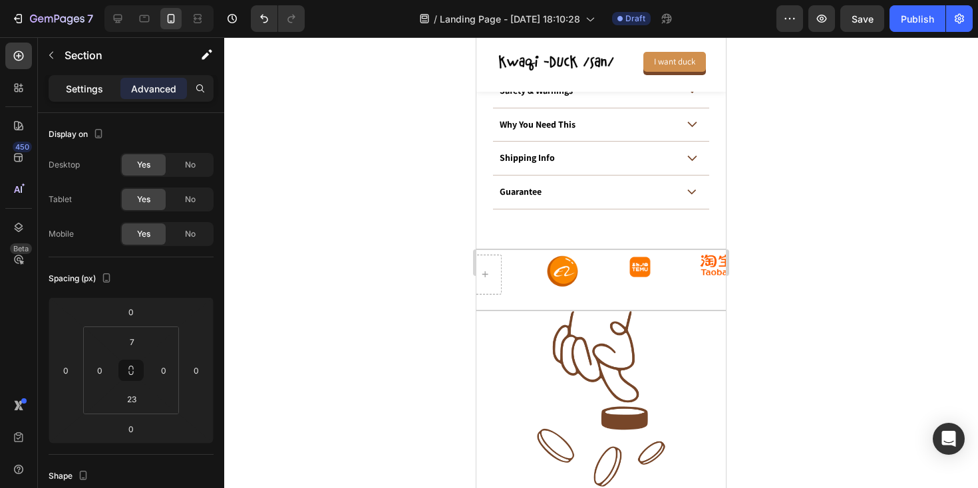
click at [89, 97] on div "Settings" at bounding box center [84, 88] width 67 height 21
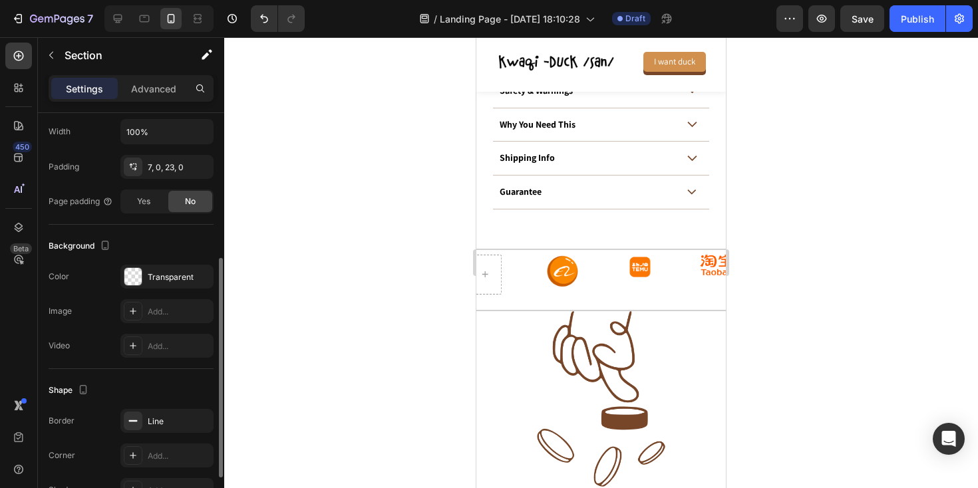
scroll to position [323, 0]
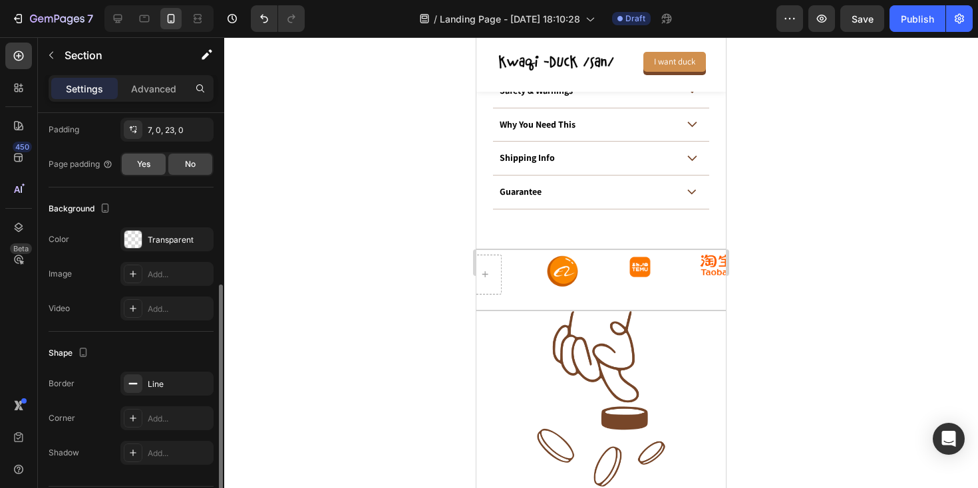
click at [146, 163] on span "Yes" at bounding box center [143, 164] width 13 height 12
click at [189, 169] on span "No" at bounding box center [190, 164] width 11 height 12
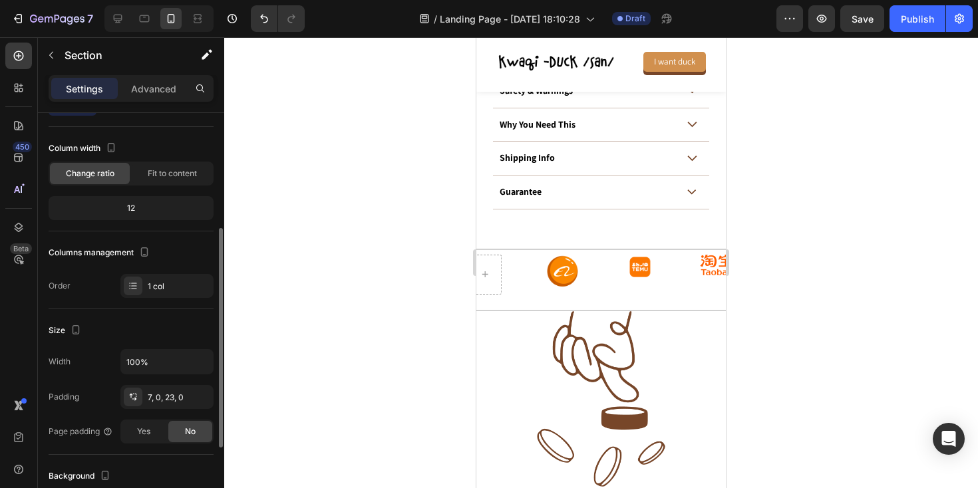
scroll to position [0, 0]
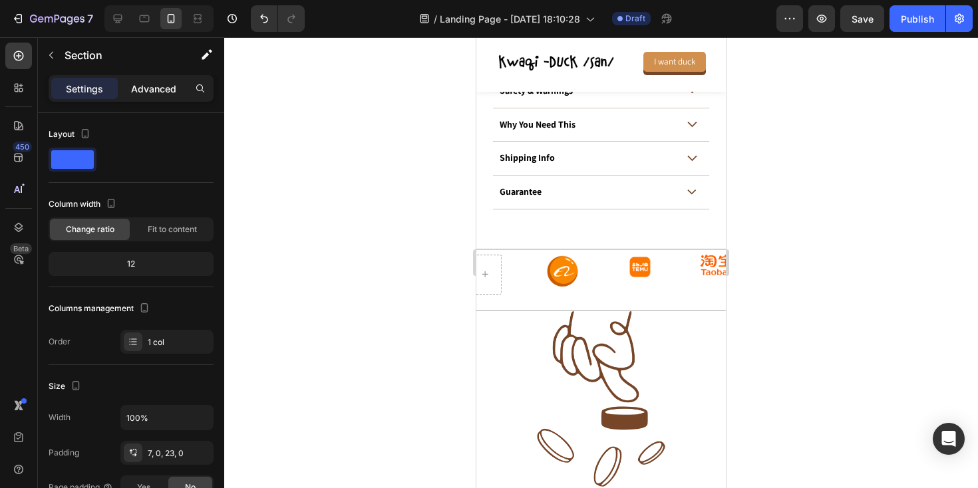
click at [134, 94] on p "Advanced" at bounding box center [153, 89] width 45 height 14
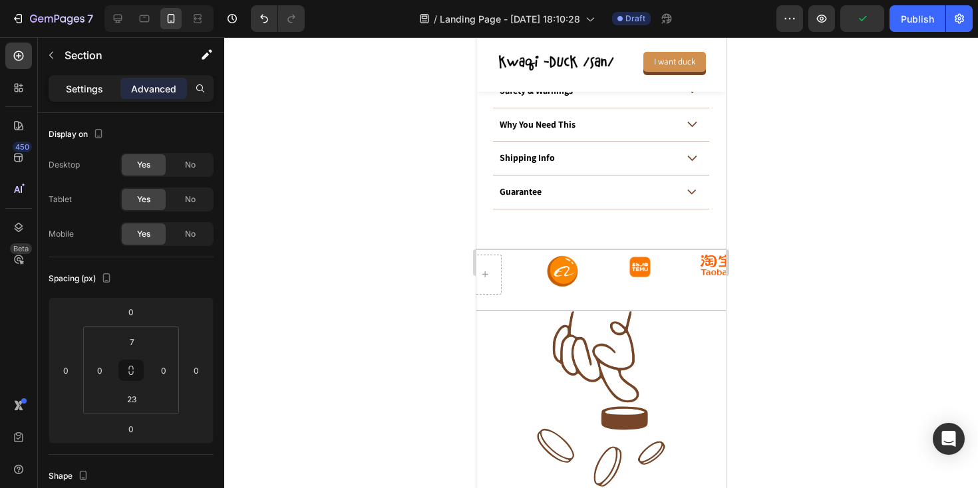
click at [69, 95] on p "Settings" at bounding box center [84, 89] width 37 height 14
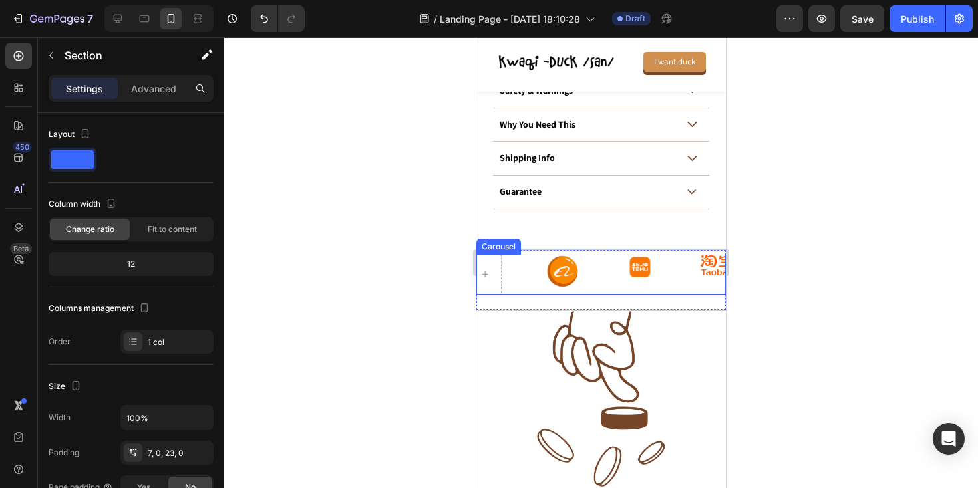
click at [528, 270] on div "Image Image Image Image" at bounding box center [601, 275] width 250 height 40
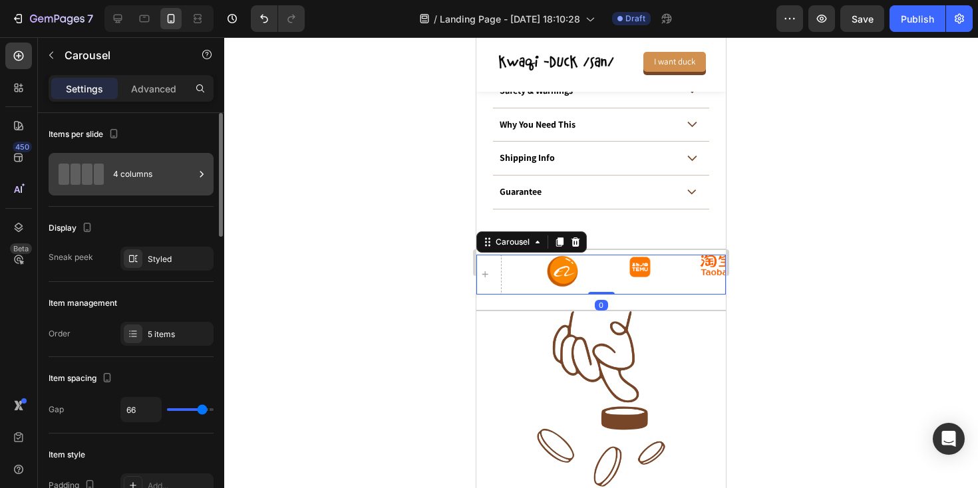
click at [104, 175] on div at bounding box center [81, 174] width 53 height 21
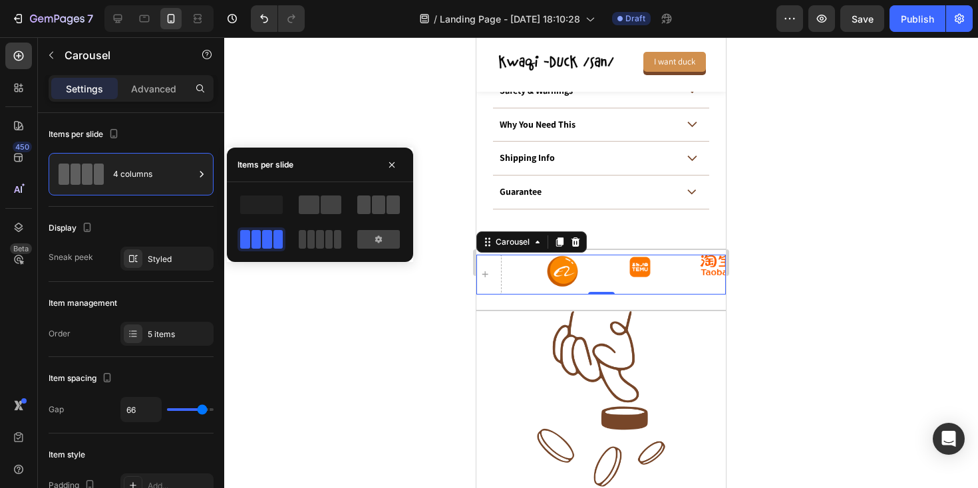
click at [373, 207] on span at bounding box center [378, 205] width 13 height 19
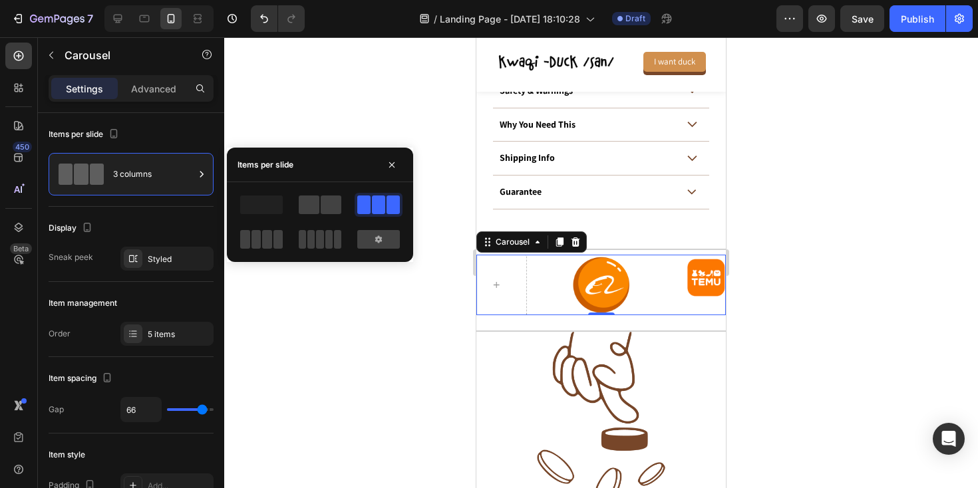
click at [320, 343] on div at bounding box center [601, 262] width 754 height 451
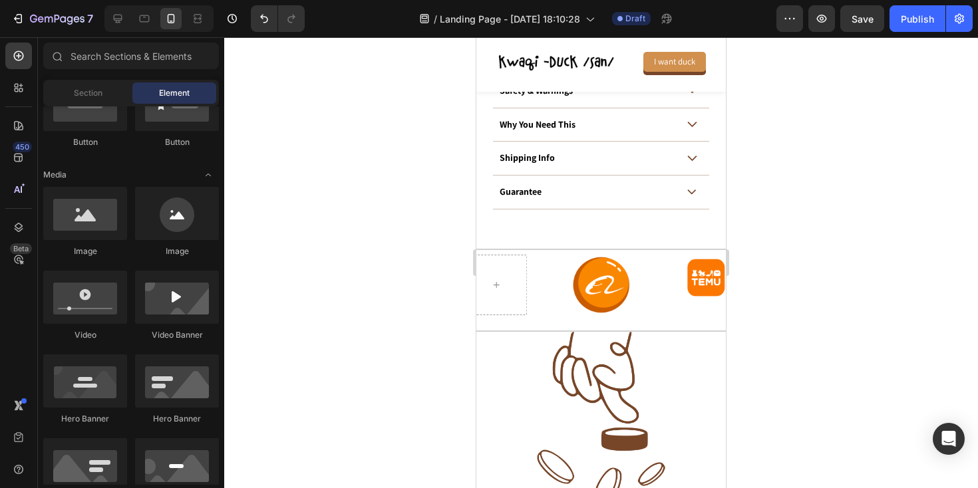
click at [350, 239] on div at bounding box center [601, 262] width 754 height 451
click at [145, 11] on div at bounding box center [144, 18] width 21 height 21
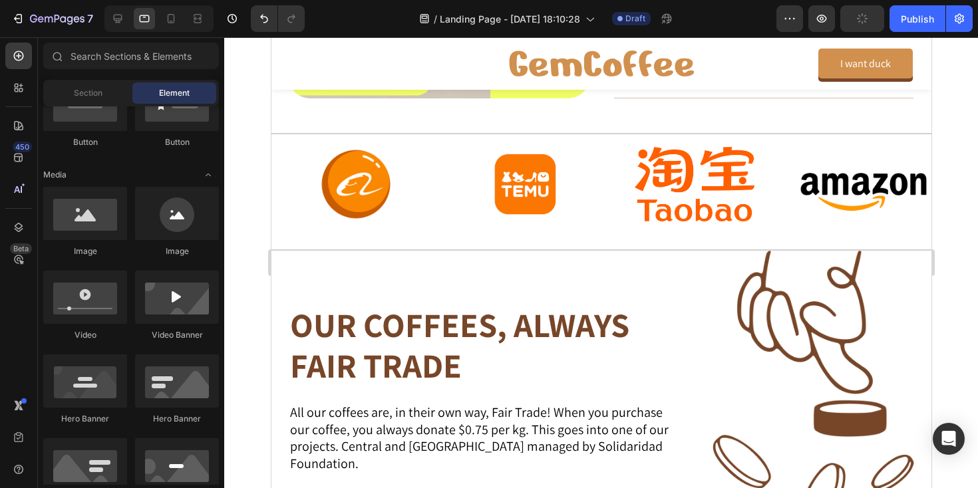
scroll to position [946, 0]
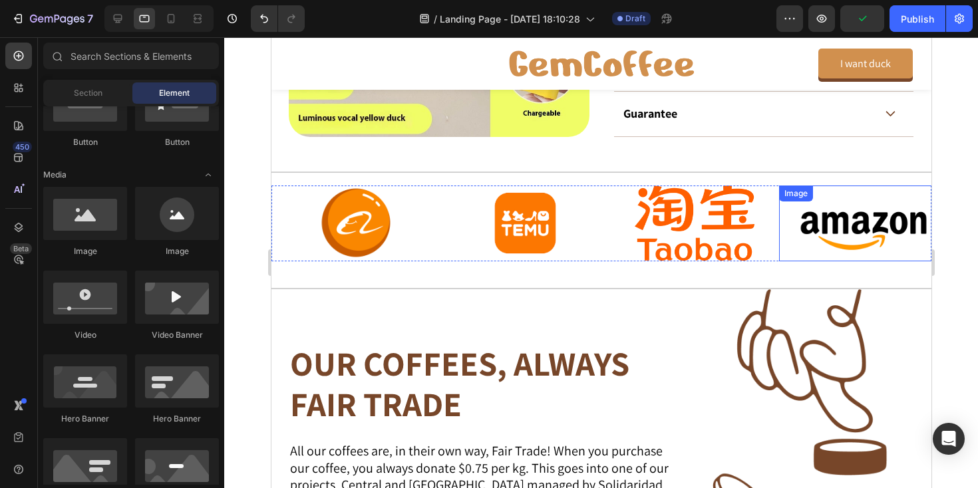
click at [862, 234] on img at bounding box center [863, 223] width 133 height 75
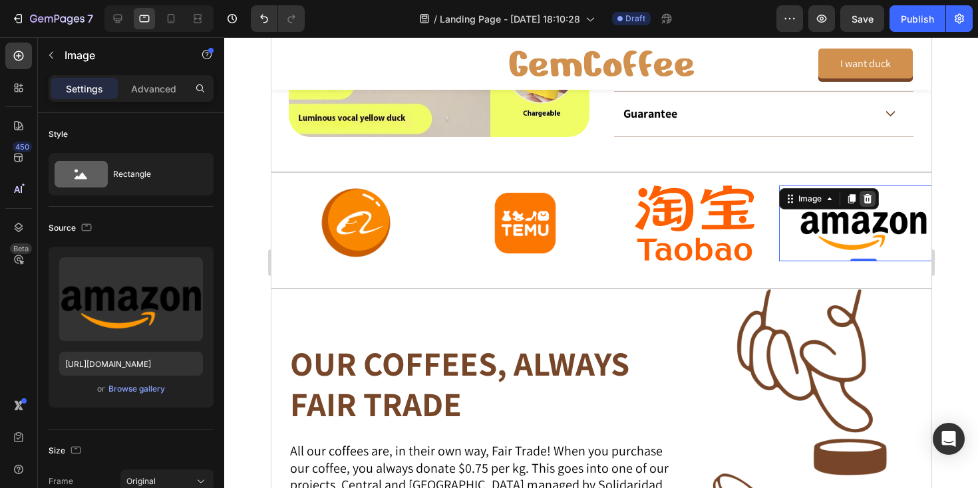
click at [869, 201] on icon at bounding box center [867, 198] width 9 height 9
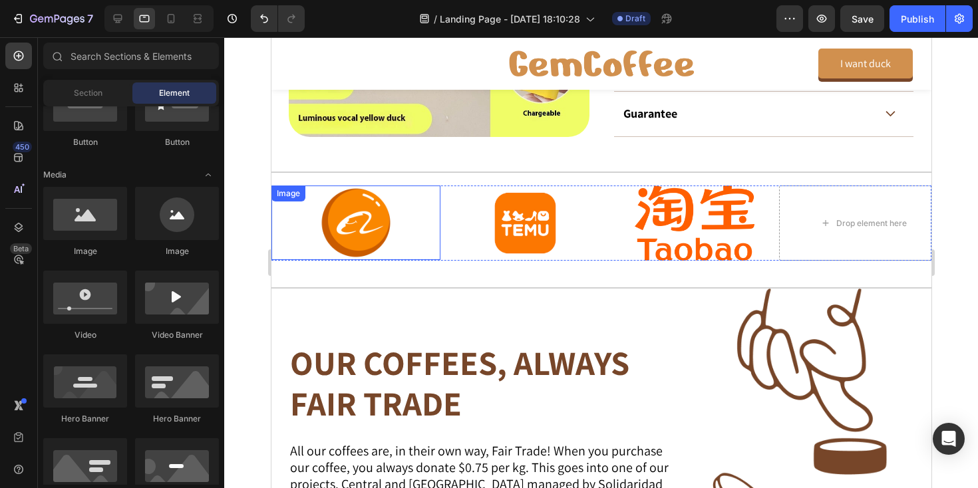
click at [309, 242] on div at bounding box center [355, 223] width 169 height 75
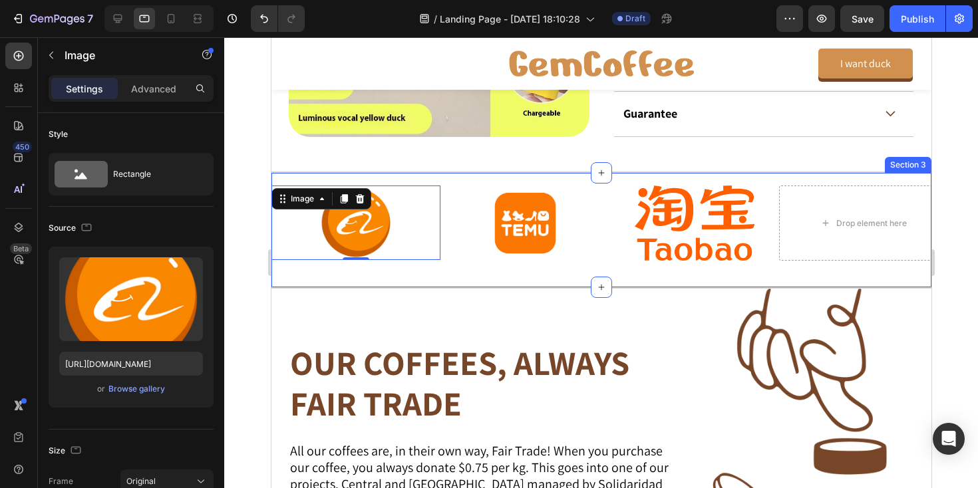
click at [303, 283] on div "Image 0 Image Image Drop element here Drop element here Carousel Section 3" at bounding box center [601, 230] width 660 height 117
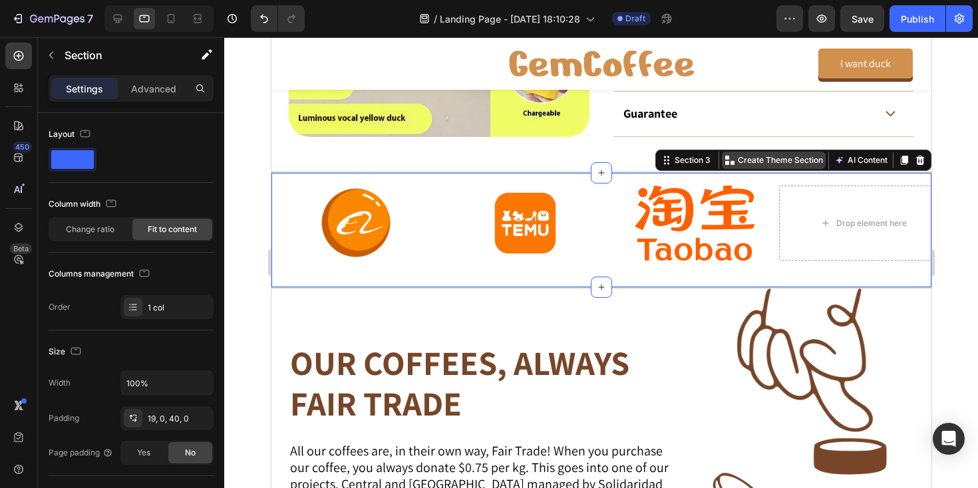
click at [758, 154] on p "Create Theme Section" at bounding box center [779, 160] width 85 height 12
click at [667, 160] on icon at bounding box center [668, 161] width 2 height 2
click at [694, 166] on div "Section 3" at bounding box center [686, 160] width 57 height 16
click at [579, 270] on div "Image Image Image Drop element here Drop element here Carousel Section 3 You ca…" at bounding box center [601, 230] width 660 height 117
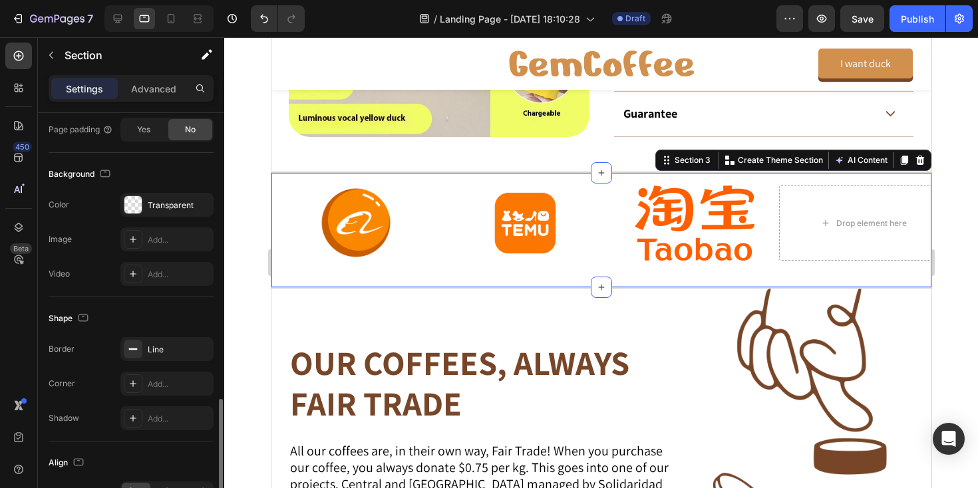
scroll to position [405, 0]
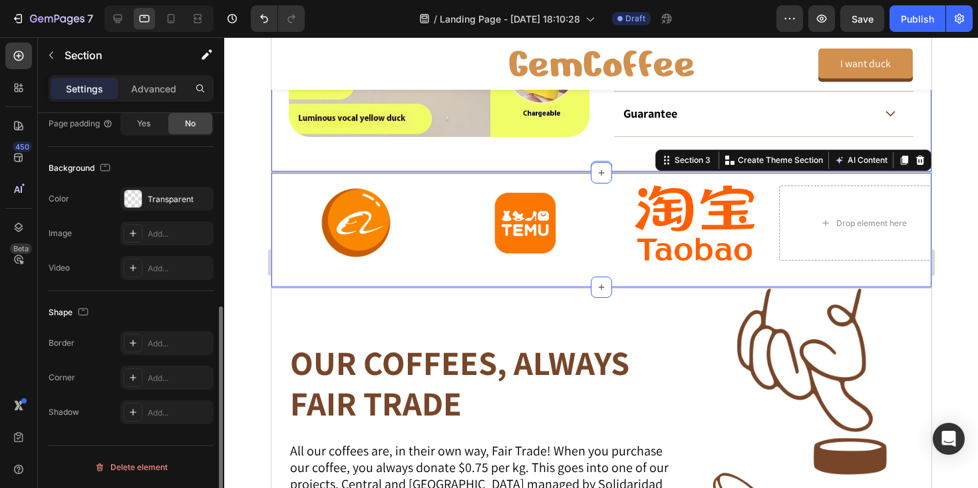
scroll to position [364, 0]
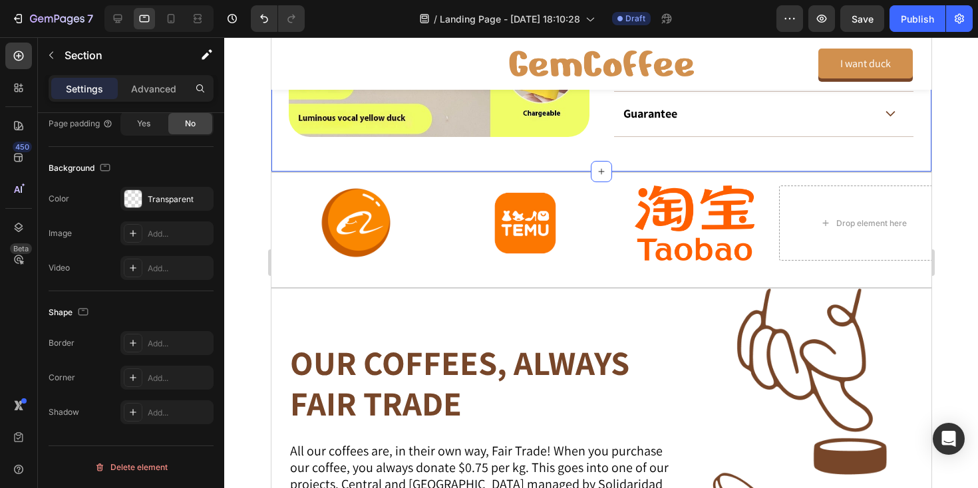
click at [250, 297] on div at bounding box center [601, 262] width 754 height 451
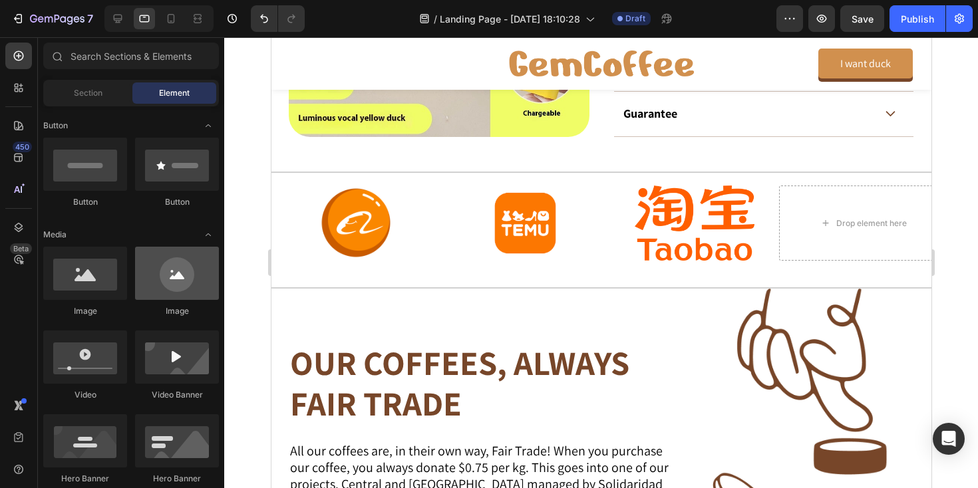
scroll to position [0, 0]
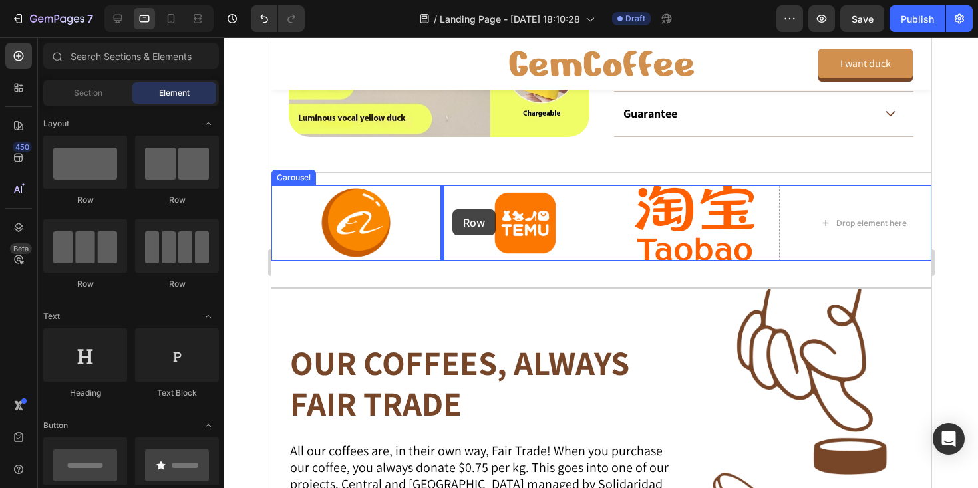
drag, startPoint x: 355, startPoint y: 289, endPoint x: 452, endPoint y: 210, distance: 125.3
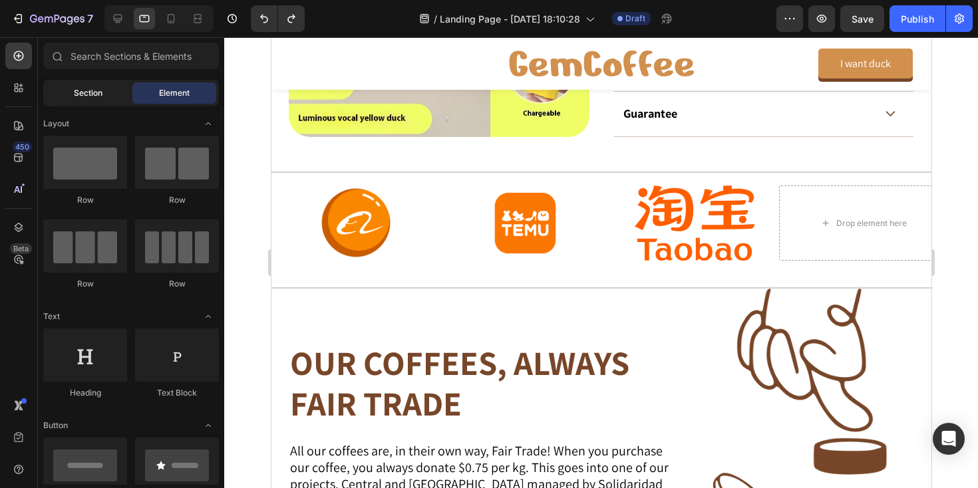
click at [98, 92] on span "Section" at bounding box center [88, 93] width 29 height 12
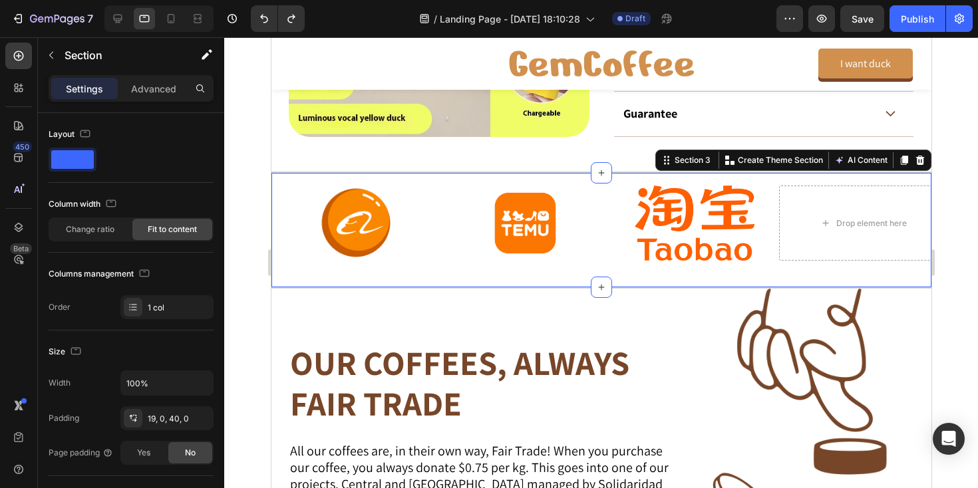
click at [849, 178] on div "Image Image Image Drop element here Drop element here Carousel Section 3 You ca…" at bounding box center [601, 230] width 660 height 117
click at [920, 162] on icon at bounding box center [920, 160] width 9 height 9
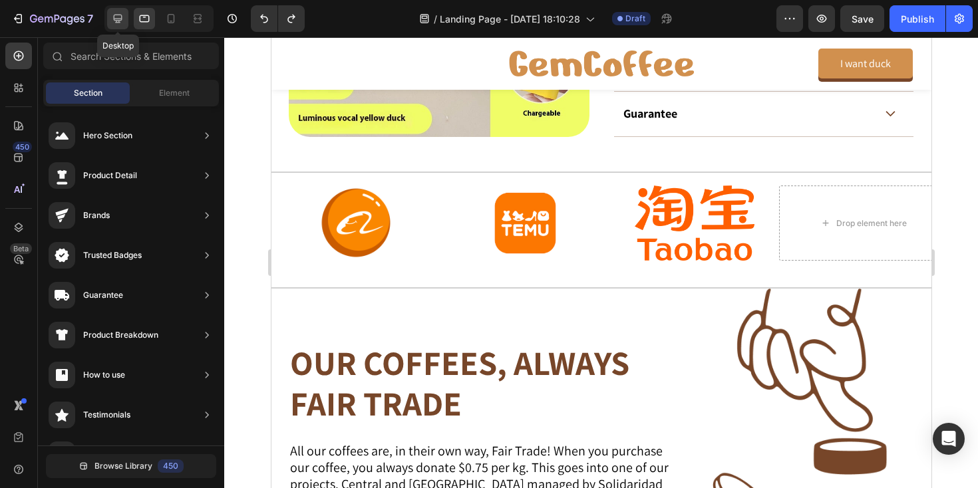
click at [108, 13] on div at bounding box center [117, 18] width 21 height 21
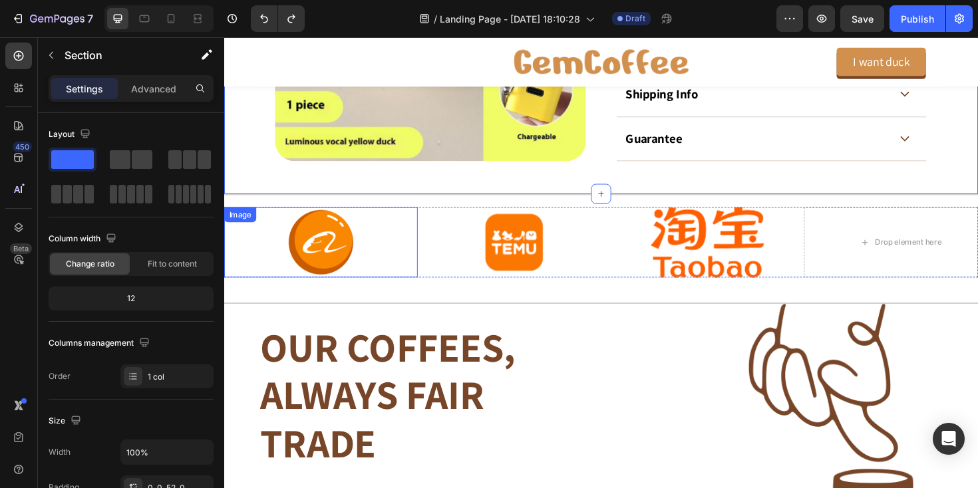
click at [291, 240] on img at bounding box center [326, 255] width 75 height 75
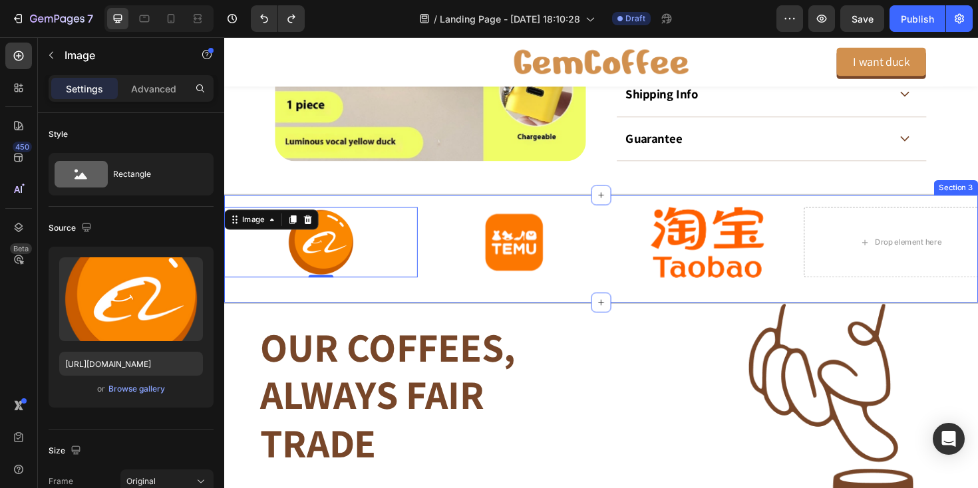
click at [274, 294] on div "Image 0 Image Image Drop element here Drop element here Carousel Section 3" at bounding box center [623, 262] width 799 height 117
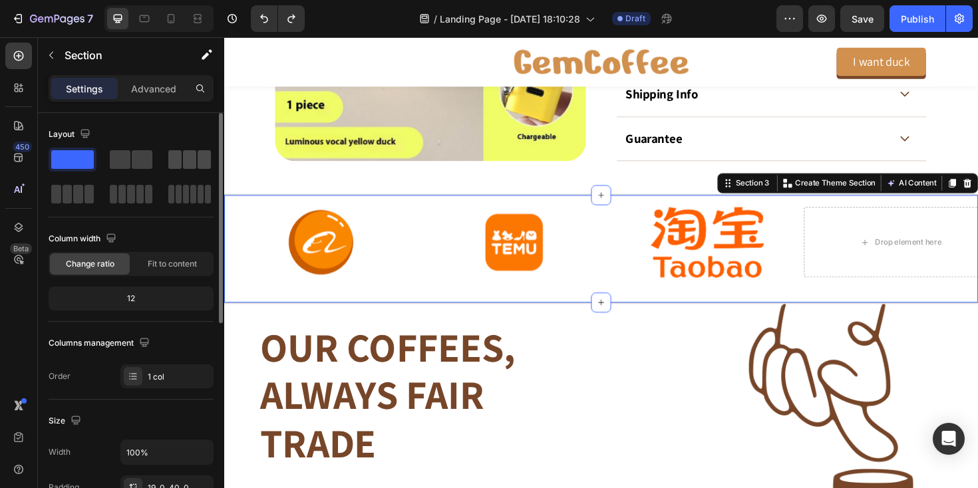
click at [175, 162] on span at bounding box center [174, 159] width 13 height 19
click at [187, 166] on span at bounding box center [189, 159] width 13 height 19
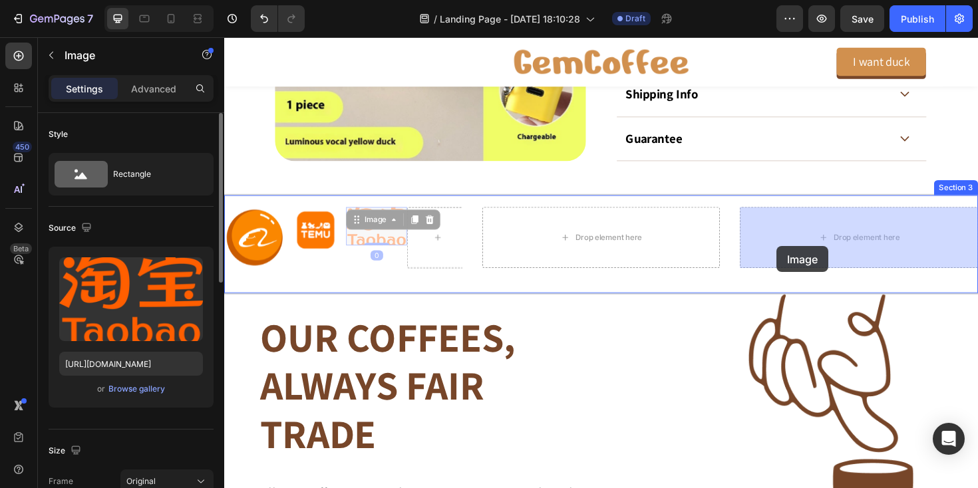
drag, startPoint x: 377, startPoint y: 235, endPoint x: 809, endPoint y: 259, distance: 432.6
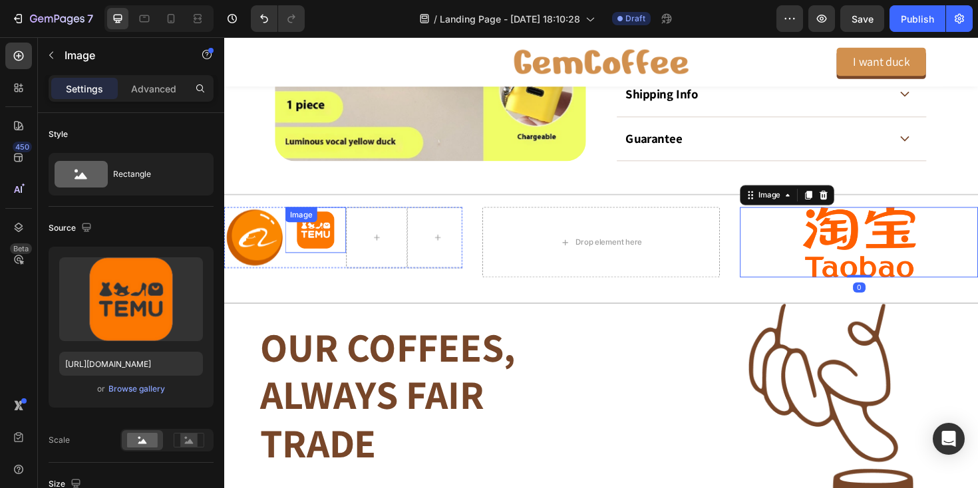
scroll to position [364, 0]
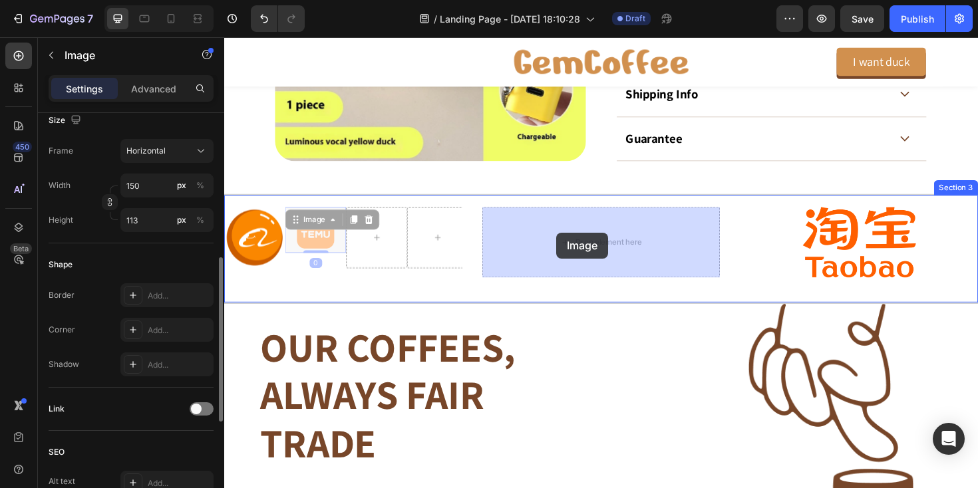
drag, startPoint x: 307, startPoint y: 241, endPoint x: 576, endPoint y: 244, distance: 268.9
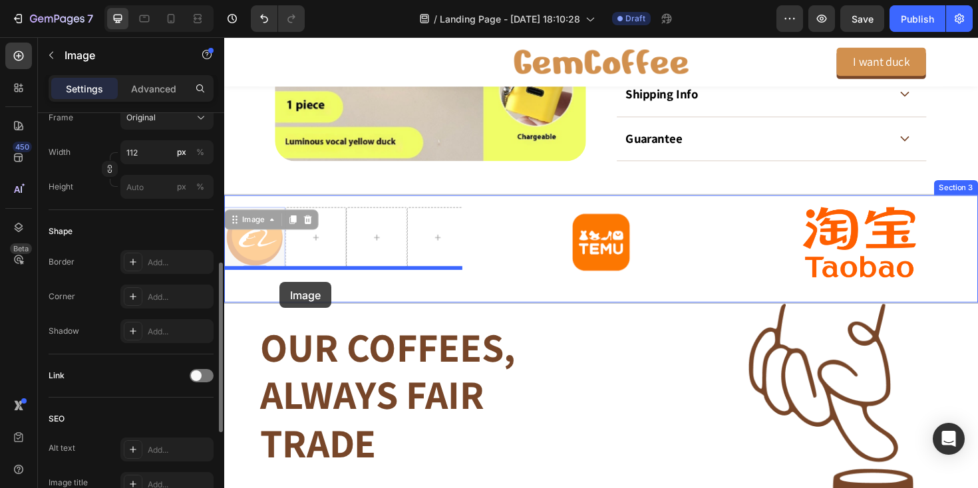
drag, startPoint x: 252, startPoint y: 260, endPoint x: 283, endPoint y: 297, distance: 48.7
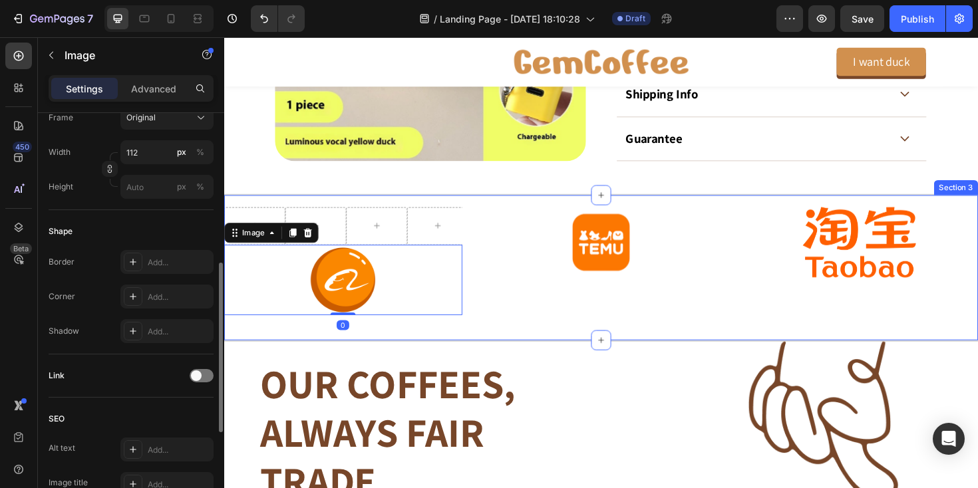
click at [482, 234] on div "Carousel Image 0 Image Image Section 3" at bounding box center [623, 282] width 799 height 156
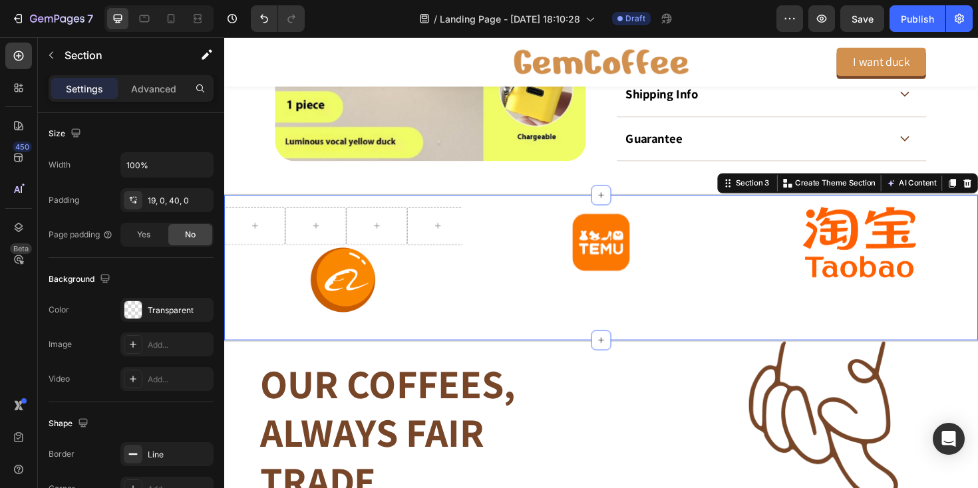
scroll to position [0, 0]
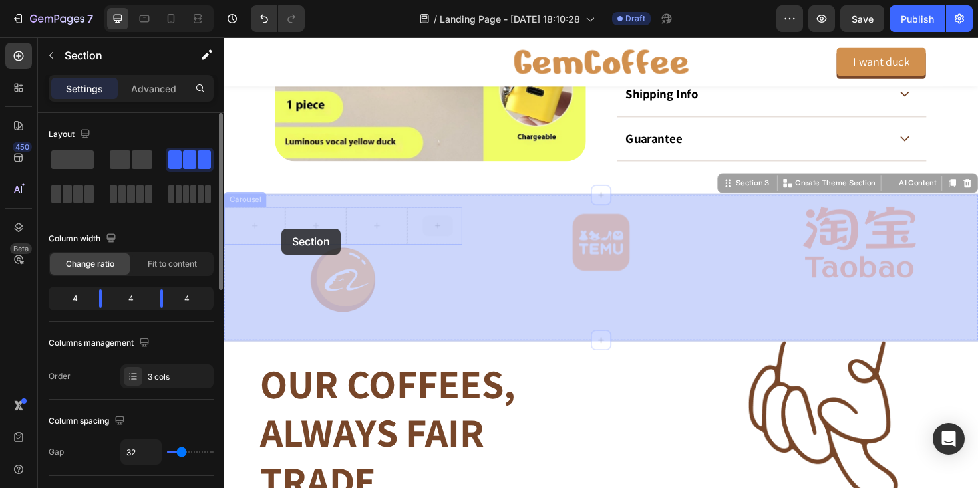
drag, startPoint x: 482, startPoint y: 234, endPoint x: 285, endPoint y: 240, distance: 197.8
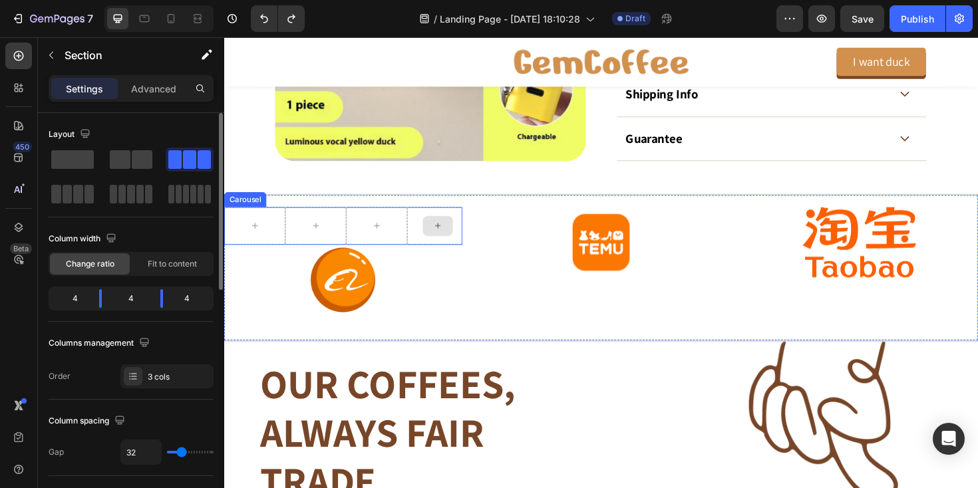
click at [451, 244] on div at bounding box center [451, 237] width 32 height 21
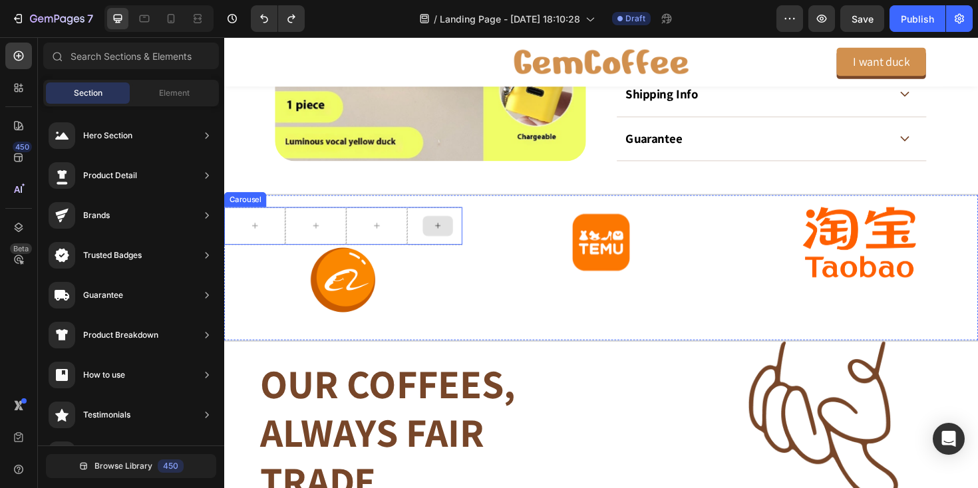
click at [428, 251] on div at bounding box center [450, 238] width 65 height 40
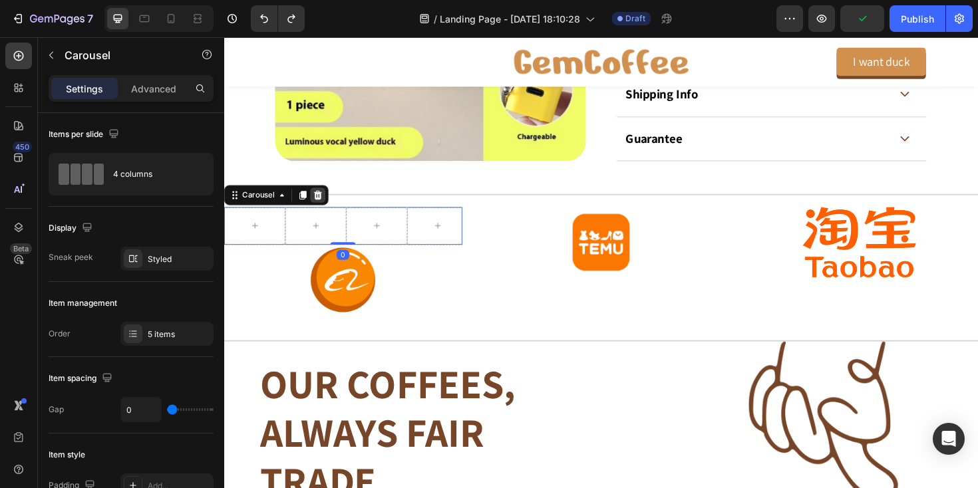
click at [325, 206] on icon at bounding box center [323, 204] width 9 height 9
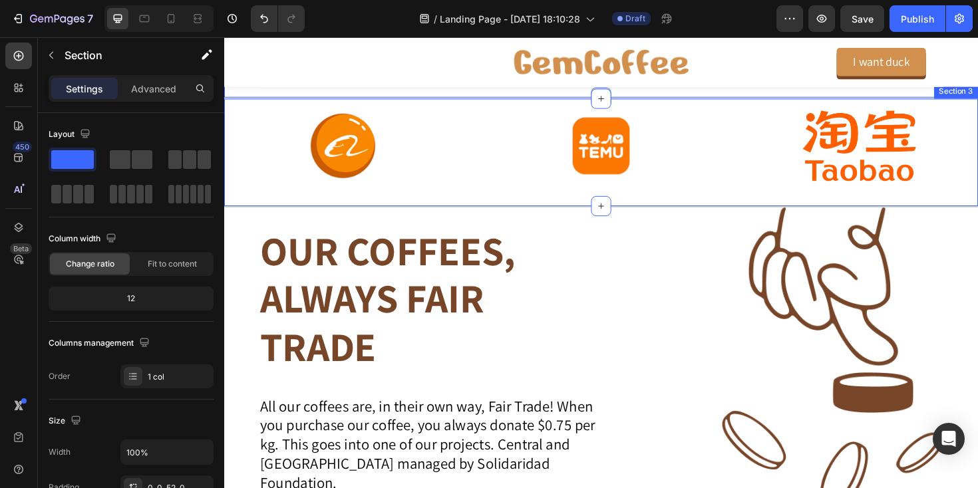
scroll to position [1056, 0]
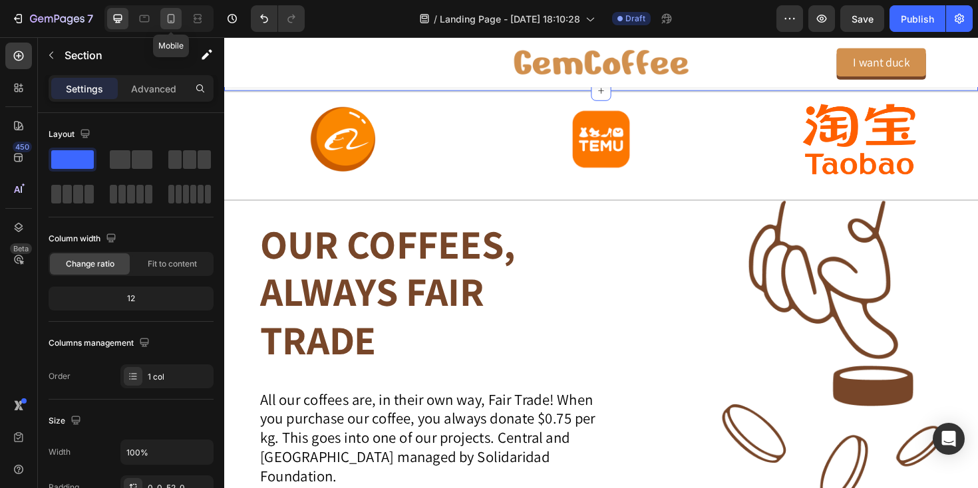
click at [171, 25] on icon at bounding box center [170, 18] width 13 height 13
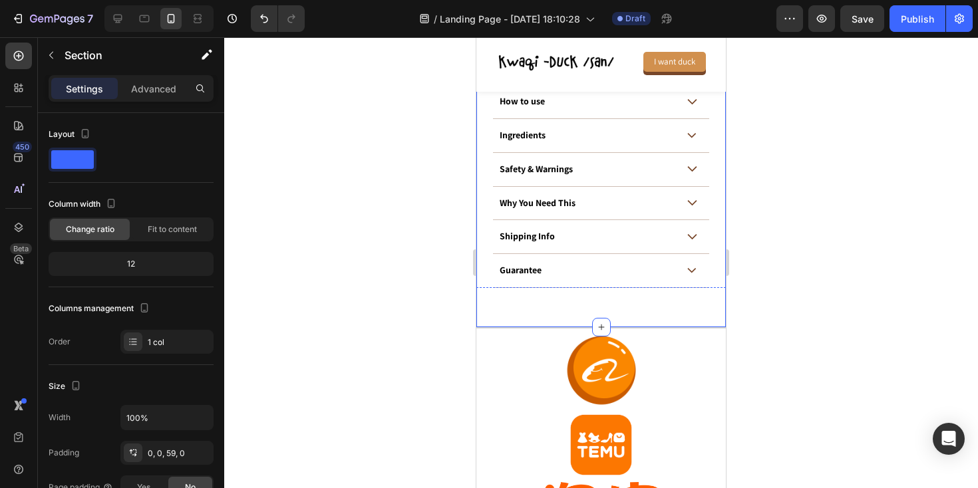
scroll to position [1011, 0]
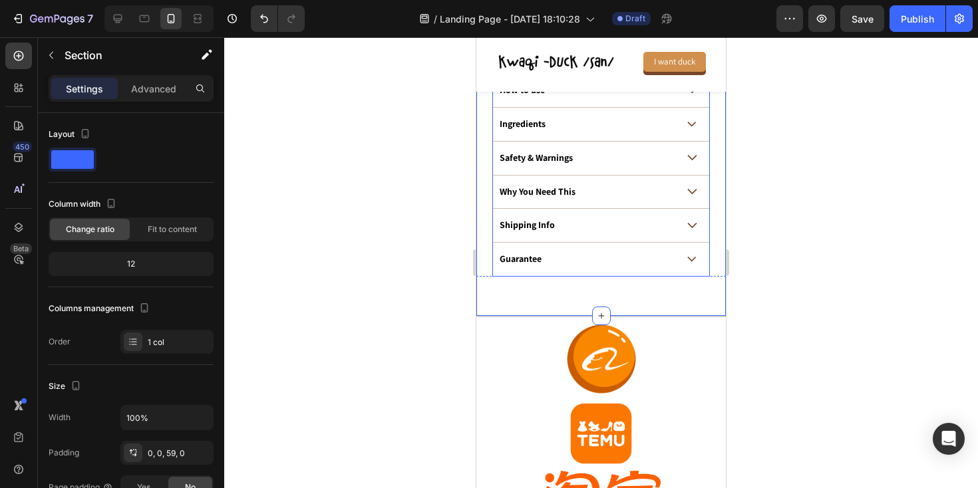
click at [693, 259] on icon at bounding box center [692, 259] width 9 height 4
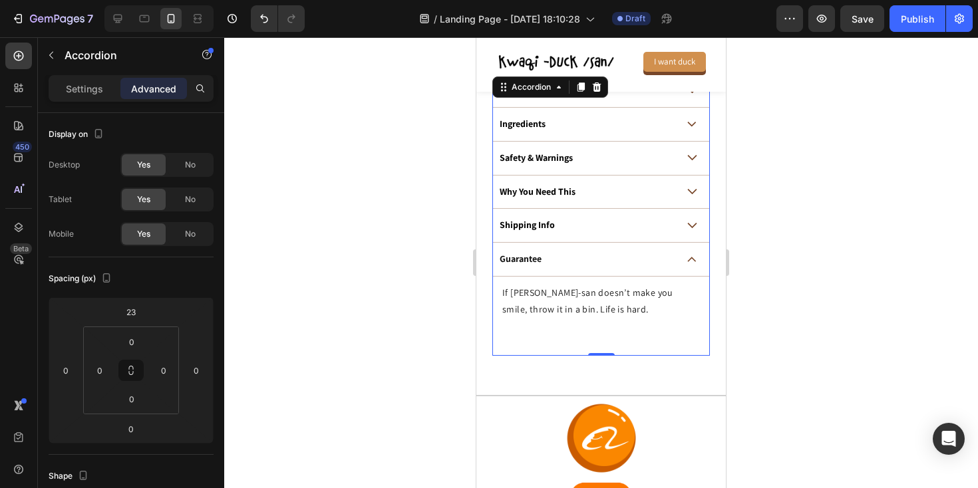
click at [693, 259] on icon at bounding box center [692, 260] width 10 height 6
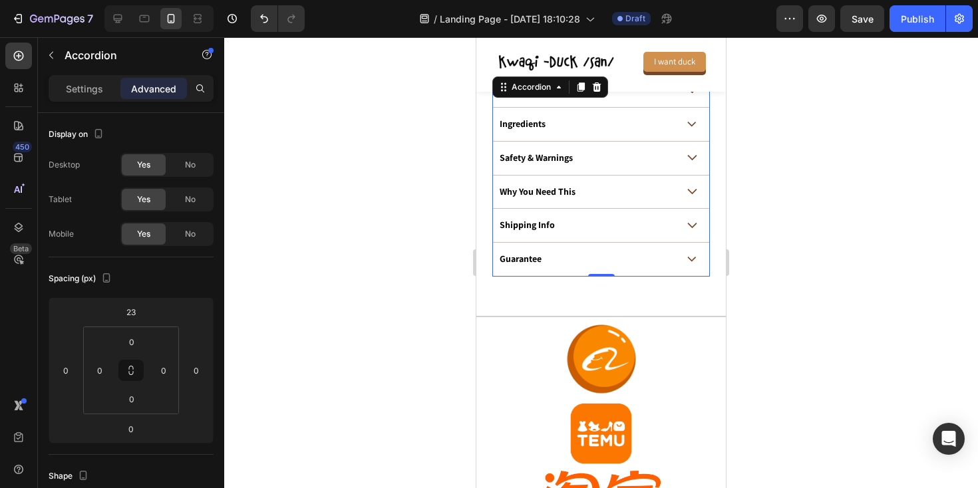
click at [687, 220] on div "Shipping Info" at bounding box center [601, 226] width 216 height 34
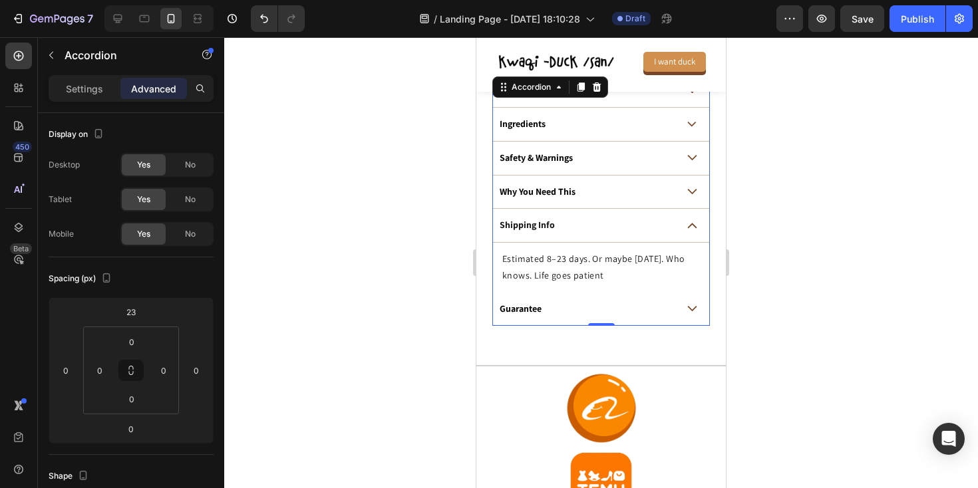
click at [687, 220] on div "Shipping Info" at bounding box center [601, 226] width 216 height 34
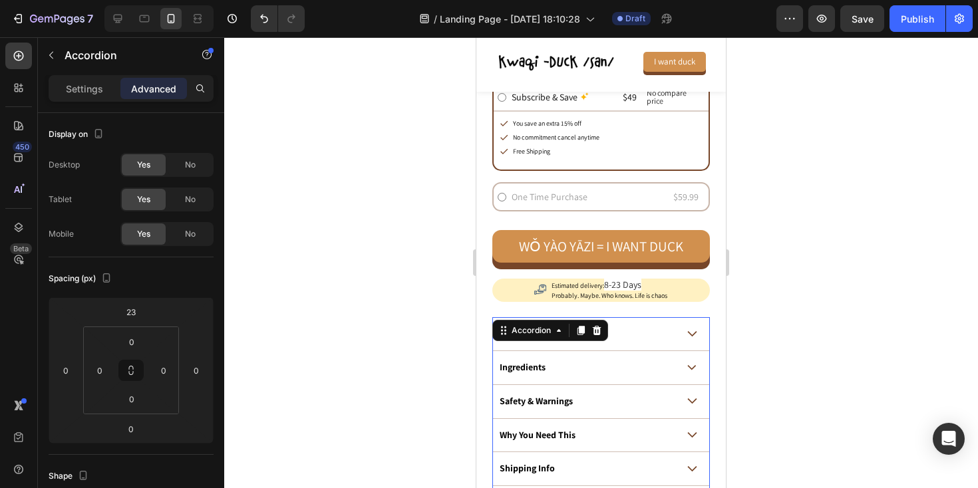
scroll to position [767, 0]
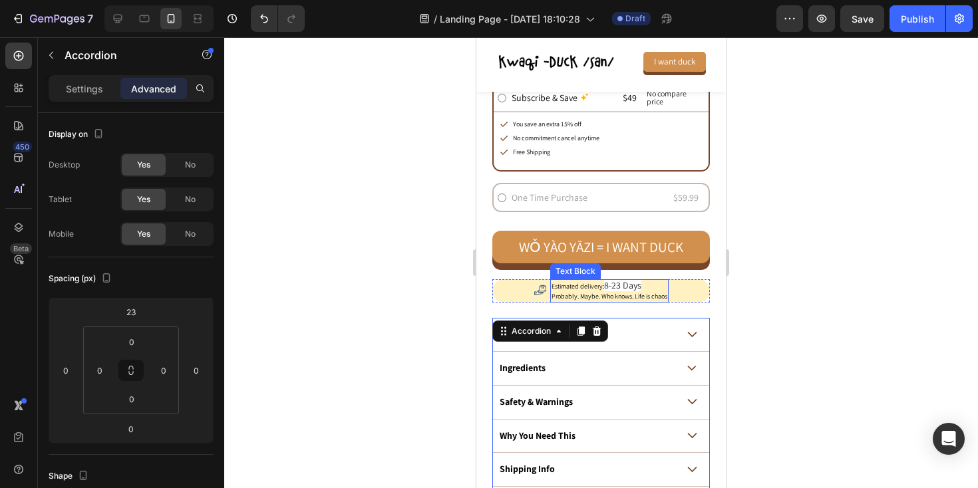
click at [642, 295] on p "Probably. Maybe. Who knows. Life is chaos" at bounding box center [610, 296] width 116 height 9
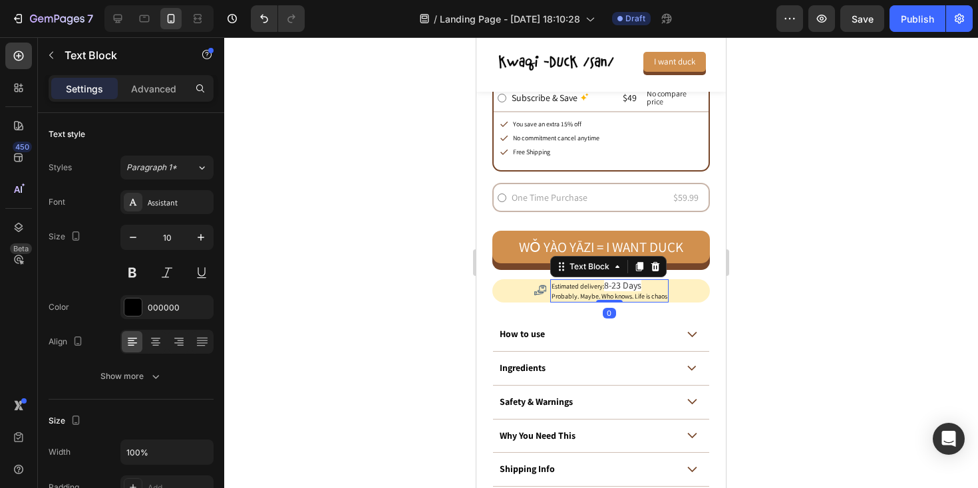
click at [642, 295] on p "Probably. Maybe. Who knows. Life is chaos" at bounding box center [610, 296] width 116 height 9
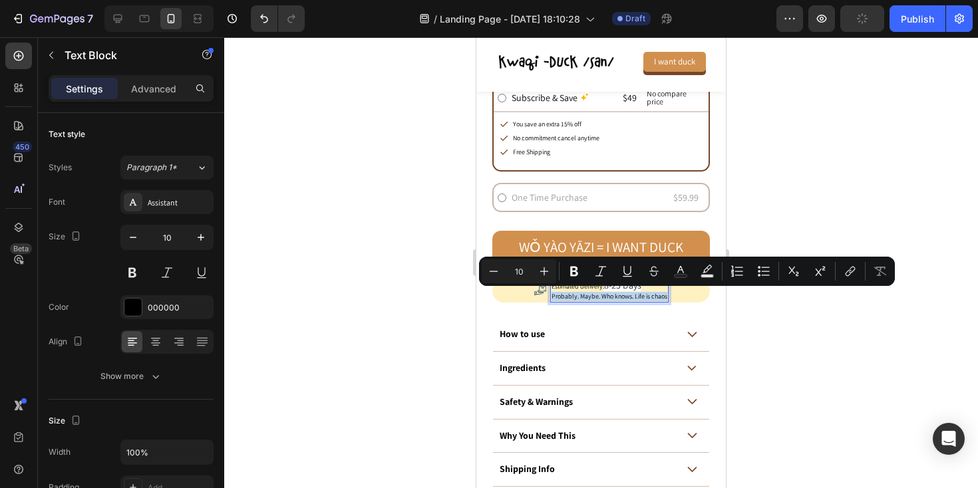
click at [642, 295] on p "Probably. Maybe. Who knows. Life is chaos" at bounding box center [610, 296] width 116 height 9
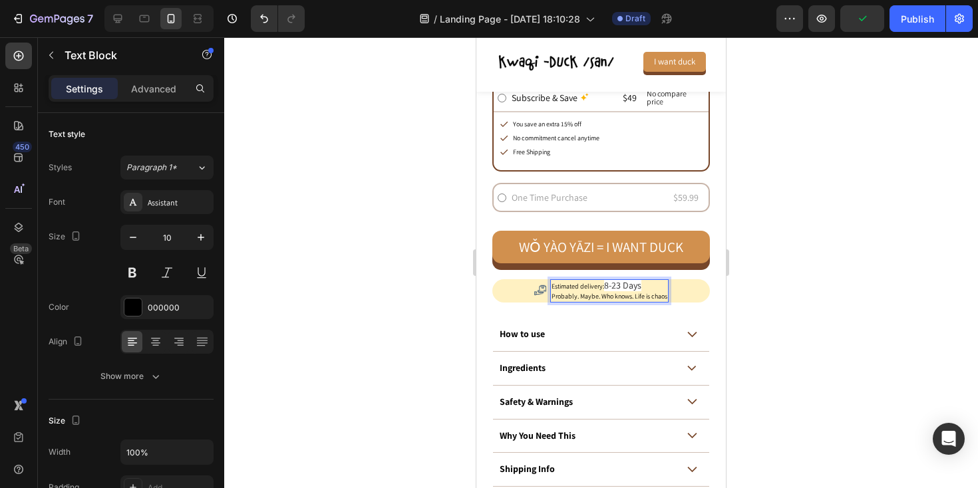
click at [637, 297] on p "Probably. Maybe. Who knows. Life is chaos" at bounding box center [610, 296] width 116 height 9
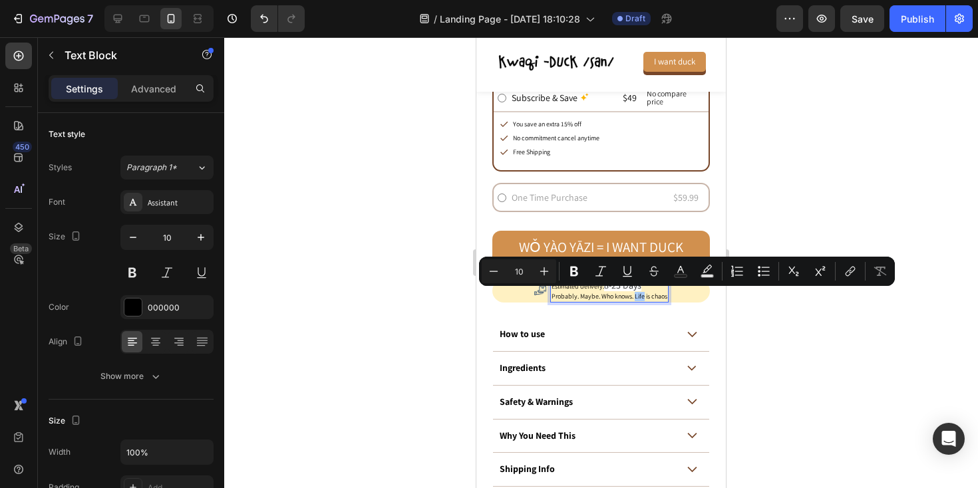
click at [427, 279] on div at bounding box center [601, 262] width 754 height 451
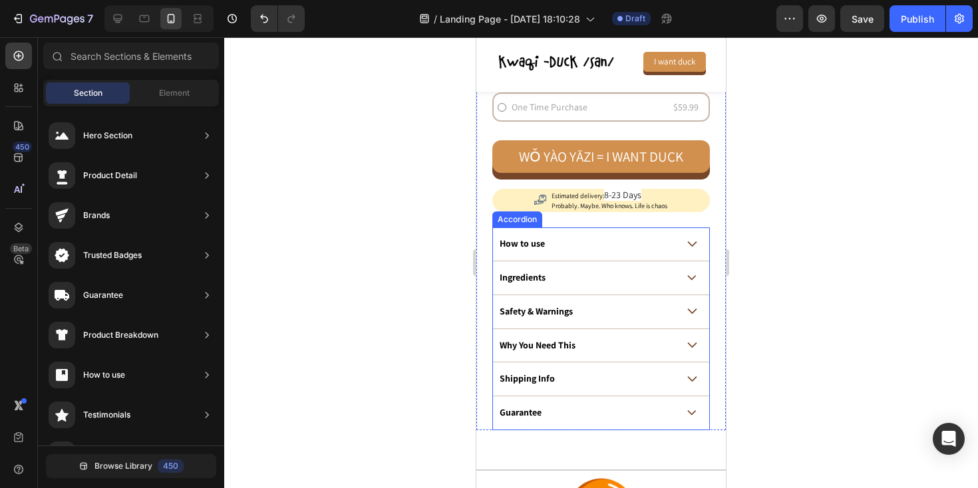
scroll to position [853, 0]
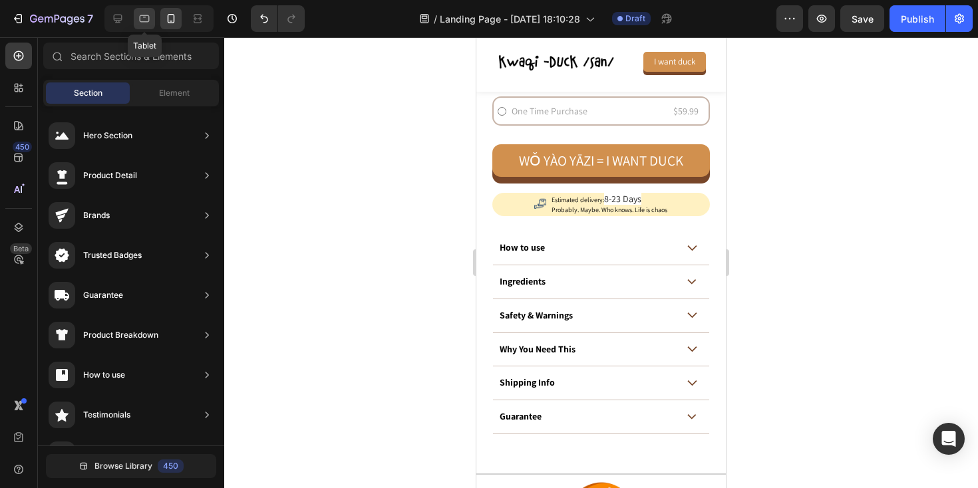
click at [138, 17] on icon at bounding box center [144, 18] width 13 height 13
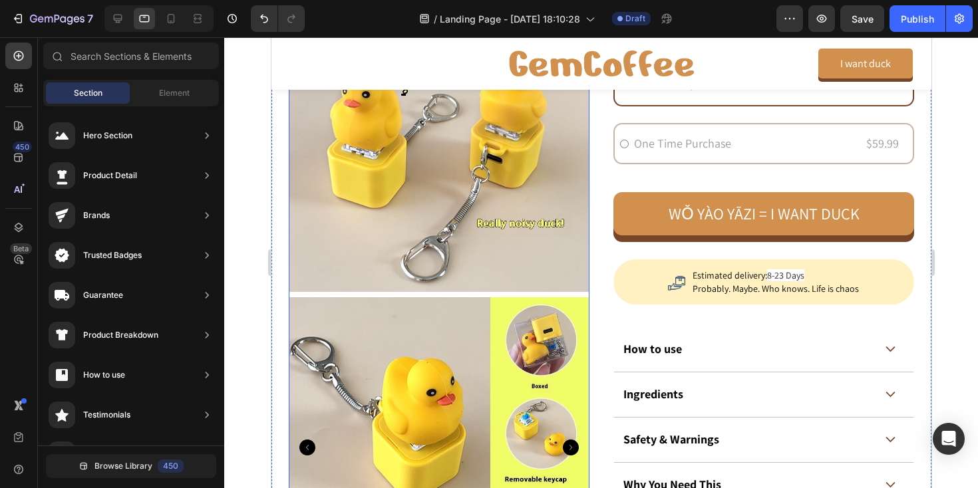
scroll to position [455, 0]
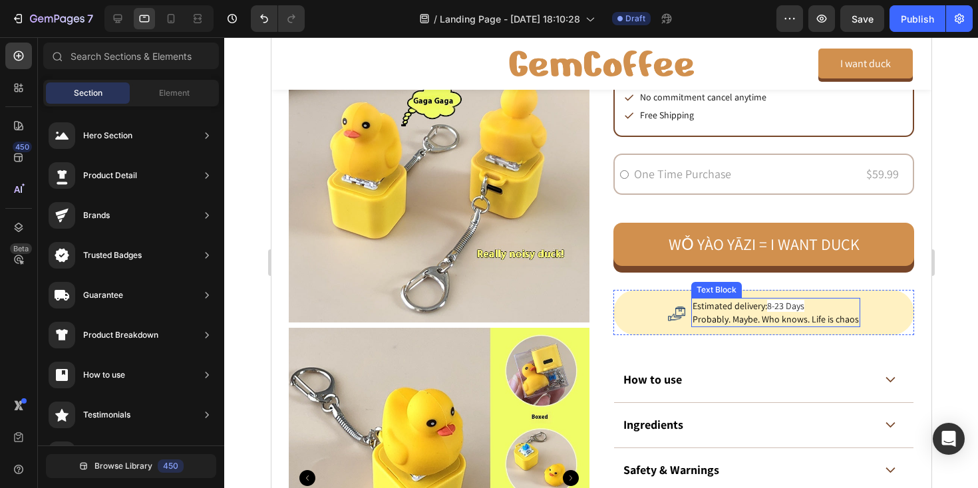
click at [821, 319] on p "Probably. Maybe. Who knows. Life is chaos" at bounding box center [775, 319] width 166 height 13
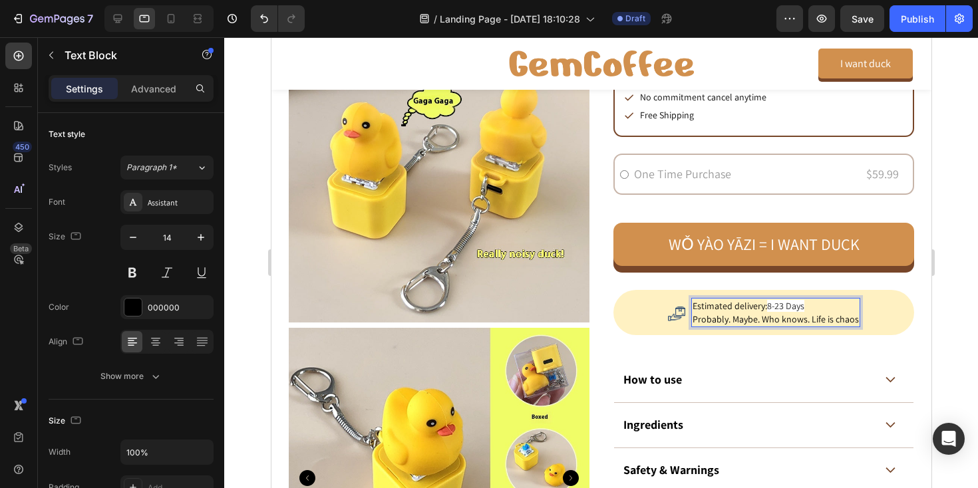
click at [817, 319] on p "Probably. Maybe. Who knows. Life is chaos" at bounding box center [775, 319] width 166 height 13
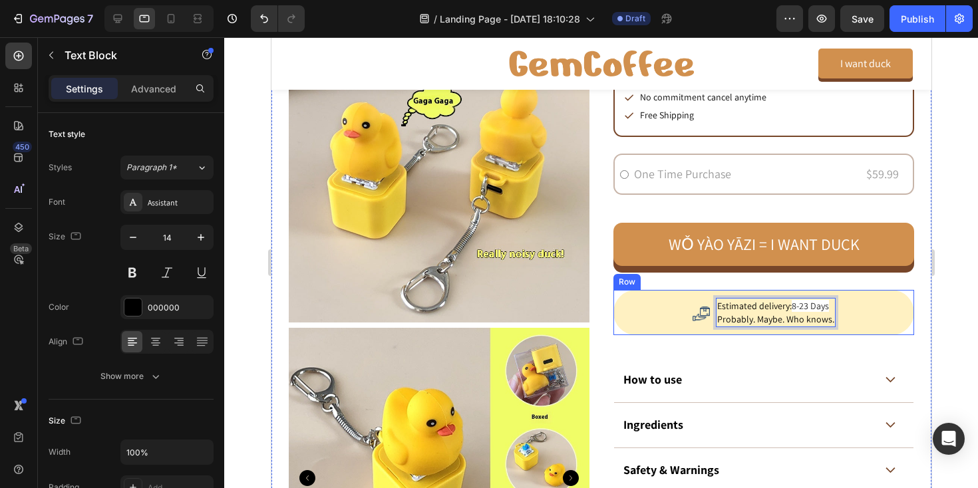
click at [647, 315] on div "Image Estimated delivery: 8-23 Days Probably. Maybe. Who knows. Text Block 0 Row" at bounding box center [763, 312] width 301 height 45
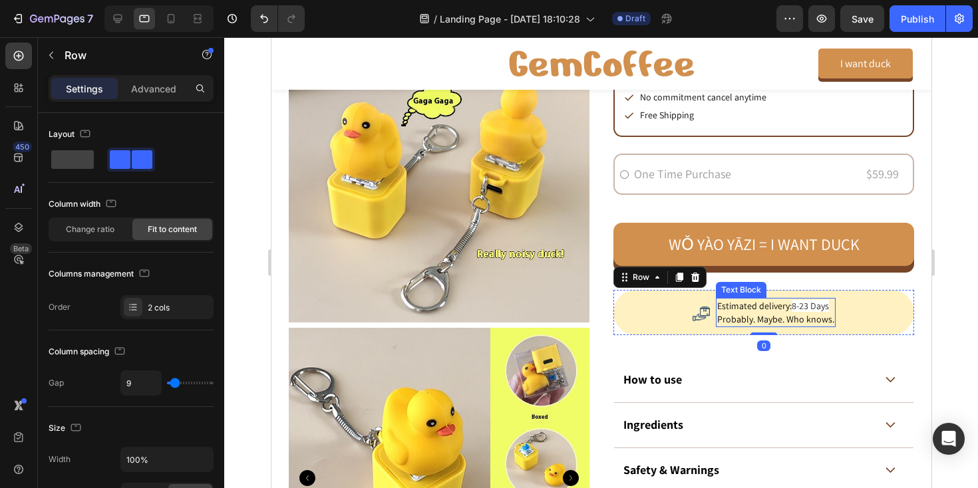
click at [751, 308] on p "Estimated delivery: 8-23 Days" at bounding box center [775, 305] width 117 height 13
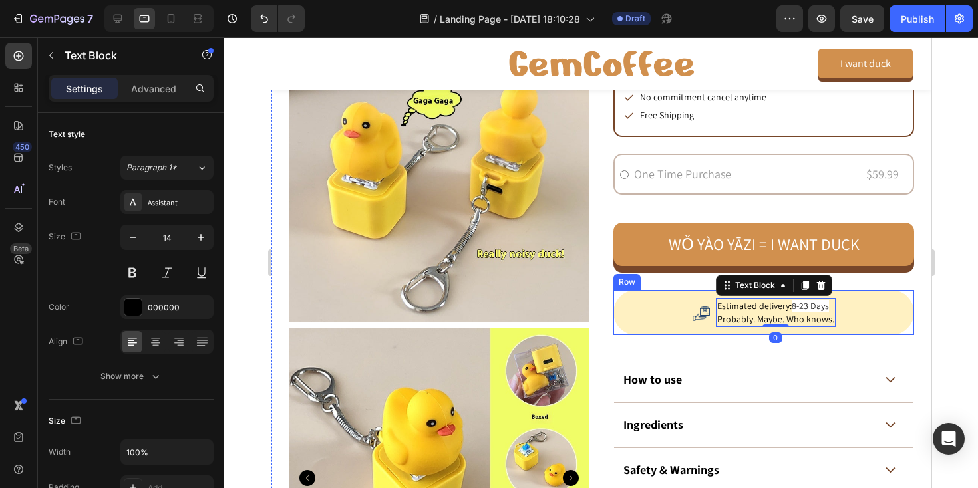
click at [628, 317] on div "Image Estimated delivery: 8-23 Days Probably. Maybe. Who knows. Text Block 0 Row" at bounding box center [763, 312] width 301 height 45
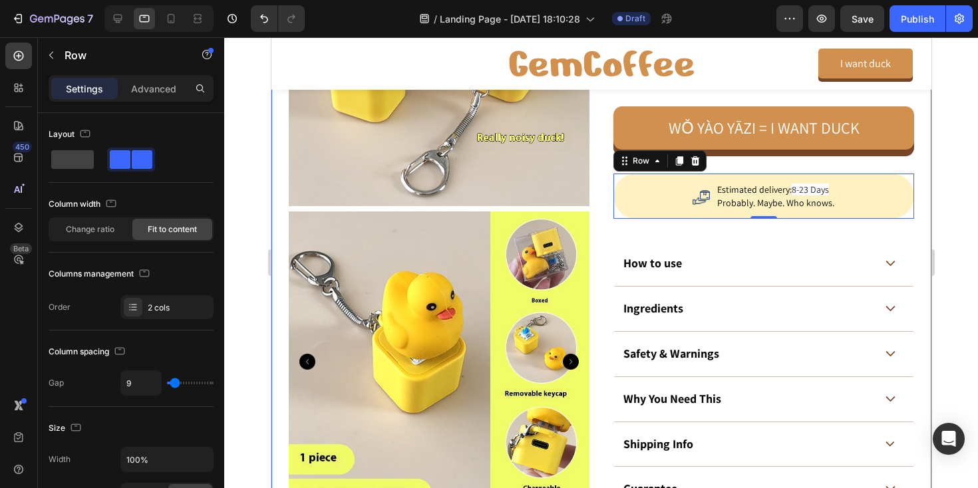
scroll to position [576, 0]
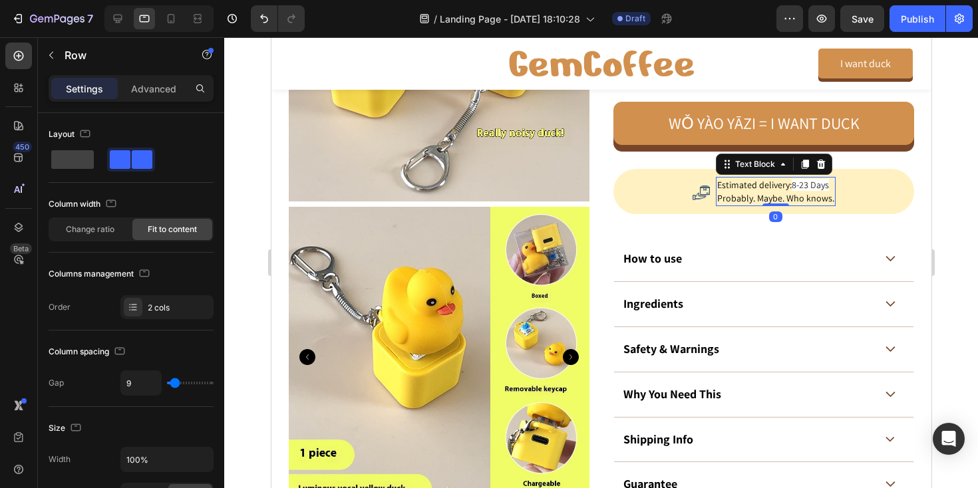
click at [722, 198] on p "Probably. Maybe. Who knows." at bounding box center [775, 198] width 117 height 13
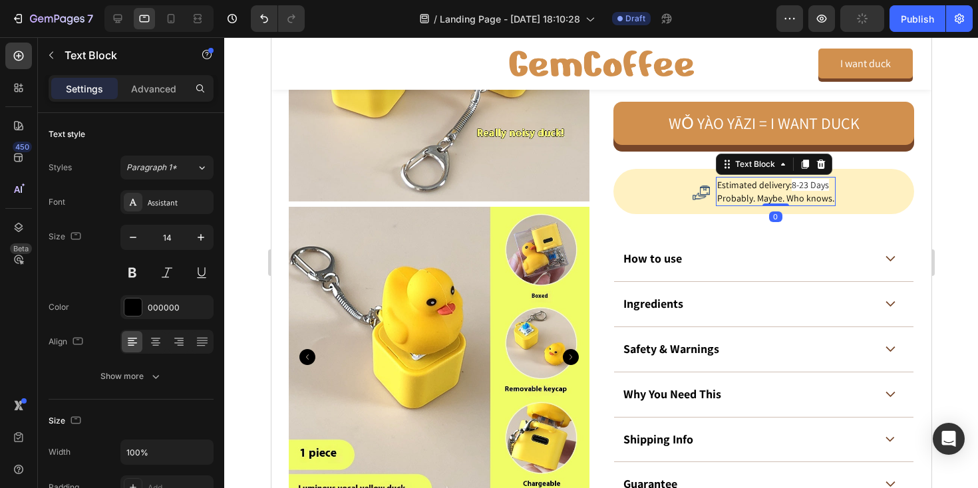
click at [722, 198] on p "Probably. Maybe. Who knows." at bounding box center [775, 198] width 117 height 13
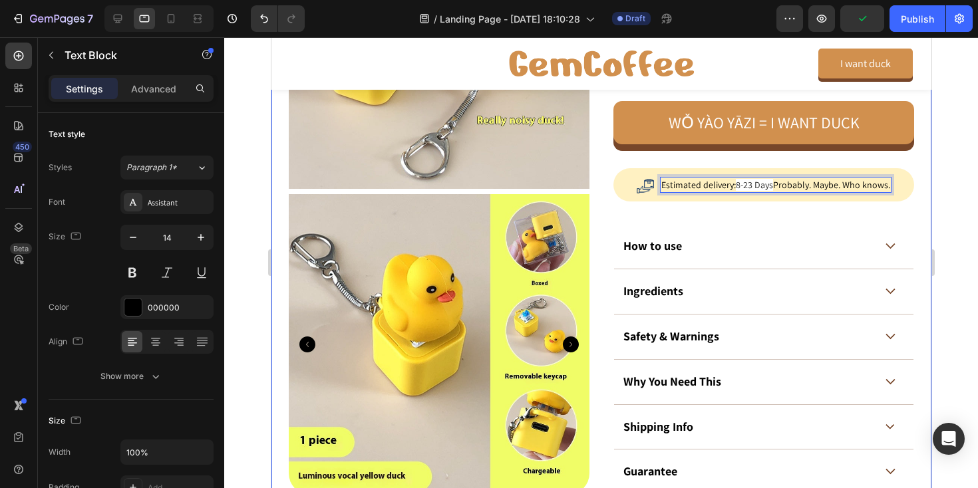
click at [682, 222] on div "Icon Icon Icon Icon Icon Icon List 120 Reviews. Stranger on the internet can’t …" at bounding box center [763, 72] width 301 height 845
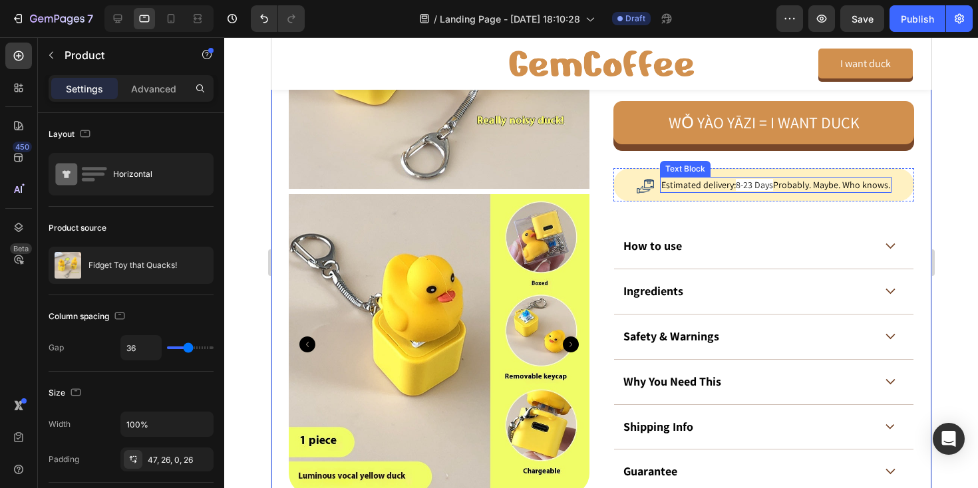
click at [767, 183] on span "8-23 Days" at bounding box center [753, 185] width 37 height 12
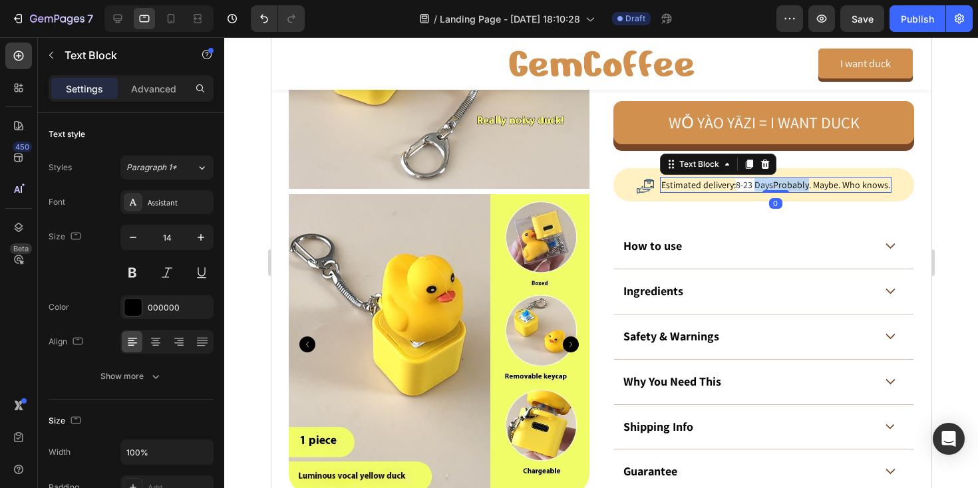
click at [775, 186] on p "Estimated delivery: 8-23 Days Probably. Maybe. Who knows." at bounding box center [775, 184] width 229 height 13
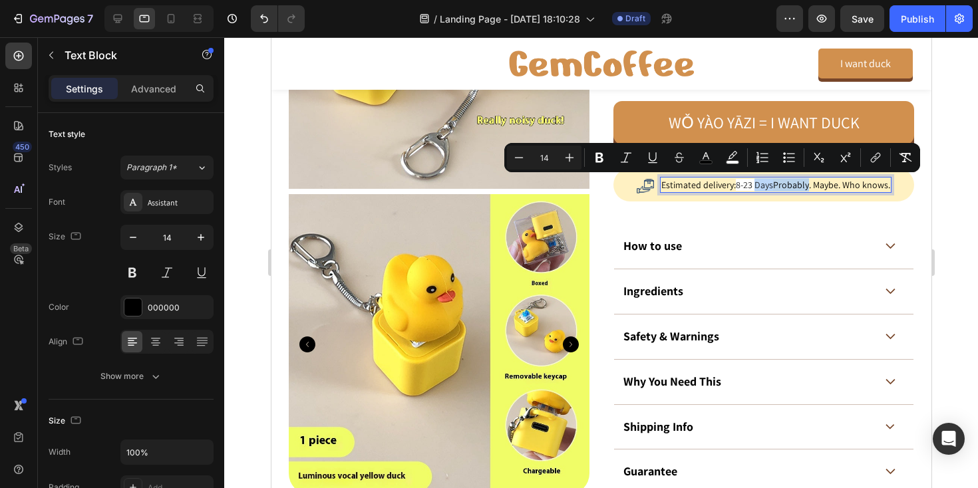
click at [775, 186] on p "Estimated delivery: 8-23 Days Probably. Maybe. Who knows." at bounding box center [775, 184] width 229 height 13
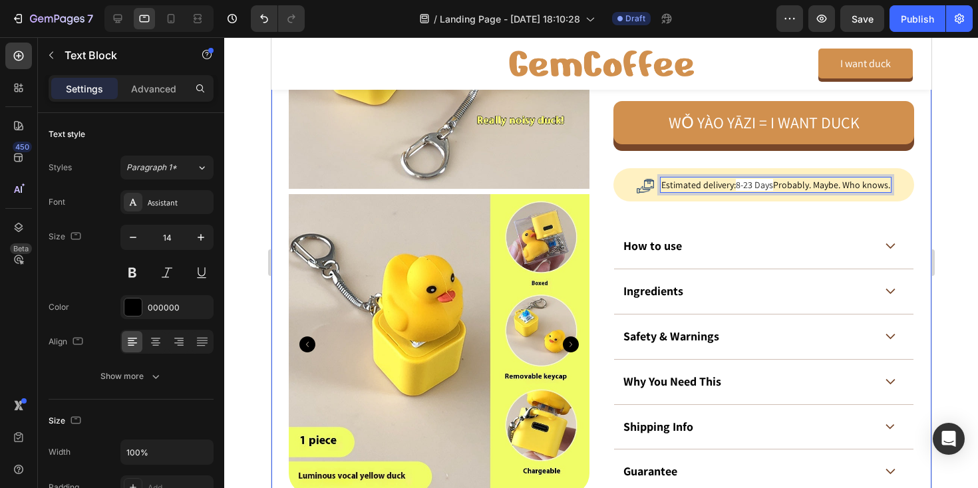
click at [775, 213] on div "Icon Icon Icon Icon Icon Icon List 120 Reviews. Stranger on the internet can’t …" at bounding box center [763, 72] width 301 height 845
click at [890, 182] on div "Estimated delivery: 8-23 Days Probably. Maybe. Who knows." at bounding box center [775, 185] width 232 height 16
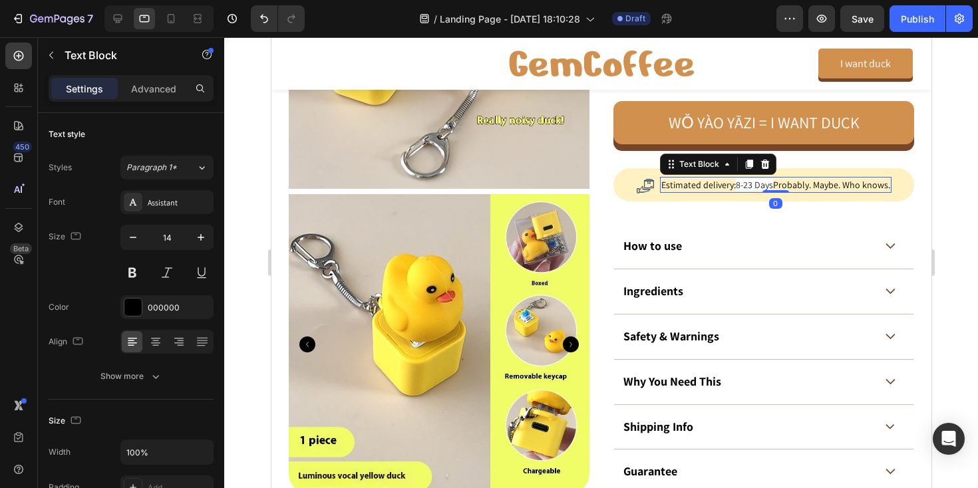
click at [890, 182] on div "Estimated delivery: 8-23 Days Probably. Maybe. Who knows." at bounding box center [775, 185] width 232 height 16
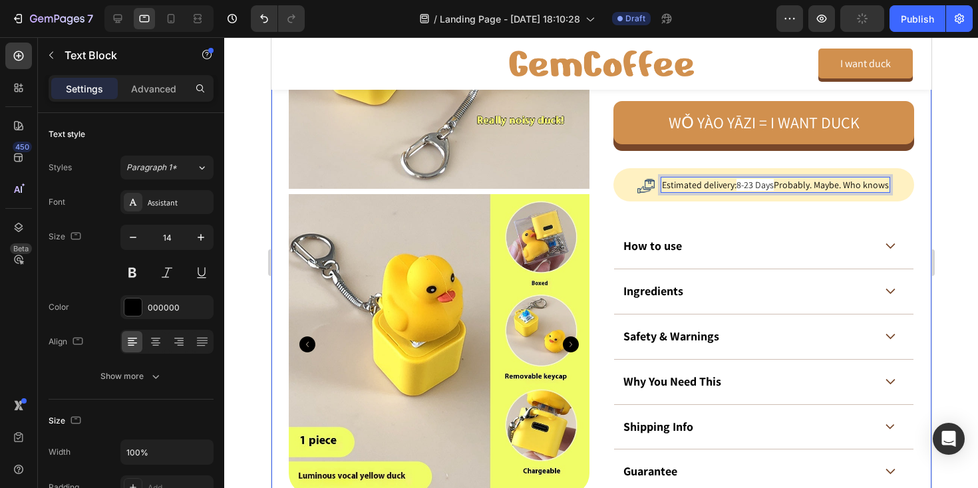
click at [849, 217] on div "Icon Icon Icon Icon Icon Icon List 120 Reviews. Stranger on the internet can’t …" at bounding box center [763, 72] width 301 height 845
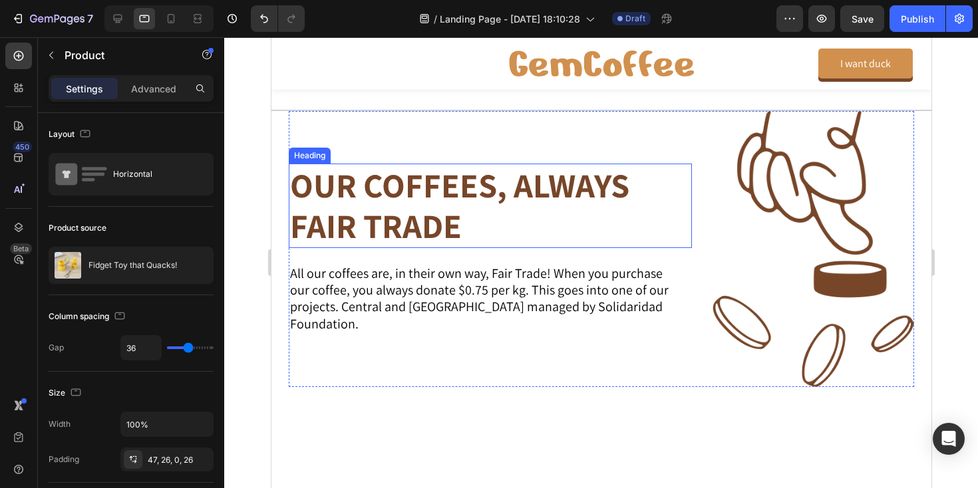
scroll to position [1107, 0]
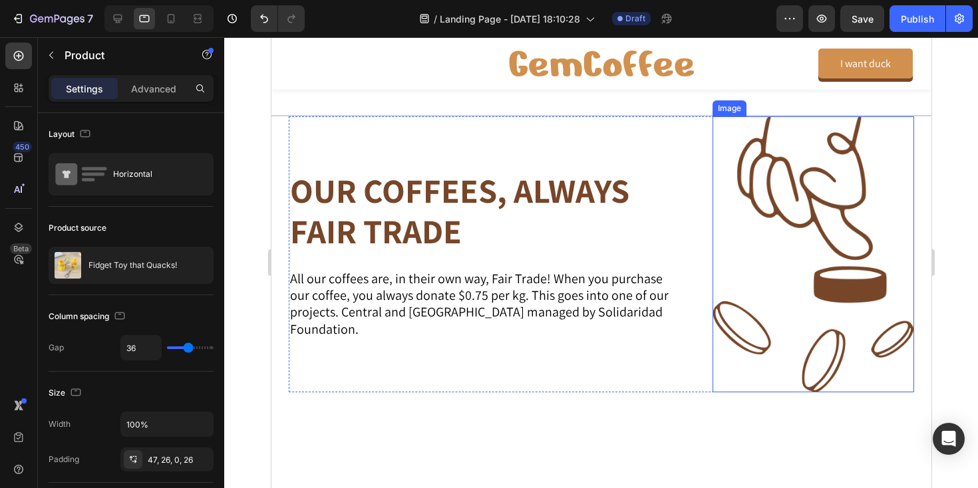
click at [775, 192] on img at bounding box center [813, 254] width 202 height 276
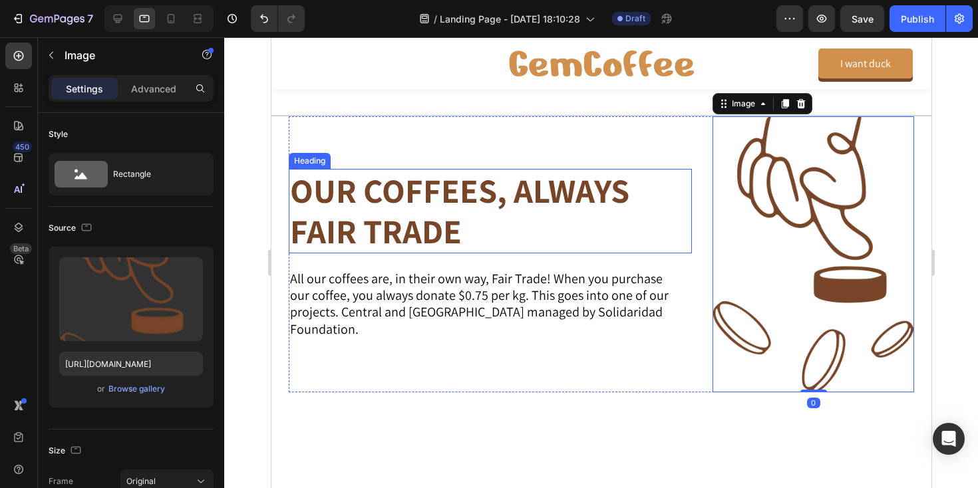
click at [572, 214] on h2 "OUR COFFEES, ALWAYS FAIR TRADE" at bounding box center [472, 211] width 369 height 84
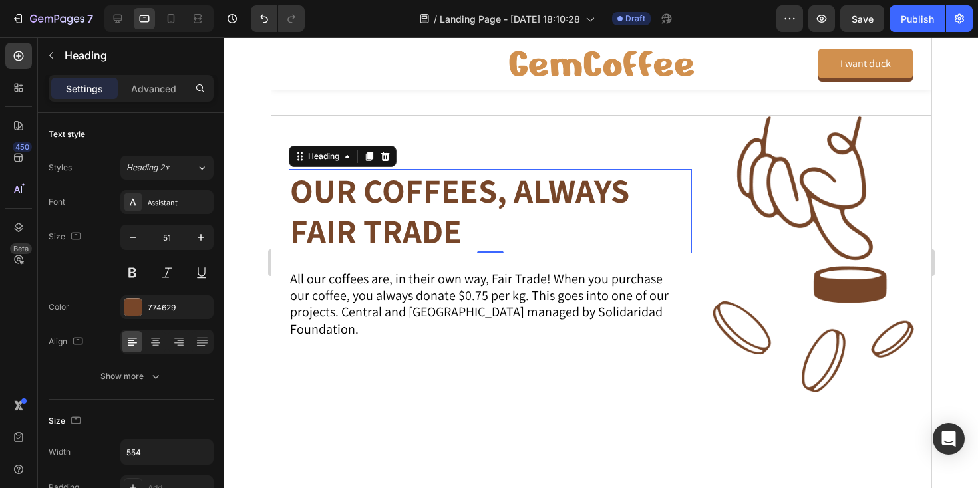
click at [430, 203] on h2 "OUR COFFEES, ALWAYS FAIR TRADE" at bounding box center [472, 211] width 369 height 84
click at [430, 203] on p "OUR COFFEES, ALWAYS FAIR TRADE" at bounding box center [472, 210] width 366 height 81
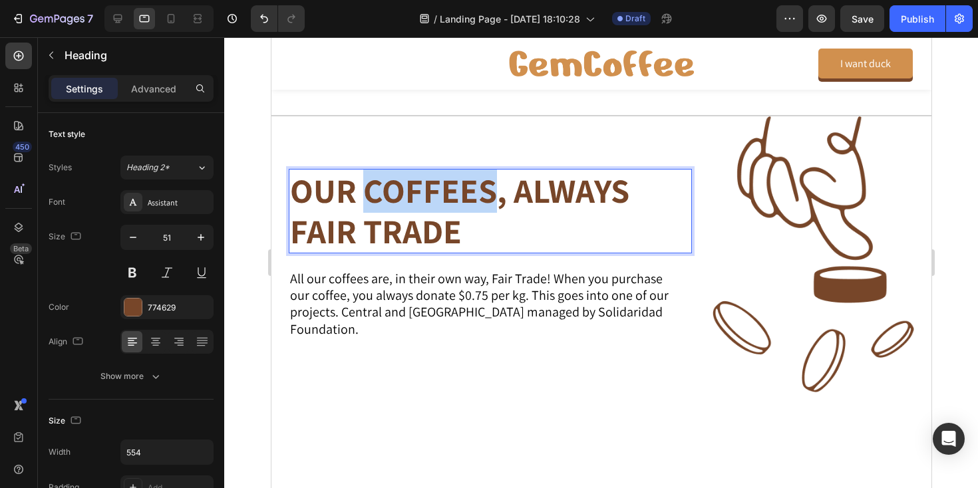
click at [430, 203] on p "OUR COFFEES, ALWAYS FAIR TRADE" at bounding box center [472, 210] width 366 height 81
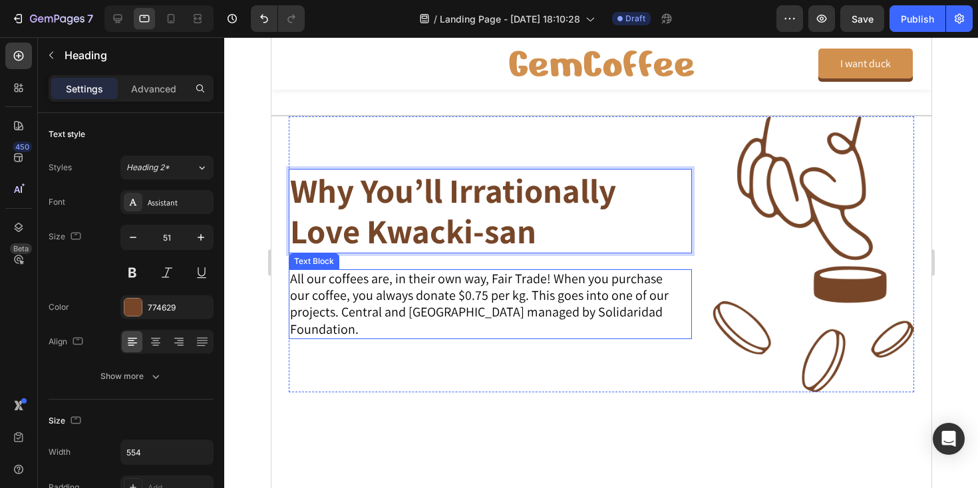
click at [475, 291] on p "All our coffees are, in their own way, Fair Trade! When you purchase our coffee…" at bounding box center [479, 305] width 380 height 68
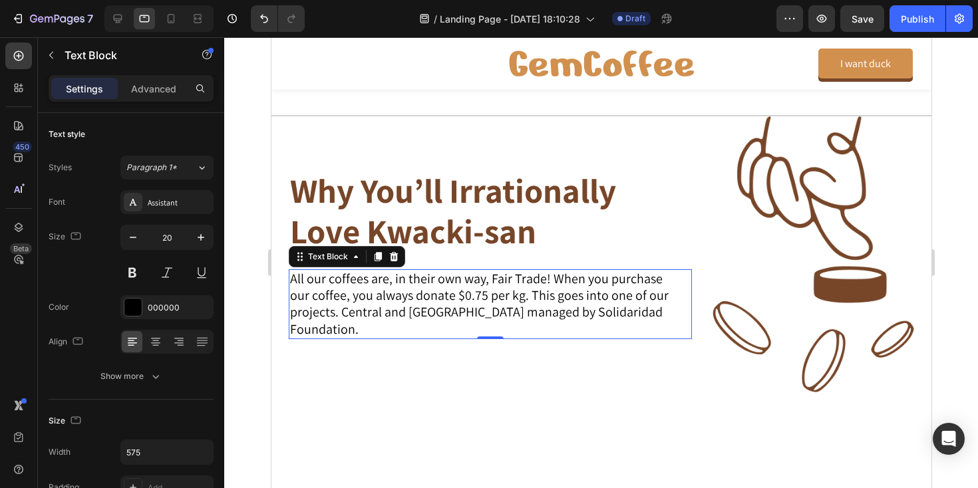
click at [396, 314] on p "All our coffees are, in their own way, Fair Trade! When you purchase our coffee…" at bounding box center [479, 305] width 380 height 68
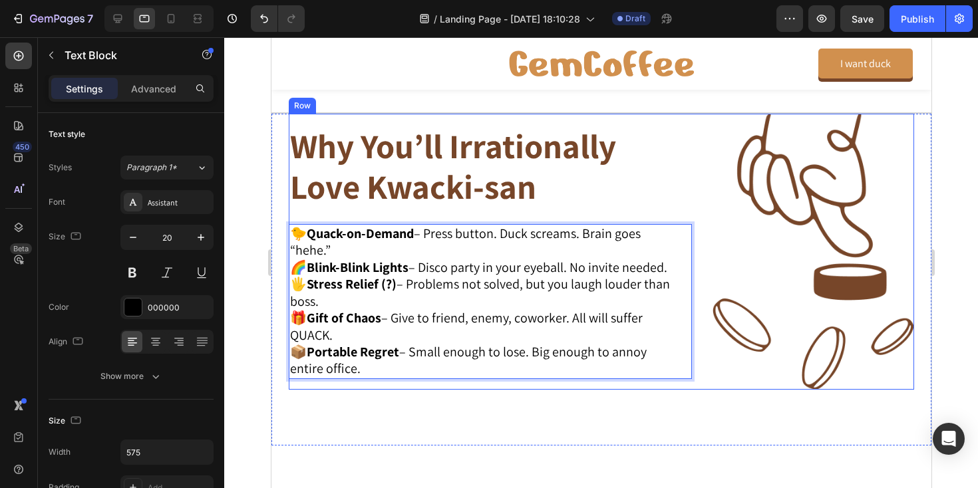
scroll to position [1113, 0]
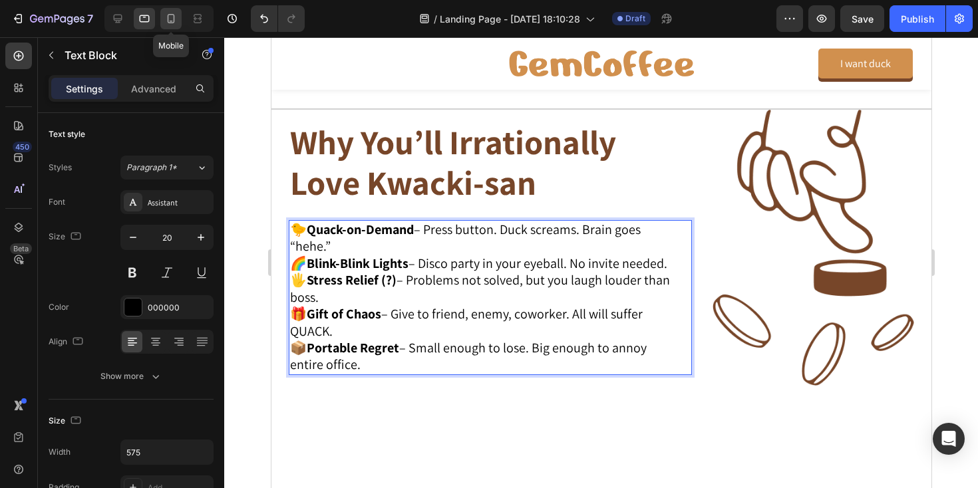
click at [172, 15] on icon at bounding box center [171, 18] width 7 height 9
type input "14"
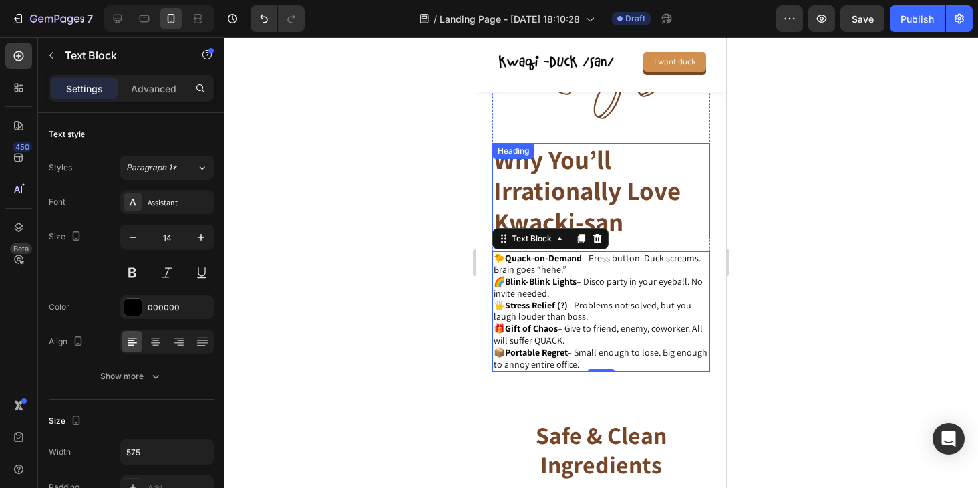
scroll to position [1410, 0]
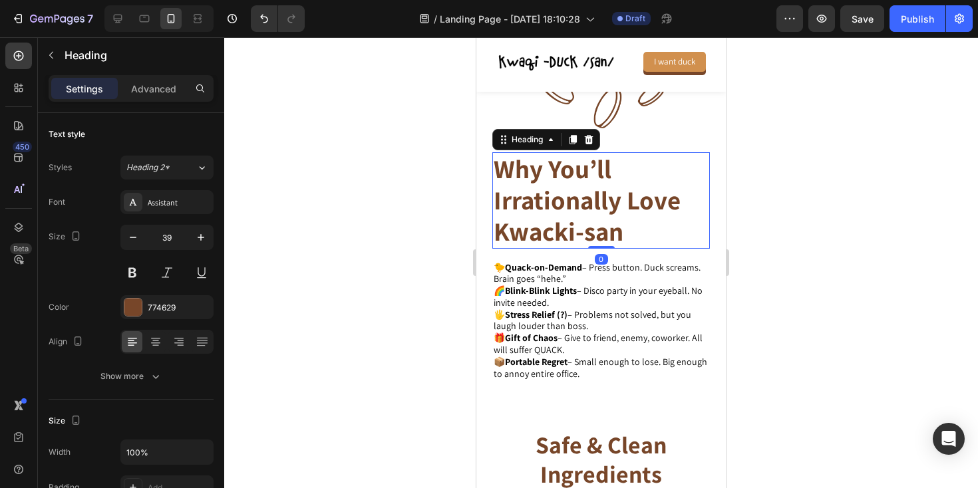
click at [544, 202] on p "Why You’ll Irrationally Love Kwacki-san" at bounding box center [601, 200] width 215 height 93
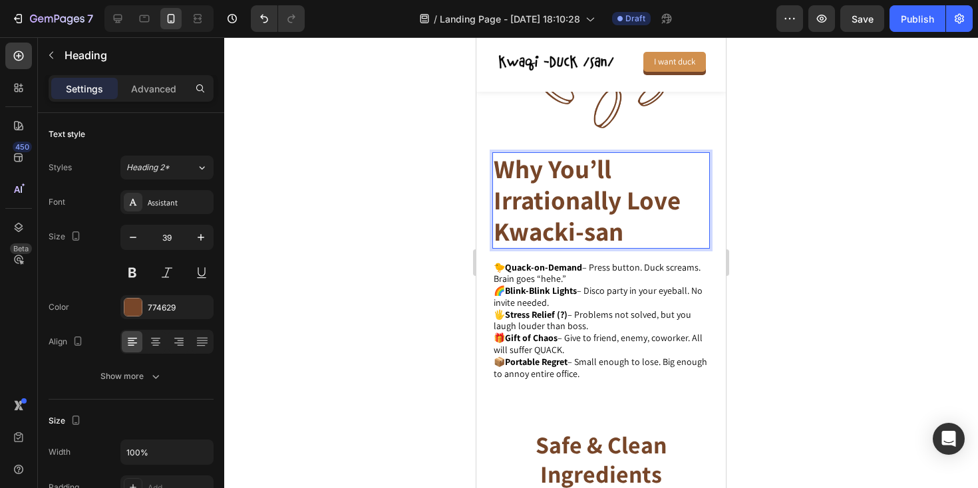
click at [544, 202] on p "Why You’ll Irrationally Love Kwacki-san" at bounding box center [601, 200] width 215 height 93
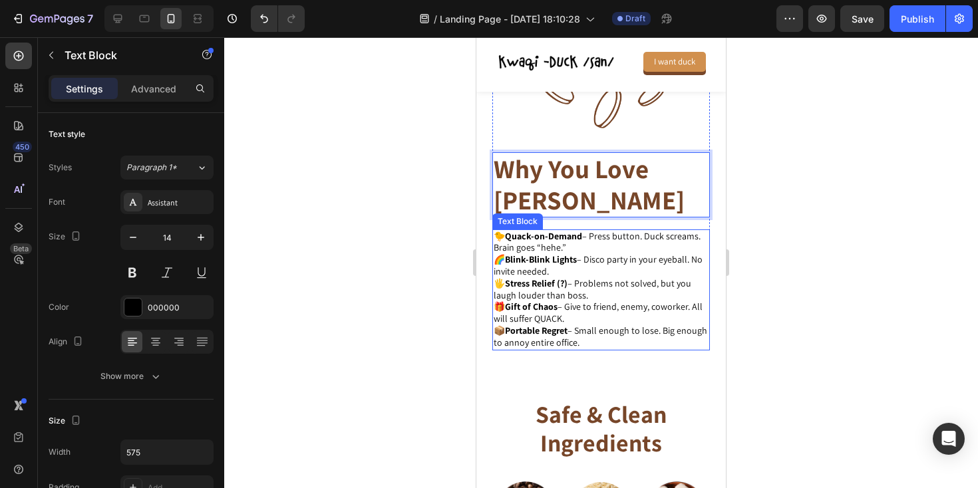
click at [532, 248] on p "🐤 Quack-on-Demand – Press button. Duck screams. Brain goes “hehe.” 🌈 Blink-Blin…" at bounding box center [601, 290] width 215 height 118
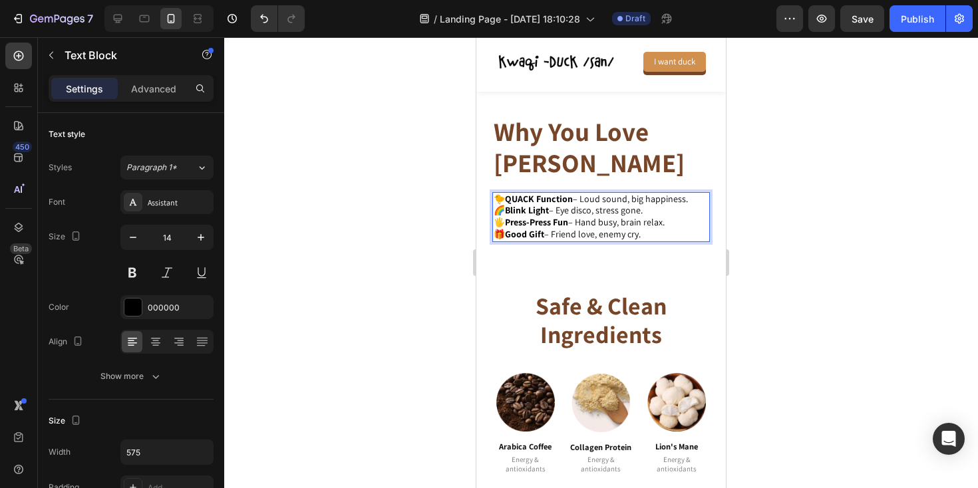
scroll to position [1448, 0]
click at [571, 216] on p "🐤 QUACK Function – Loud sound, big happiness. 🌈 Blink Light – Eye disco, stress…" at bounding box center [601, 216] width 215 height 47
click at [636, 210] on p "🐤 QUACK Function – Loud sound, big happiness. 🌈 Blink Light – Eye disco, stress…" at bounding box center [601, 216] width 215 height 47
click at [508, 215] on strong "Blink Light" at bounding box center [527, 210] width 44 height 12
click at [530, 226] on strong "Press-Press Fun" at bounding box center [536, 222] width 63 height 12
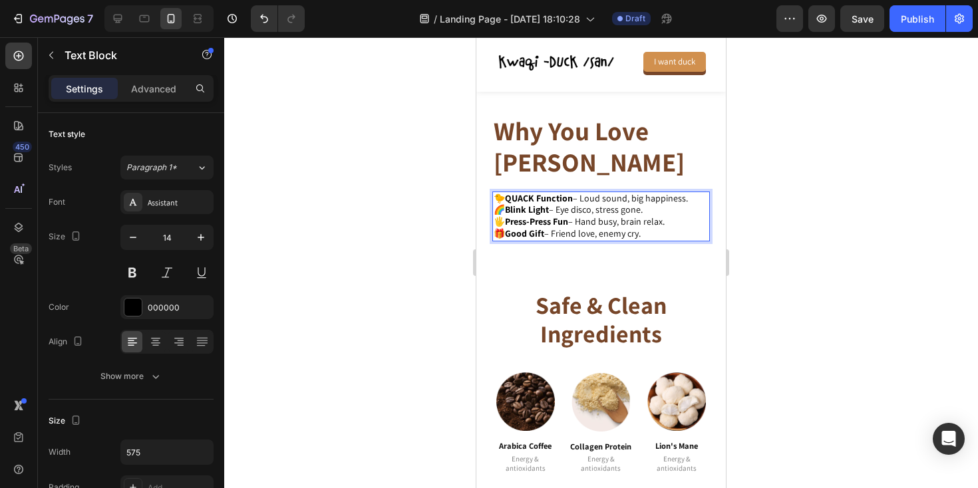
click at [514, 215] on strong "Blink Light" at bounding box center [527, 210] width 44 height 12
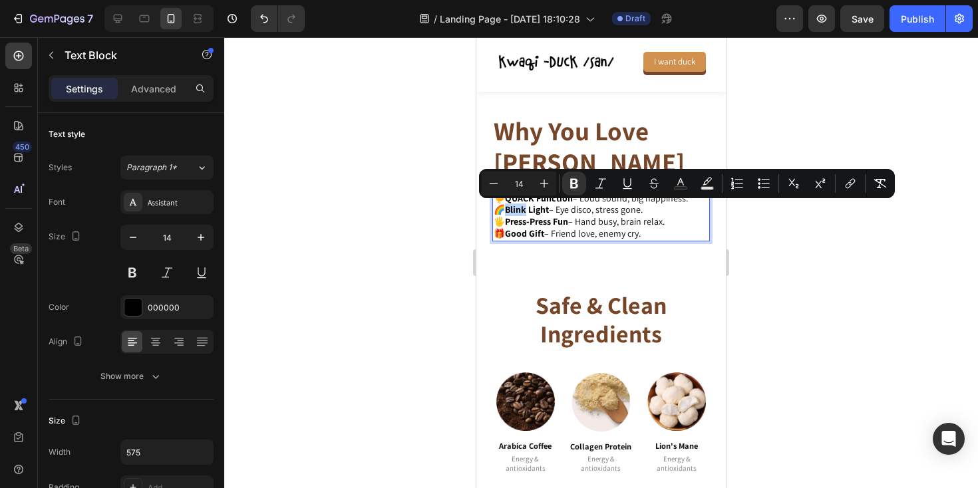
click at [580, 212] on p "🐤 QUACK Function – Loud sound, big happiness. 🌈 Blink Light – Eye disco, stress…" at bounding box center [601, 216] width 215 height 47
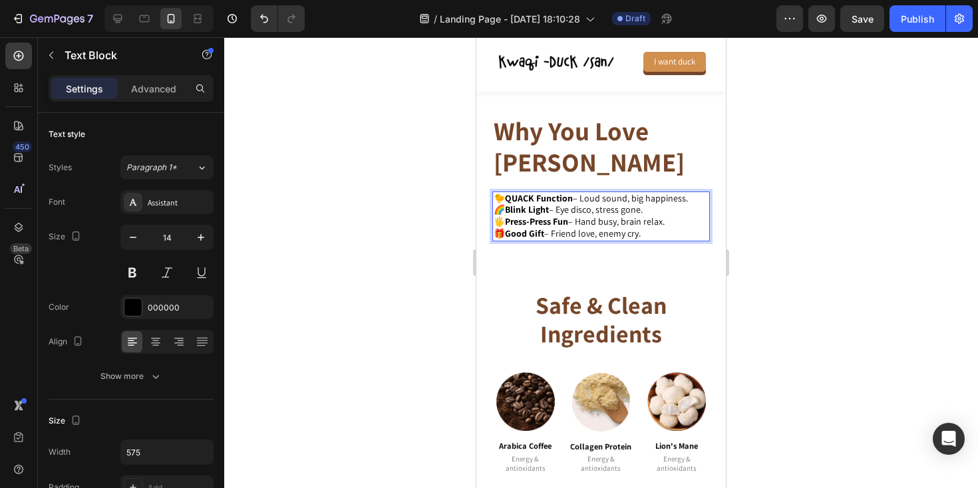
click at [634, 214] on p "🐤 QUACK Function – Loud sound, big happiness. 🌈 Blink Light – Eye disco, stress…" at bounding box center [601, 216] width 215 height 47
click at [572, 236] on p "🐤 QUACK Function – Loud sound, big happiness. 🌈 Blink Light – Eye disco, stress…" at bounding box center [601, 216] width 215 height 47
click at [558, 236] on p "🐤 QUACK Function – Loud sound, big happiness. 🌈 Blink Light – Eye disco, stress…" at bounding box center [601, 216] width 215 height 47
click at [597, 236] on p "🐤 QUACK Function – Loud sound, big happiness. 🌈 Blink Light – Eye disco, stress…" at bounding box center [601, 216] width 215 height 47
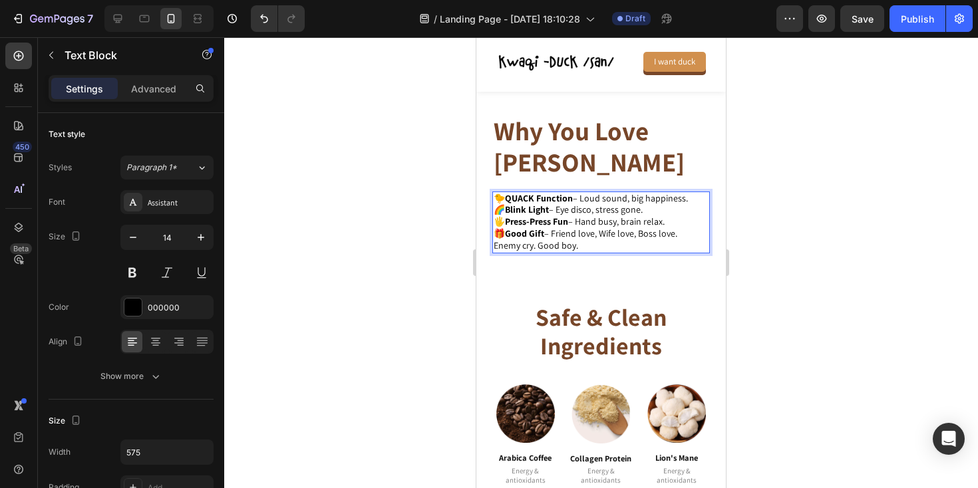
click at [600, 236] on p "🐤 QUACK Function – Loud sound, big happiness. 🌈 Blink Light – Eye disco, stress…" at bounding box center [601, 216] width 215 height 47
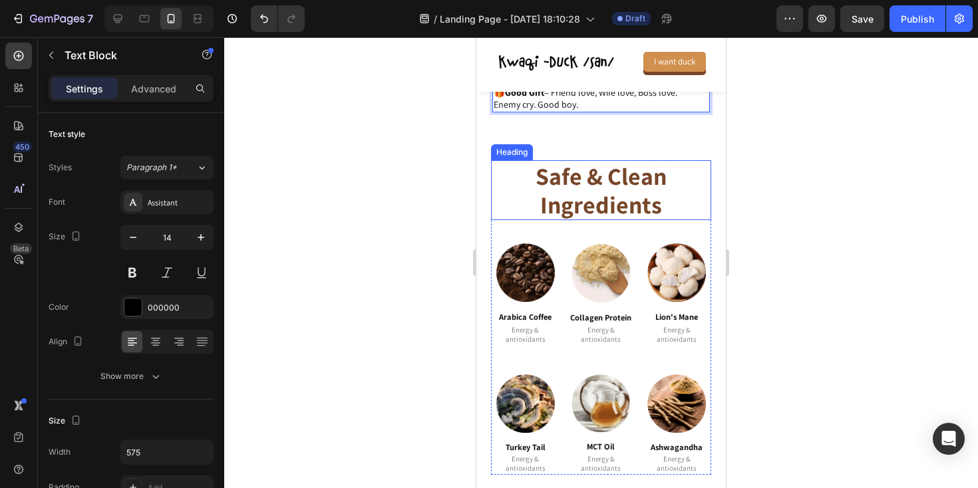
scroll to position [1590, 0]
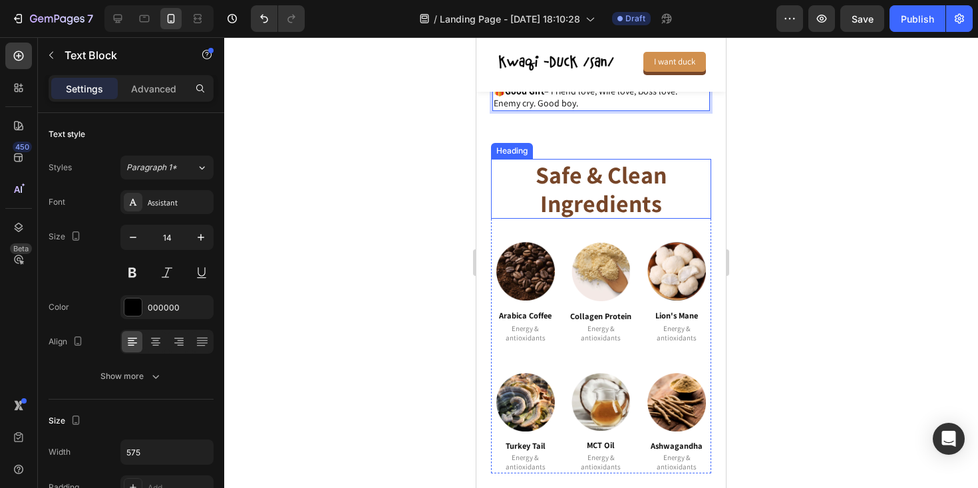
click at [572, 194] on h2 "safe & clean ingredients" at bounding box center [601, 189] width 220 height 60
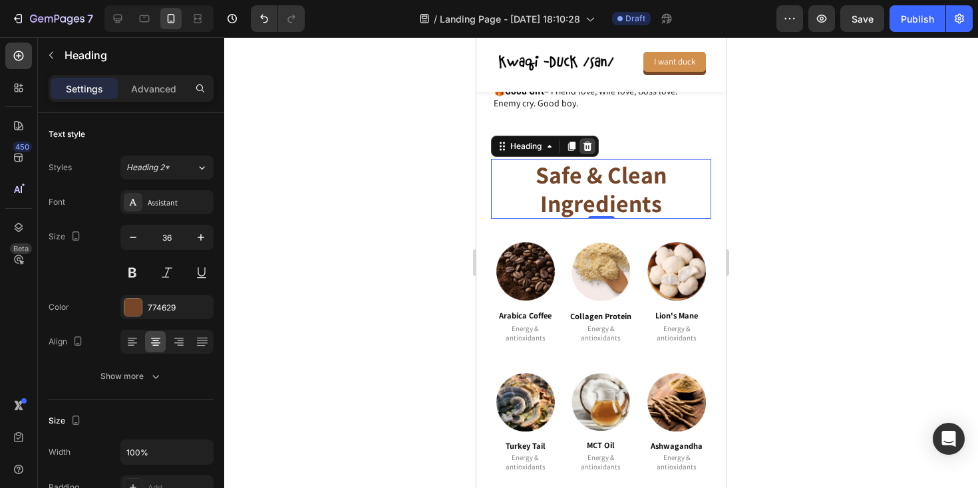
click at [588, 150] on icon at bounding box center [587, 146] width 11 height 11
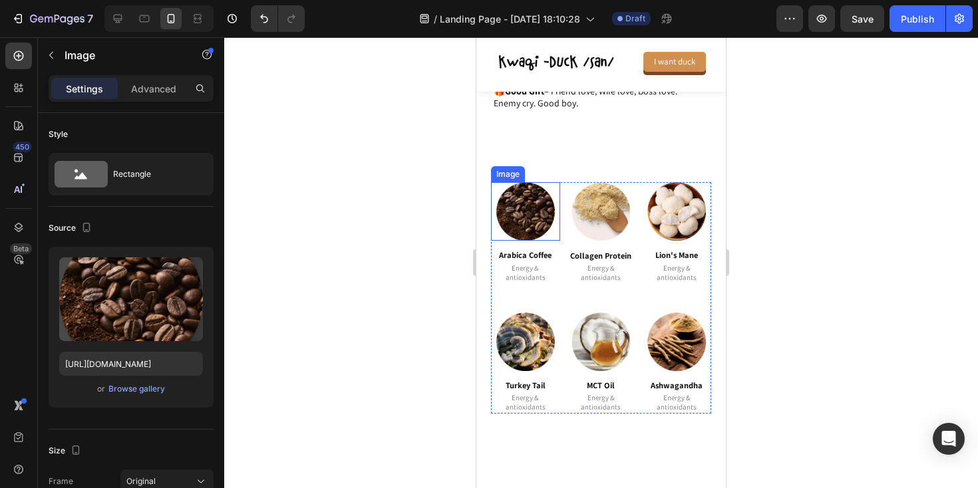
click at [509, 199] on img at bounding box center [525, 211] width 59 height 59
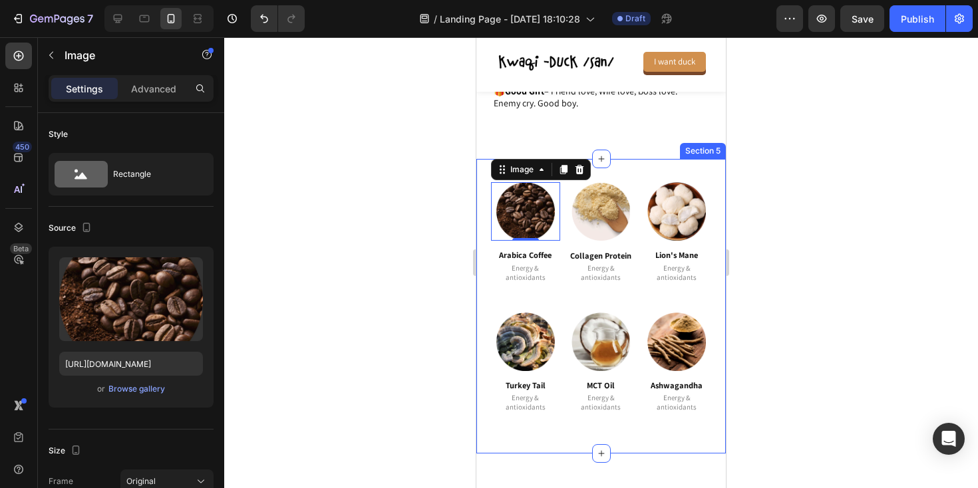
click at [484, 188] on div "Image 0 Arabica Coffee Heading Energy & antioxidants Text Block Image Collagen …" at bounding box center [601, 306] width 250 height 295
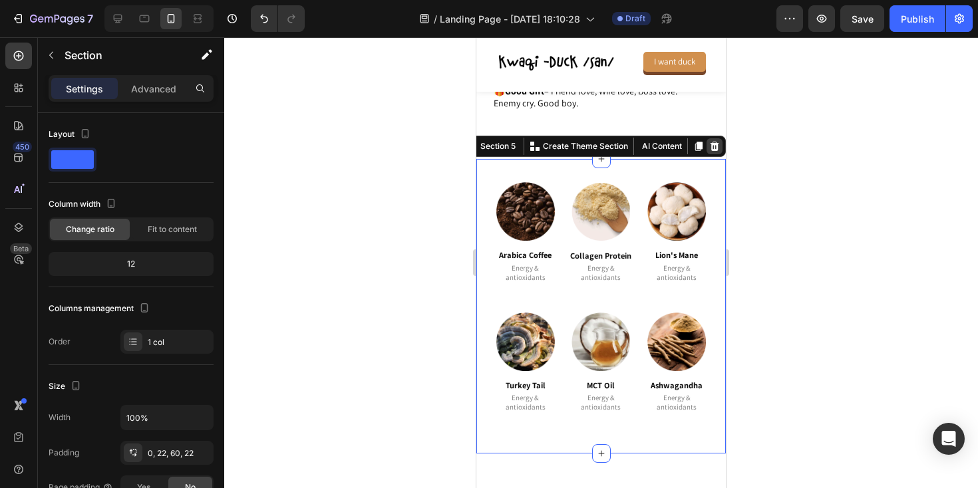
click at [719, 146] on icon at bounding box center [714, 146] width 11 height 11
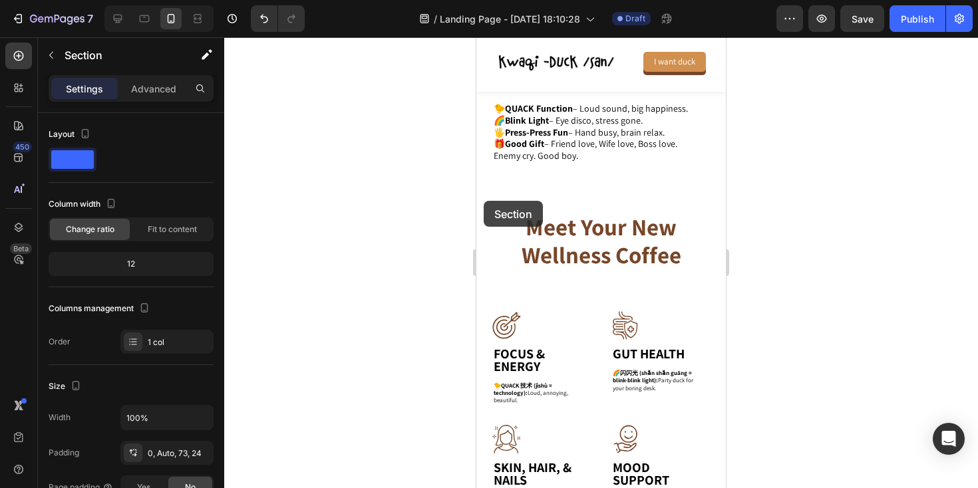
scroll to position [1744, 0]
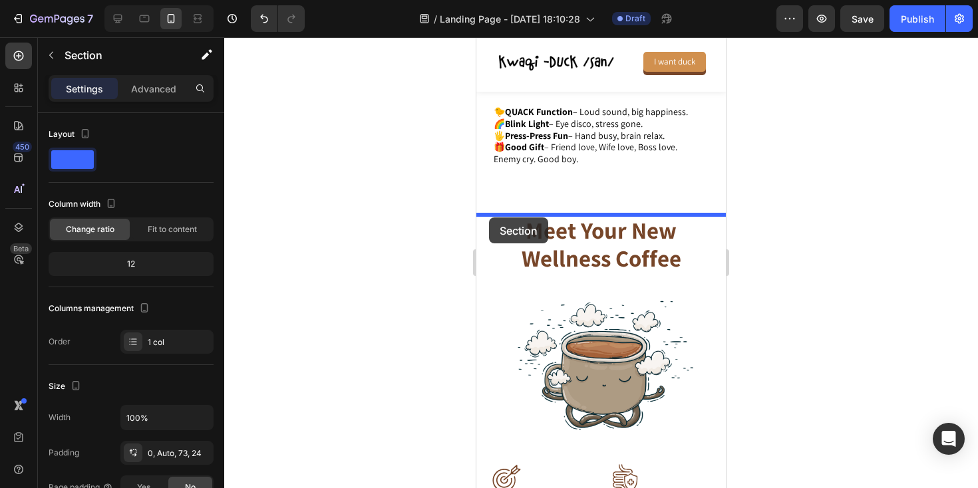
drag, startPoint x: 483, startPoint y: 205, endPoint x: 489, endPoint y: 218, distance: 14.0
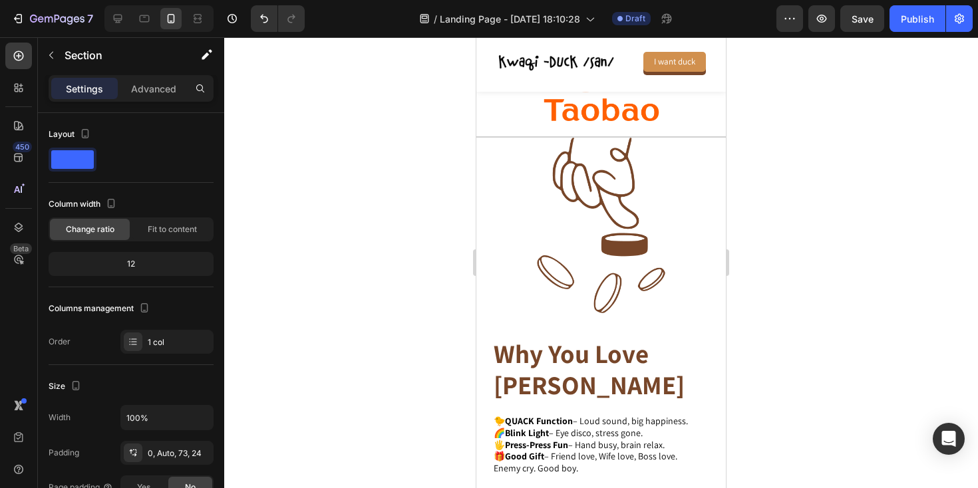
scroll to position [1364, 0]
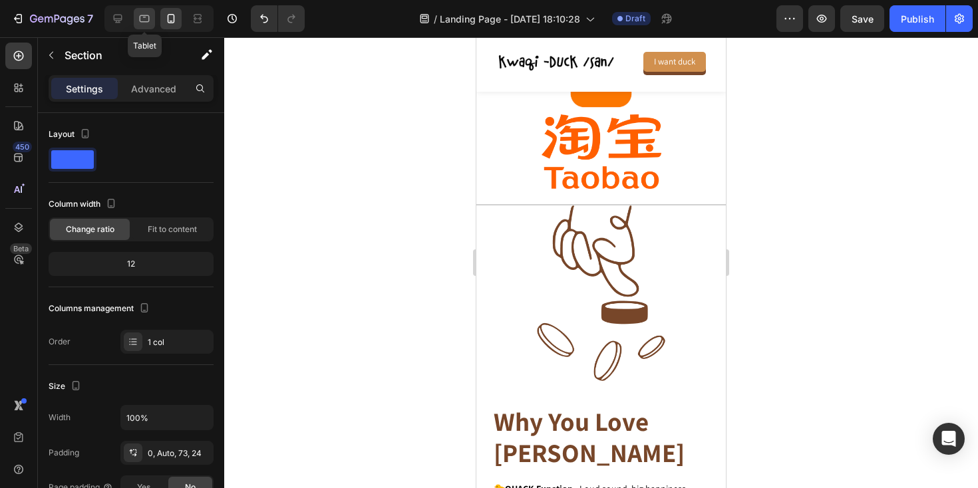
click at [147, 15] on icon at bounding box center [144, 18] width 13 height 13
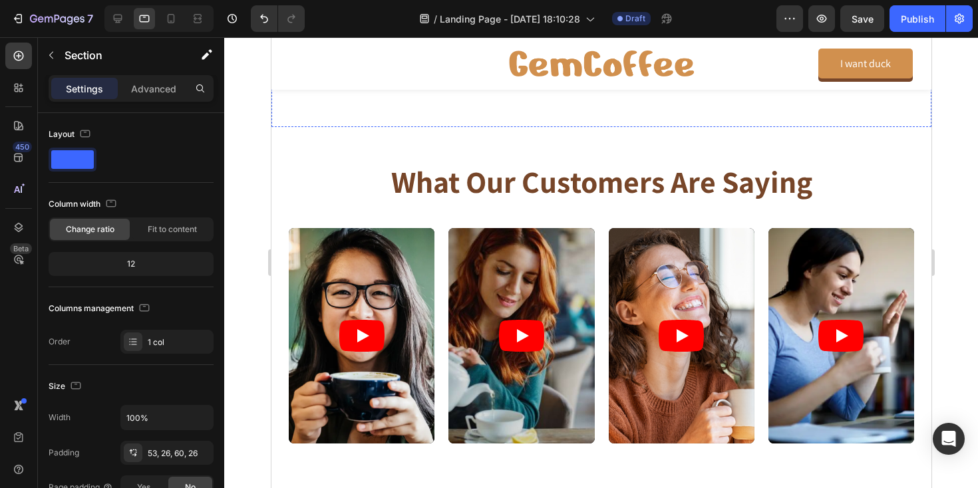
scroll to position [1448, 0]
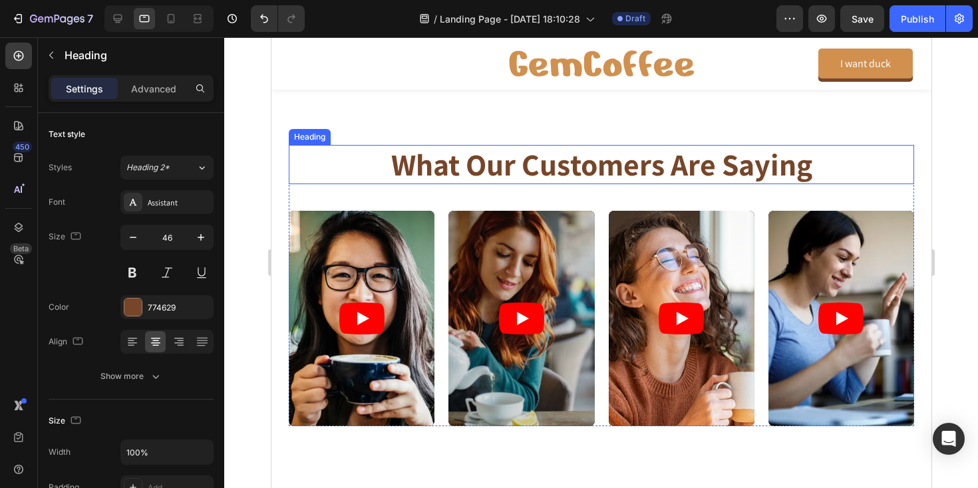
click at [495, 174] on h2 "what our customers are saying" at bounding box center [601, 164] width 626 height 39
click at [502, 168] on h2 "what our customers are saying" at bounding box center [601, 164] width 626 height 39
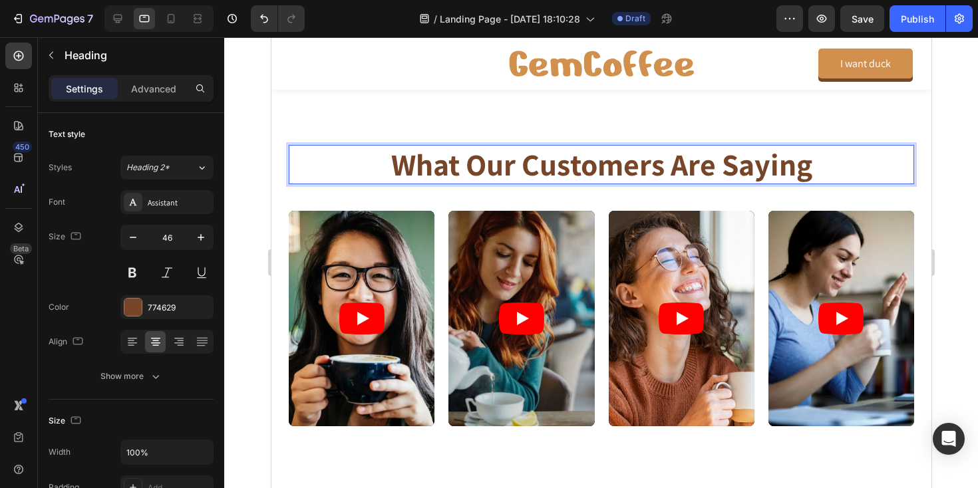
click at [502, 168] on p "what our customers are saying" at bounding box center [600, 164] width 623 height 37
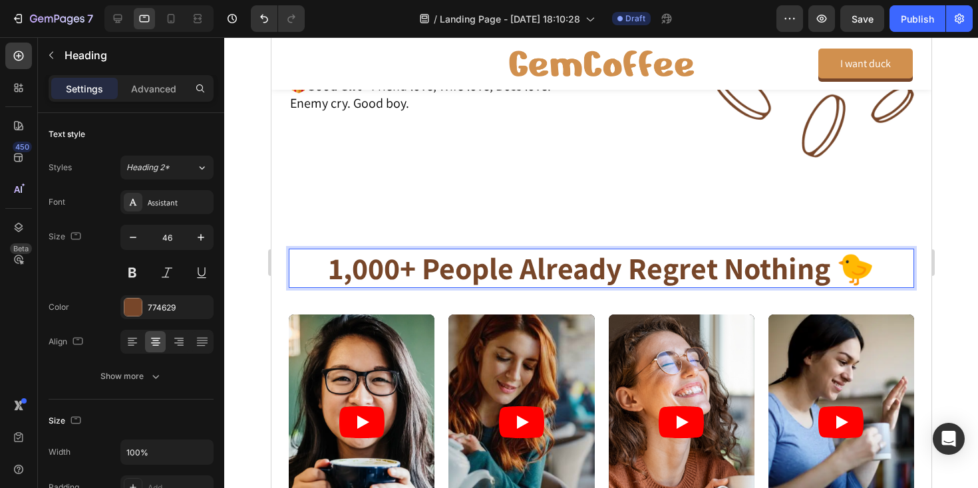
scroll to position [1344, 0]
click at [655, 268] on p "1,000+ People Already Regret Nothing 🐤" at bounding box center [600, 269] width 623 height 37
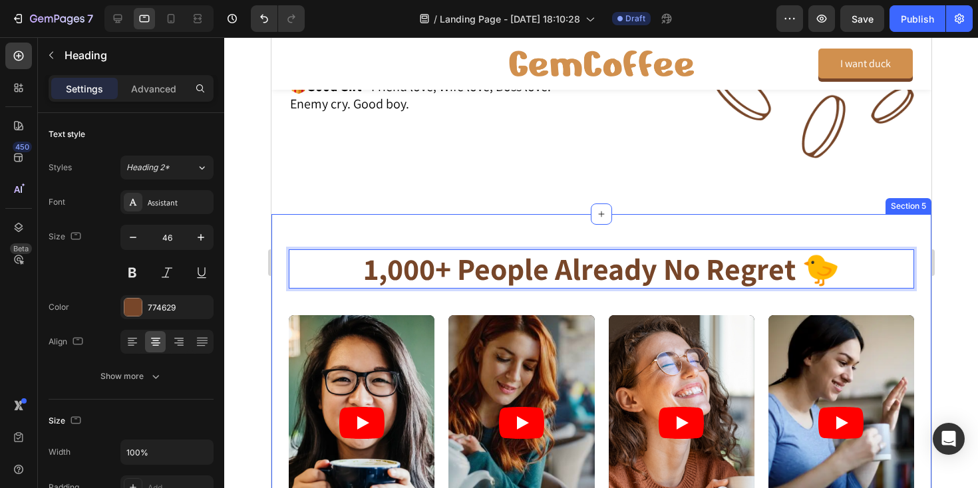
click at [477, 226] on div "1,000+ People Already No Regret 🐤 Heading 0 Video Video Video Video Carousel Ro…" at bounding box center [601, 392] width 660 height 357
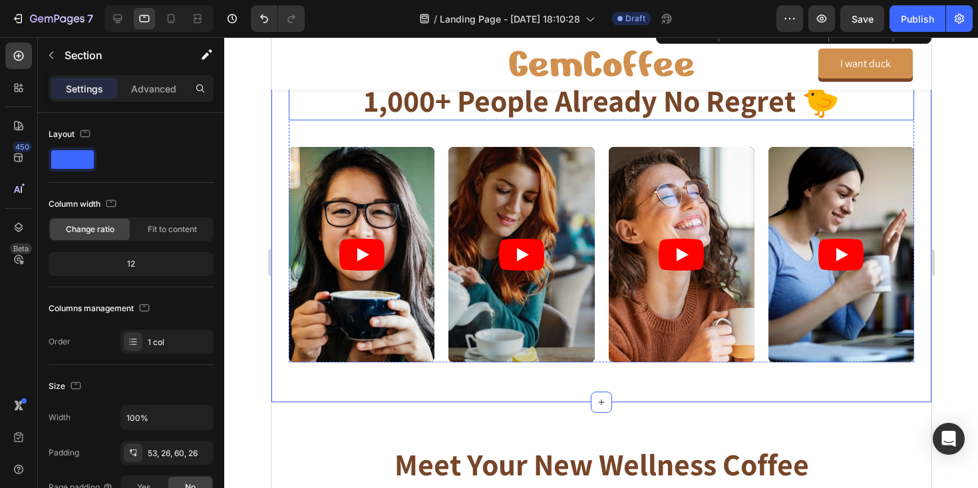
scroll to position [1498, 0]
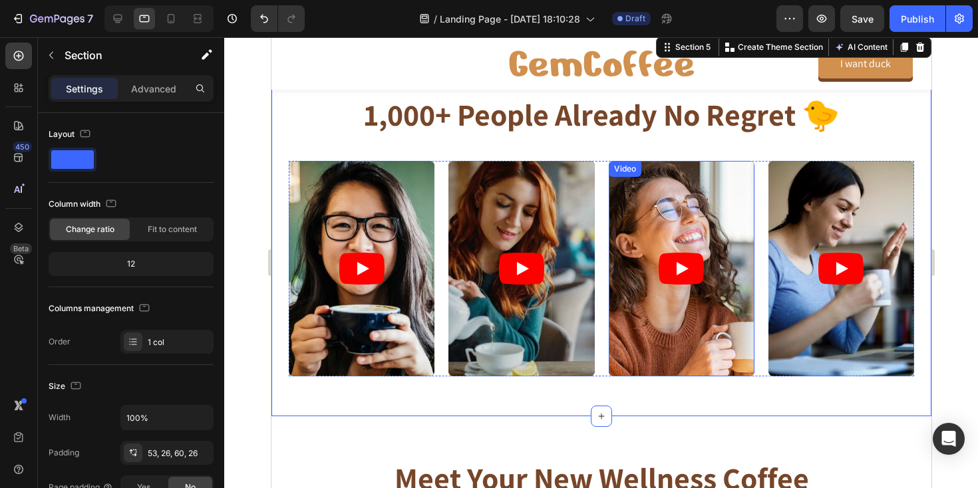
click at [683, 271] on icon "Play" at bounding box center [682, 268] width 12 height 13
